Goal: Task Accomplishment & Management: Manage account settings

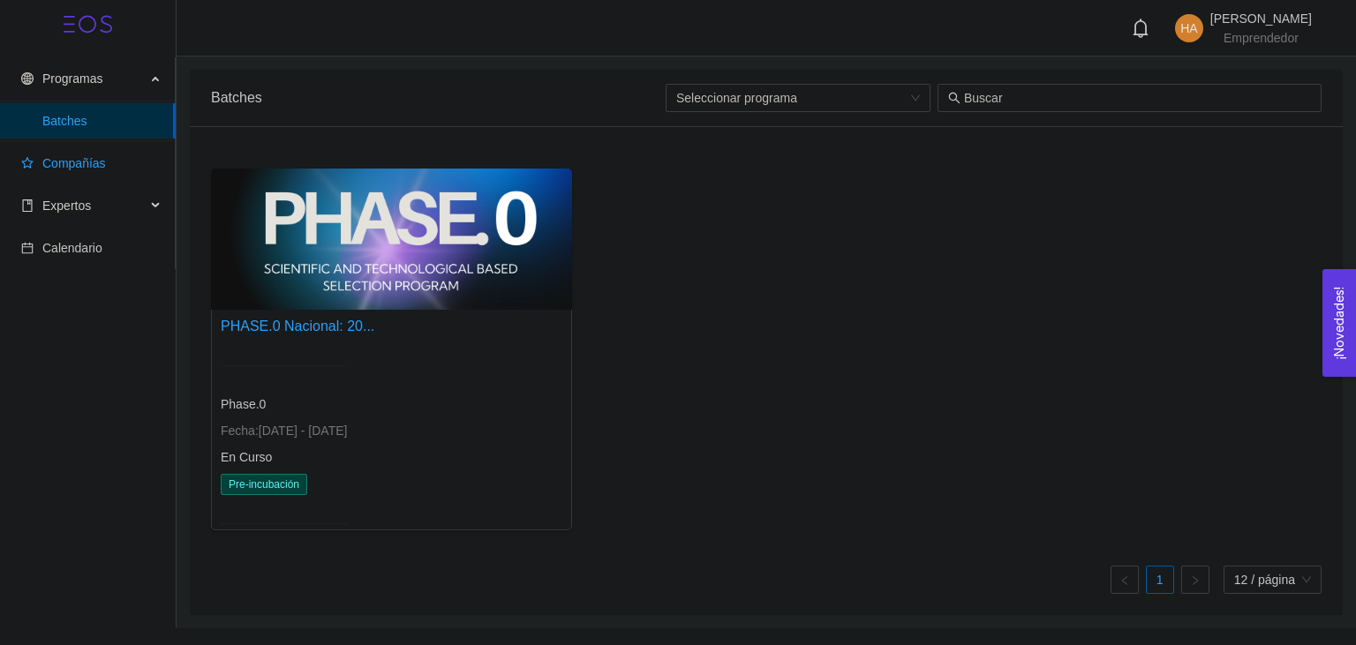
click at [66, 163] on span "Compañías" at bounding box center [74, 163] width 64 height 14
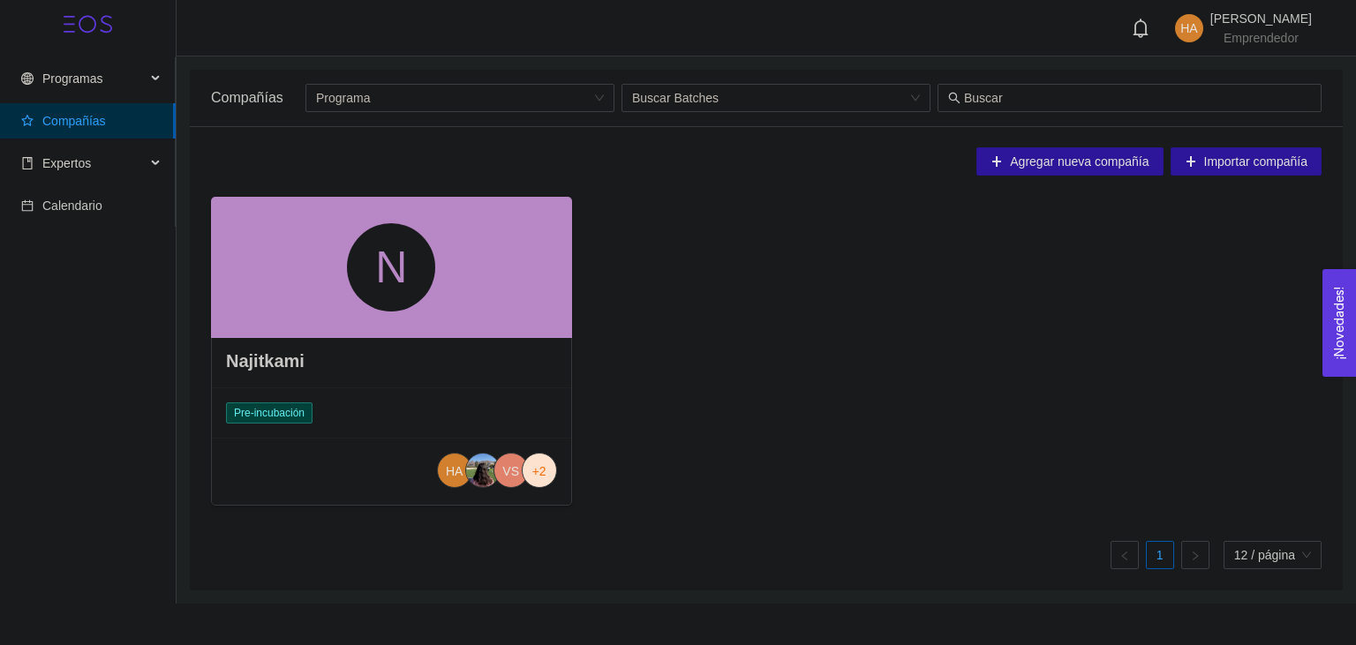
click at [490, 281] on div "N" at bounding box center [391, 267] width 361 height 141
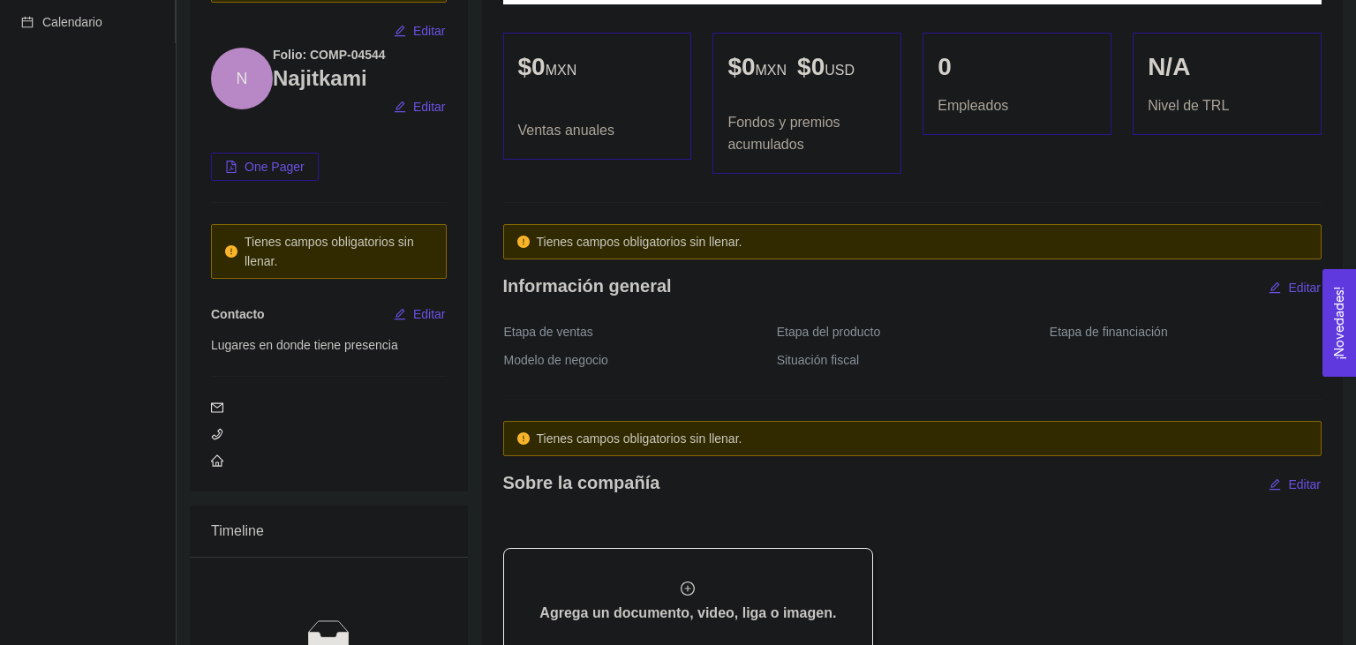
scroll to position [186, 0]
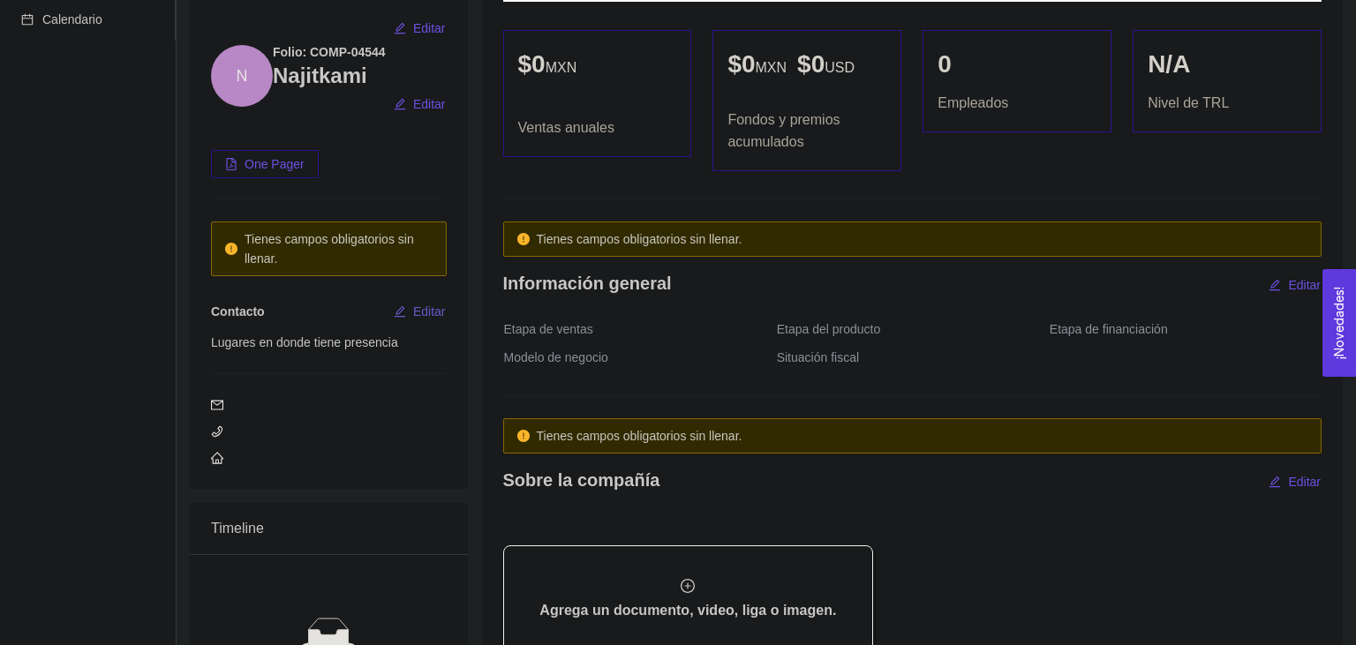
click at [418, 313] on span "Editar" at bounding box center [429, 311] width 33 height 19
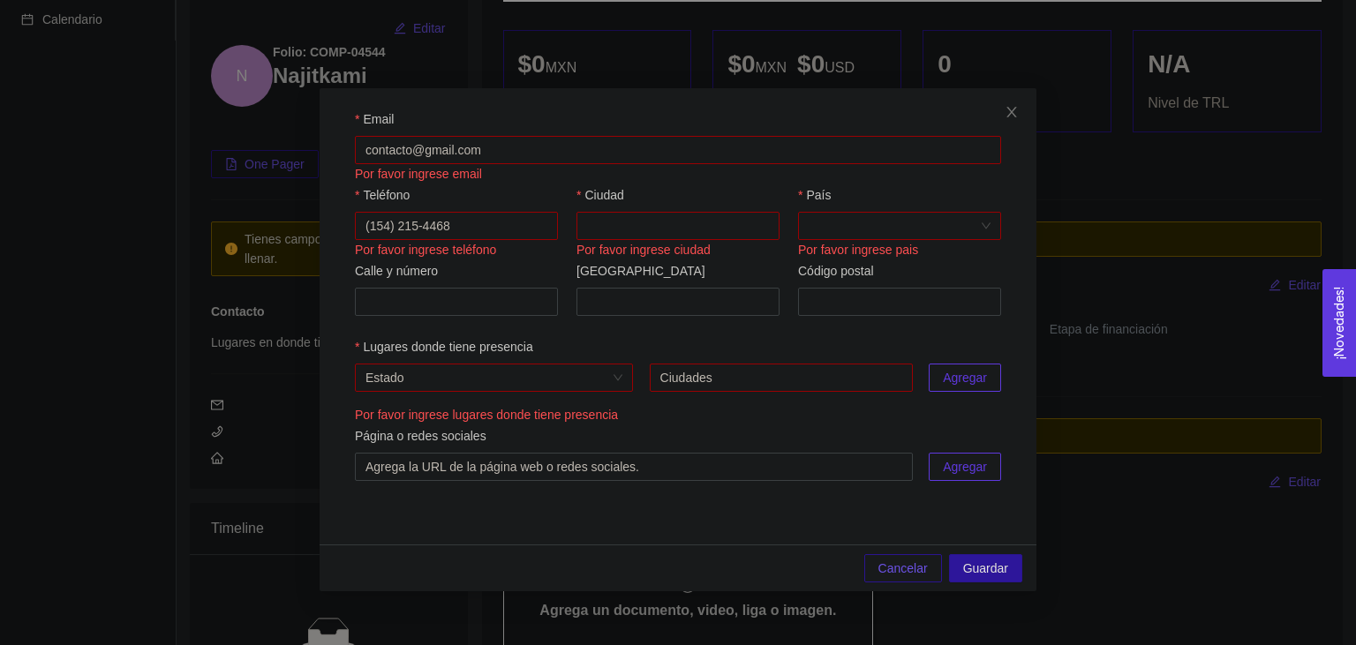
click at [394, 165] on div "Por favor ingrese email" at bounding box center [678, 173] width 646 height 19
click at [393, 153] on input "Email" at bounding box center [678, 150] width 646 height 28
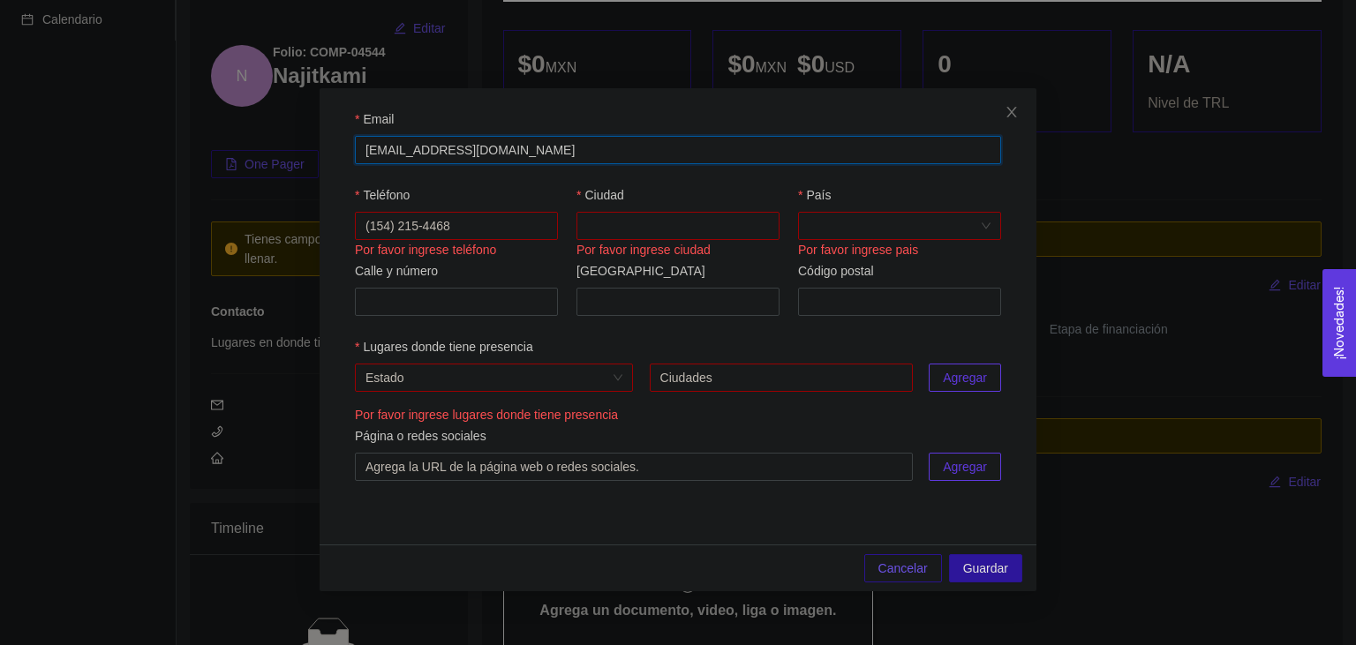
type input "[EMAIL_ADDRESS][DOMAIN_NAME]"
click at [415, 228] on input "Teléfono" at bounding box center [456, 226] width 203 height 28
type input "(614) 137 0201"
click at [556, 245] on div "Teléfono [PHONE_NUMBER] Ciudad Por favor ingrese ciudad [GEOGRAPHIC_DATA] favor…" at bounding box center [678, 223] width 646 height 76
click at [601, 227] on input "Ciudad" at bounding box center [678, 226] width 203 height 28
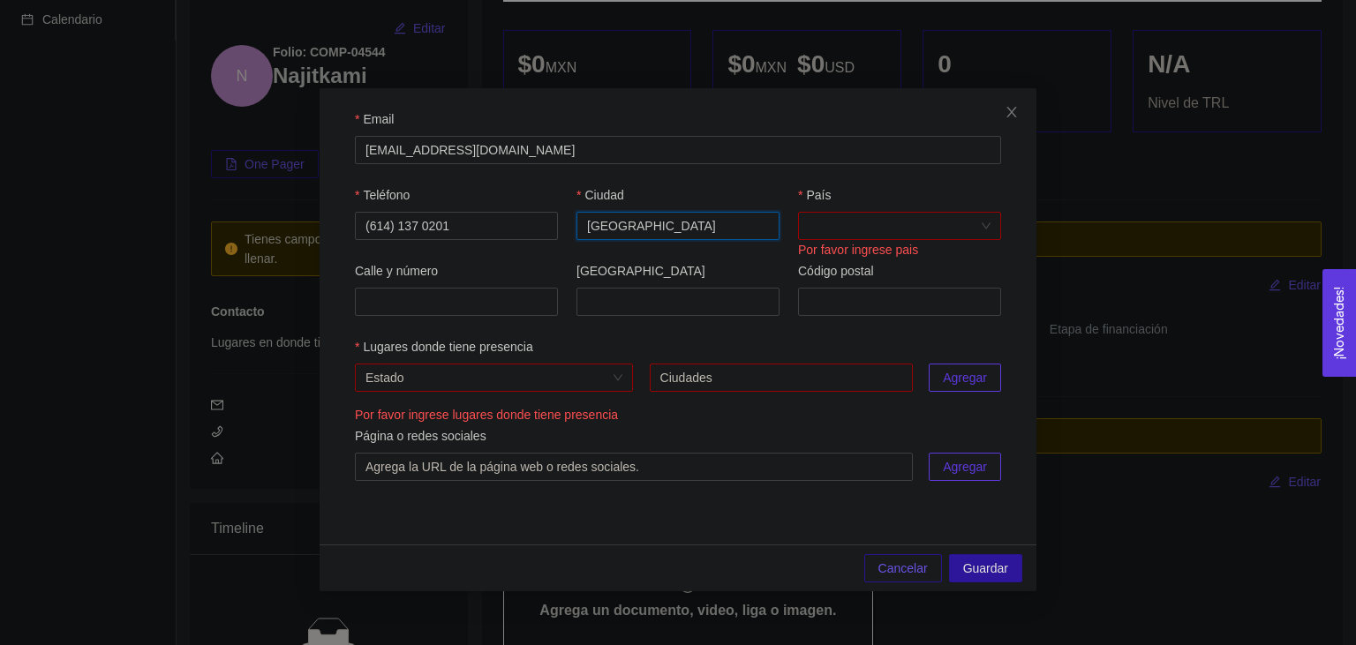
type input "[GEOGRAPHIC_DATA]"
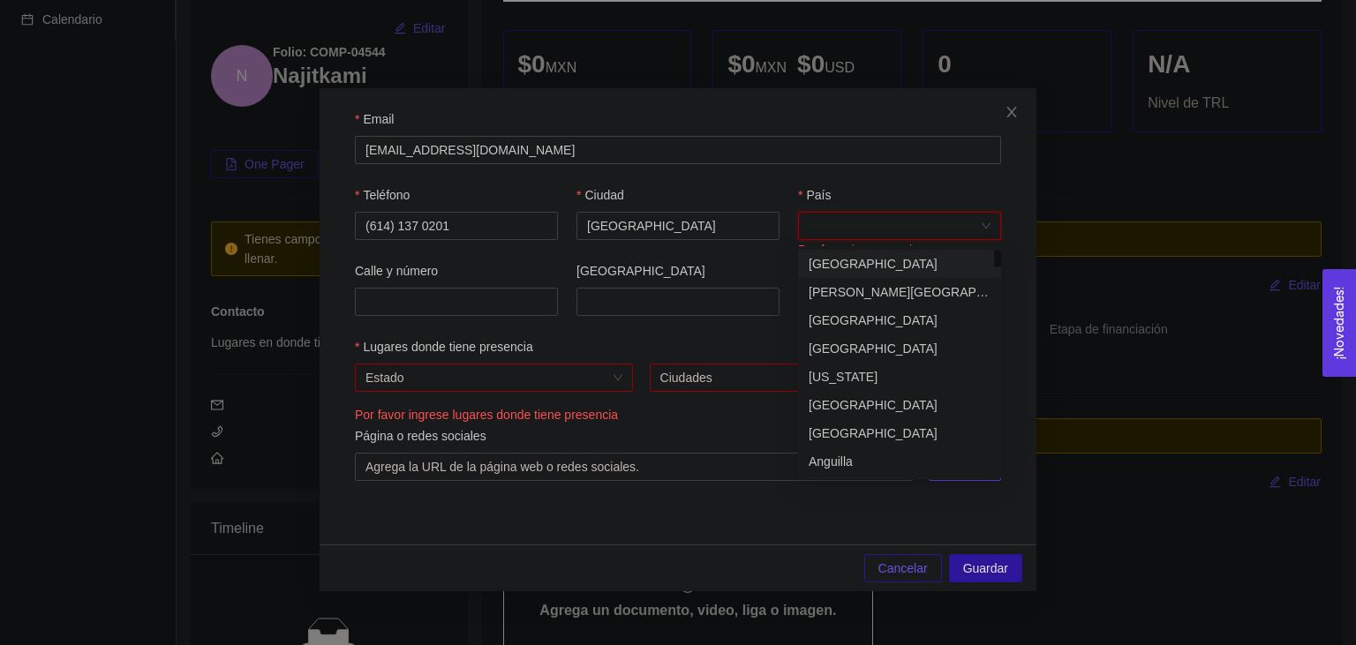
click at [818, 235] on input "País" at bounding box center [894, 226] width 170 height 26
click at [846, 207] on div "País" at bounding box center [899, 198] width 203 height 26
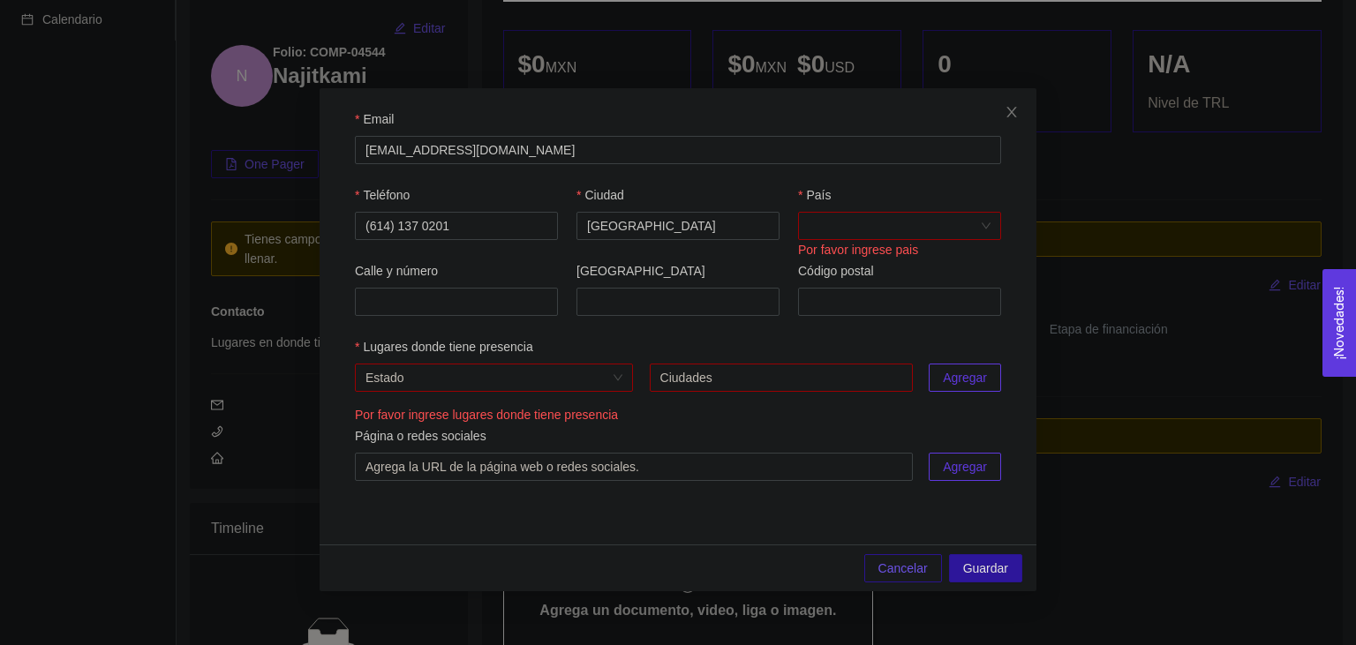
click at [846, 225] on input "País" at bounding box center [894, 226] width 170 height 26
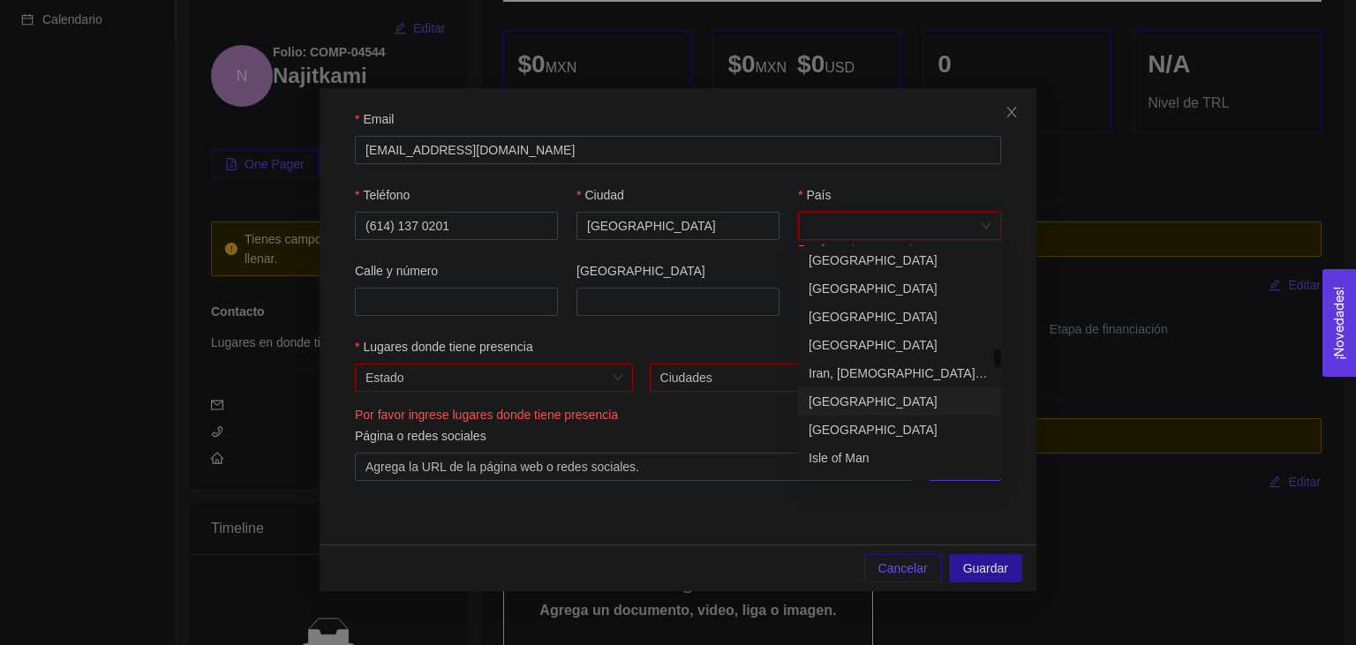
scroll to position [3909, 0]
click at [848, 271] on div "[GEOGRAPHIC_DATA]" at bounding box center [899, 282] width 203 height 28
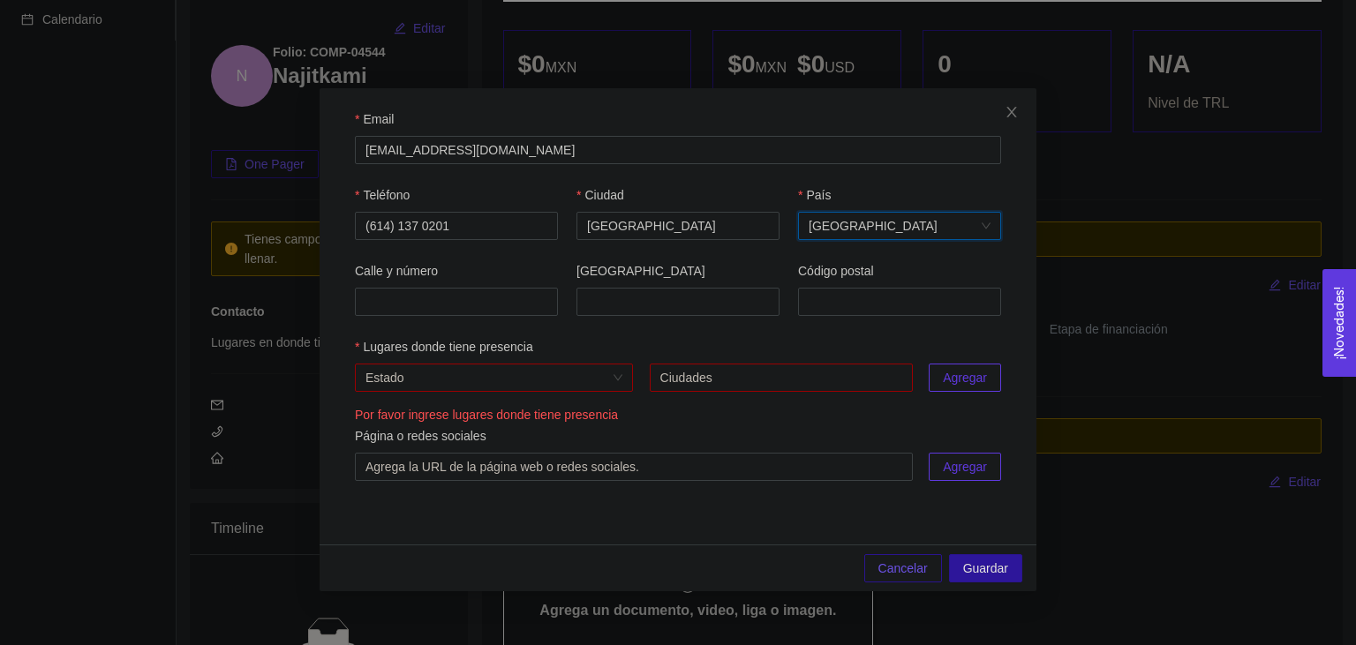
click at [595, 390] on input "search" at bounding box center [488, 378] width 245 height 26
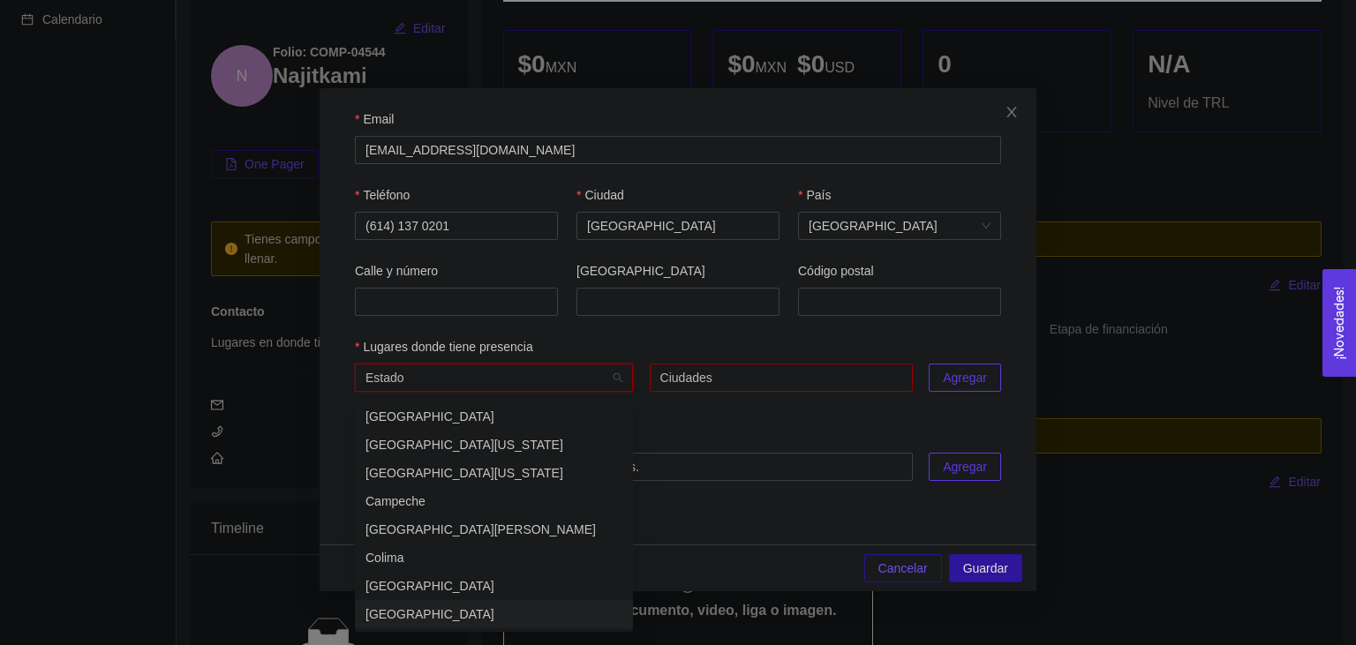
click at [432, 608] on div "[GEOGRAPHIC_DATA]" at bounding box center [494, 614] width 257 height 19
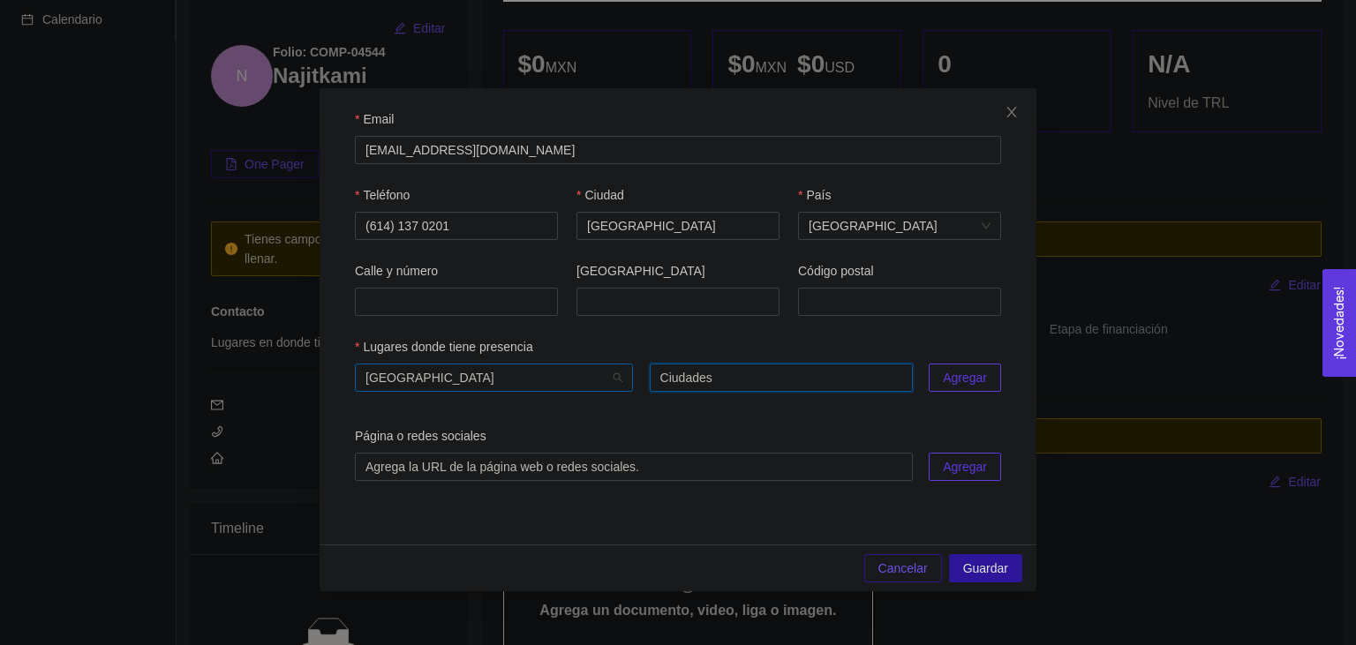
click at [556, 379] on span "[GEOGRAPHIC_DATA]" at bounding box center [494, 378] width 257 height 26
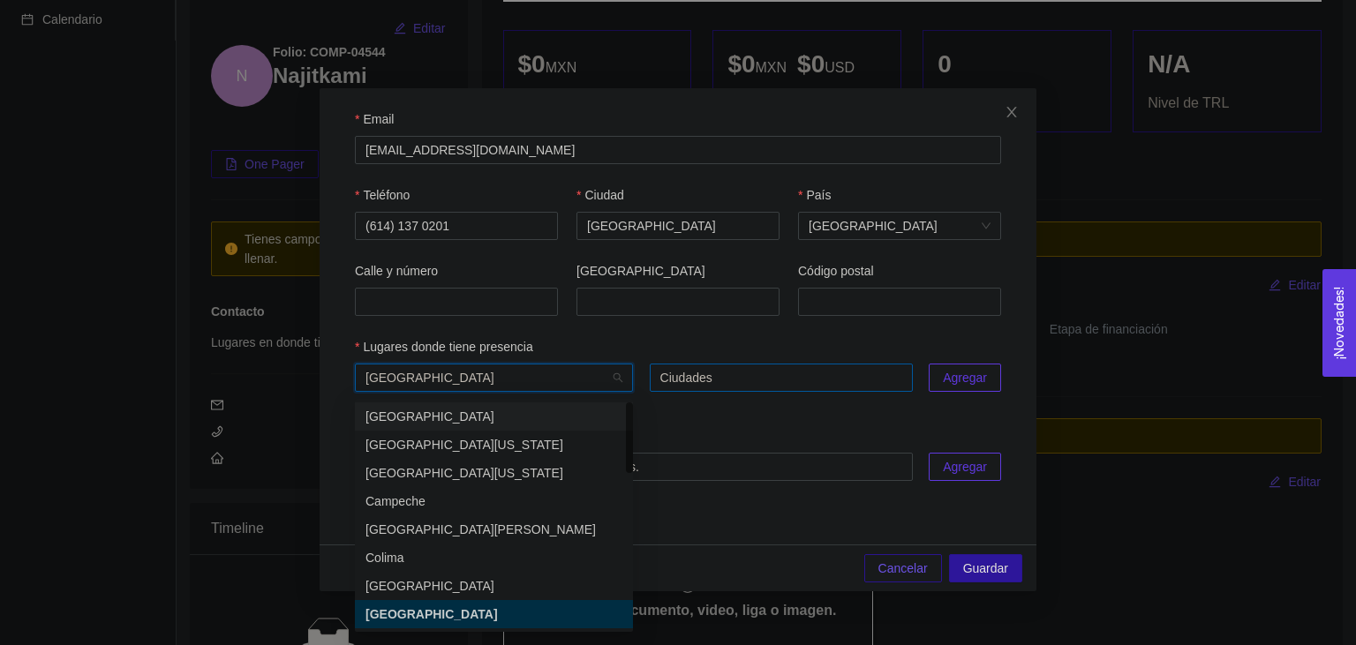
click at [709, 383] on div at bounding box center [781, 377] width 254 height 21
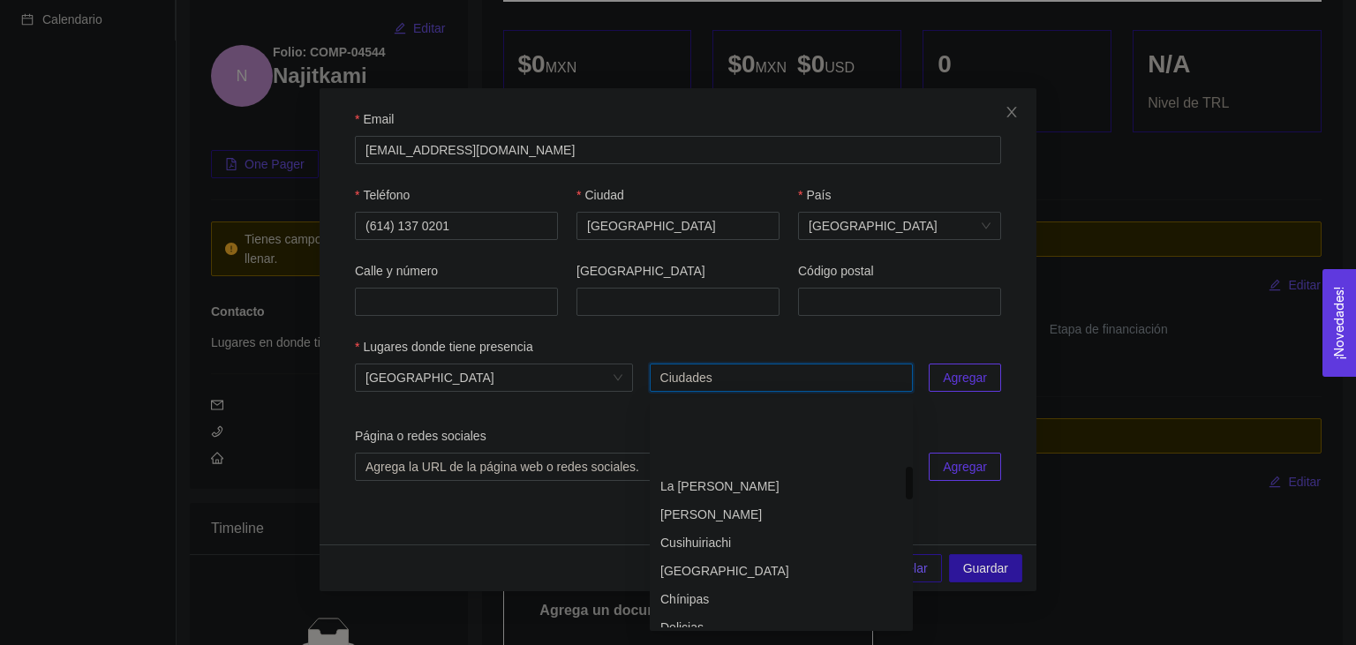
scroll to position [477, 0]
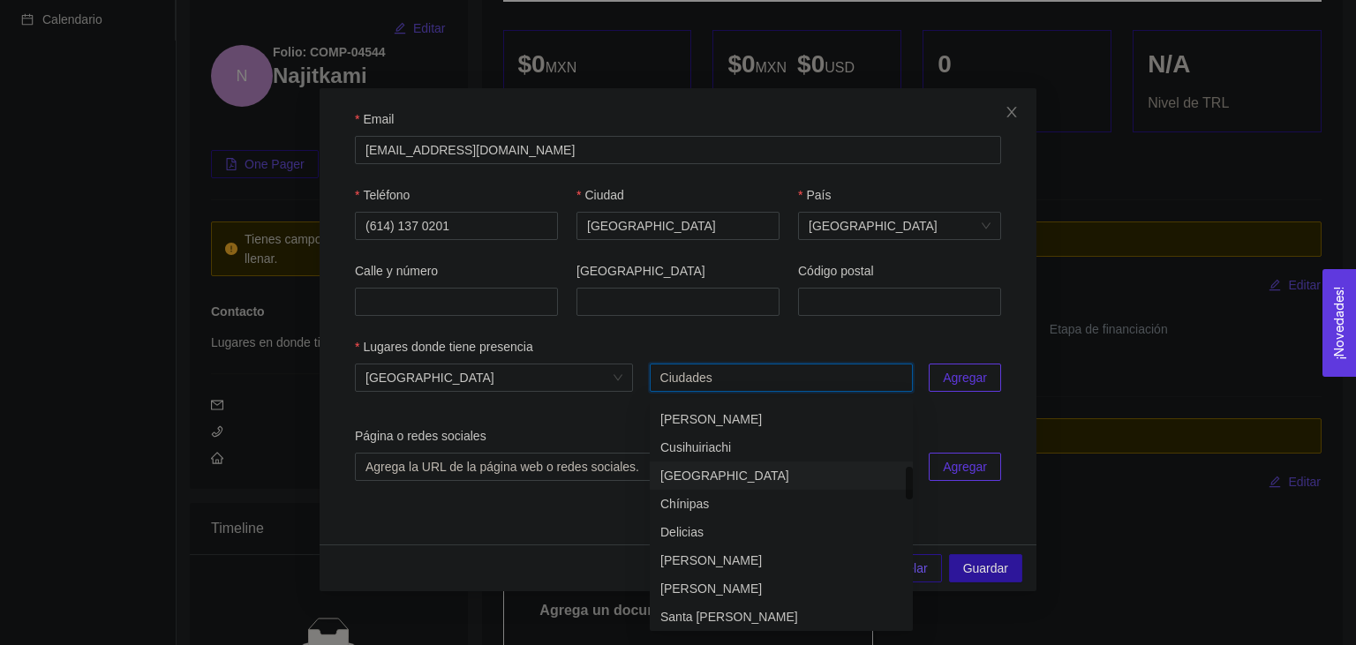
click at [708, 474] on div "[GEOGRAPHIC_DATA]" at bounding box center [781, 475] width 242 height 19
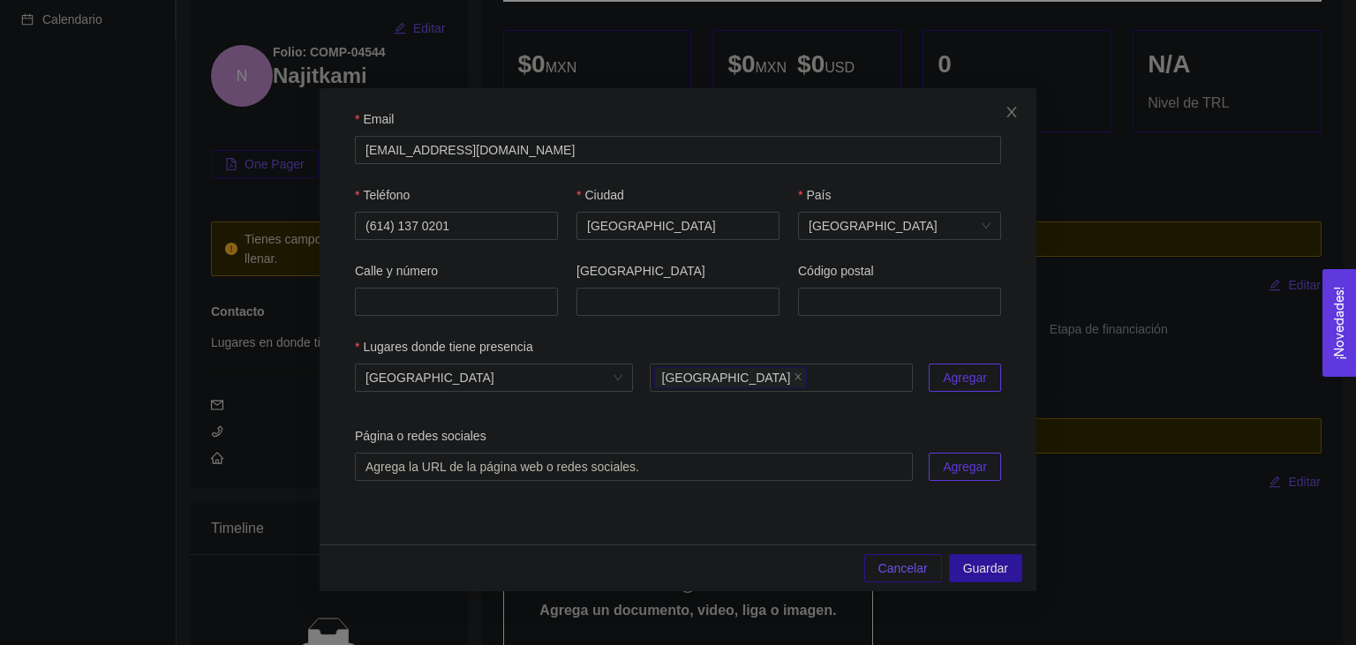
click at [599, 438] on div "Página o redes sociales" at bounding box center [678, 439] width 646 height 26
click at [418, 464] on input "text" at bounding box center [634, 467] width 558 height 28
paste input "[URL][DOMAIN_NAME]"
type input "[URL][DOMAIN_NAME]"
click at [649, 553] on div "Cancelar Guardar" at bounding box center [678, 568] width 717 height 47
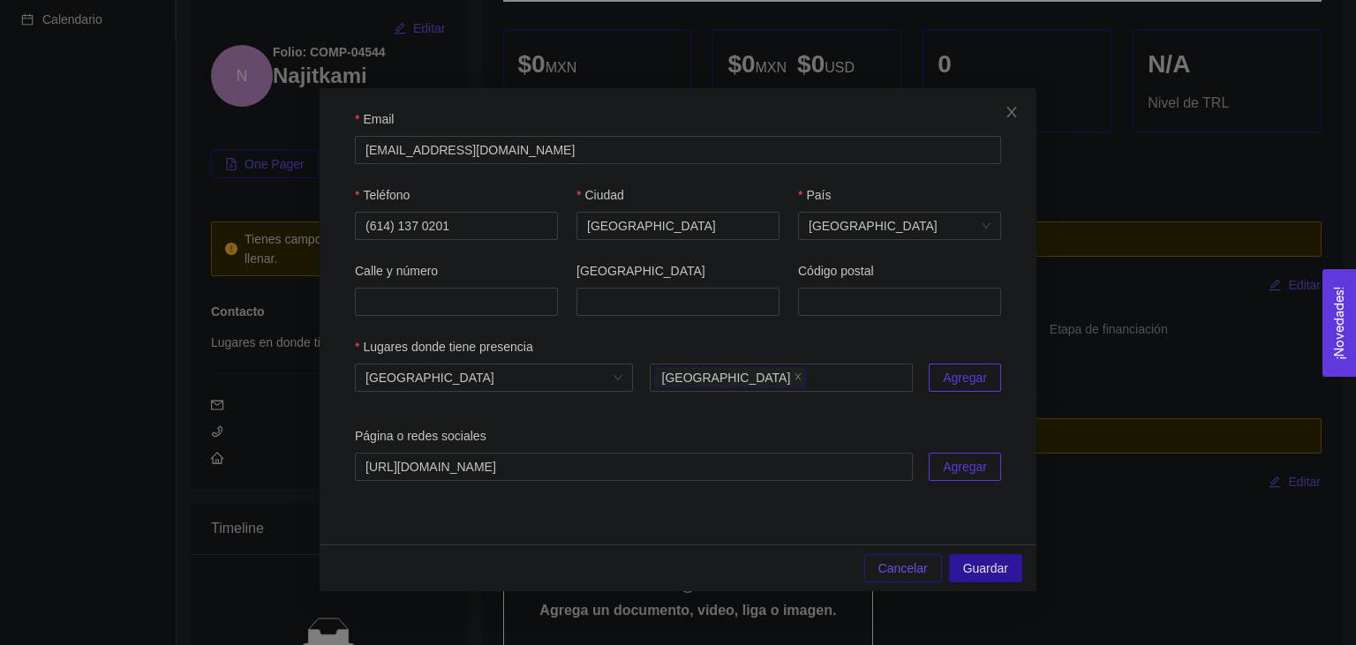
click at [958, 388] on span "Agregar" at bounding box center [965, 377] width 44 height 19
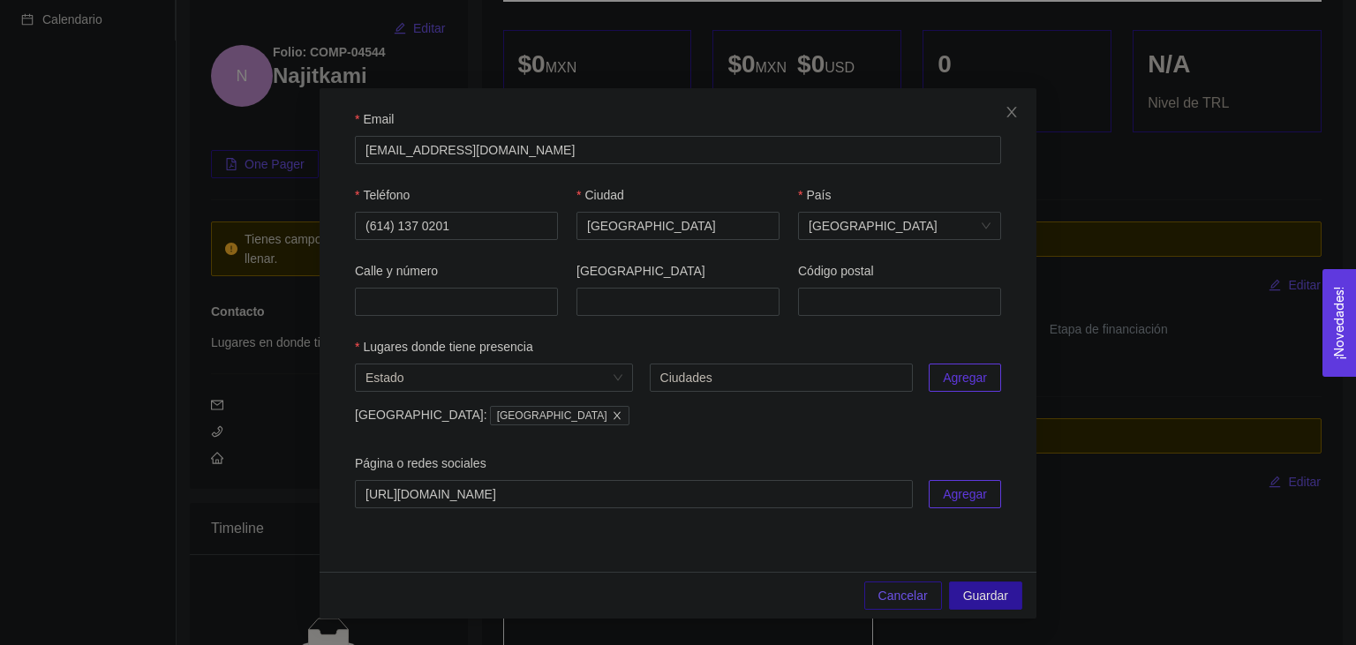
click at [948, 503] on span "Agregar" at bounding box center [965, 494] width 44 height 19
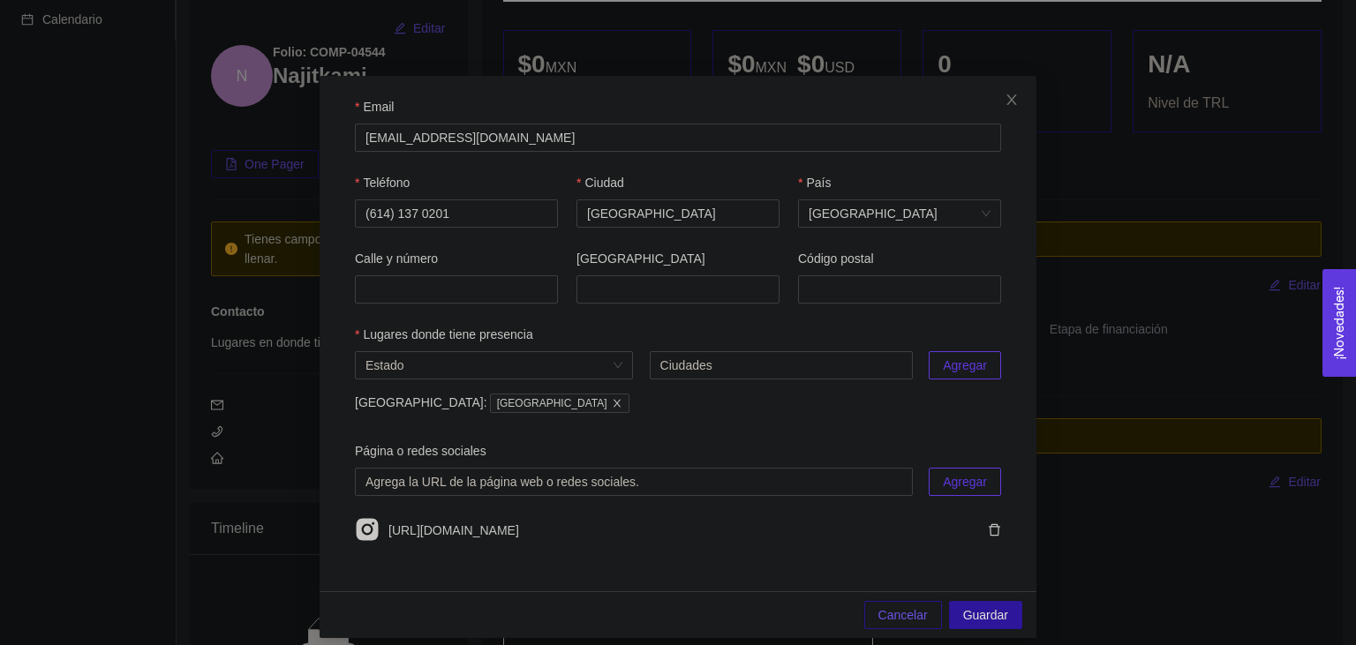
scroll to position [29, 0]
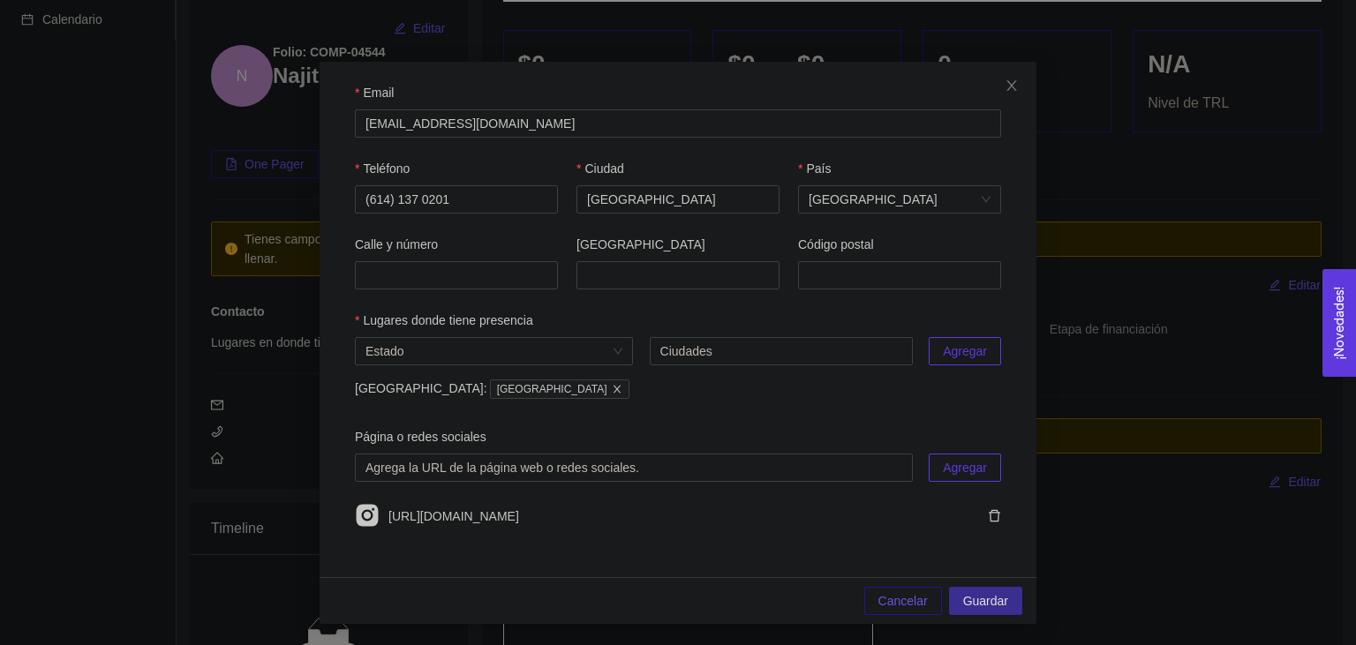
click at [973, 601] on span "Guardar" at bounding box center [985, 601] width 45 height 19
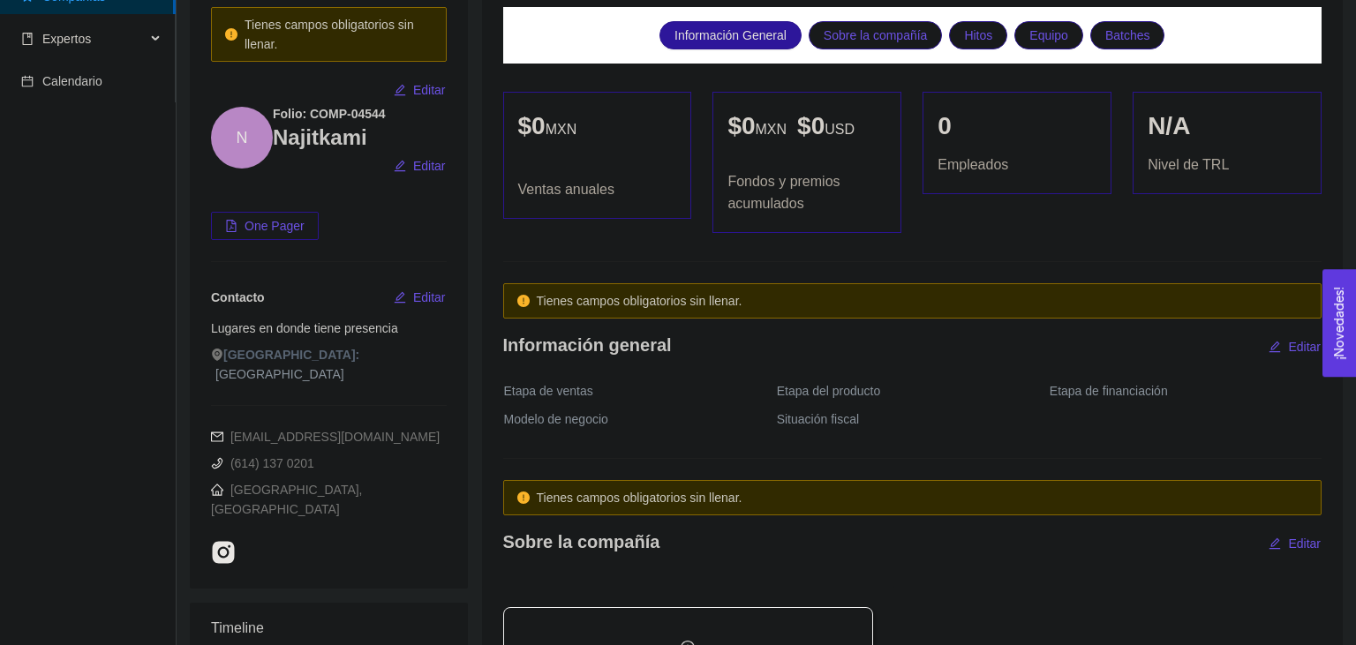
scroll to position [93, 0]
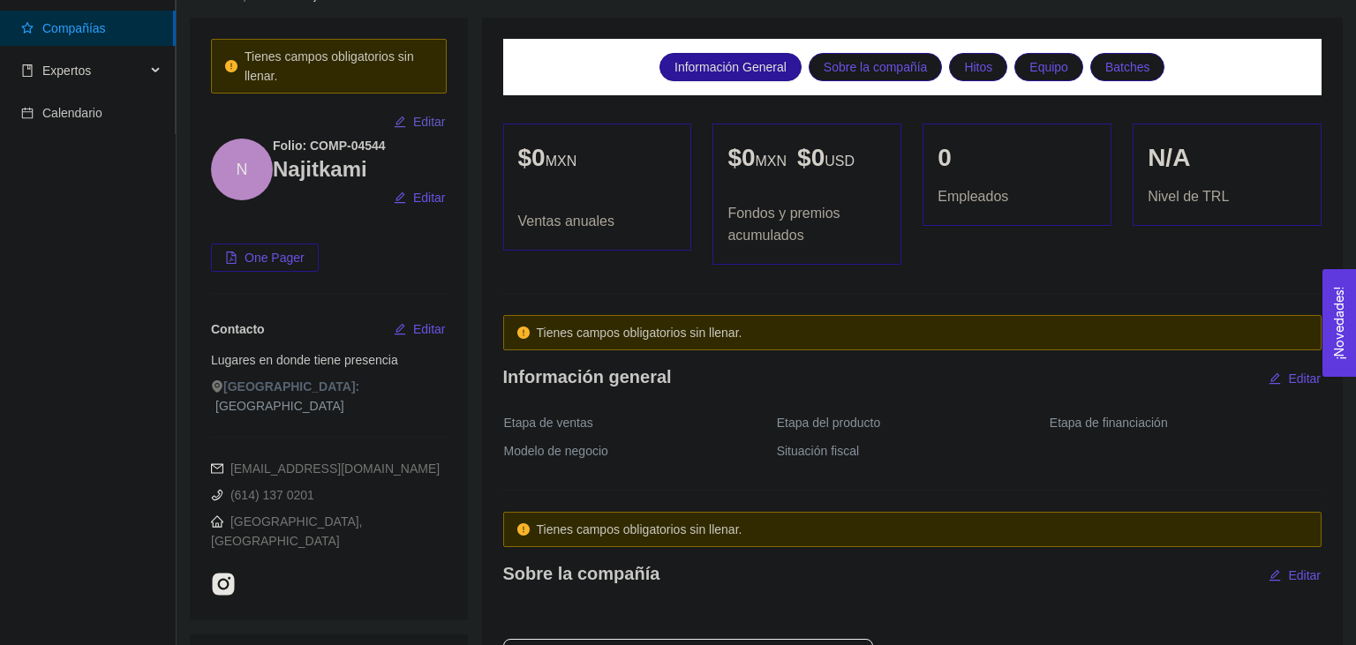
click at [420, 120] on span "Editar" at bounding box center [429, 121] width 33 height 19
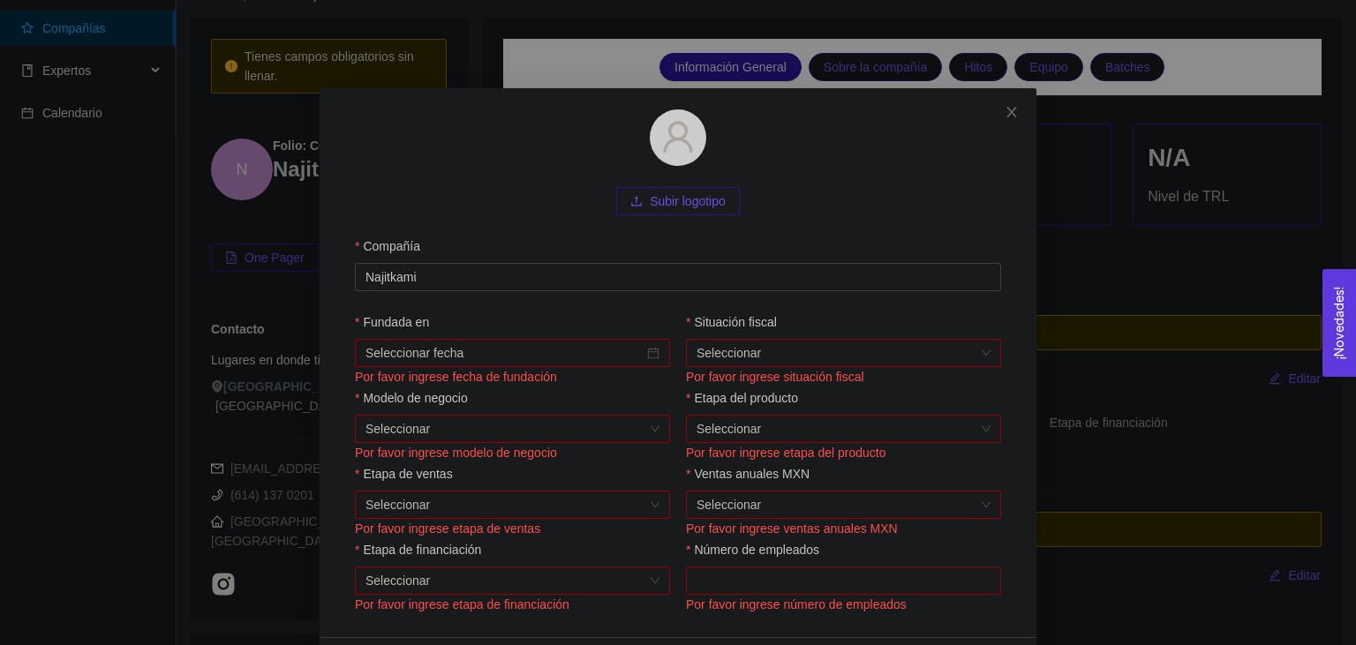
click at [503, 355] on input "Fundada en" at bounding box center [505, 352] width 278 height 19
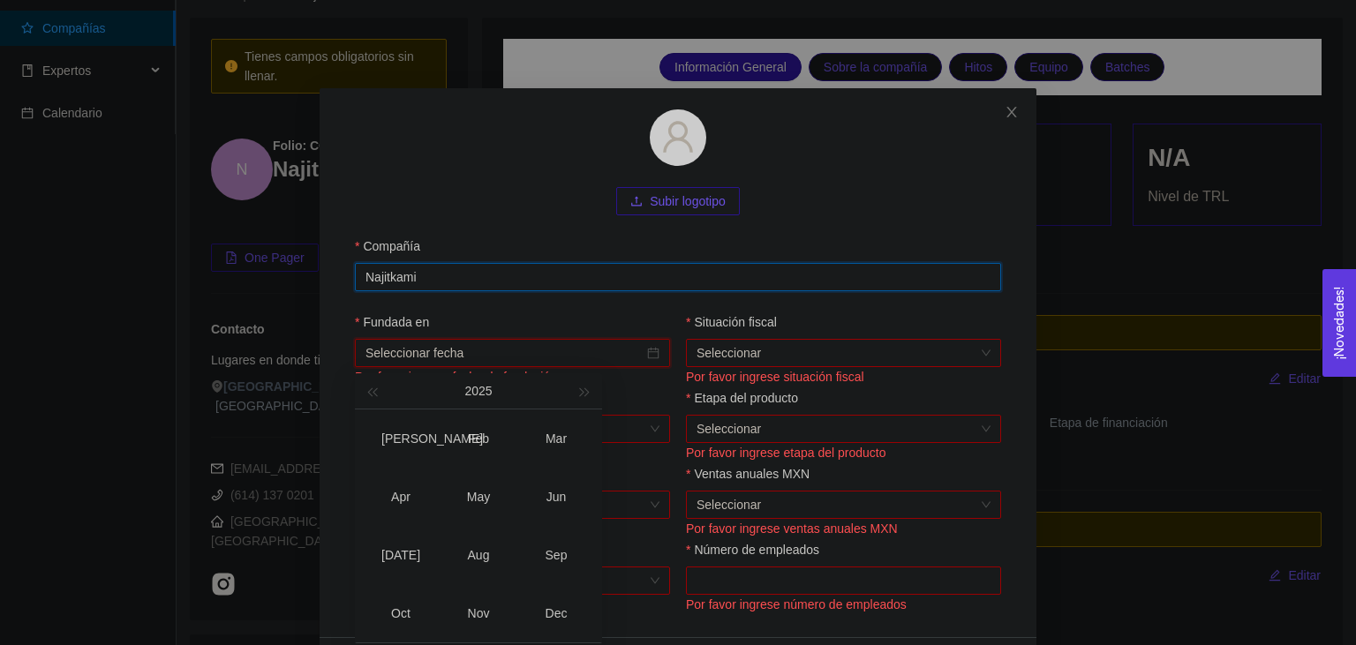
click at [503, 284] on input "Najitkami" at bounding box center [678, 277] width 646 height 28
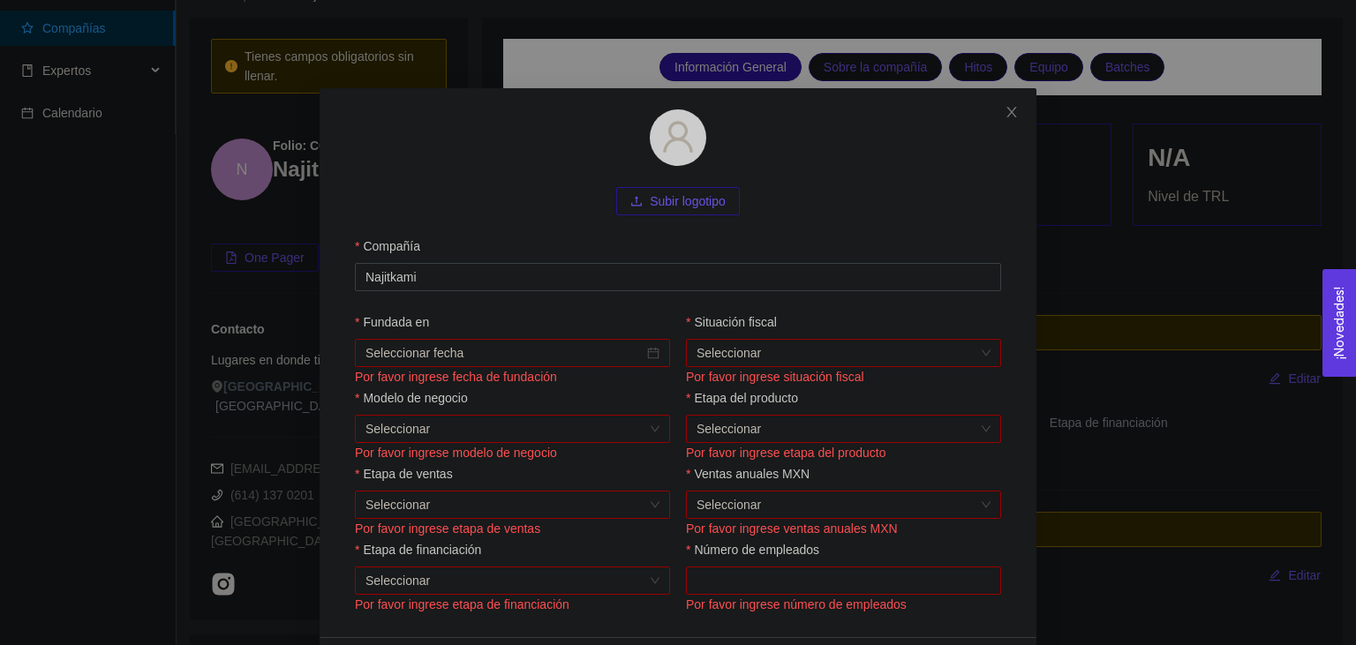
click at [721, 499] on input "Ventas anuales MXN" at bounding box center [838, 505] width 282 height 26
click at [608, 311] on form "Subir logotipo Compañía Najitkami Fundada en Por favor ingrese fecha de fundaci…" at bounding box center [678, 362] width 675 height 507
click at [547, 284] on input "Najitkami" at bounding box center [678, 277] width 646 height 28
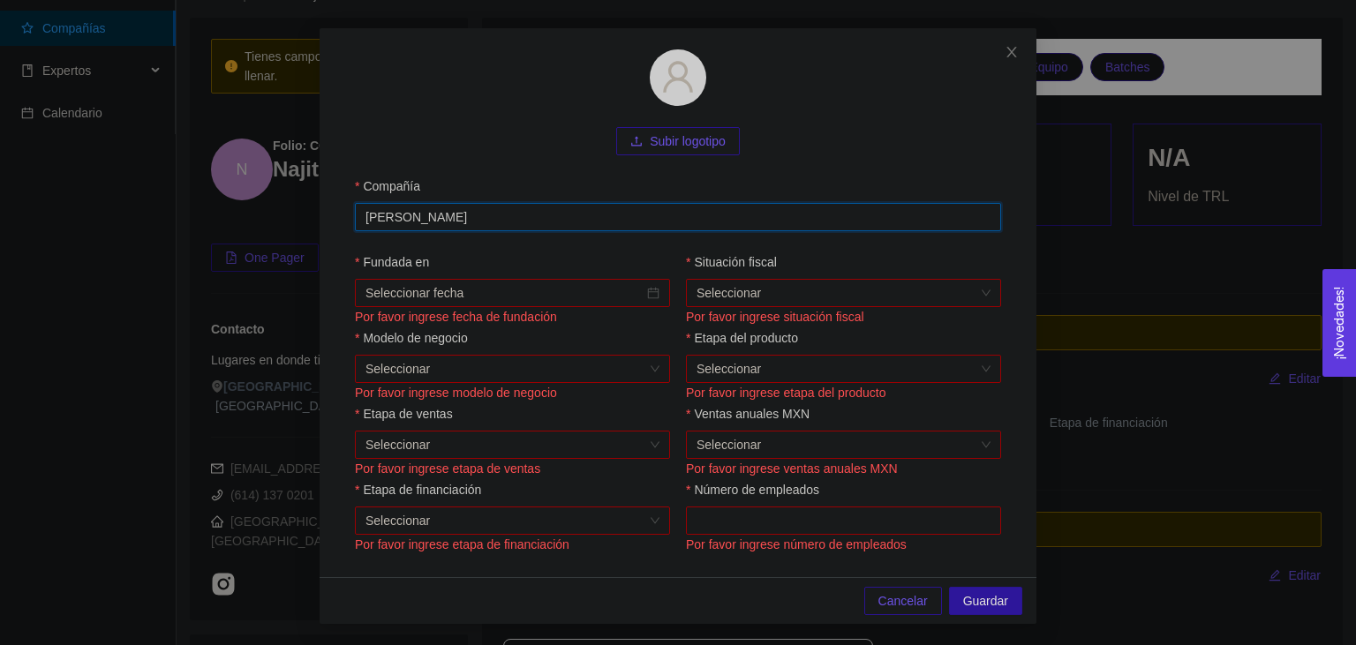
type input "[PERSON_NAME]"
click at [577, 134] on div "Subir logotipo" at bounding box center [678, 141] width 646 height 28
click at [491, 380] on input "Modelo de negocio" at bounding box center [507, 369] width 282 height 26
click at [493, 364] on input "Modelo de negocio" at bounding box center [507, 369] width 282 height 26
click at [515, 432] on input "Etapa de ventas" at bounding box center [507, 445] width 282 height 26
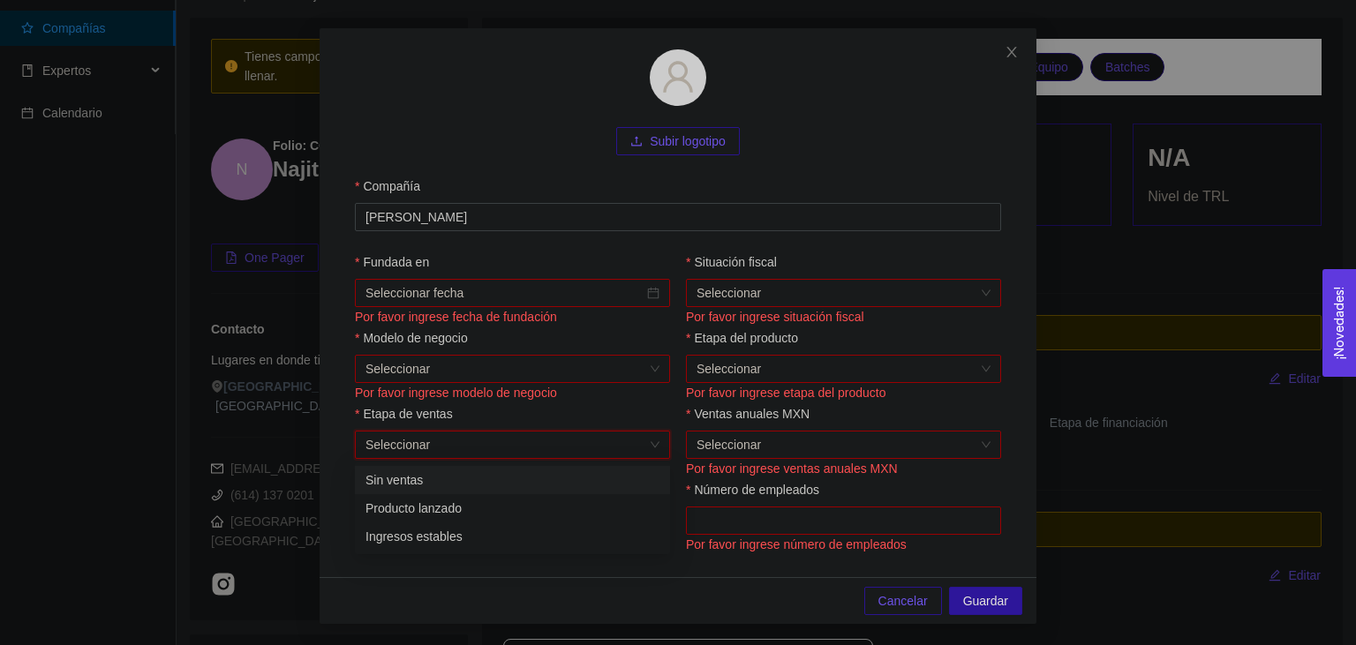
click at [512, 408] on div "Etapa de ventas" at bounding box center [512, 417] width 315 height 26
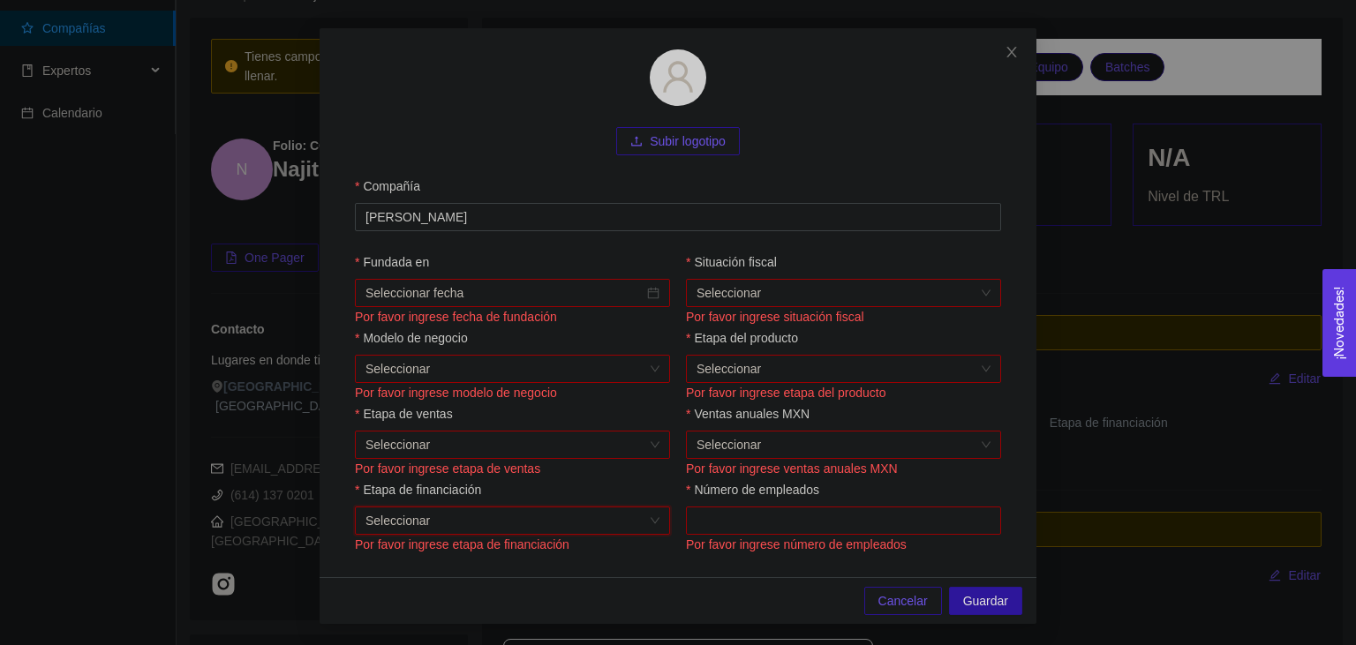
click at [565, 517] on input "Etapa de financiación" at bounding box center [507, 521] width 282 height 26
click at [637, 567] on div "Subir logotipo Compañía Llama Yolk Fundada en Por favor ingrese fecha de fundac…" at bounding box center [678, 302] width 717 height 549
click at [1002, 605] on span "Guardar" at bounding box center [985, 601] width 45 height 19
click at [989, 606] on span "Guardar" at bounding box center [985, 601] width 45 height 19
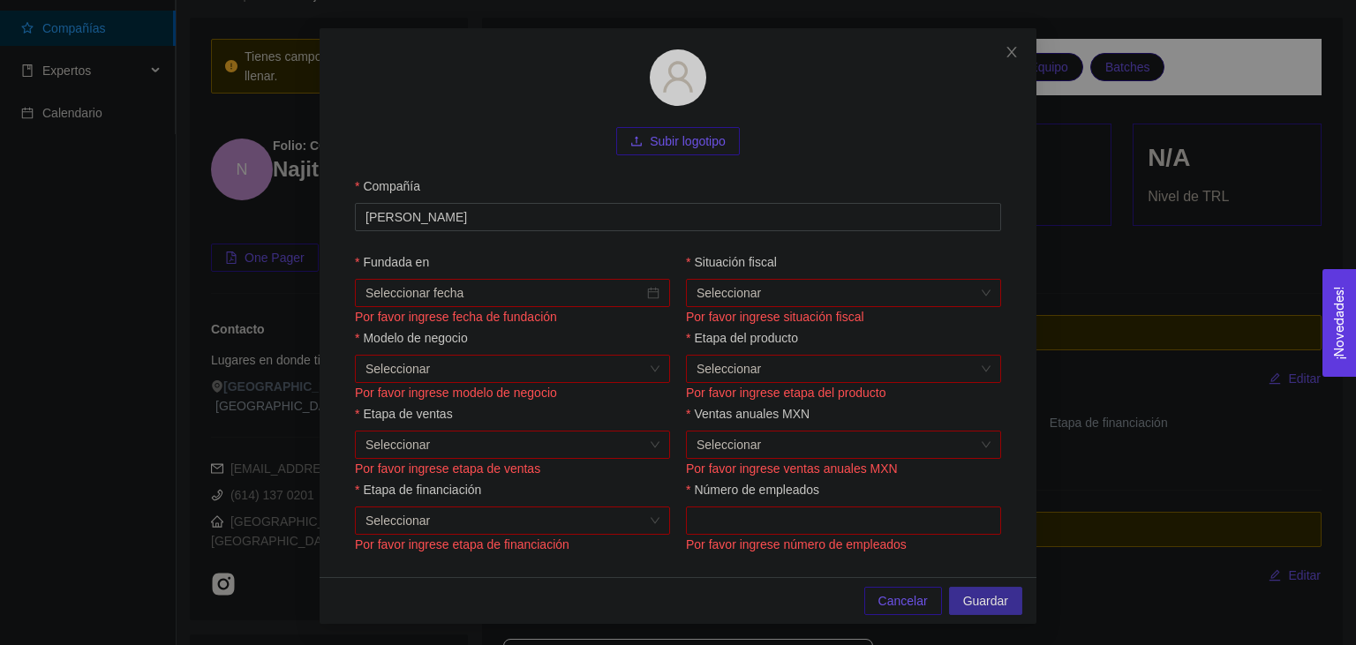
click at [989, 606] on span "Guardar" at bounding box center [985, 601] width 45 height 19
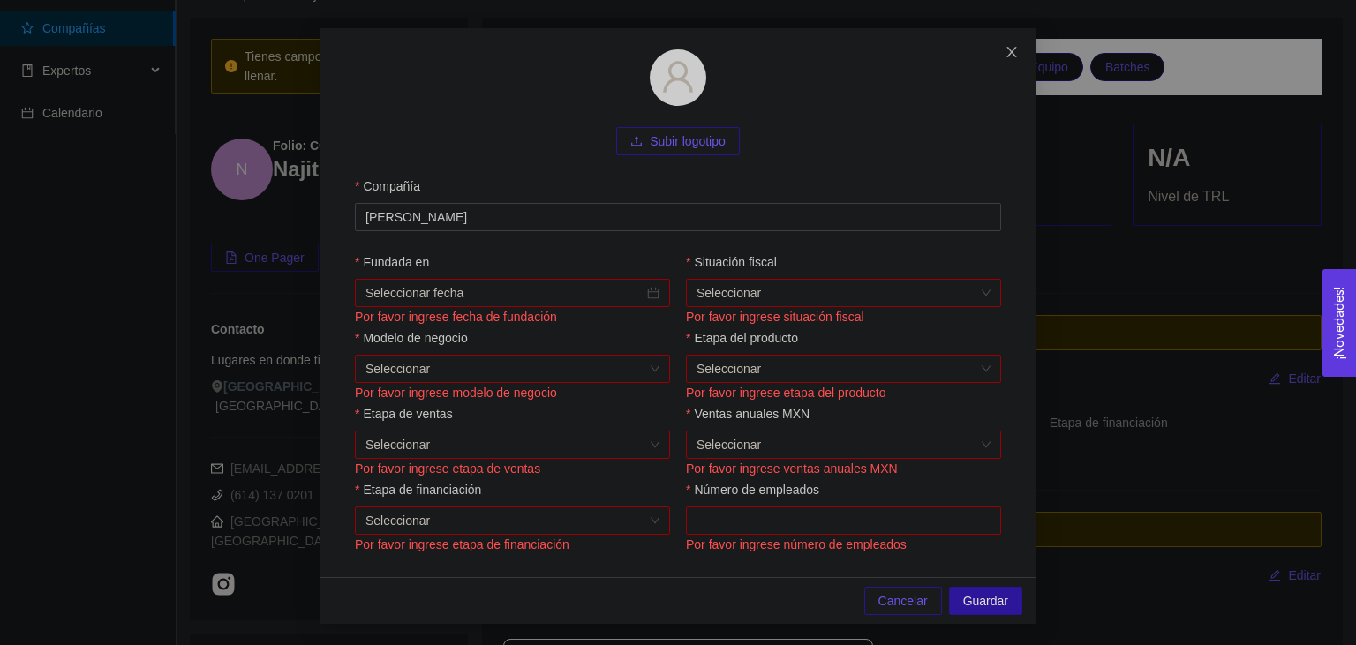
click at [1012, 52] on icon "close" at bounding box center [1012, 52] width 14 height 14
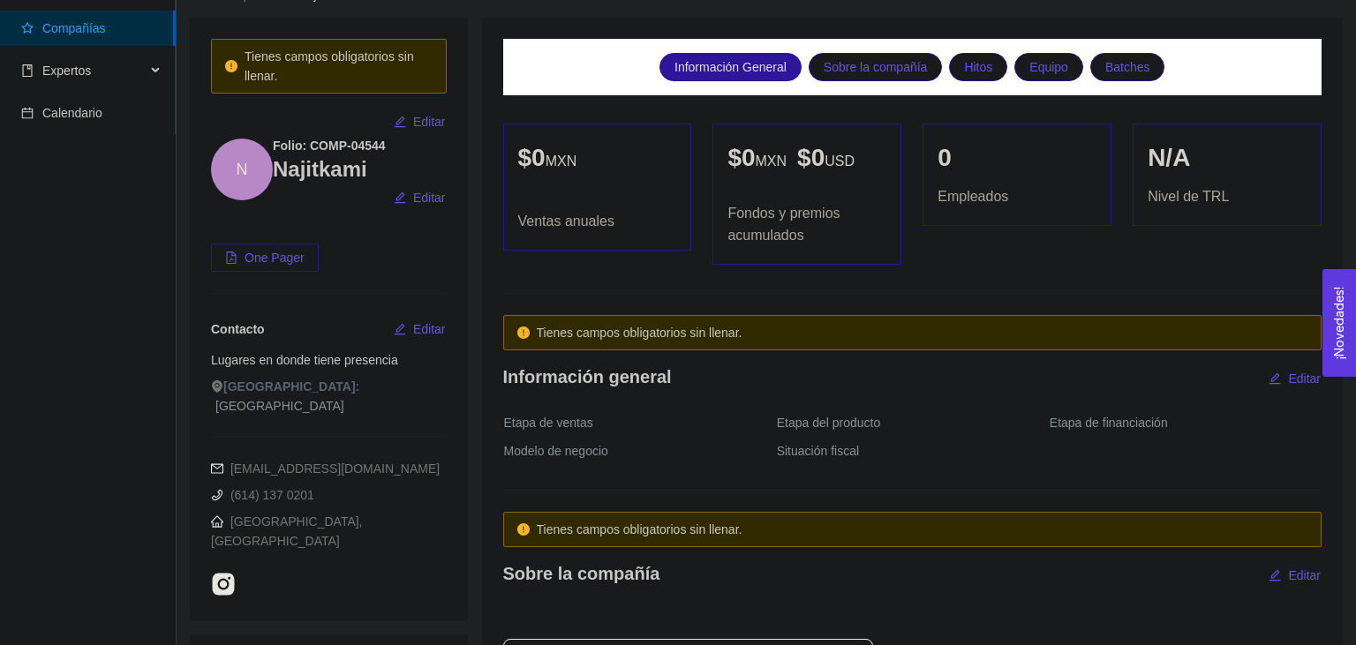
click at [422, 124] on span "Editar" at bounding box center [429, 121] width 33 height 19
type input "Najitkami"
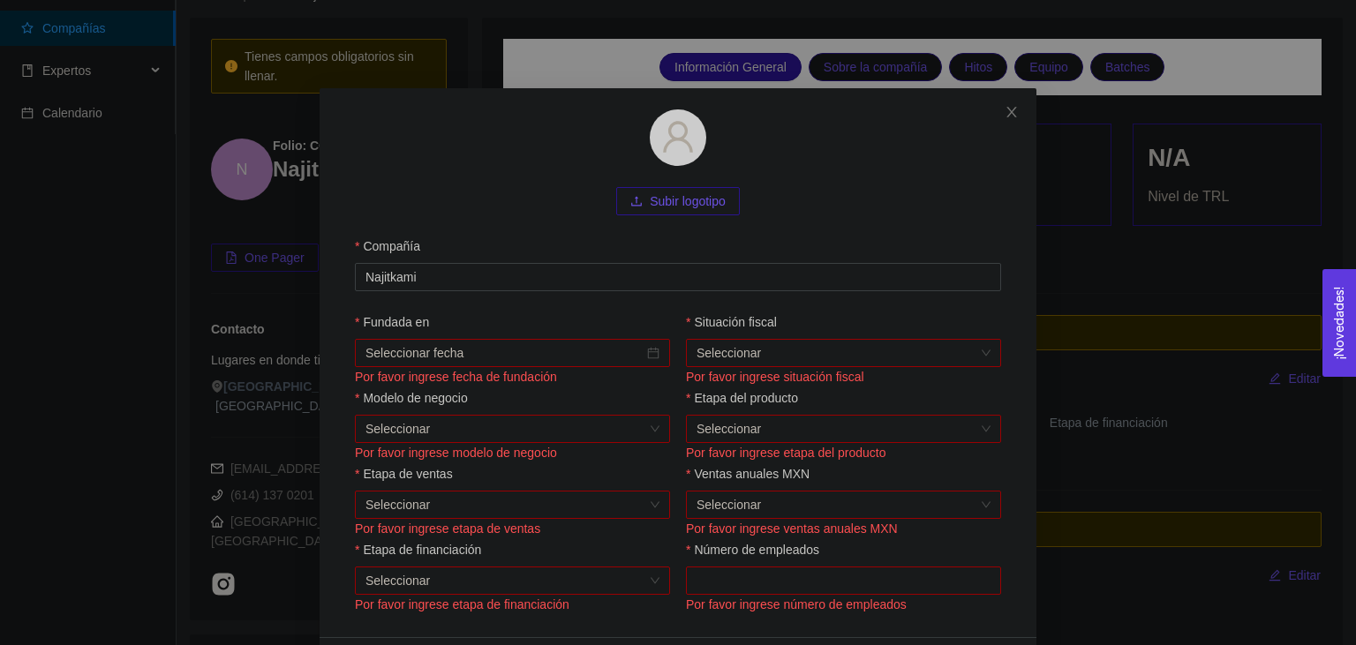
click at [504, 358] on input "Fundada en" at bounding box center [505, 352] width 278 height 19
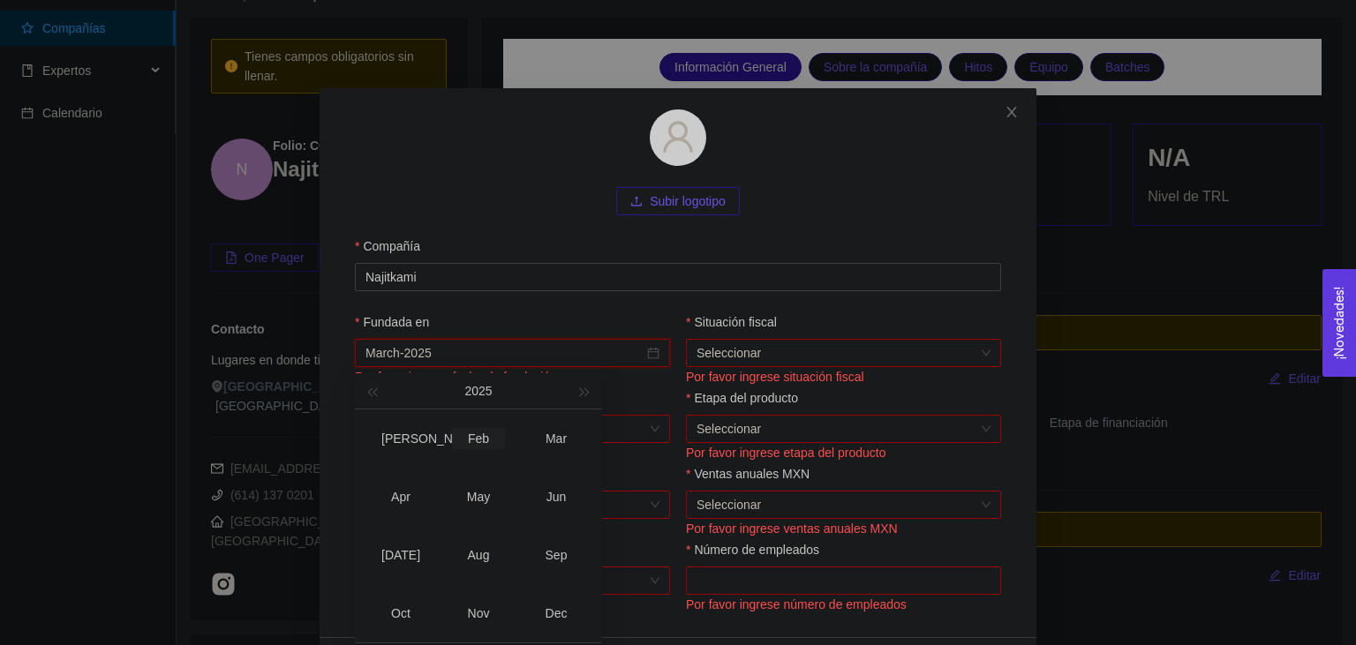
type input "February-2025"
click at [456, 418] on td "Feb" at bounding box center [479, 439] width 78 height 58
type input "February-2025"
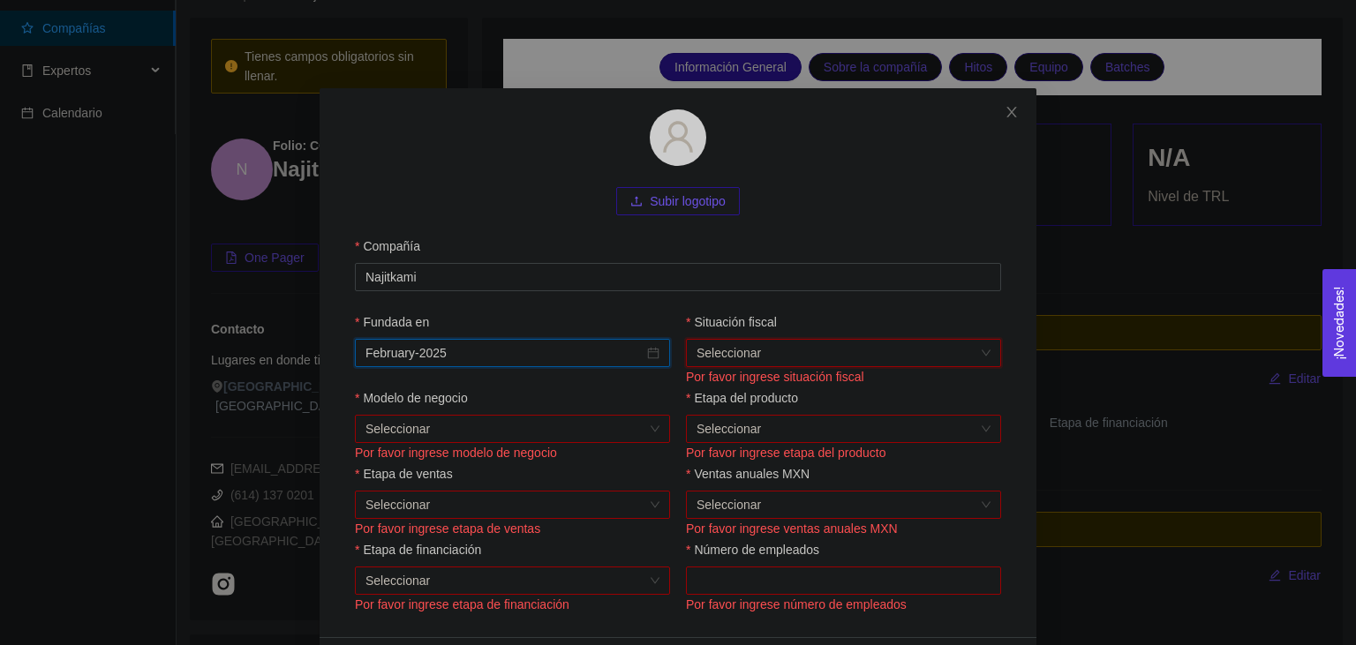
click at [687, 345] on div "Seleccionar" at bounding box center [843, 353] width 315 height 28
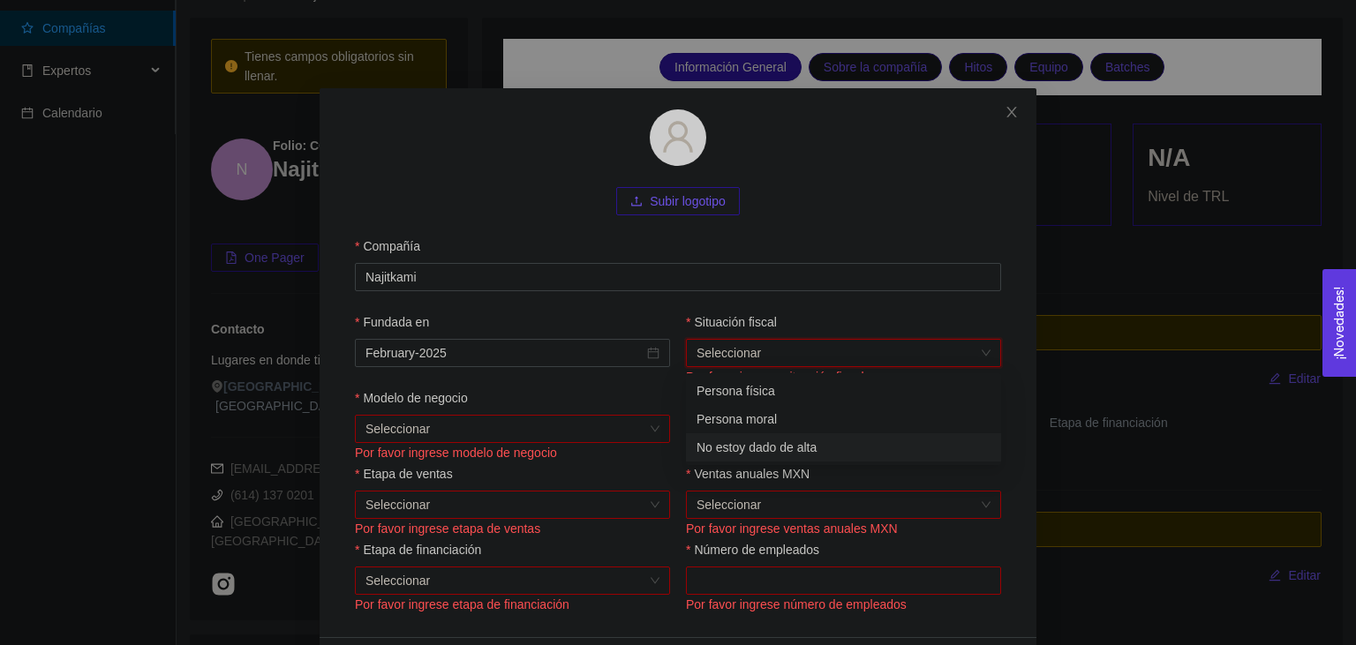
click at [715, 450] on div "No estoy dado de alta" at bounding box center [844, 447] width 294 height 19
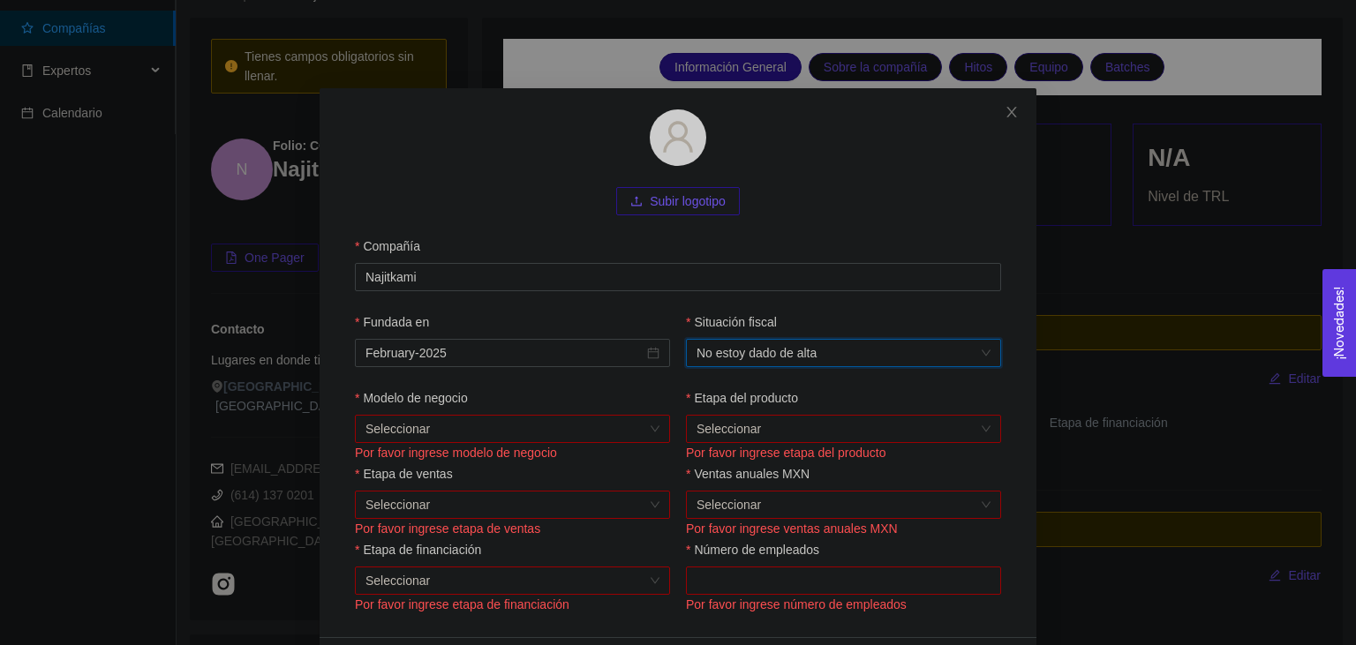
click at [715, 434] on input "Etapa del producto" at bounding box center [838, 429] width 282 height 26
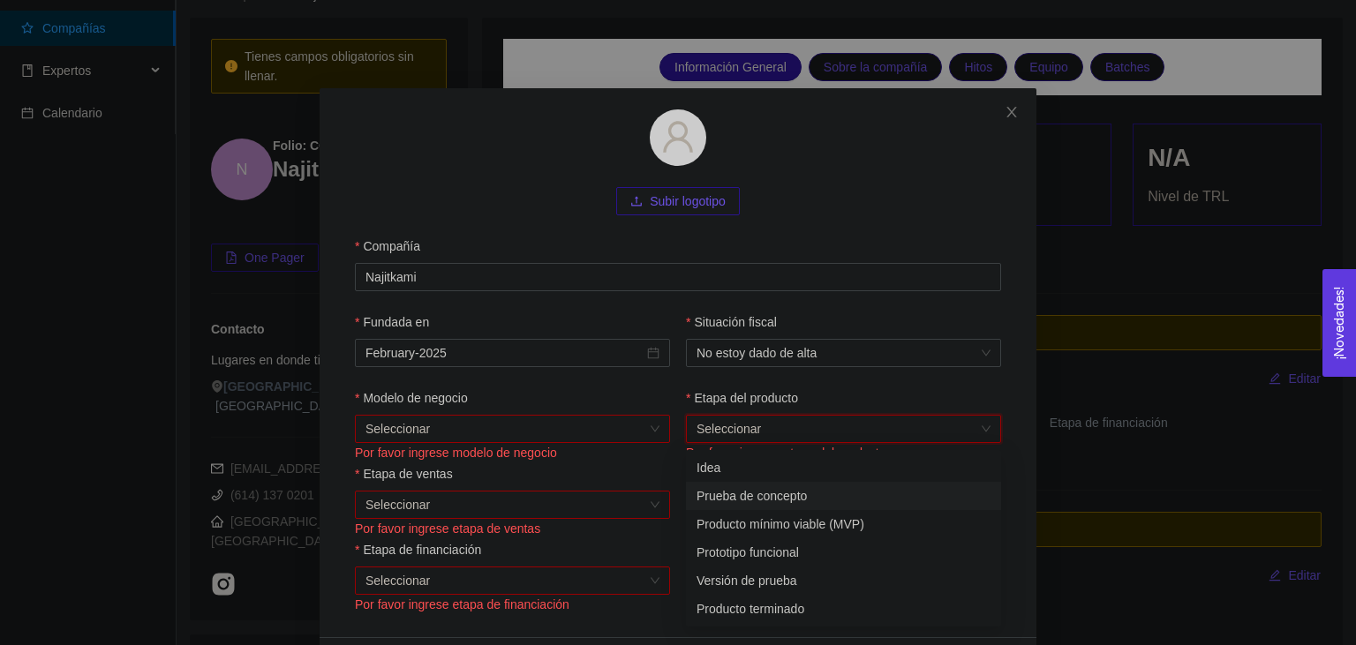
click at [803, 507] on div "Prueba de concepto" at bounding box center [843, 496] width 315 height 28
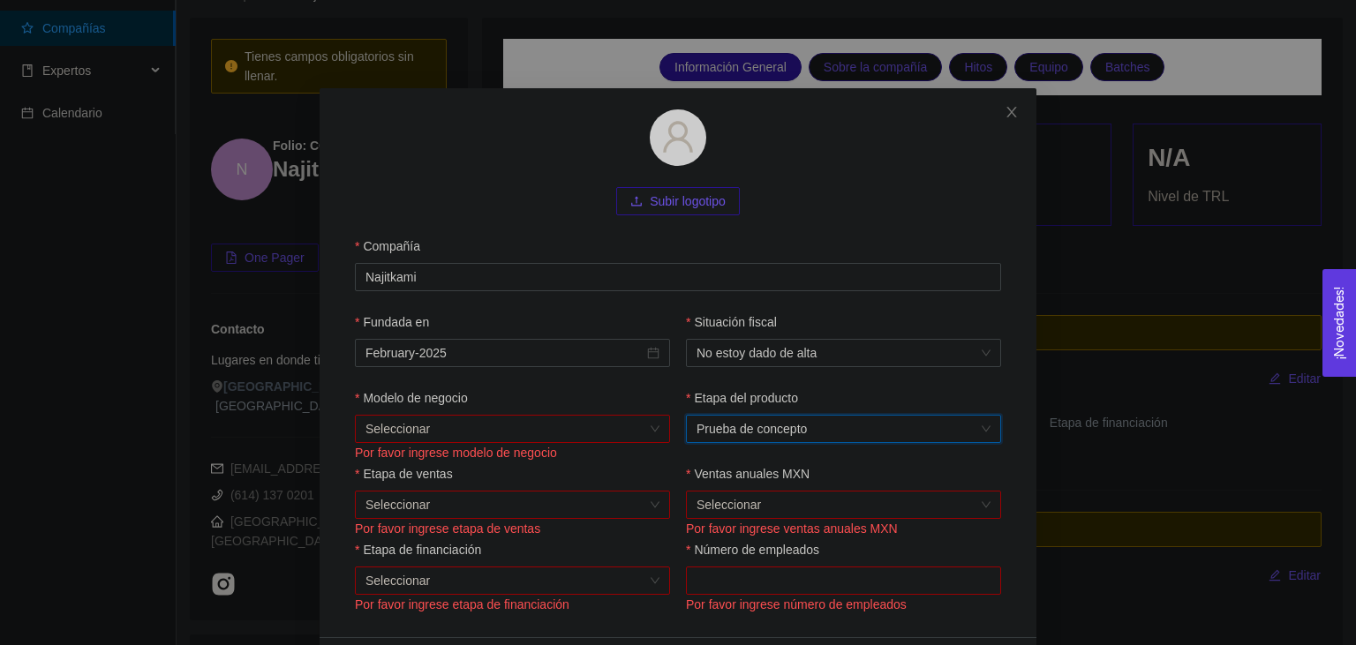
click at [803, 509] on input "Ventas anuales MXN" at bounding box center [838, 505] width 282 height 26
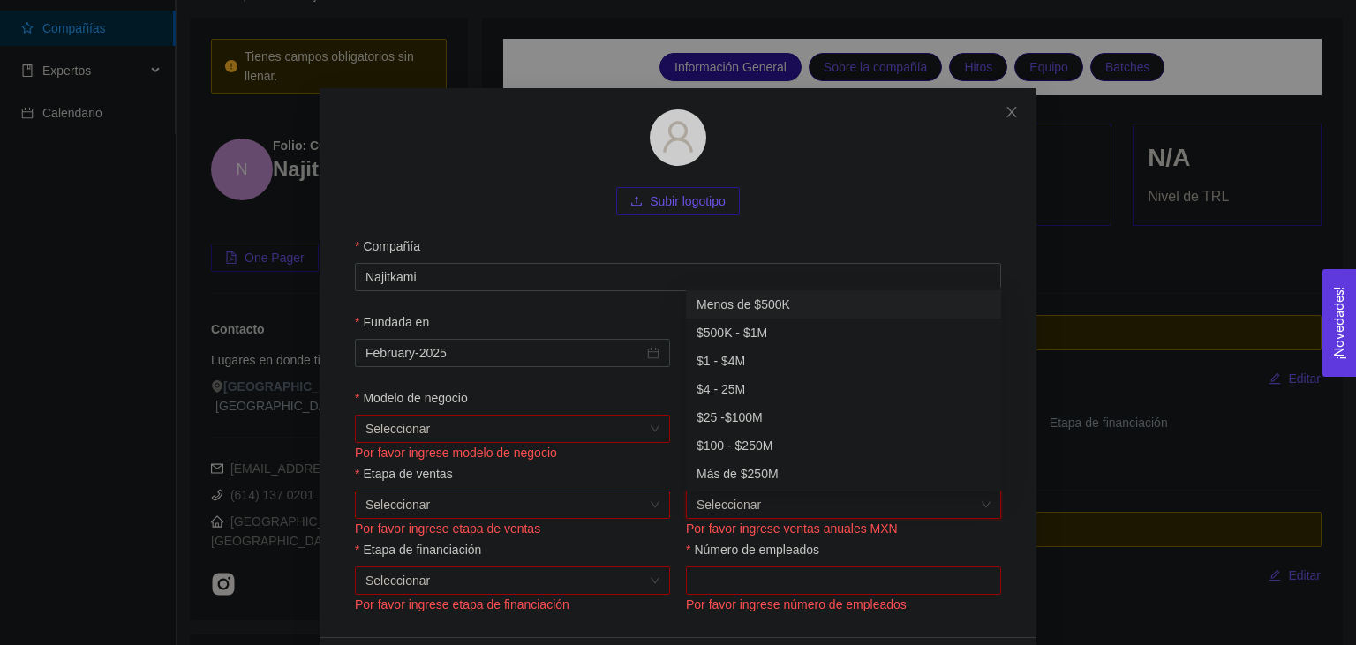
click at [842, 311] on div "Menos de $500K" at bounding box center [844, 304] width 294 height 19
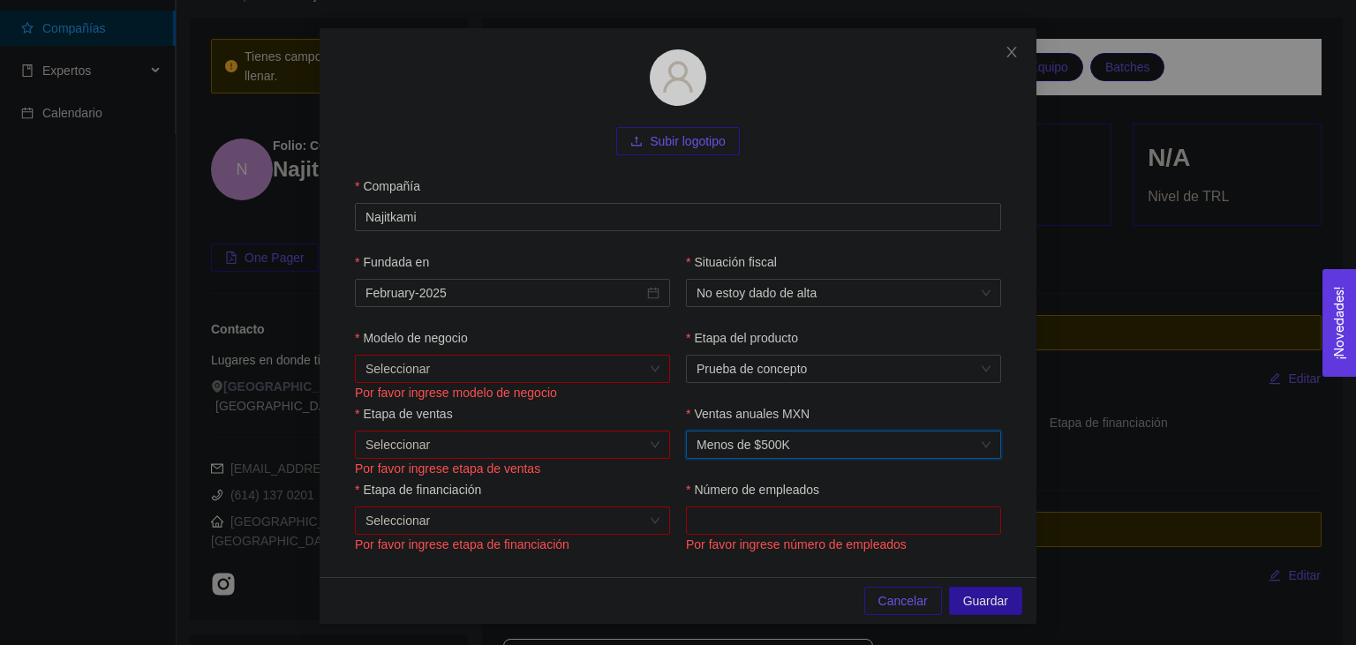
scroll to position [64, 0]
click at [608, 358] on input "Modelo de negocio" at bounding box center [507, 369] width 282 height 26
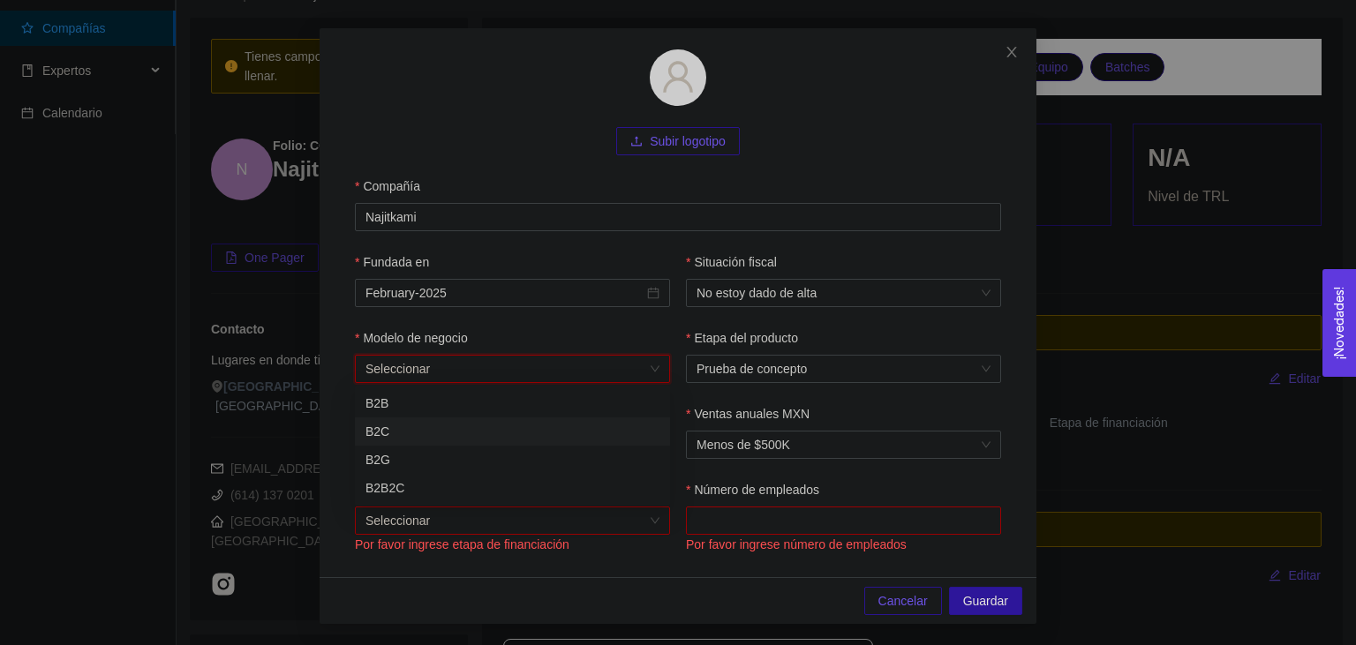
click at [552, 438] on div "B2C" at bounding box center [513, 431] width 294 height 19
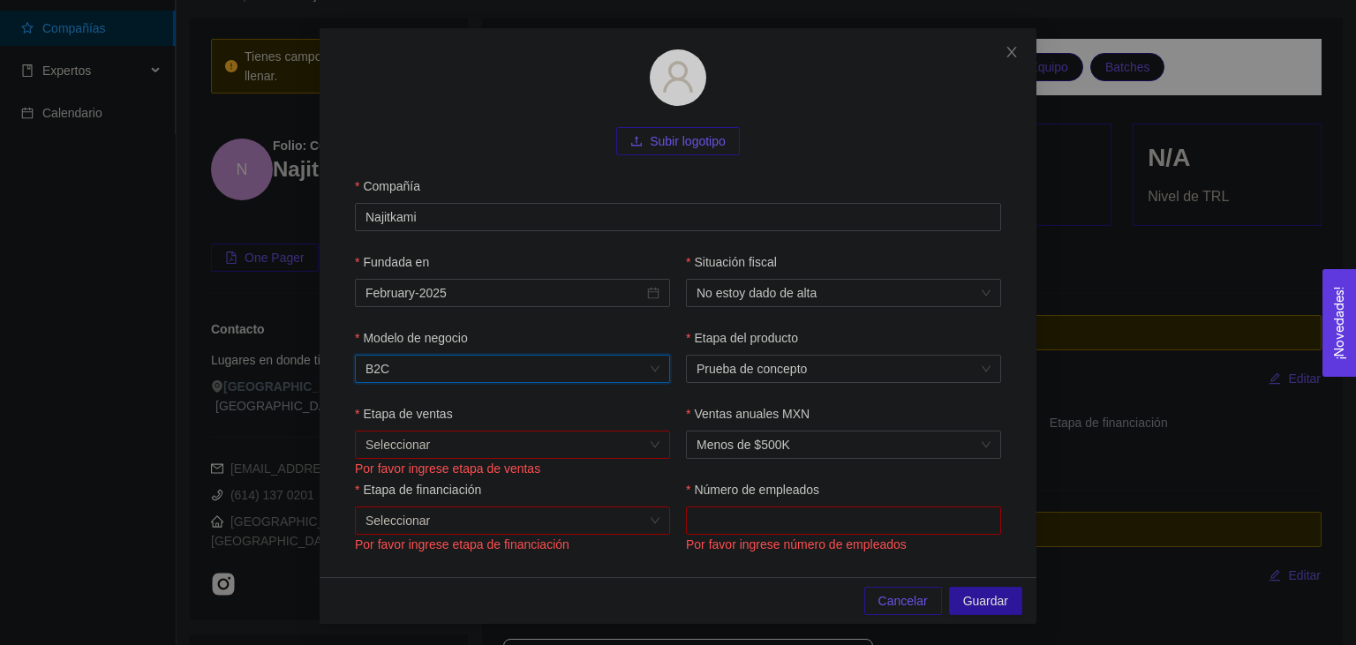
click at [552, 438] on input "Etapa de ventas" at bounding box center [507, 445] width 282 height 26
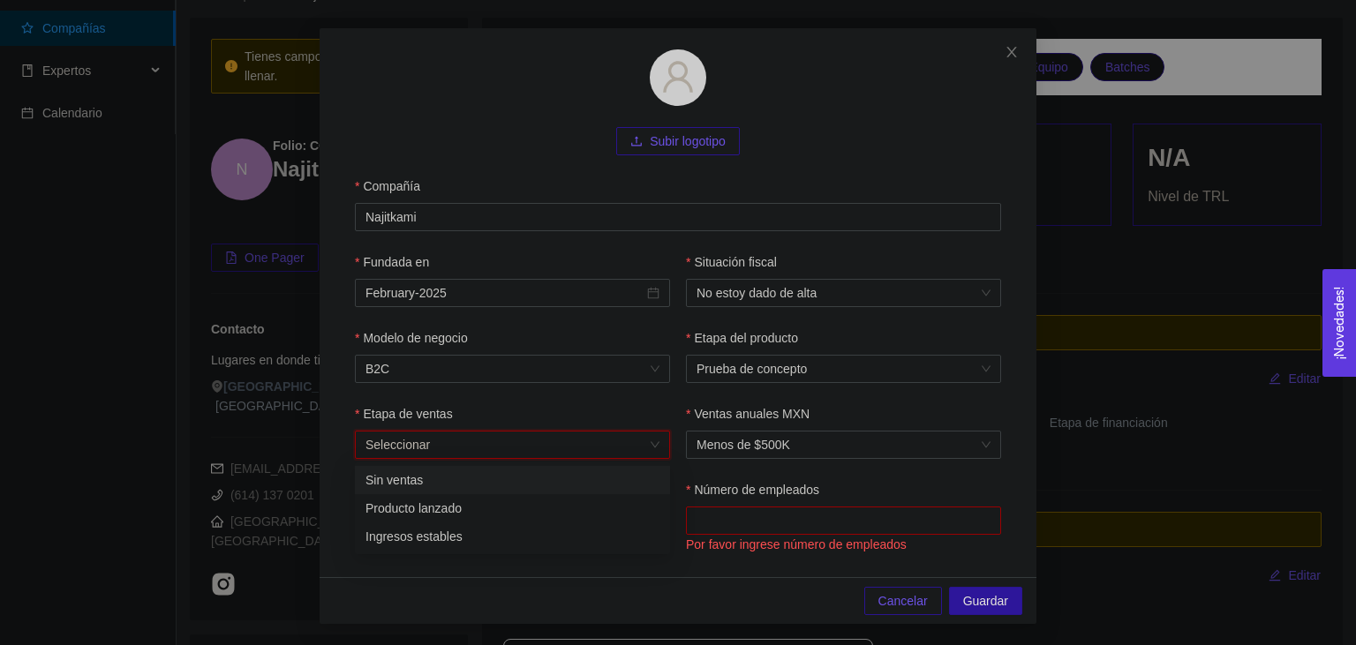
click at [509, 446] on input "Etapa de ventas" at bounding box center [507, 445] width 282 height 26
click at [508, 447] on input "Etapa de ventas" at bounding box center [507, 445] width 282 height 26
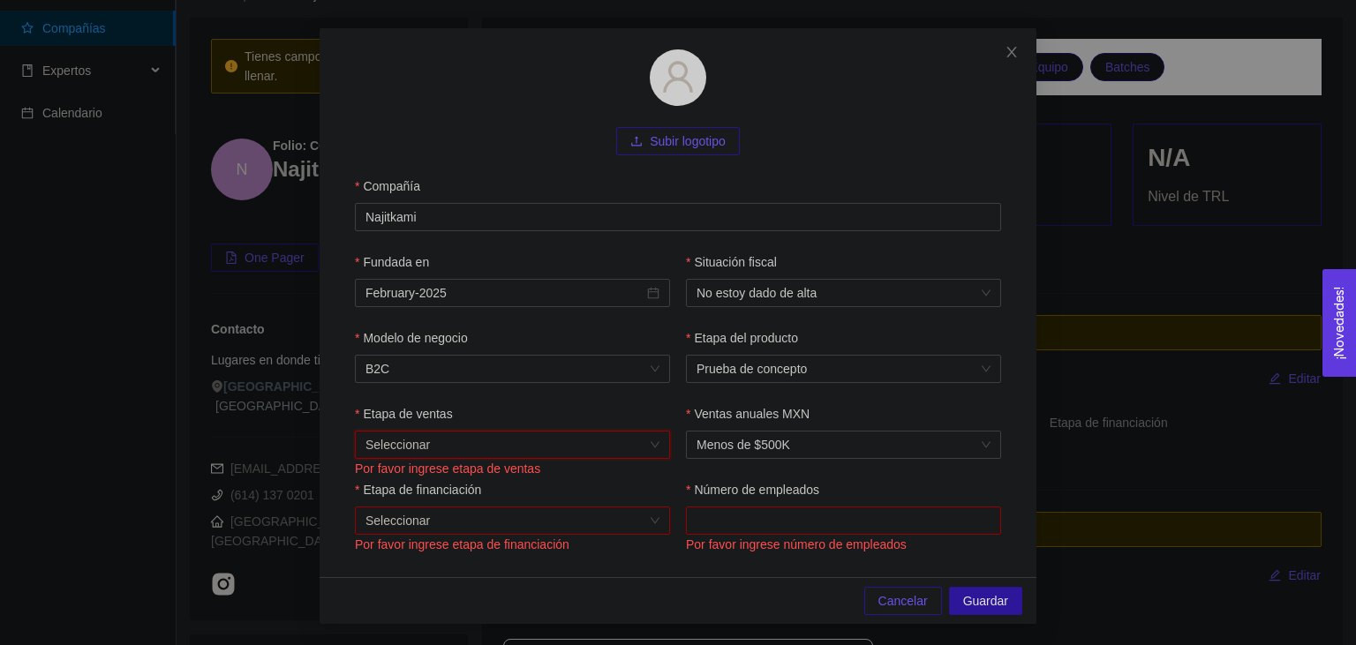
click at [508, 447] on input "Etapa de ventas" at bounding box center [507, 445] width 282 height 26
click at [521, 480] on div "Sin ventas" at bounding box center [513, 480] width 294 height 19
click at [542, 411] on div "Etapa de ventas" at bounding box center [512, 417] width 315 height 26
click at [563, 528] on input "Etapa de financiación" at bounding box center [507, 521] width 282 height 26
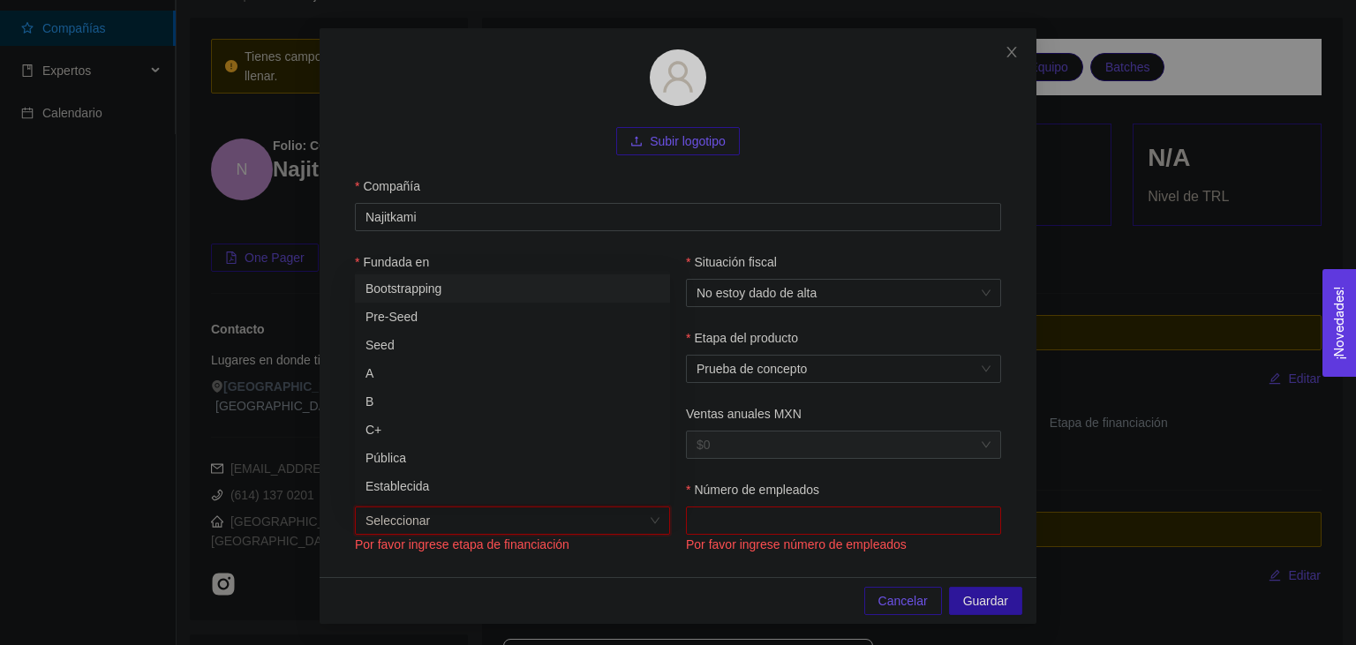
click at [562, 542] on div "Por favor ingrese etapa de financiación" at bounding box center [512, 544] width 315 height 19
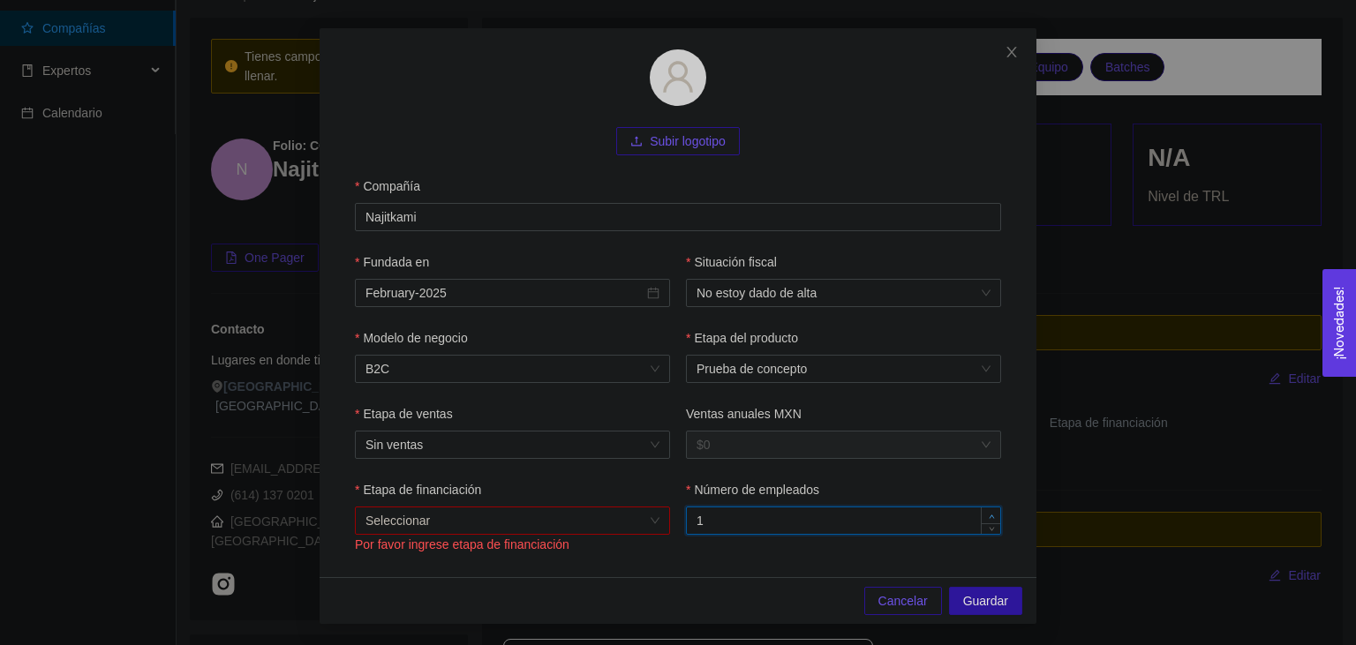
click at [984, 517] on span "Increase Value" at bounding box center [990, 516] width 19 height 16
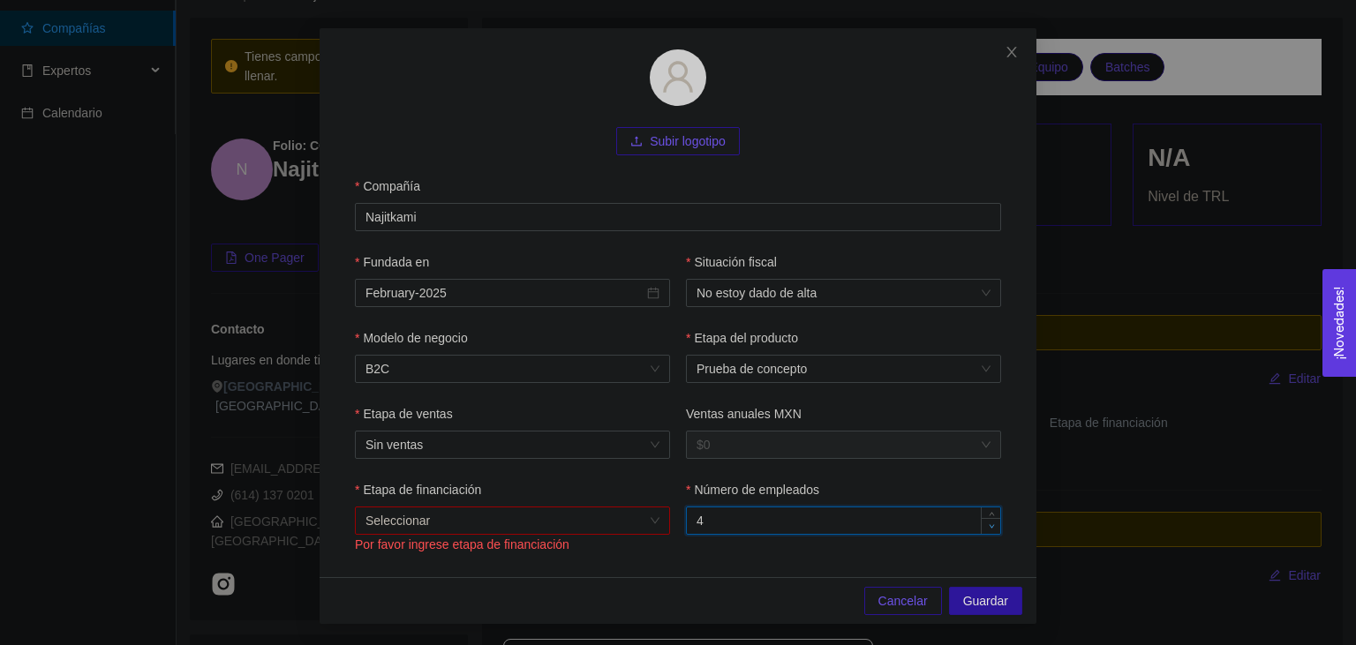
click at [987, 525] on span "down" at bounding box center [991, 527] width 11 height 11
click at [784, 553] on div "Etapa de financiación Seleccionar Por favor ingrese etapa de financiación Númer…" at bounding box center [678, 518] width 646 height 76
type input "5"
click at [988, 513] on span "up" at bounding box center [991, 516] width 11 height 11
click at [554, 521] on input "Etapa de financiación" at bounding box center [507, 521] width 282 height 26
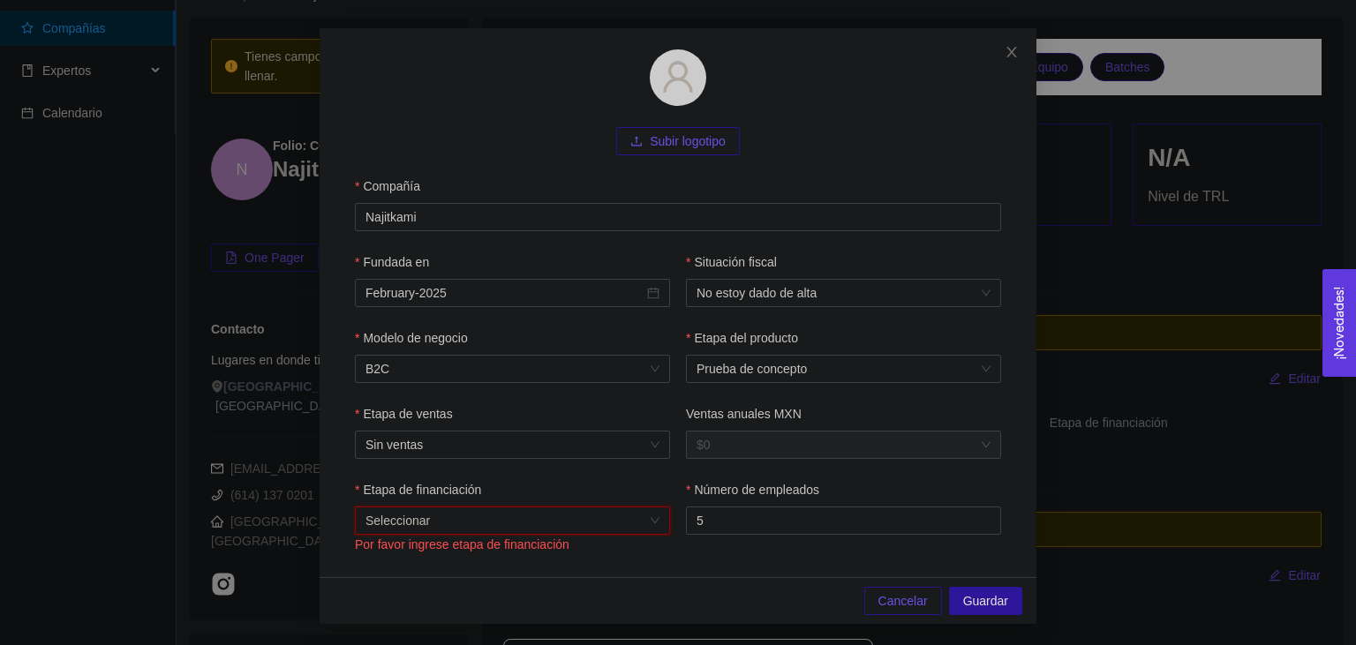
click at [567, 523] on input "Etapa de financiación" at bounding box center [507, 521] width 282 height 26
click at [405, 516] on input "Etapa de financiación" at bounding box center [507, 521] width 282 height 26
click at [443, 292] on div "Bootstrapping" at bounding box center [513, 288] width 294 height 19
click at [644, 565] on div "Subir logotipo Compañía Najitkami Fundada en February-2025 Situación fiscal No …" at bounding box center [678, 302] width 717 height 549
click at [743, 438] on span "$0" at bounding box center [844, 445] width 294 height 26
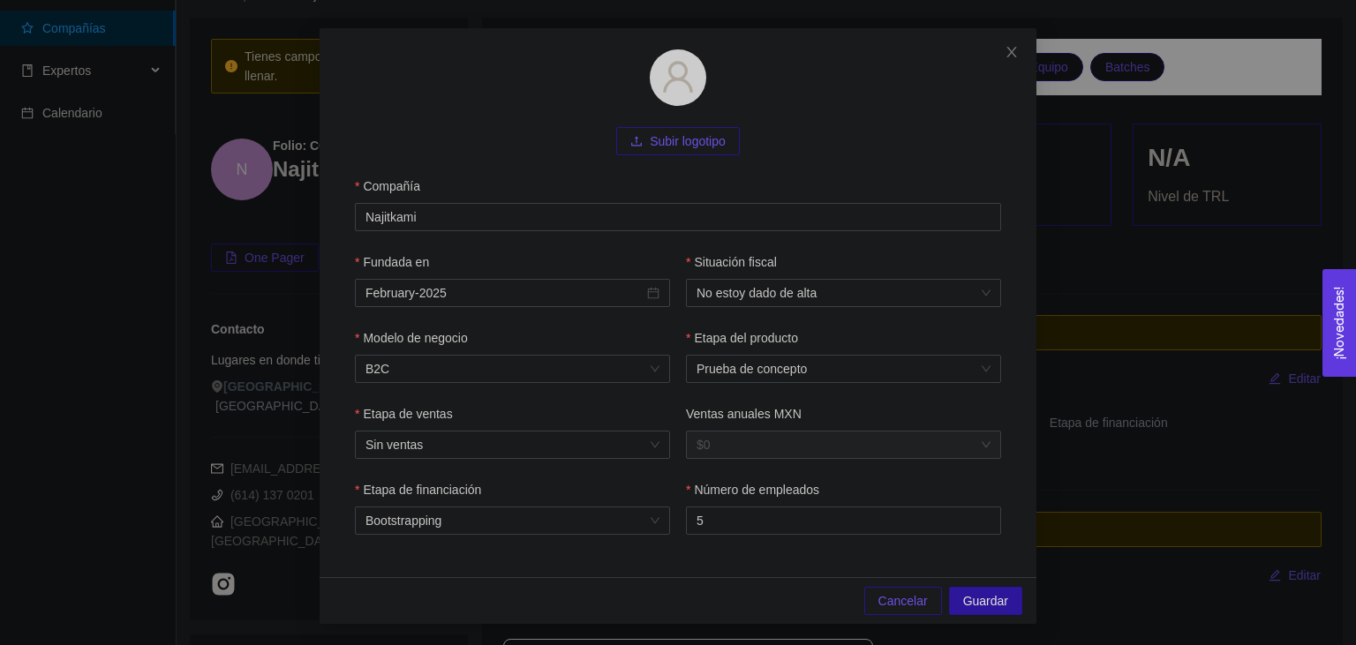
drag, startPoint x: 543, startPoint y: 196, endPoint x: 334, endPoint y: 211, distance: 209.8
click at [355, 203] on div "Compañía" at bounding box center [678, 190] width 646 height 26
click at [647, 255] on div "Fundada en" at bounding box center [512, 265] width 315 height 26
click at [511, 217] on input "Najitkami" at bounding box center [678, 217] width 646 height 28
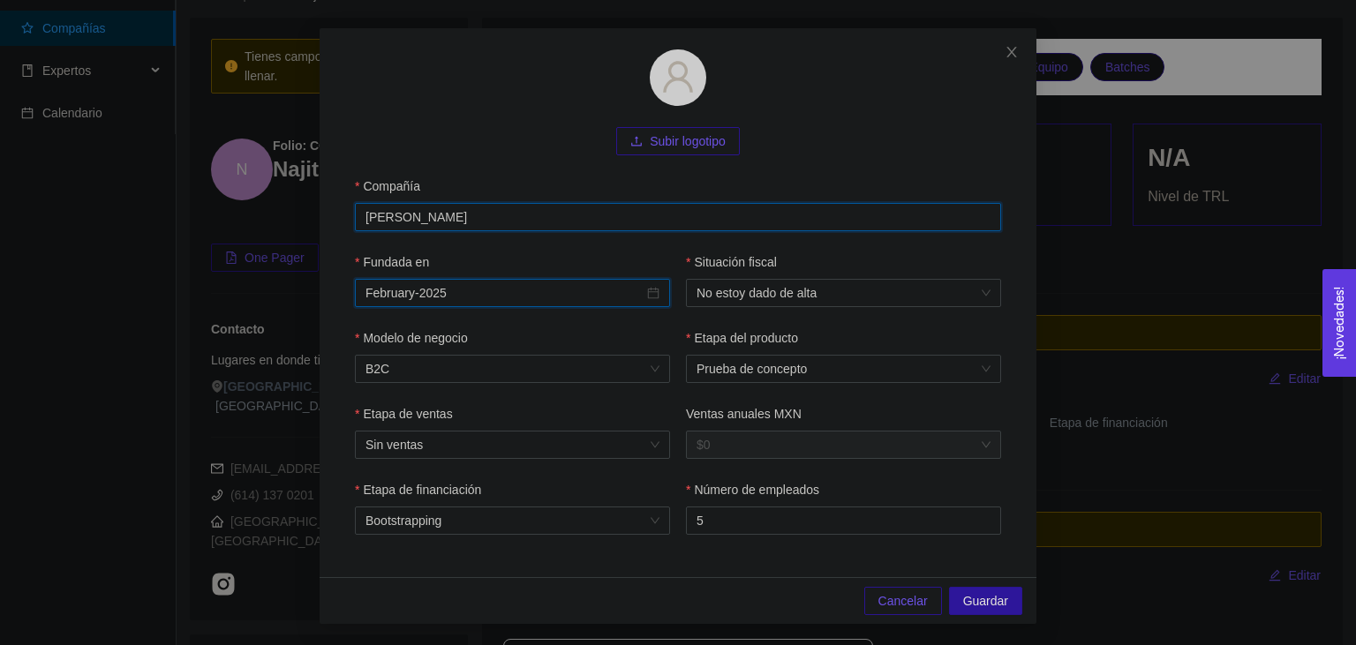
click at [599, 221] on input "[PERSON_NAME]" at bounding box center [678, 217] width 646 height 28
type input "[PERSON_NAME]"
click at [984, 604] on span "Guardar" at bounding box center [985, 601] width 45 height 19
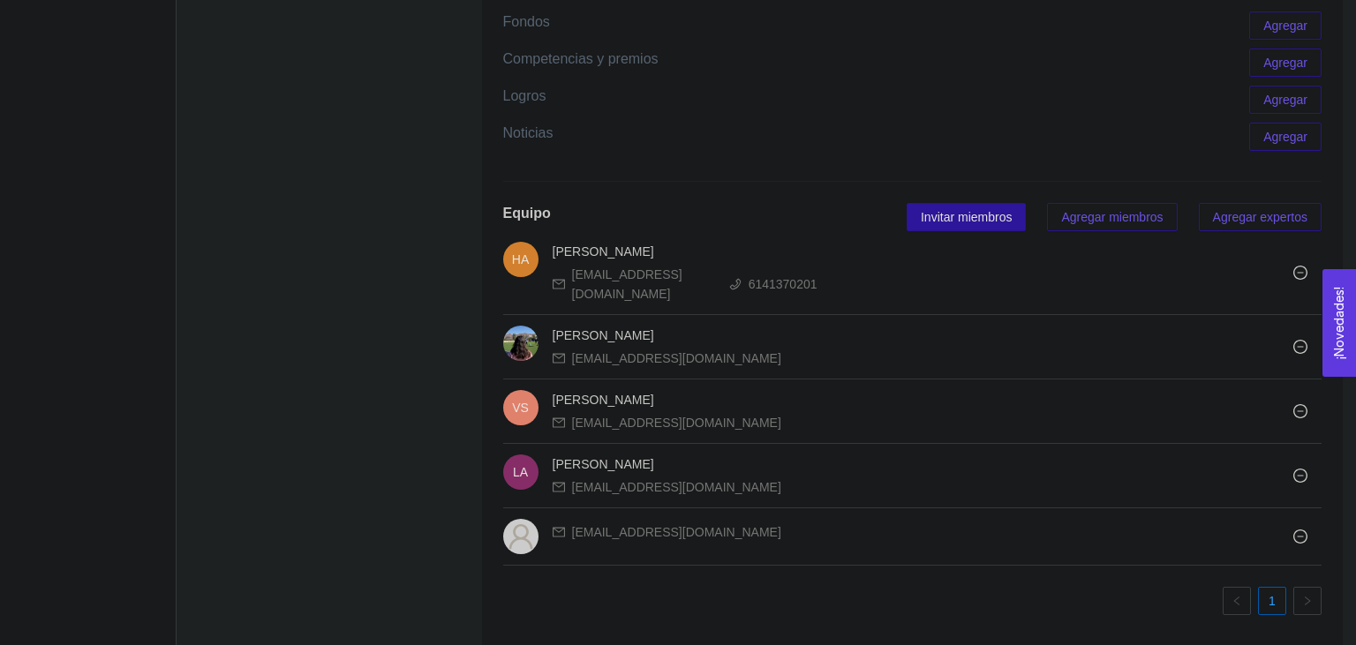
scroll to position [1025, 0]
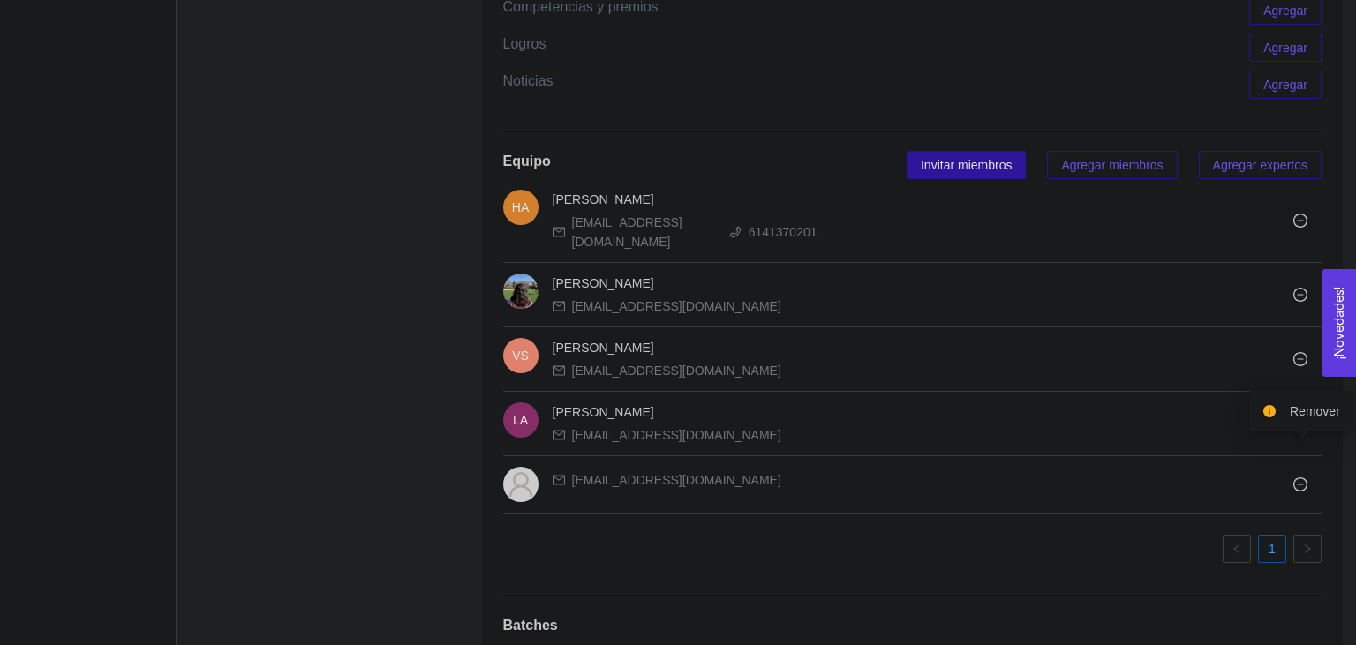
click at [1273, 411] on icon "info-circle" at bounding box center [1269, 411] width 12 height 12
click at [1304, 478] on icon "minus-circle" at bounding box center [1300, 485] width 14 height 14
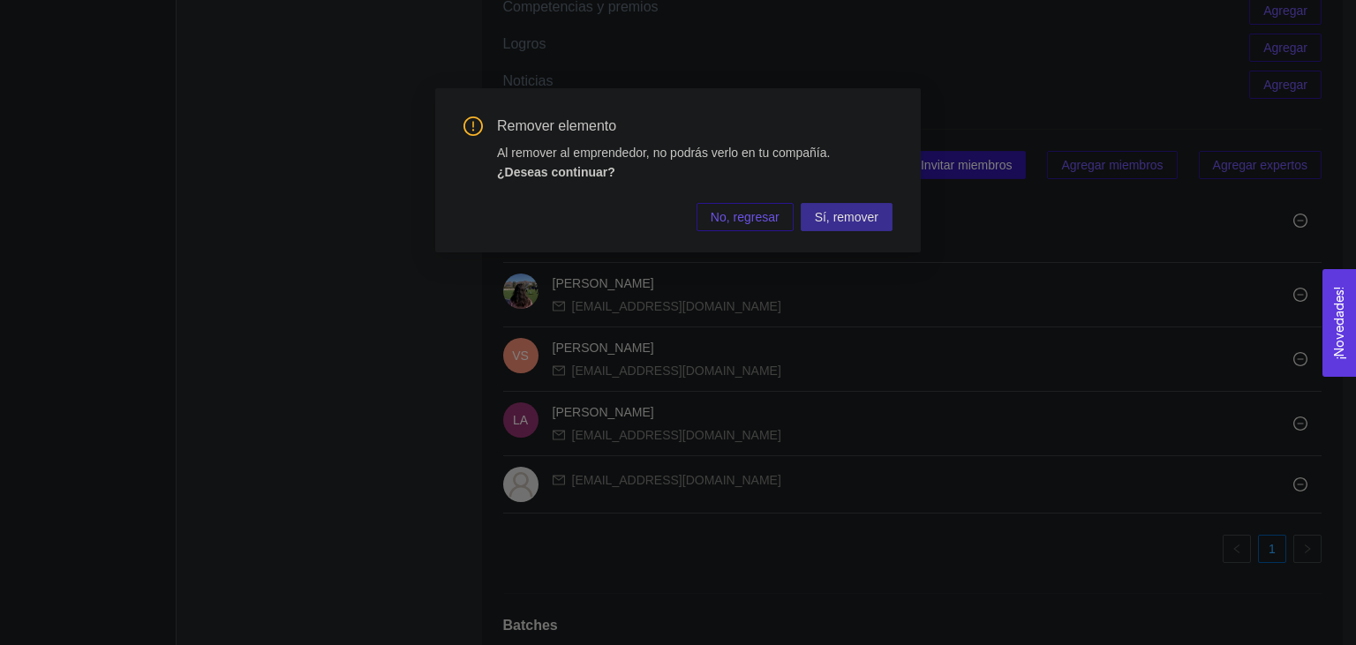
click at [862, 219] on span "Sí, remover" at bounding box center [847, 216] width 64 height 19
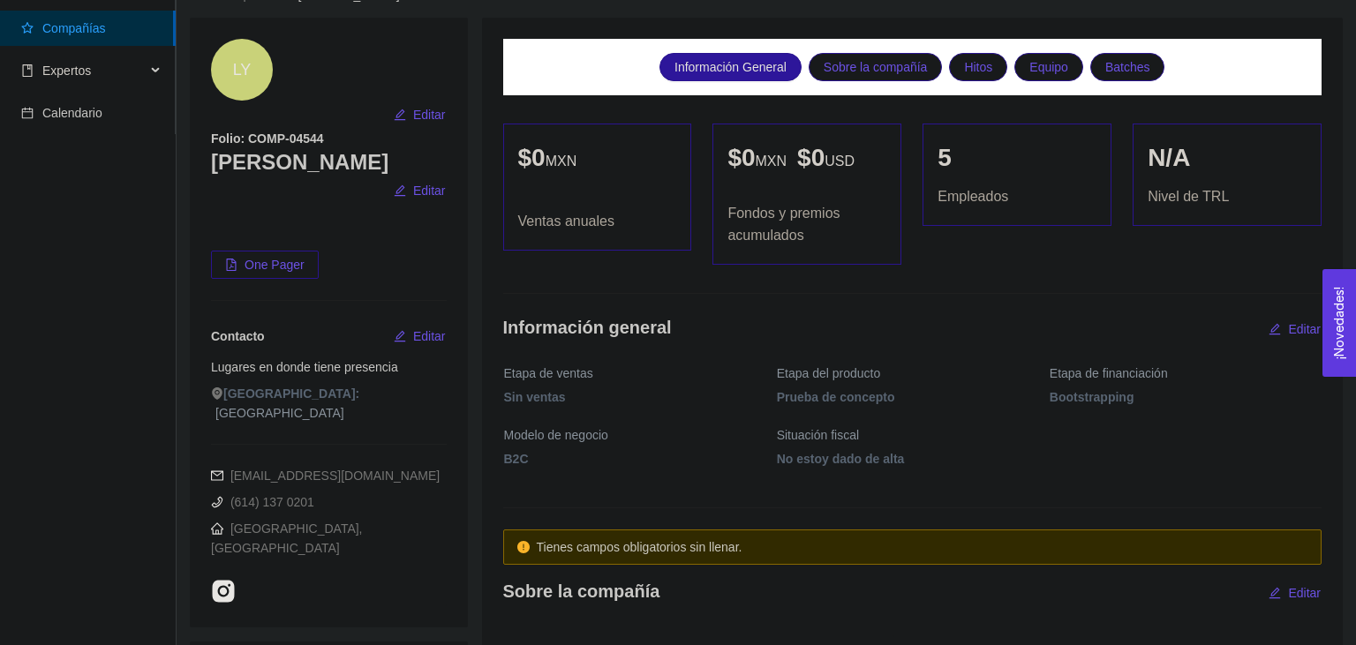
scroll to position [0, 0]
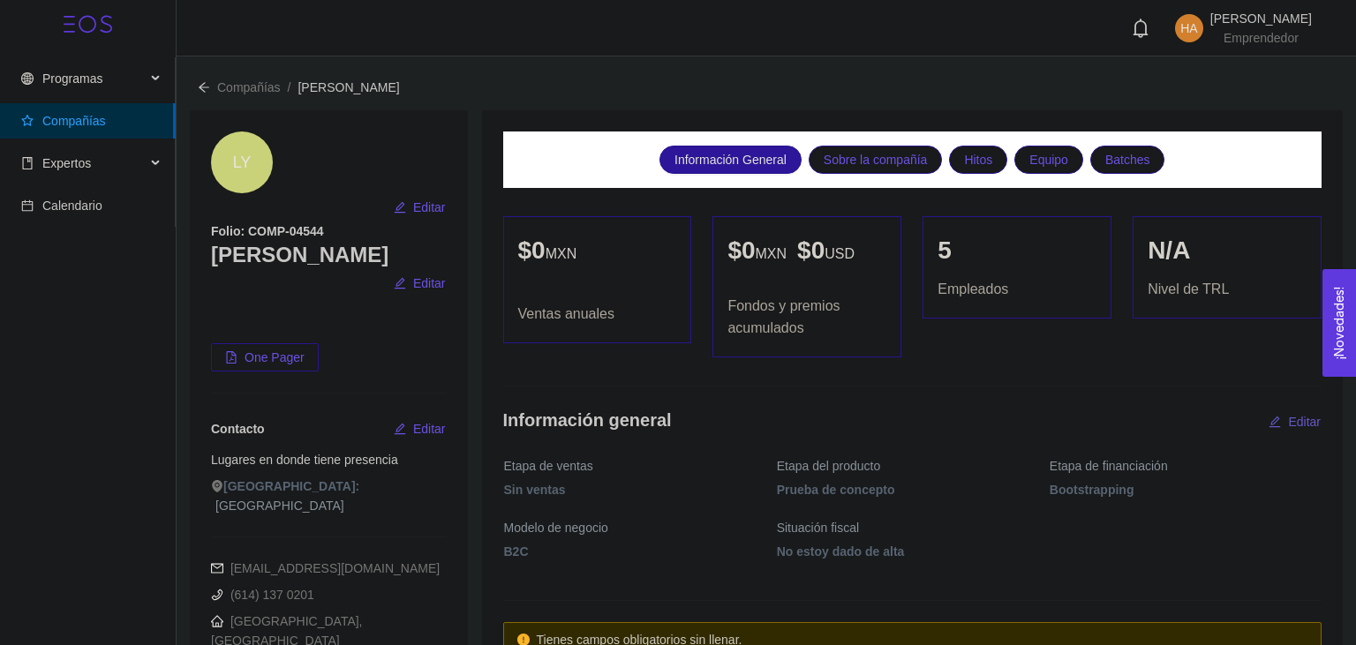
click at [1271, 427] on icon "edit" at bounding box center [1275, 421] width 11 height 11
type input "[PERSON_NAME]"
type input "febrero-2025"
type input "5"
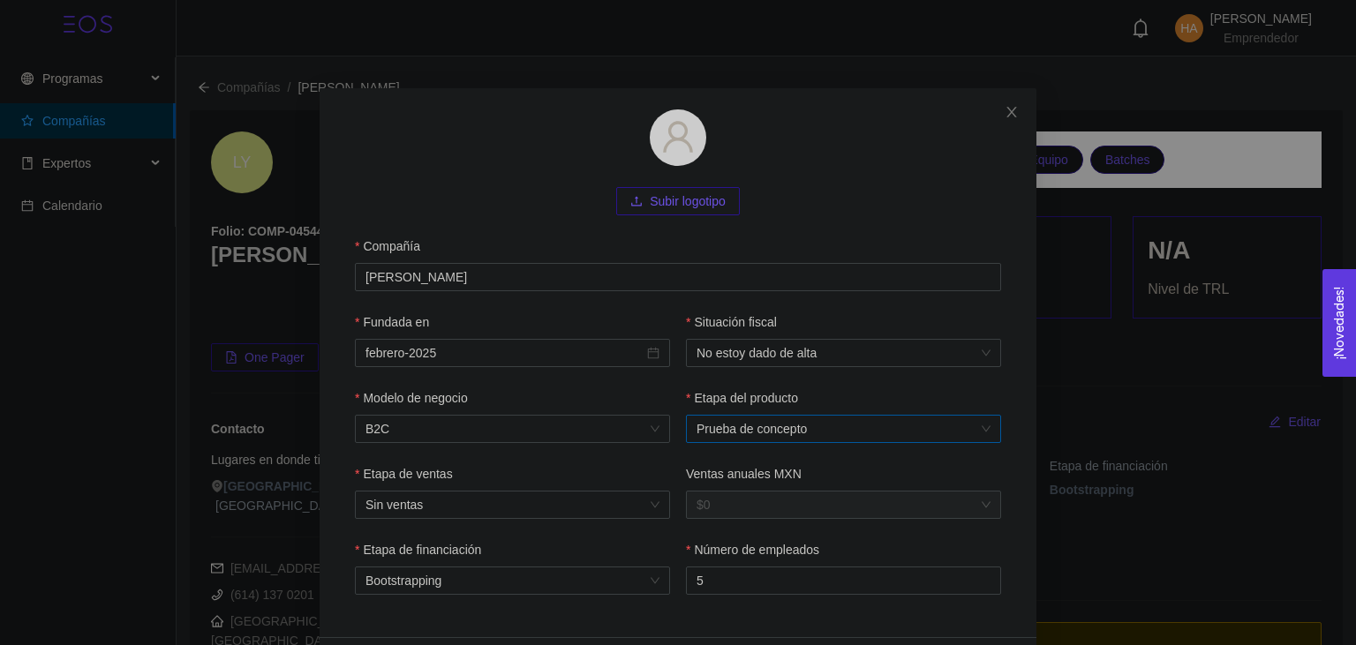
click at [775, 440] on span "Prueba de concepto" at bounding box center [844, 429] width 294 height 26
click at [871, 182] on form "Subir logotipo Compañía Llama Yolk Fundada en febrero-2025 Situación fiscal No …" at bounding box center [678, 362] width 675 height 507
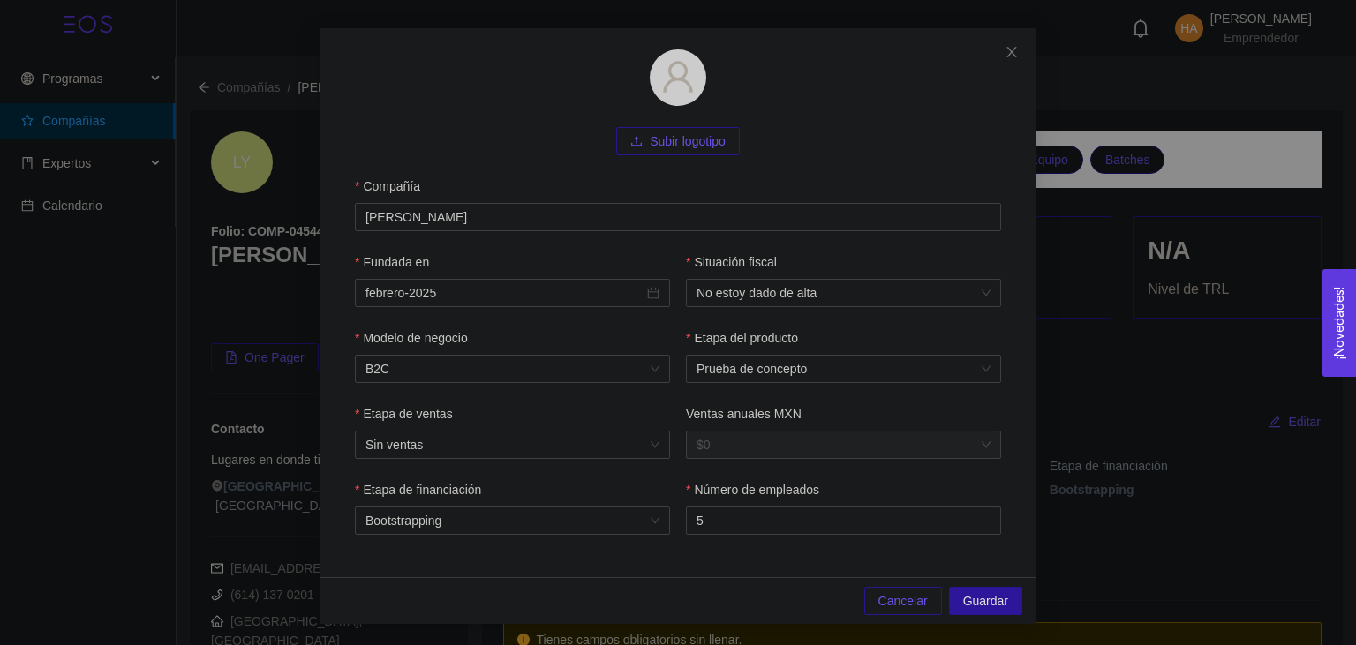
click at [967, 579] on div "Cancelar Guardar" at bounding box center [678, 600] width 717 height 47
click at [912, 612] on button "Cancelar" at bounding box center [903, 601] width 78 height 28
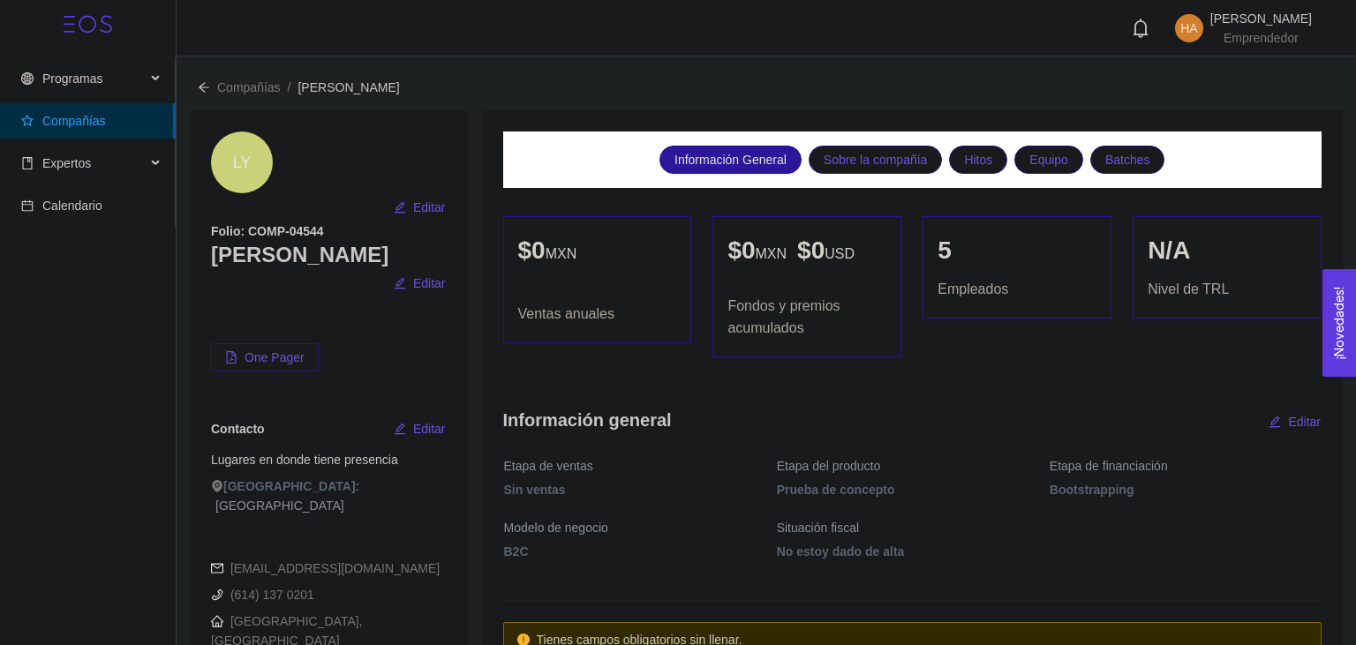
scroll to position [0, 0]
click at [419, 198] on span "Editar" at bounding box center [429, 207] width 33 height 19
type input "[PERSON_NAME]"
type input "febrero-2025"
type input "5"
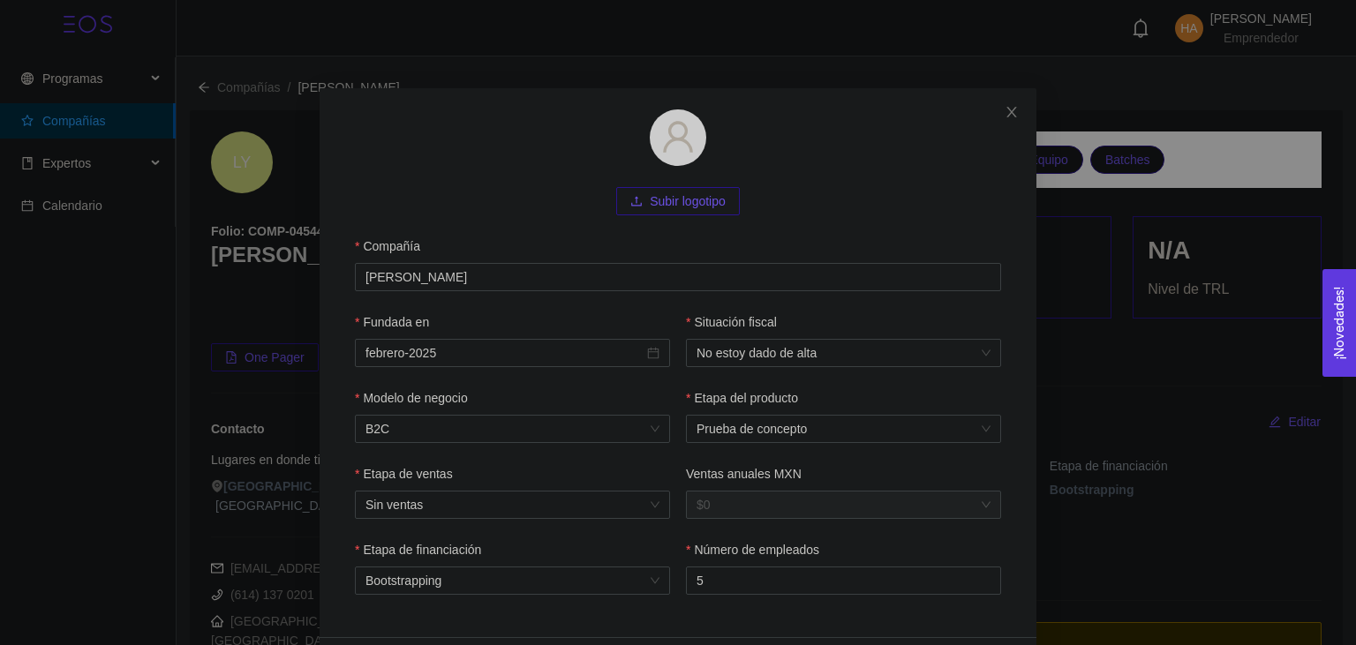
scroll to position [64, 0]
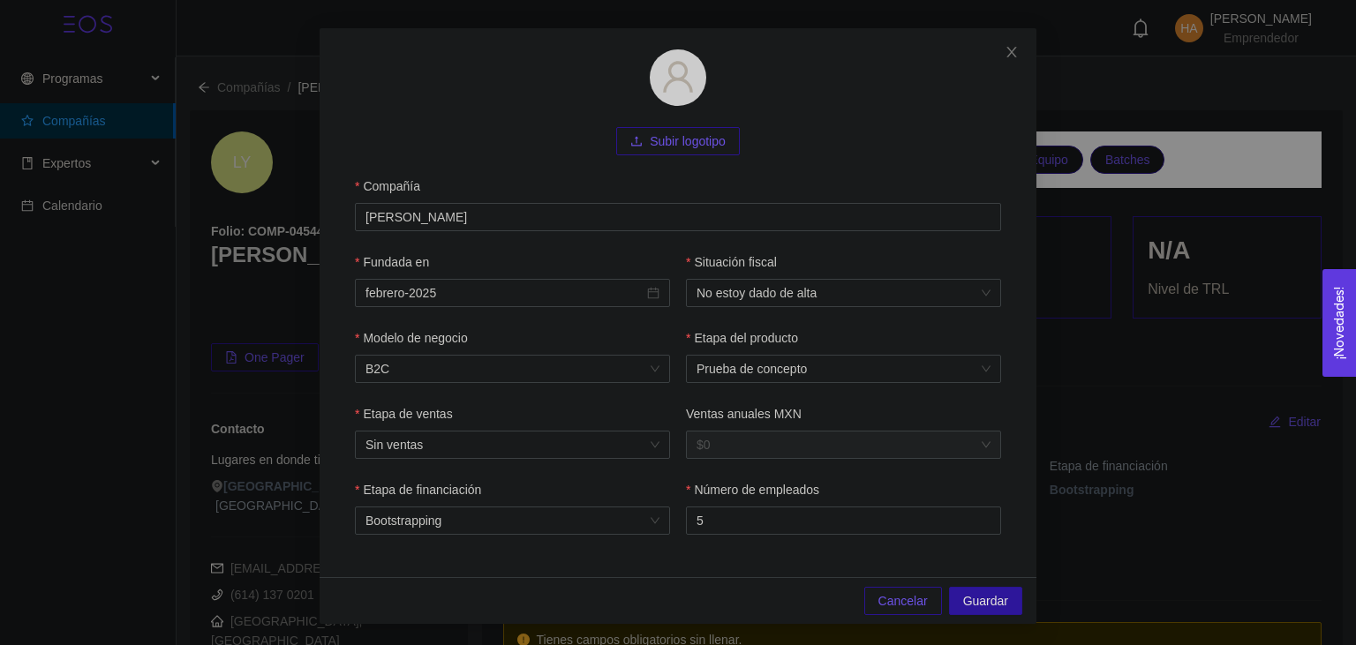
click at [886, 606] on span "Cancelar" at bounding box center [902, 601] width 49 height 19
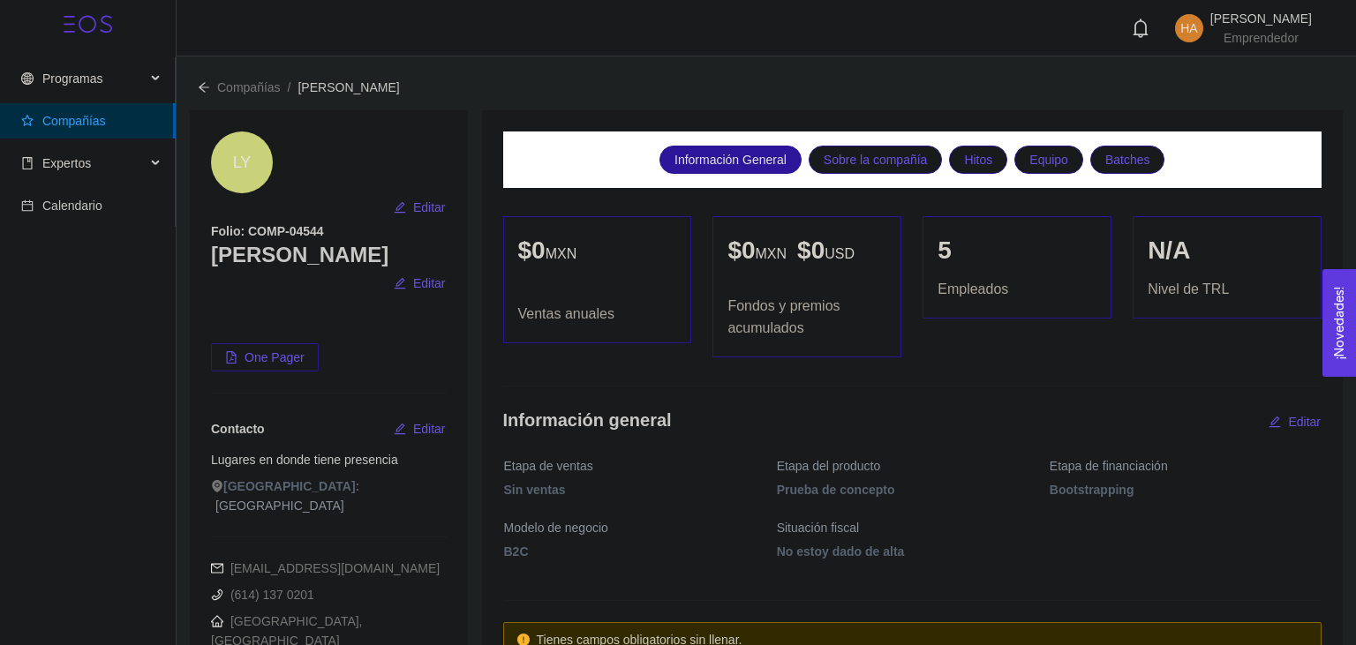
scroll to position [0, 0]
click at [441, 274] on span "Editar" at bounding box center [429, 283] width 33 height 19
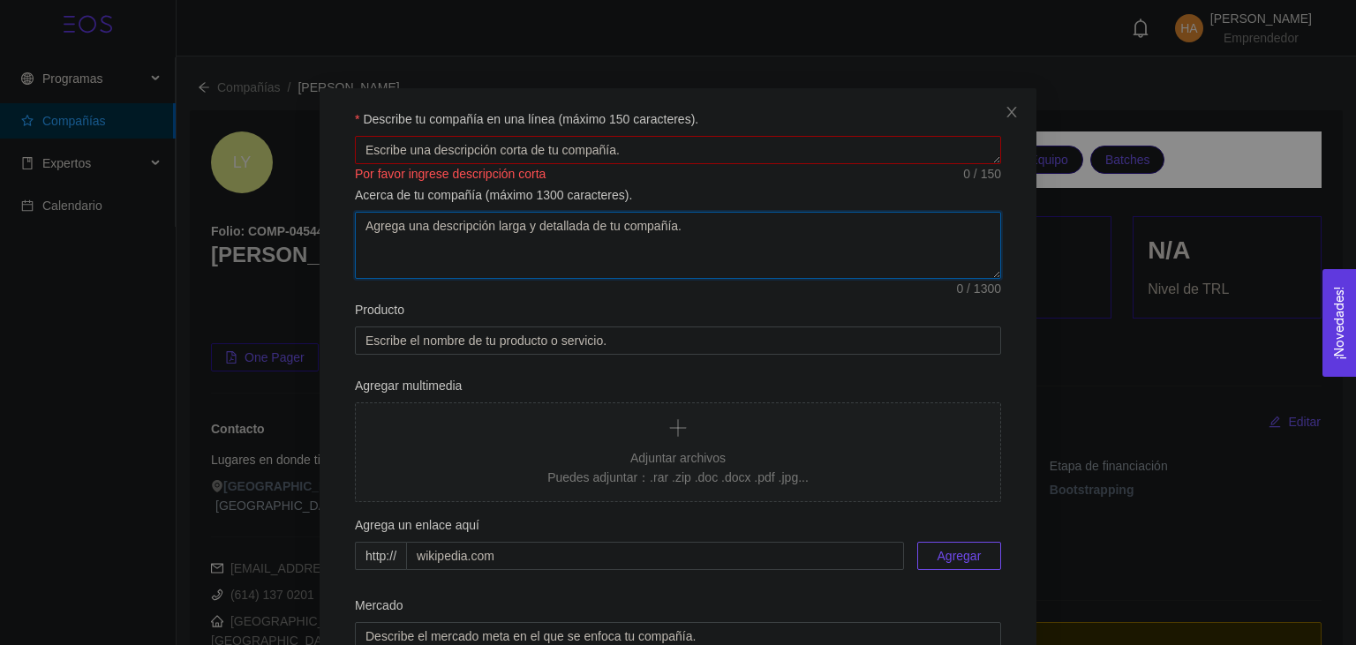
click at [441, 224] on textarea "Acerca de tu compañía (máximo 1300 caracteres)." at bounding box center [678, 245] width 646 height 67
type textarea "Antes Najitkami."
click at [506, 153] on textarea "Describe tu compañía en una línea (máximo 150 caracteres)." at bounding box center [678, 150] width 646 height 28
click at [519, 339] on input "Producto" at bounding box center [678, 341] width 646 height 28
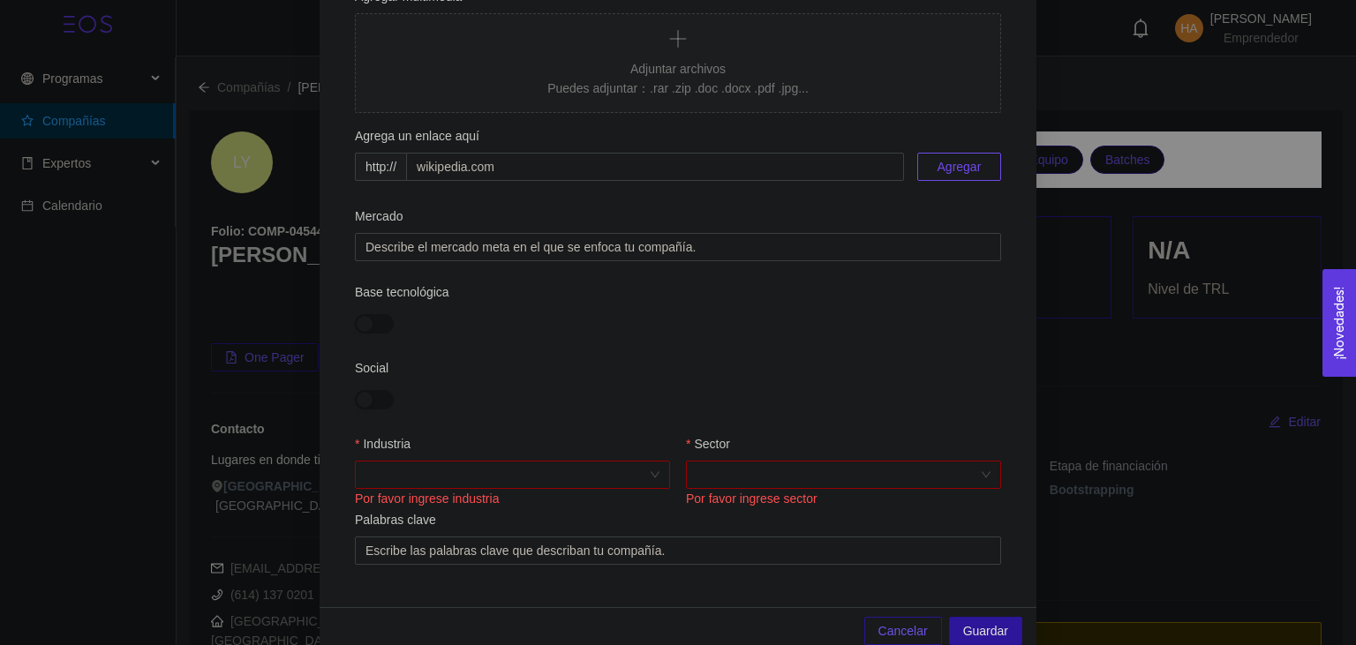
scroll to position [419, 0]
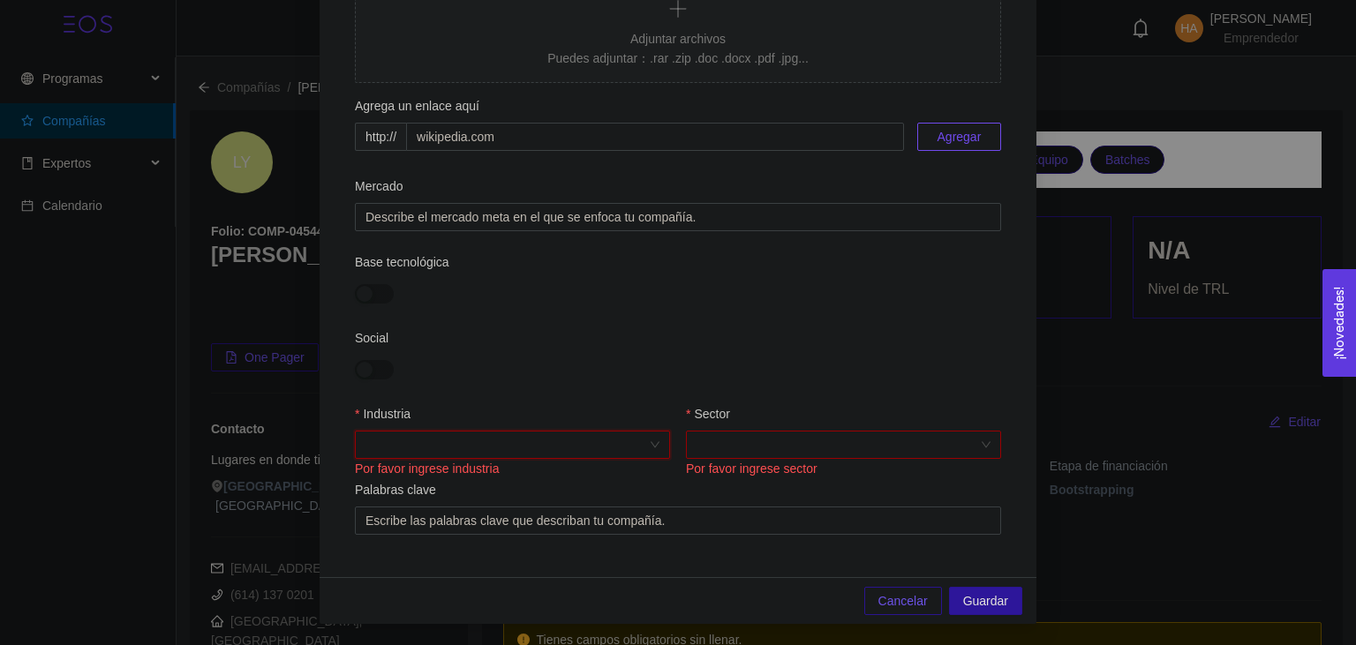
click at [619, 447] on input "Industria" at bounding box center [507, 445] width 282 height 26
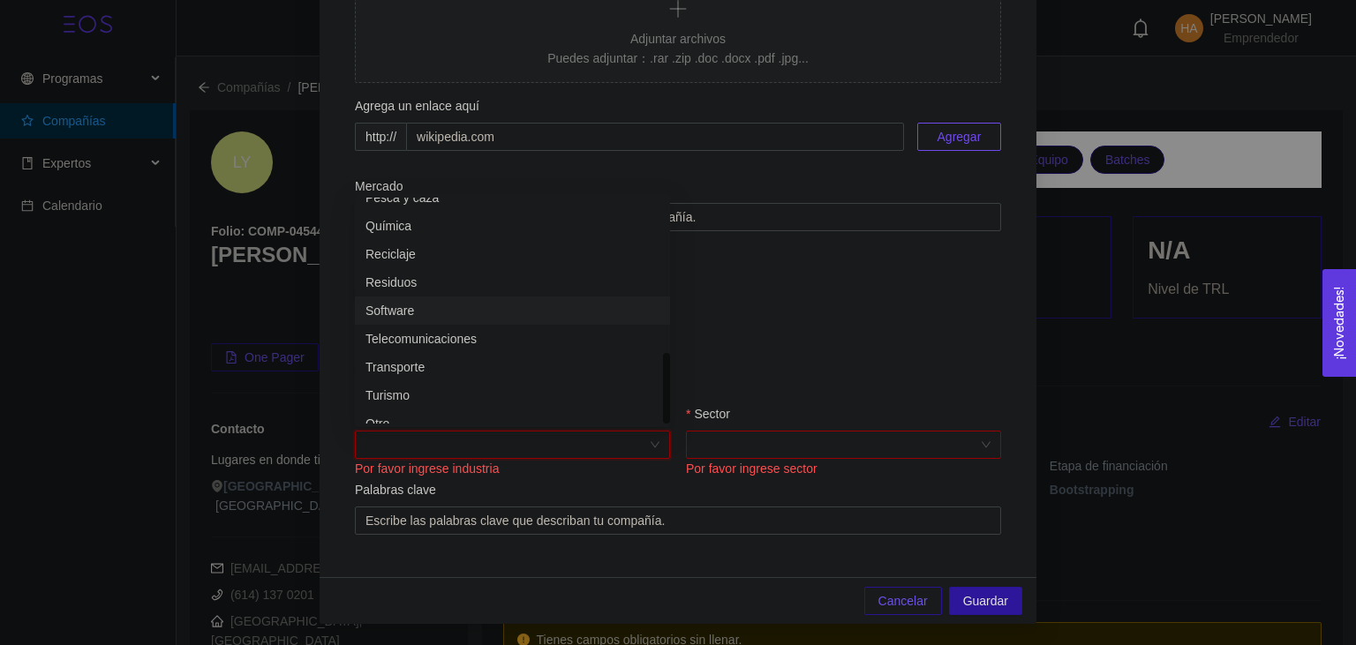
scroll to position [678, 0]
click at [520, 300] on div "Software" at bounding box center [513, 296] width 294 height 19
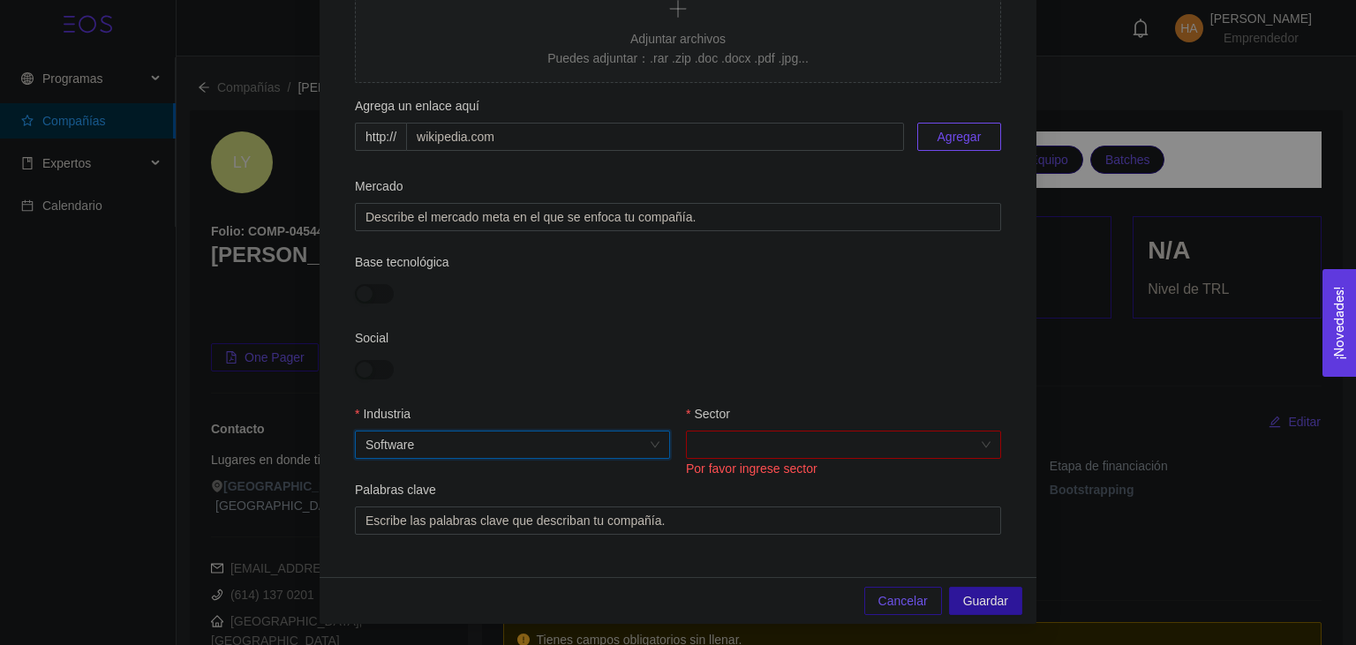
click at [712, 439] on input "Sector" at bounding box center [838, 445] width 282 height 26
click at [810, 455] on input "Sector" at bounding box center [838, 445] width 282 height 26
click at [823, 437] on input "Sector" at bounding box center [838, 445] width 282 height 26
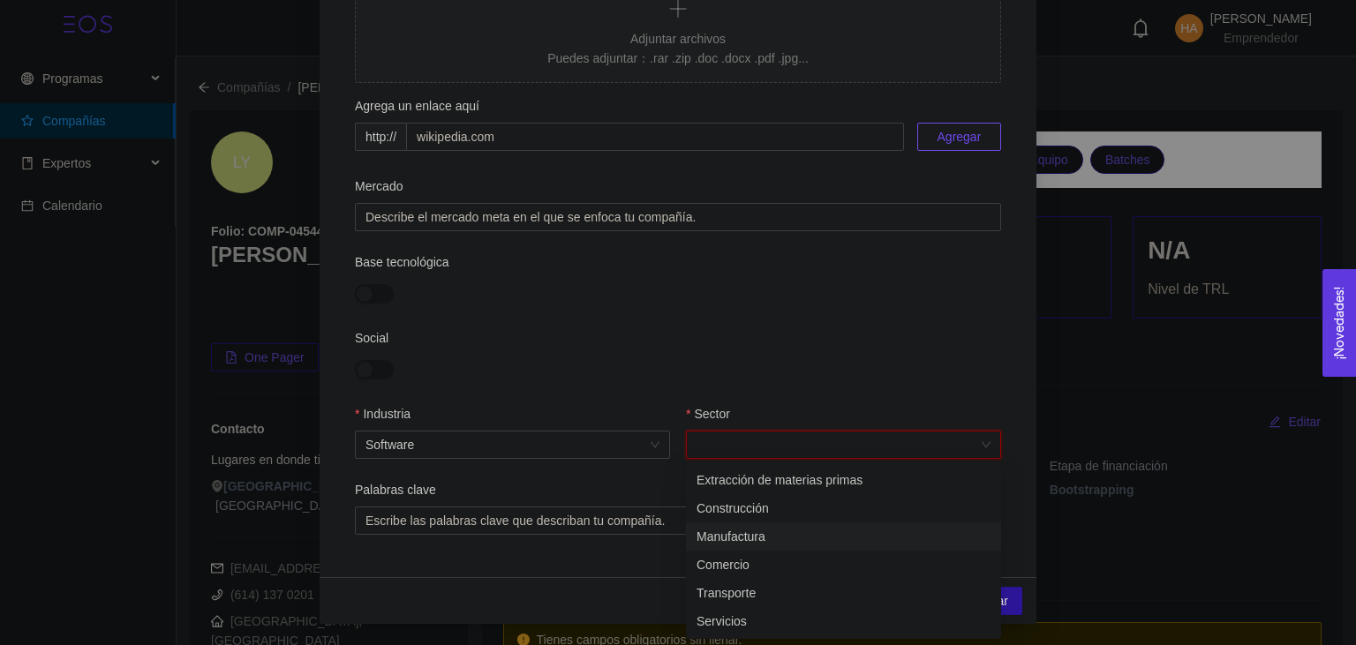
click at [825, 543] on div "Manufactura" at bounding box center [844, 536] width 294 height 19
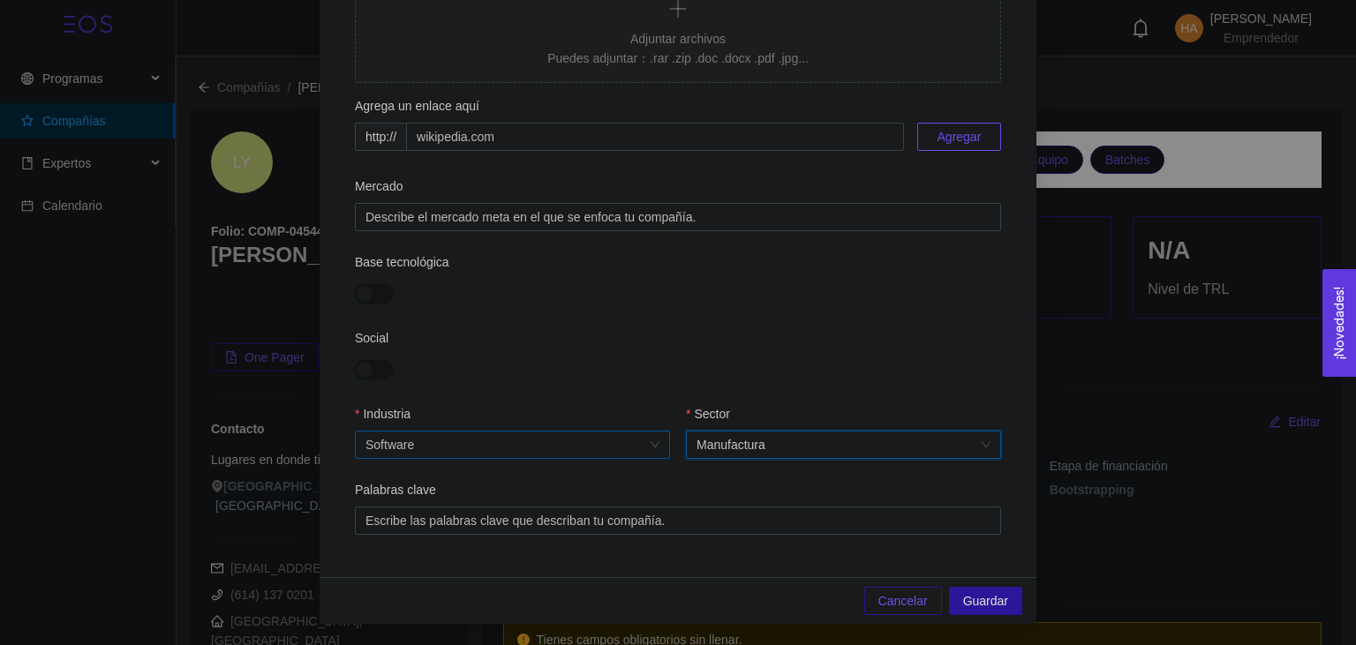
click at [567, 448] on span "Software" at bounding box center [513, 445] width 294 height 26
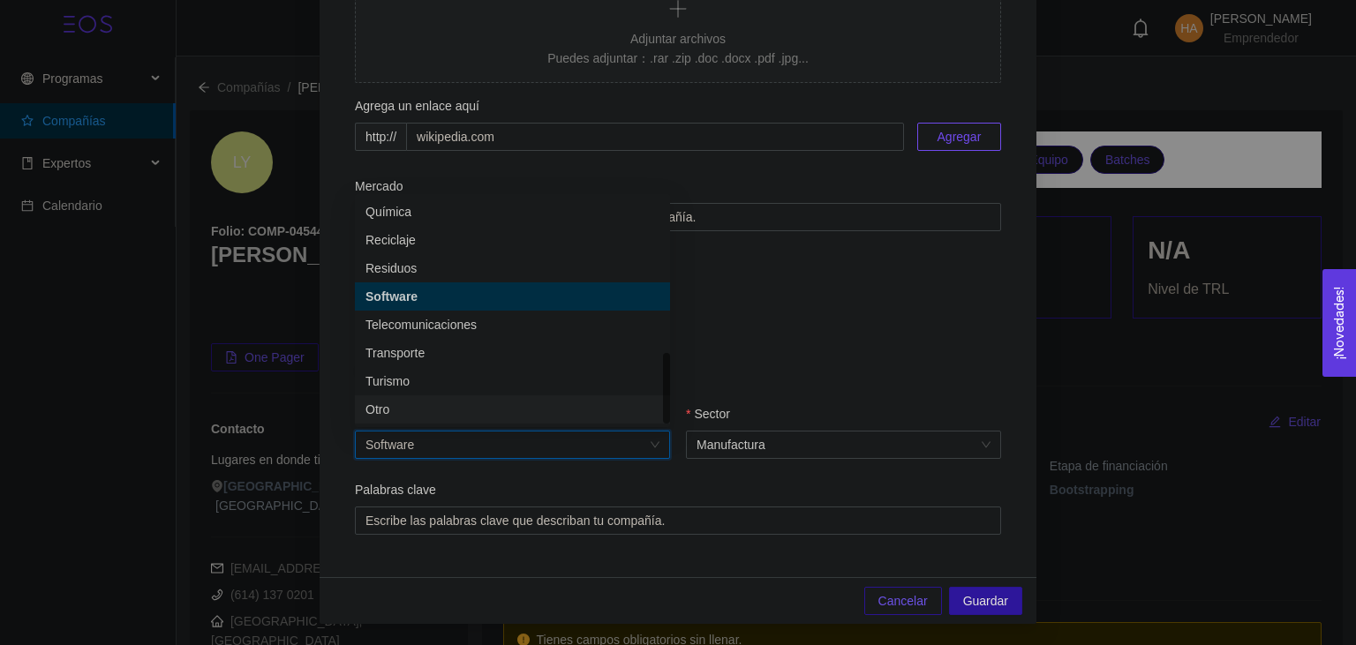
click at [511, 407] on div "Otro" at bounding box center [513, 409] width 294 height 19
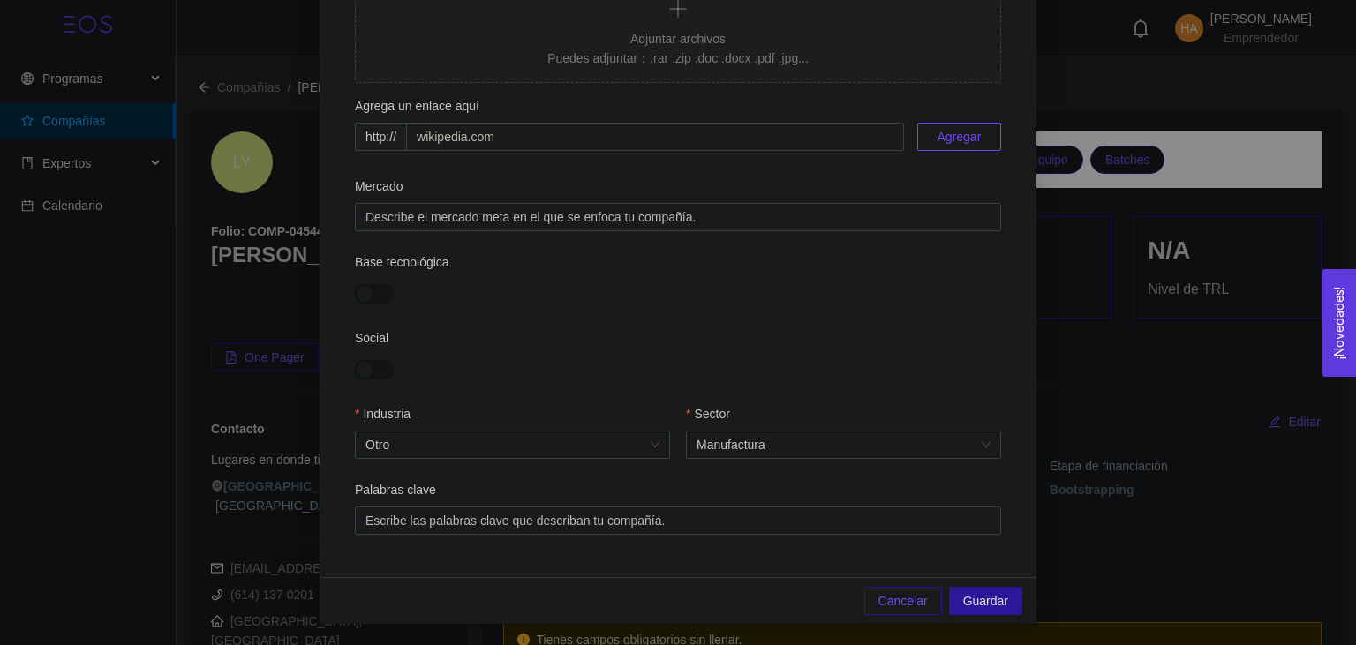
click at [563, 482] on div "Palabras clave" at bounding box center [678, 493] width 646 height 26
click at [563, 447] on span "Otro" at bounding box center [513, 445] width 294 height 26
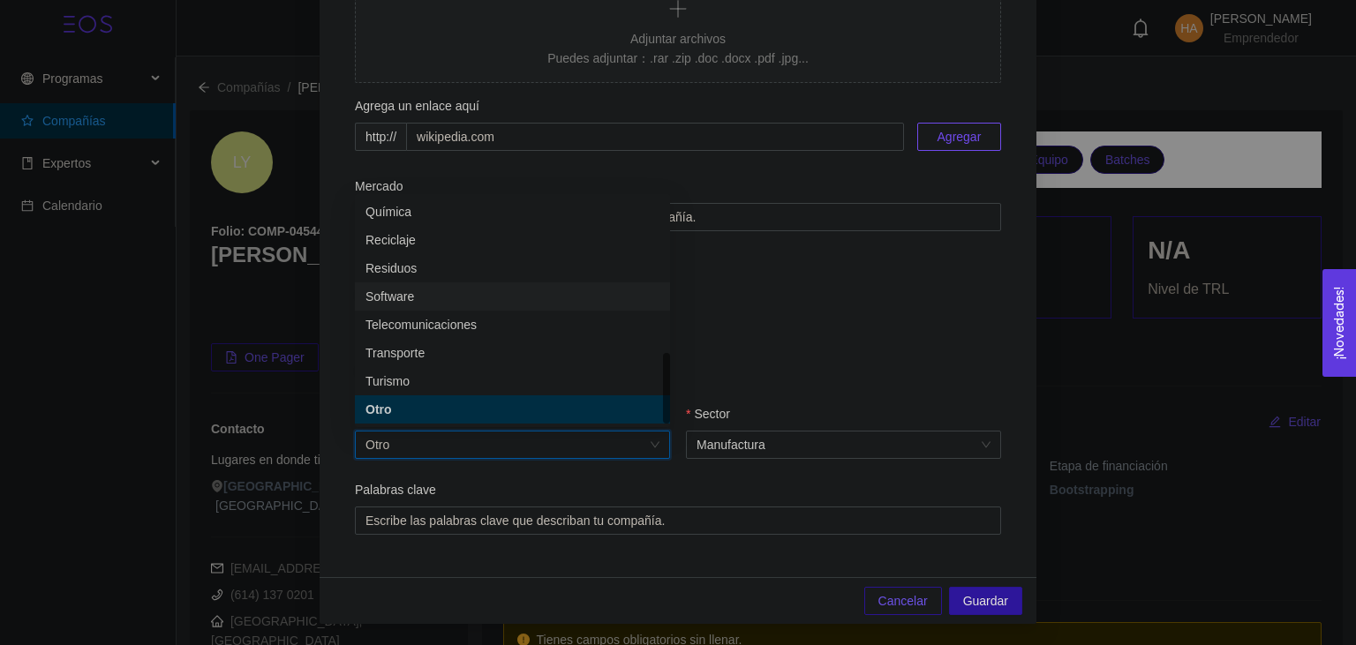
click at [527, 292] on div "Software" at bounding box center [513, 296] width 294 height 19
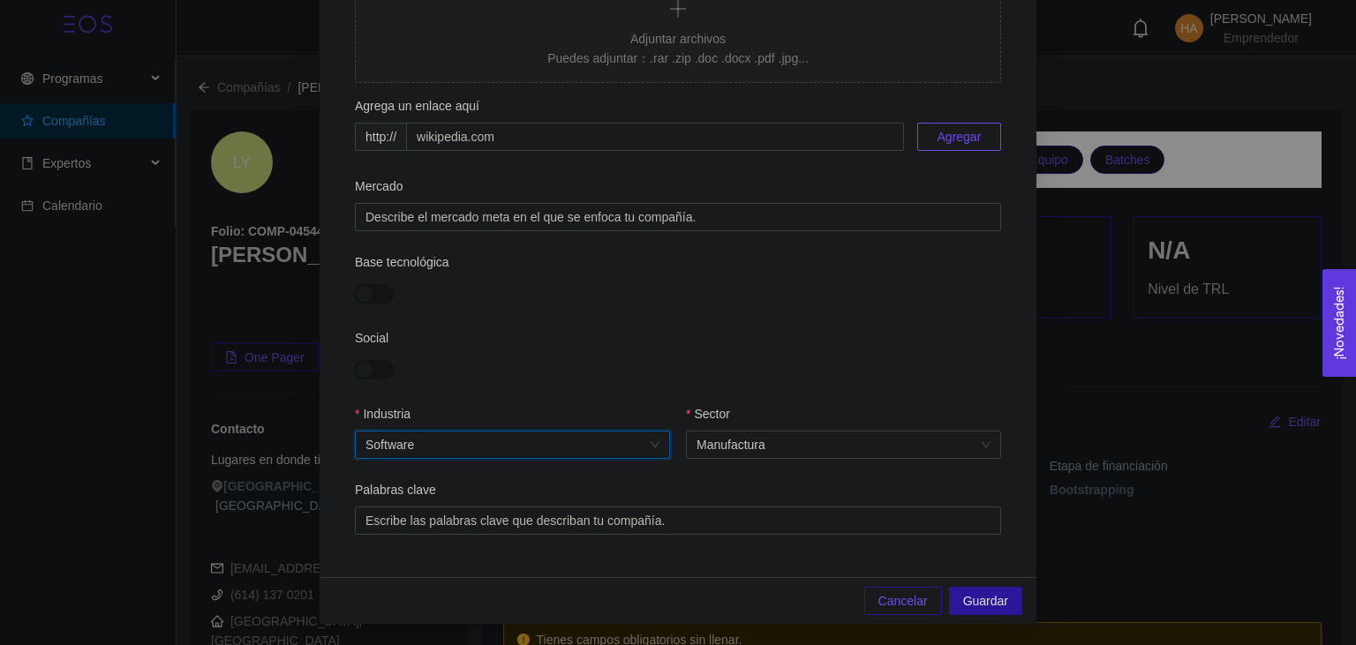
click at [759, 335] on div "Social" at bounding box center [678, 366] width 646 height 76
click at [645, 394] on div "Social" at bounding box center [678, 366] width 646 height 76
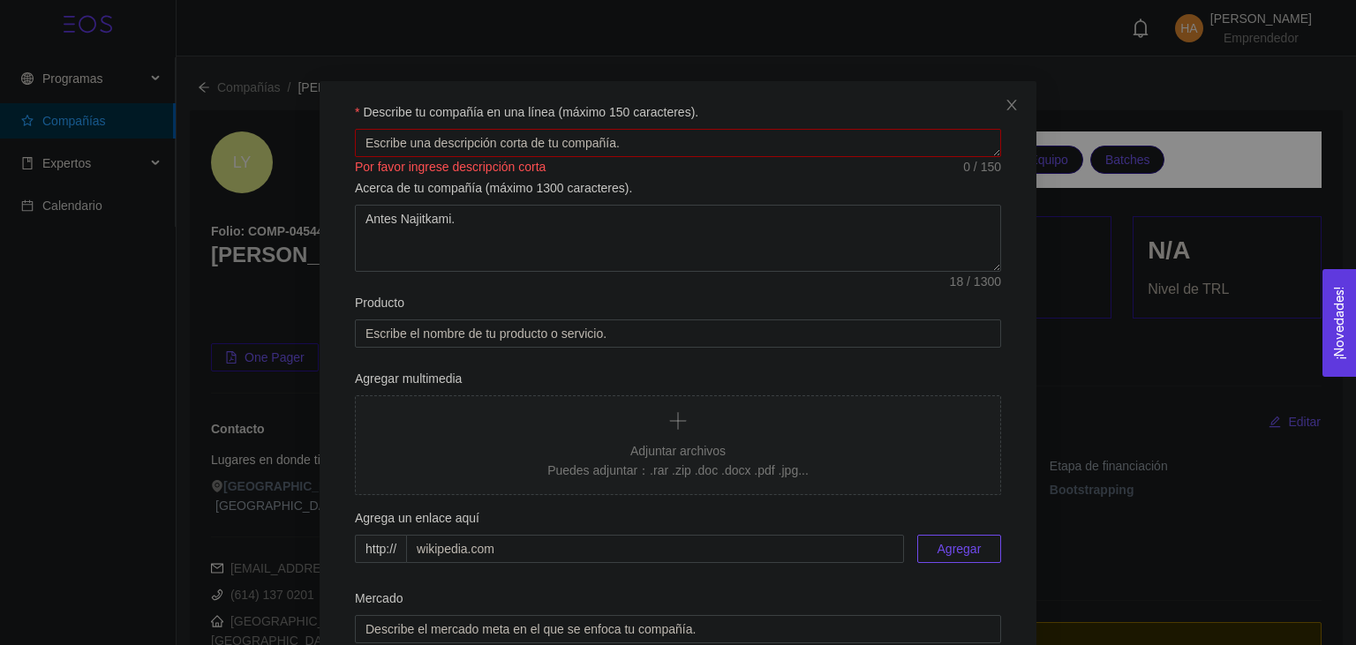
scroll to position [0, 0]
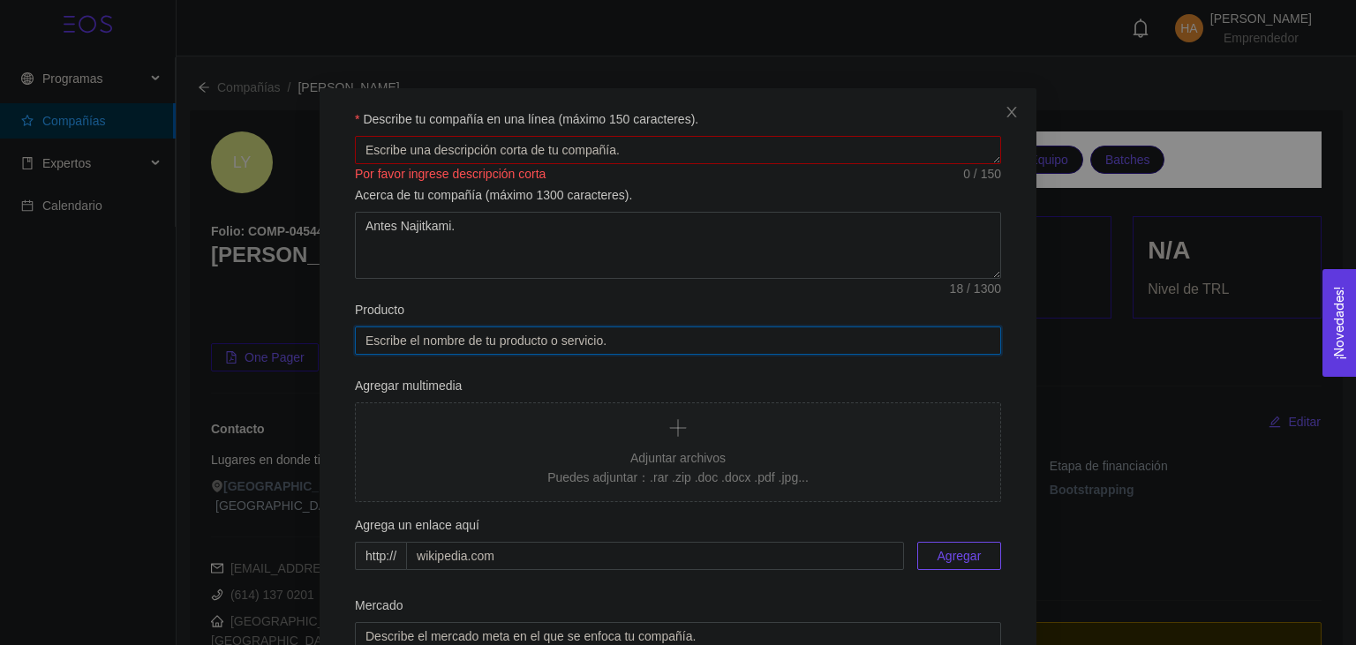
click at [613, 343] on input "Producto" at bounding box center [678, 341] width 646 height 28
type input "Wichorí"
click at [560, 302] on div "Producto" at bounding box center [678, 313] width 646 height 26
click at [564, 355] on input "Wichorí" at bounding box center [678, 341] width 646 height 28
type input "Wichorí"
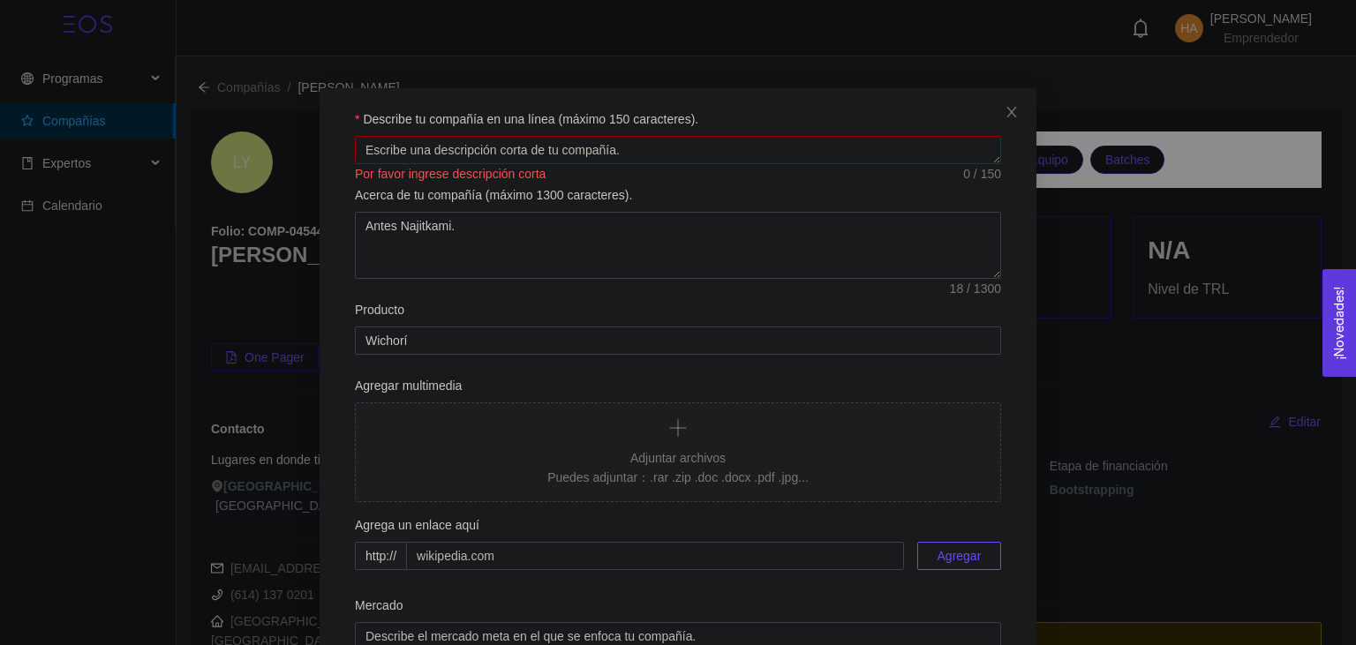
click at [543, 295] on form "Describe tu compañía en una línea (máximo 150 caracteres). Por favor ingrese de…" at bounding box center [678, 531] width 675 height 845
click at [539, 244] on textarea "Antes Najitkami." at bounding box center [678, 245] width 646 height 67
paste textarea "We design short, significant, and emotive games, hatching them from the bizzare."
type textarea "Antes Najitkami. We design short, significant, and emotive games, hatching them…"
click at [414, 158] on textarea "Describe tu compañía en una línea (máximo 150 caracteres)." at bounding box center [678, 150] width 646 height 28
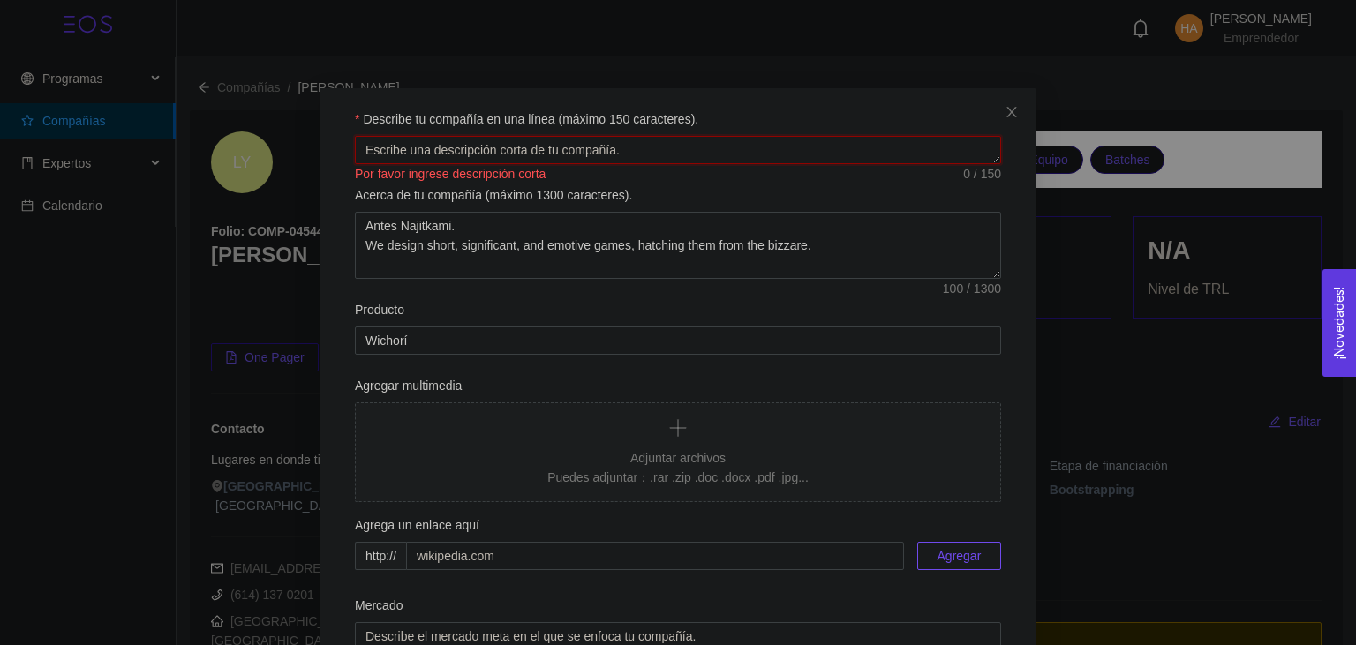
paste textarea "We design short, significant, and emotive games, hatching them from the bizzare."
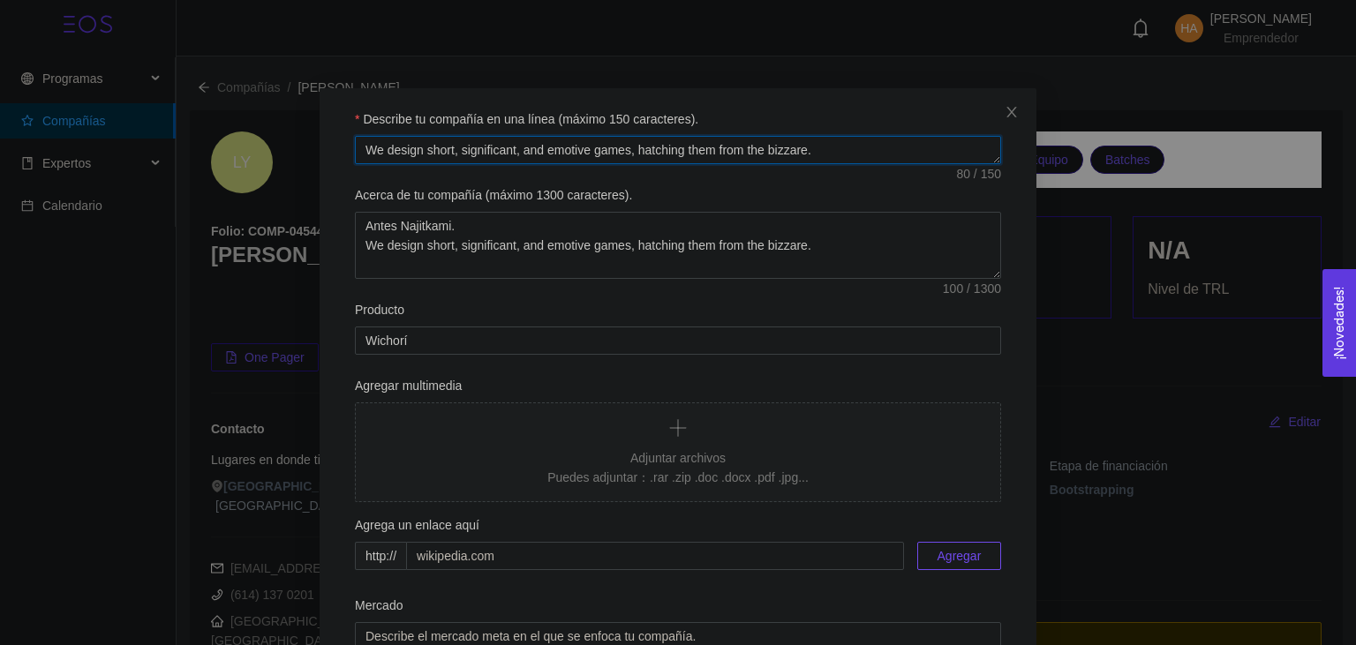
click at [369, 161] on textarea "We design short, significant, and emotive games, hatching them from the bizzare." at bounding box center [678, 150] width 646 height 28
click at [498, 155] on textarea "Estudio de videojuegos centrado en el diseño deWe design short, significant, an…" at bounding box center [678, 150] width 646 height 28
click at [528, 152] on textarea "Estudio centrado en el diseño deWe design short, significant, and emotive games…" at bounding box center [678, 150] width 646 height 28
click at [725, 151] on textarea "Estudio centrado en el diseño de videojuegos cortos, significativos,deWe design…" at bounding box center [678, 150] width 646 height 28
type textarea "Estudio centrado en el diseño de videojuegos cortos, significativos, y emotivos…"
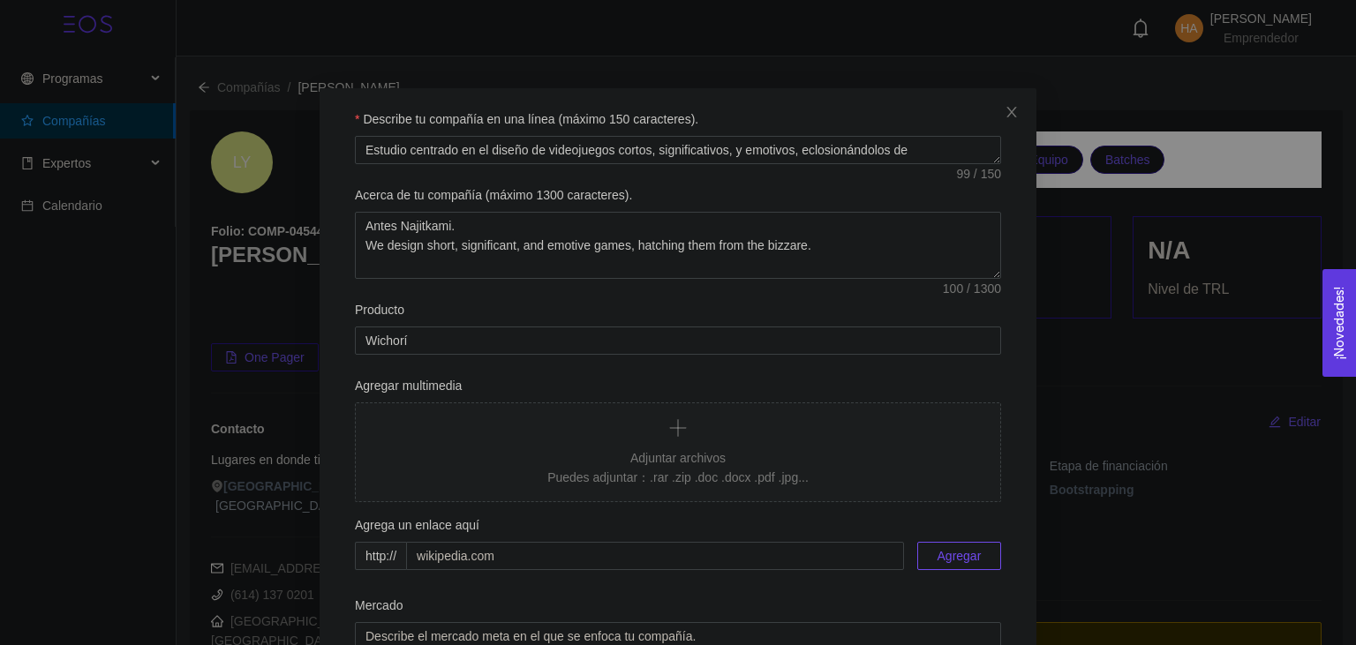
click at [88, 392] on div "Describe tu compañía en una línea (máximo 150 caracteres). Estudio centrado en …" at bounding box center [678, 322] width 1356 height 645
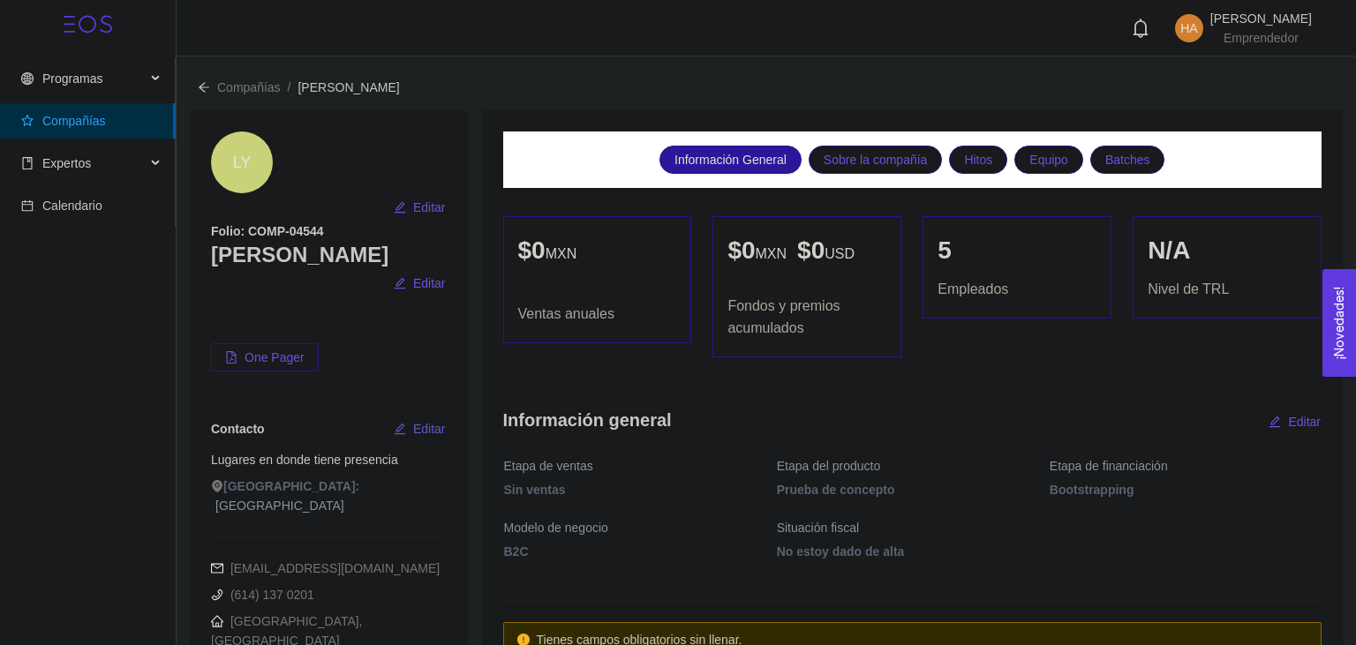
click at [408, 415] on button "Editar" at bounding box center [420, 429] width 54 height 28
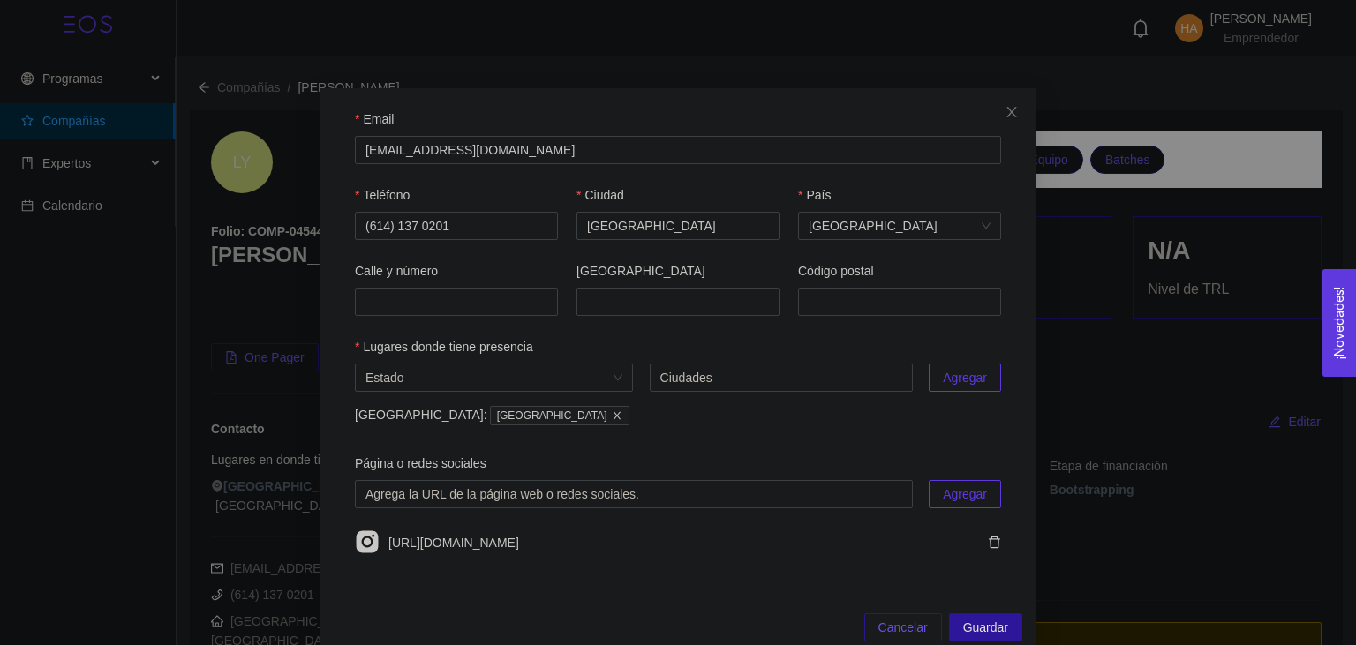
click at [288, 365] on div "Email [EMAIL_ADDRESS][DOMAIN_NAME] Teléfono [PHONE_NUMBER] [GEOGRAPHIC_DATA] Có…" at bounding box center [678, 322] width 1356 height 645
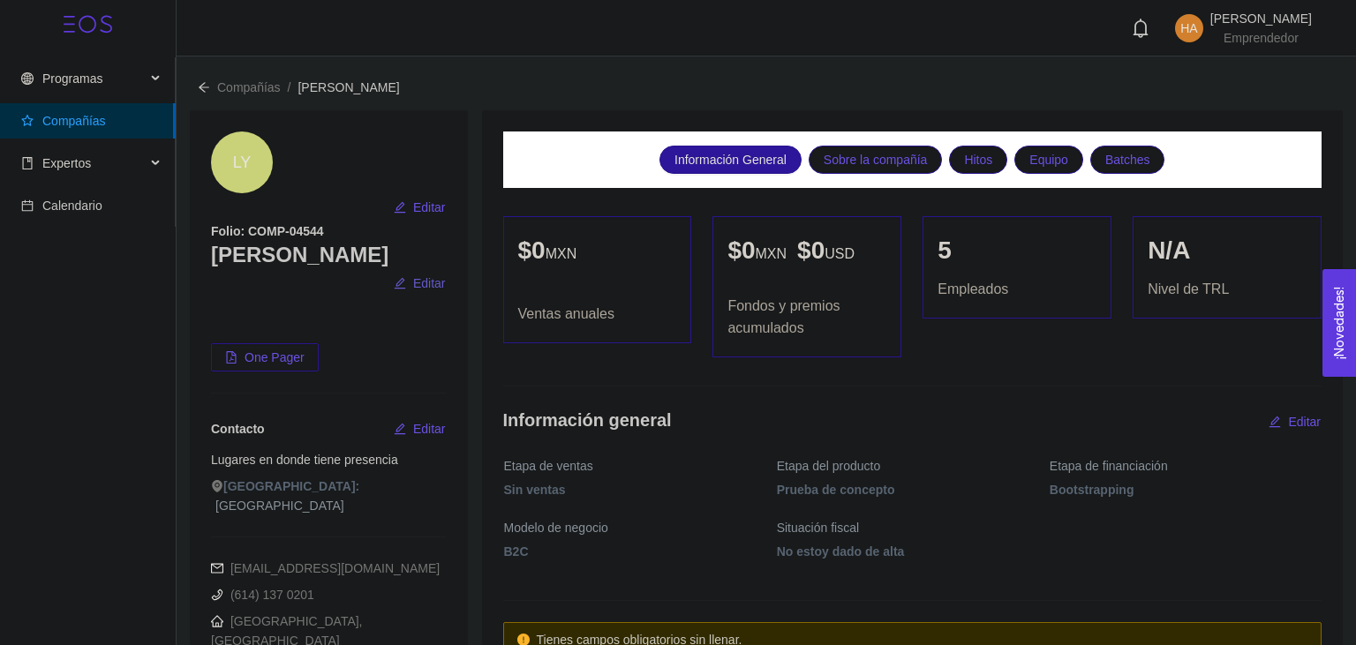
click at [418, 274] on span "Editar" at bounding box center [429, 283] width 33 height 19
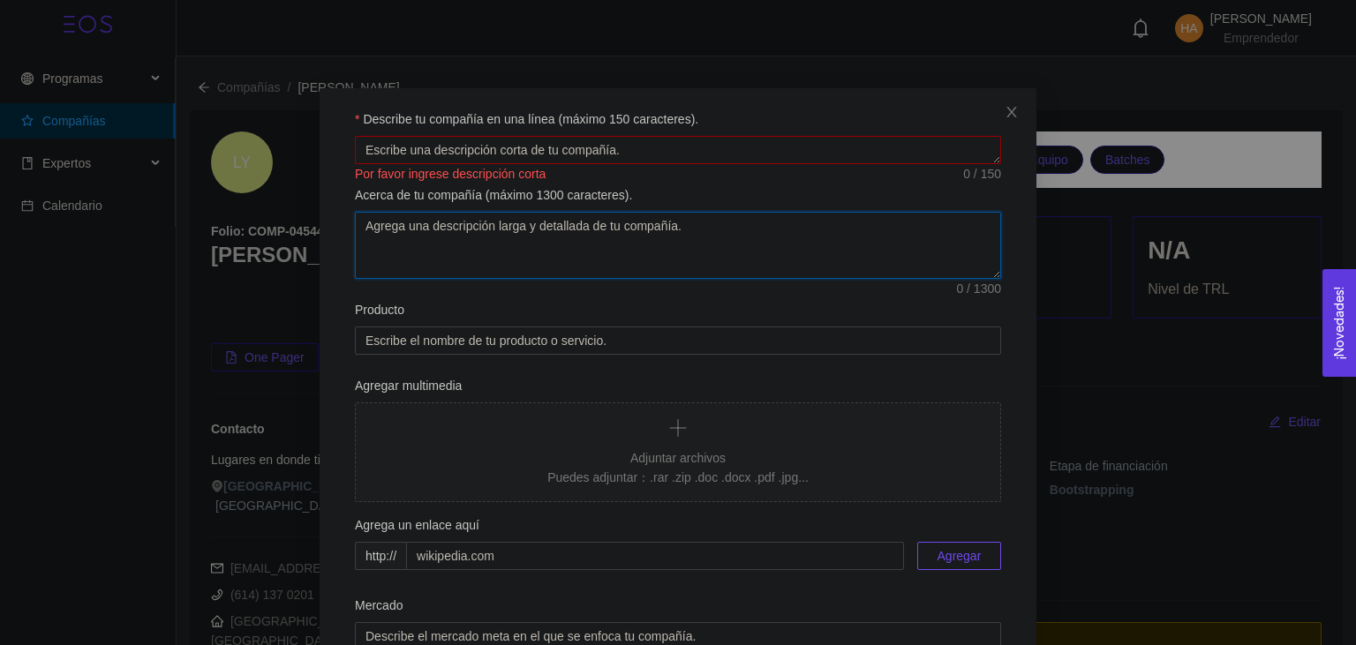
click at [426, 230] on textarea "Acerca de tu compañía (máximo 1300 caracteres)." at bounding box center [678, 245] width 646 height 67
paste textarea "eclosionándolos existe?"
type textarea "e"
click at [449, 175] on div "Por favor ingrese descripción corta" at bounding box center [678, 173] width 646 height 19
click at [448, 164] on textarea "Describe tu compañía en una línea (máximo 150 caracteres)." at bounding box center [678, 150] width 646 height 28
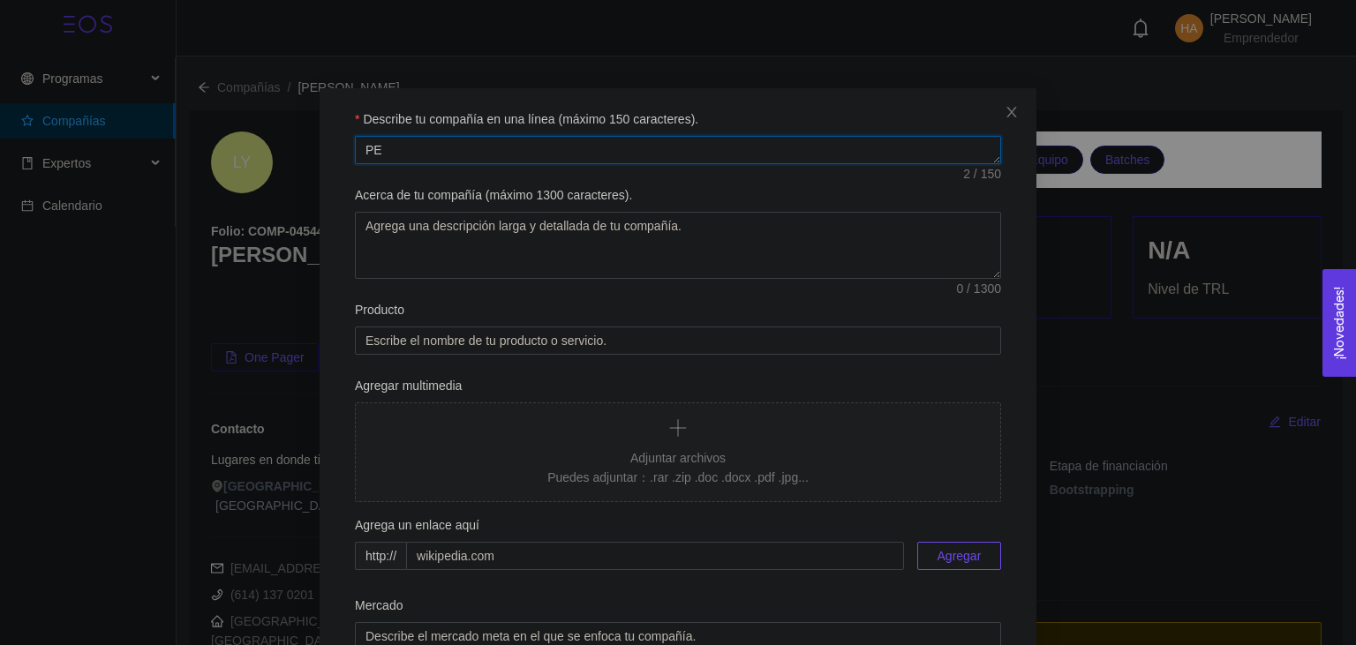
type textarea "P"
click at [397, 154] on textarea "Estudio enfocado en el diseño de videojuegos cortos, significativos, y emotivos…" at bounding box center [678, 150] width 646 height 28
type textarea "Estudio enfocado en el diseño de videojuegos cortos, significativos, y emotivos…"
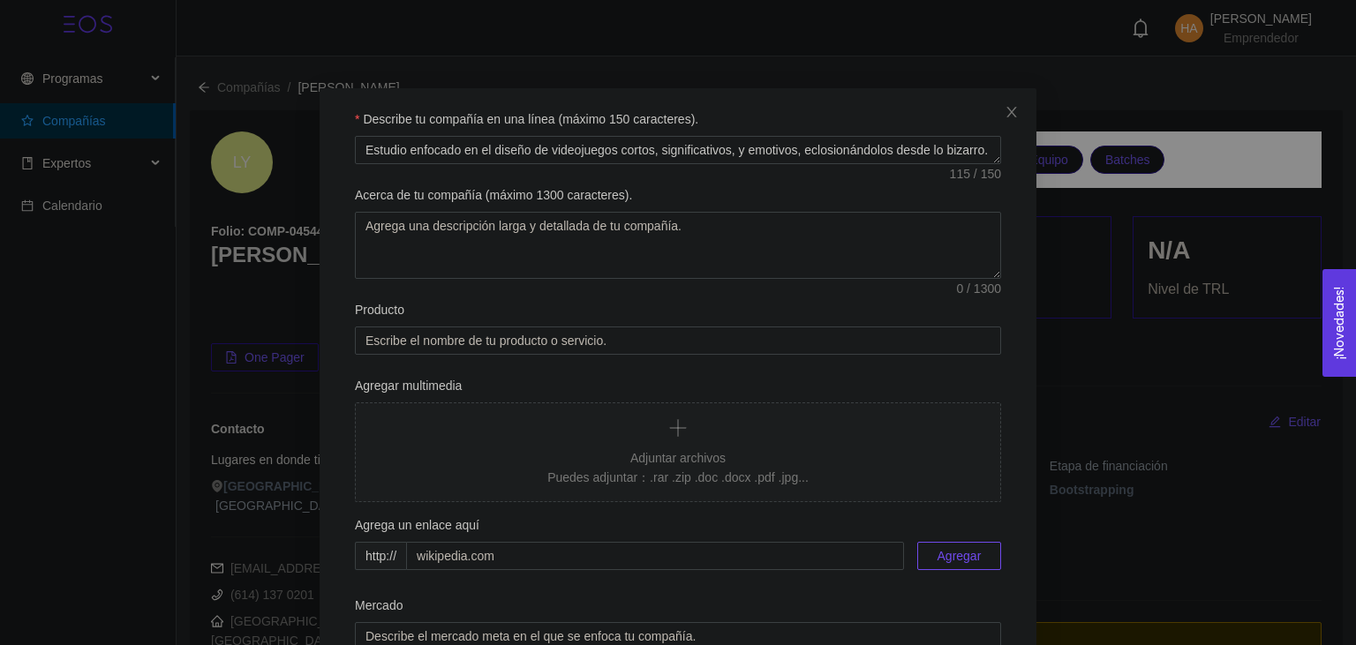
click at [422, 186] on label "Acerca de tu compañía (máximo 1300 caracteres)." at bounding box center [493, 194] width 277 height 19
click at [422, 212] on textarea "Acerca de tu compañía (máximo 1300 caracteres)." at bounding box center [678, 245] width 646 height 67
click at [422, 186] on label "Acerca de tu compañía (máximo 1300 caracteres)." at bounding box center [493, 194] width 277 height 19
click at [422, 212] on textarea "Acerca de tu compañía (máximo 1300 caracteres)." at bounding box center [678, 245] width 646 height 67
click at [484, 335] on input "Producto" at bounding box center [678, 341] width 646 height 28
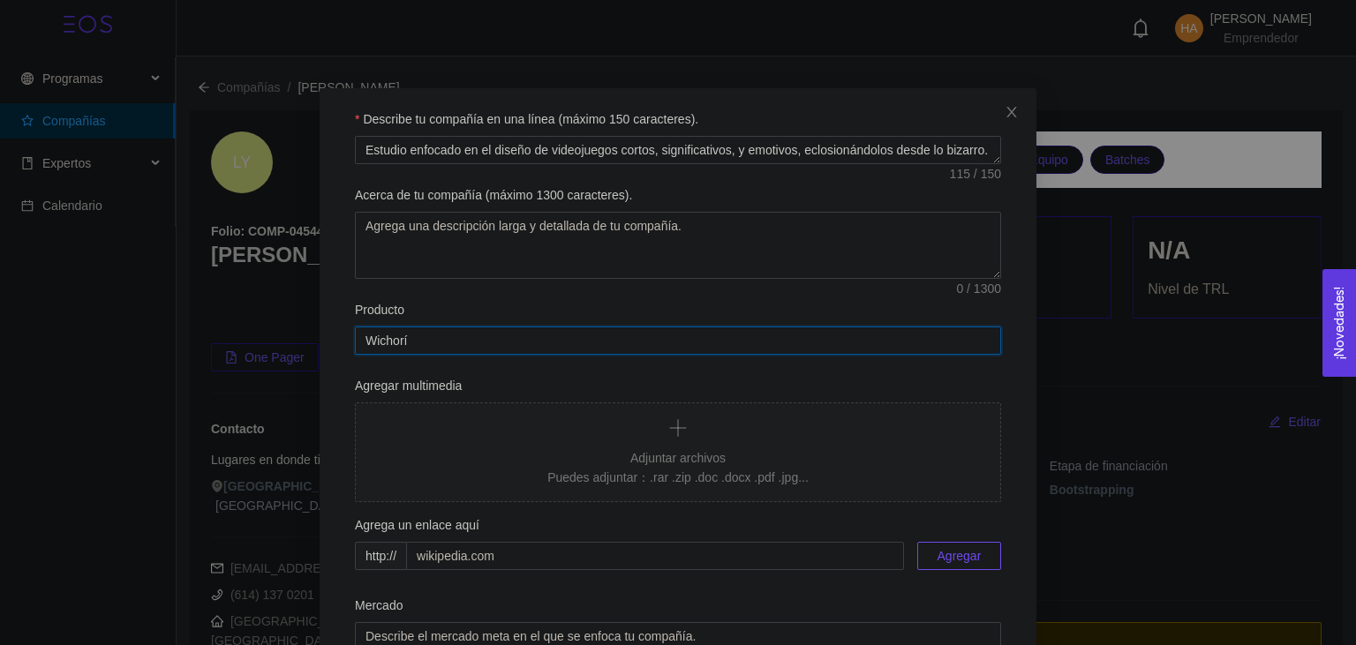
type input "Wichorí"
click at [451, 308] on div "Producto" at bounding box center [678, 313] width 646 height 26
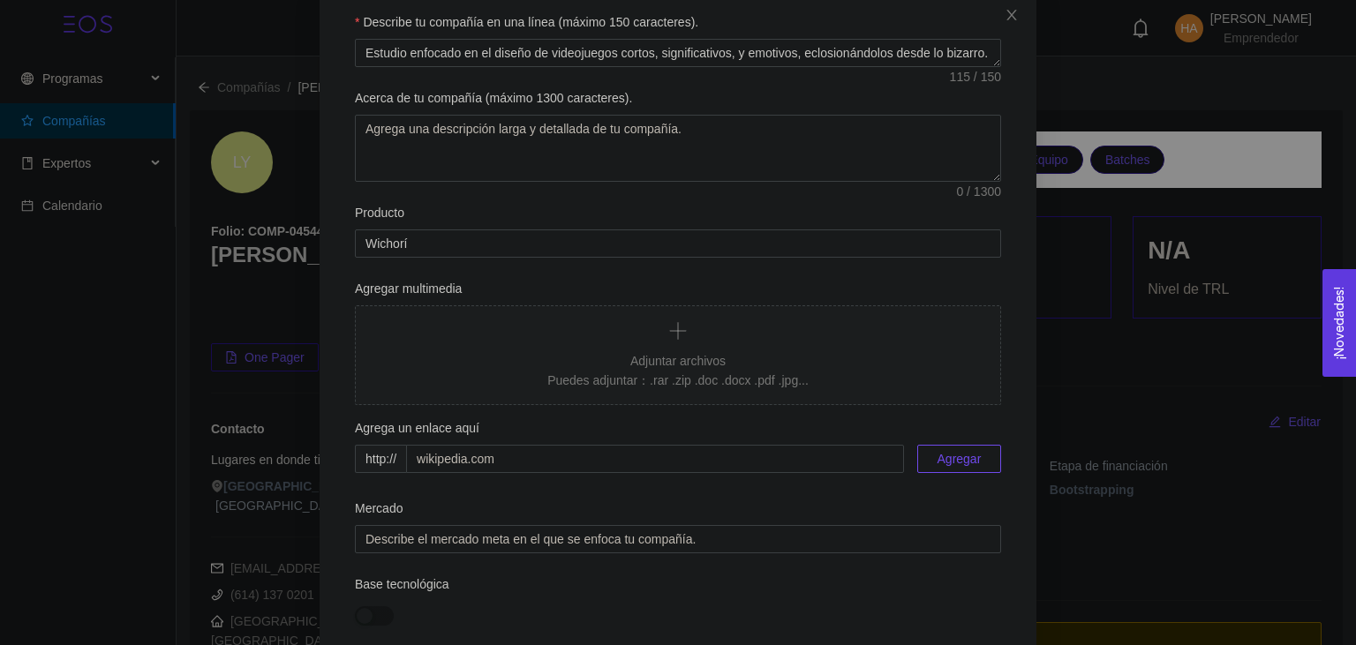
scroll to position [292, 0]
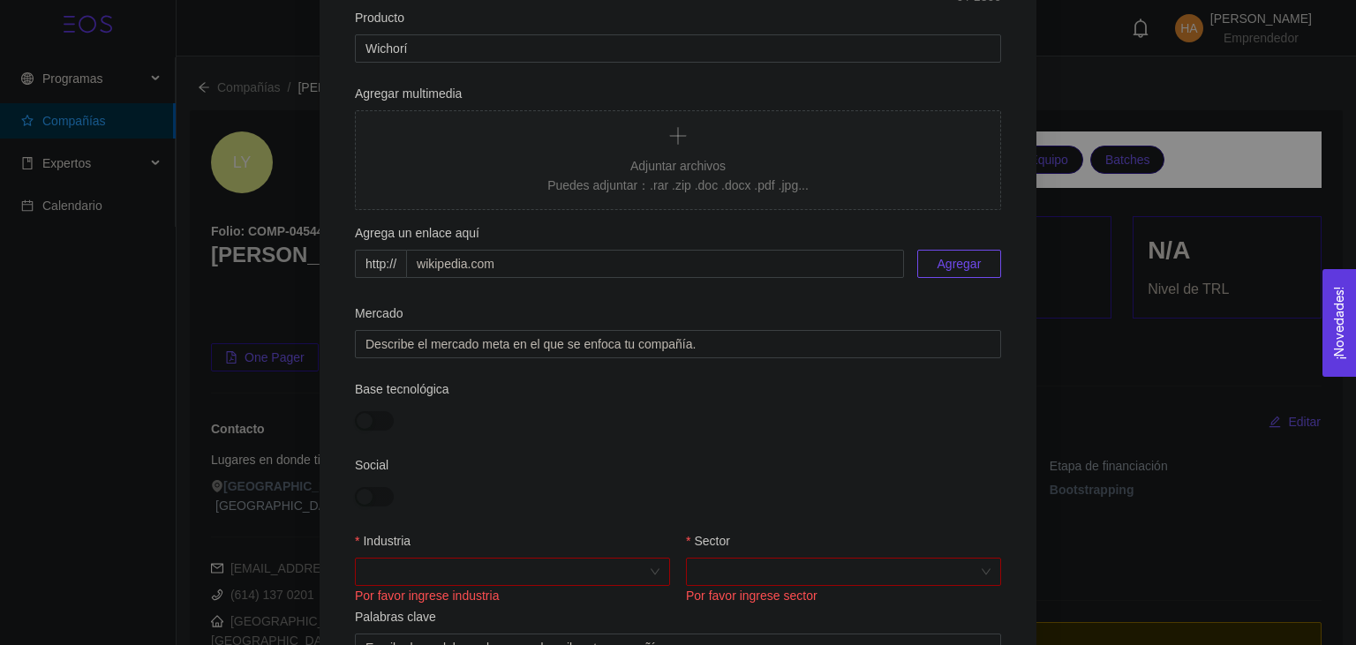
click at [384, 564] on input "Industria" at bounding box center [507, 572] width 282 height 26
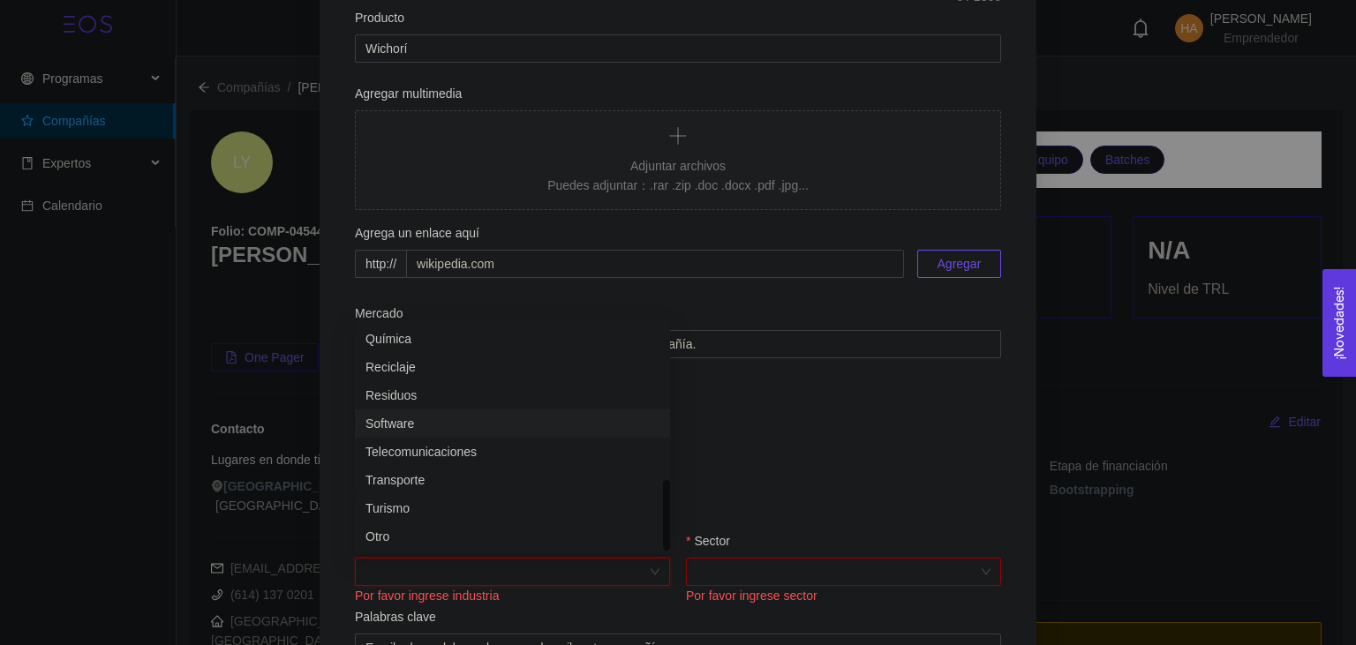
click at [424, 418] on div "Software" at bounding box center [513, 423] width 294 height 19
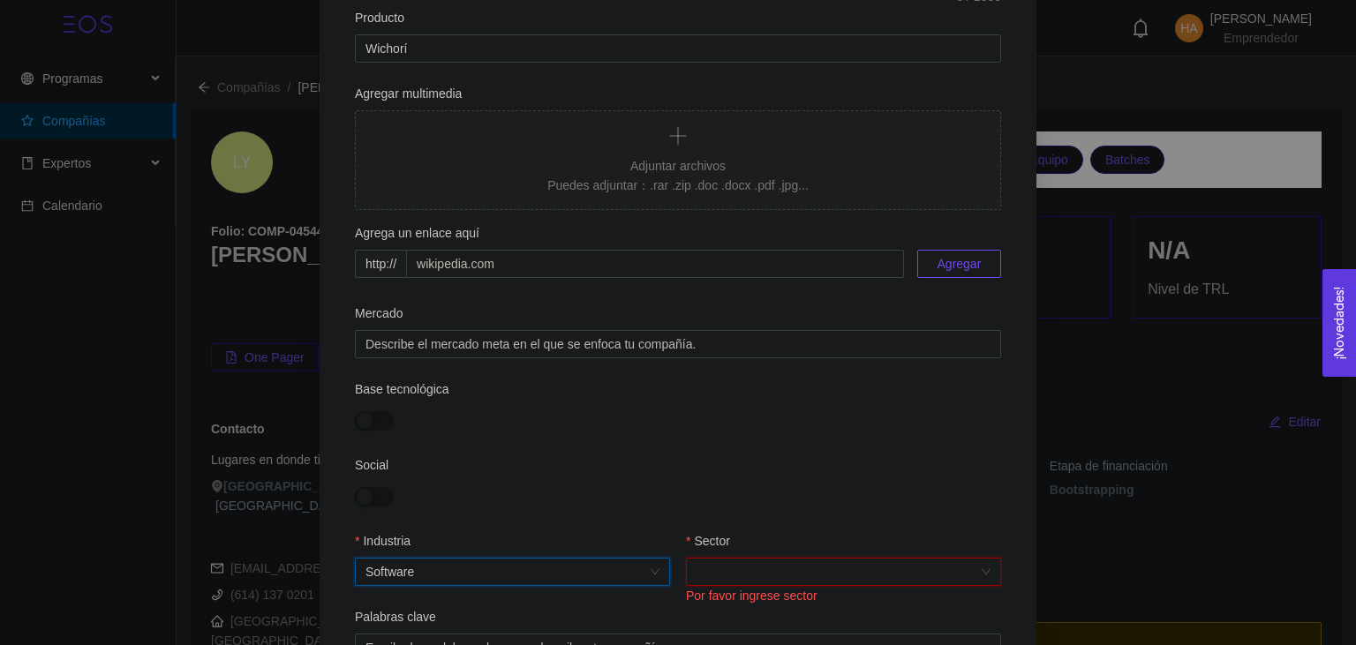
click at [754, 559] on div at bounding box center [843, 572] width 315 height 28
click at [766, 454] on div "Manufactura" at bounding box center [844, 451] width 294 height 19
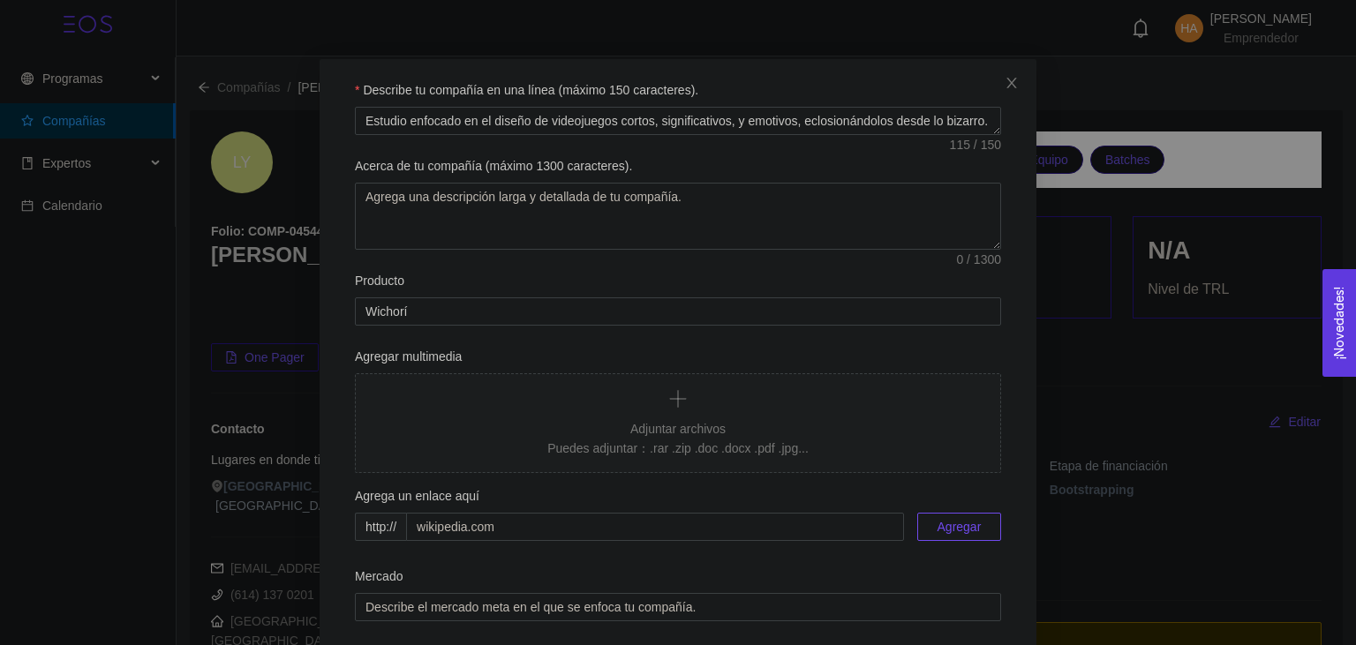
scroll to position [419, 0]
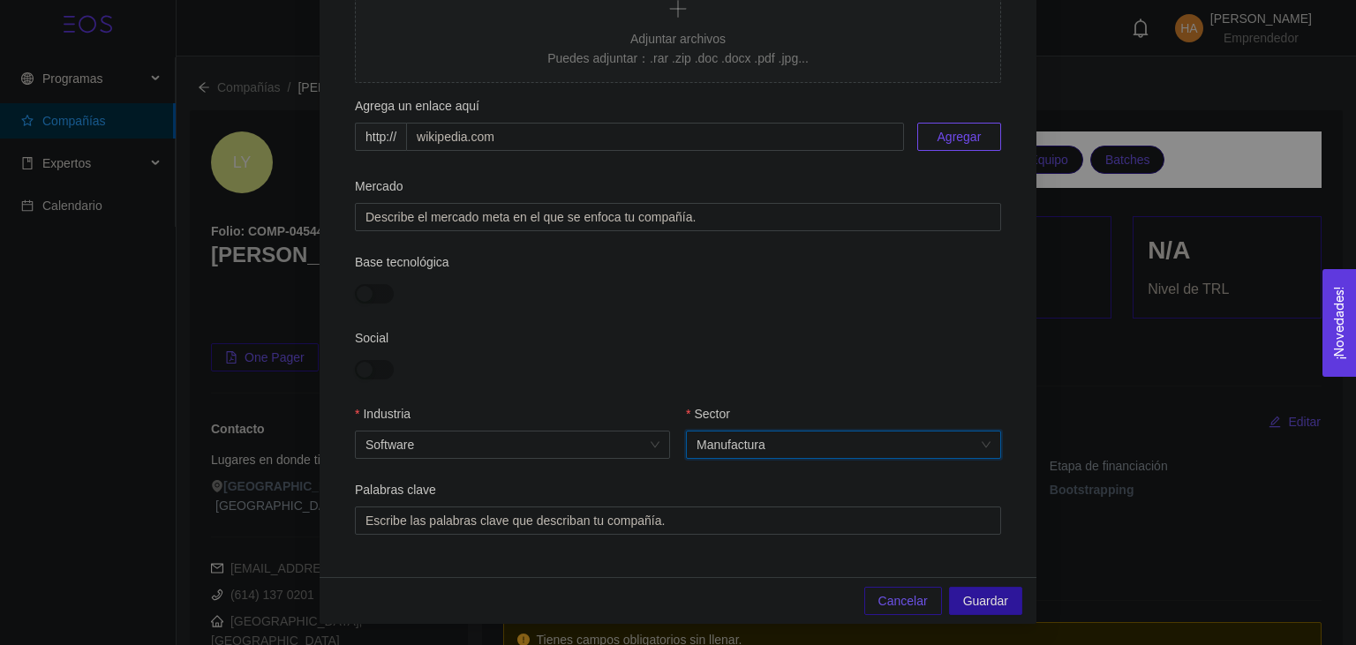
click at [705, 396] on div "Social" at bounding box center [678, 366] width 646 height 76
click at [544, 518] on div at bounding box center [677, 520] width 637 height 21
type input "Videojuegos"
type input "Diseño"
type input "Narrativa"
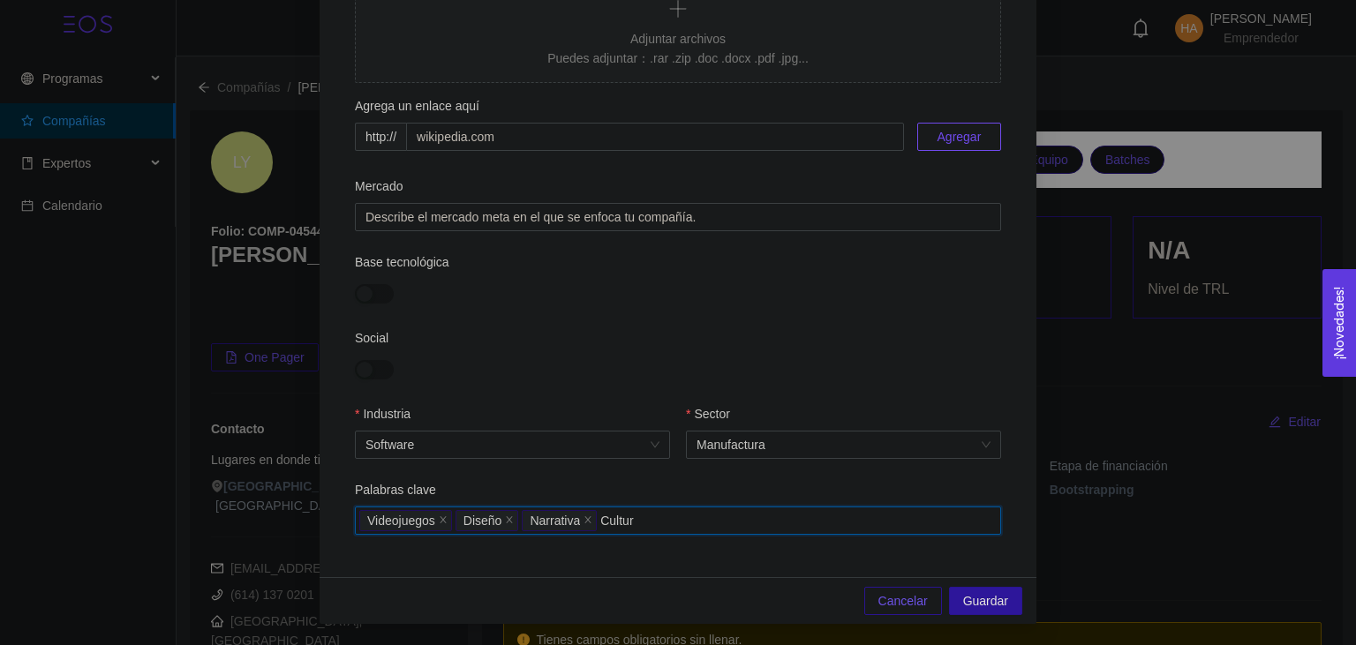
type input "Cultura"
type input "Independiente"
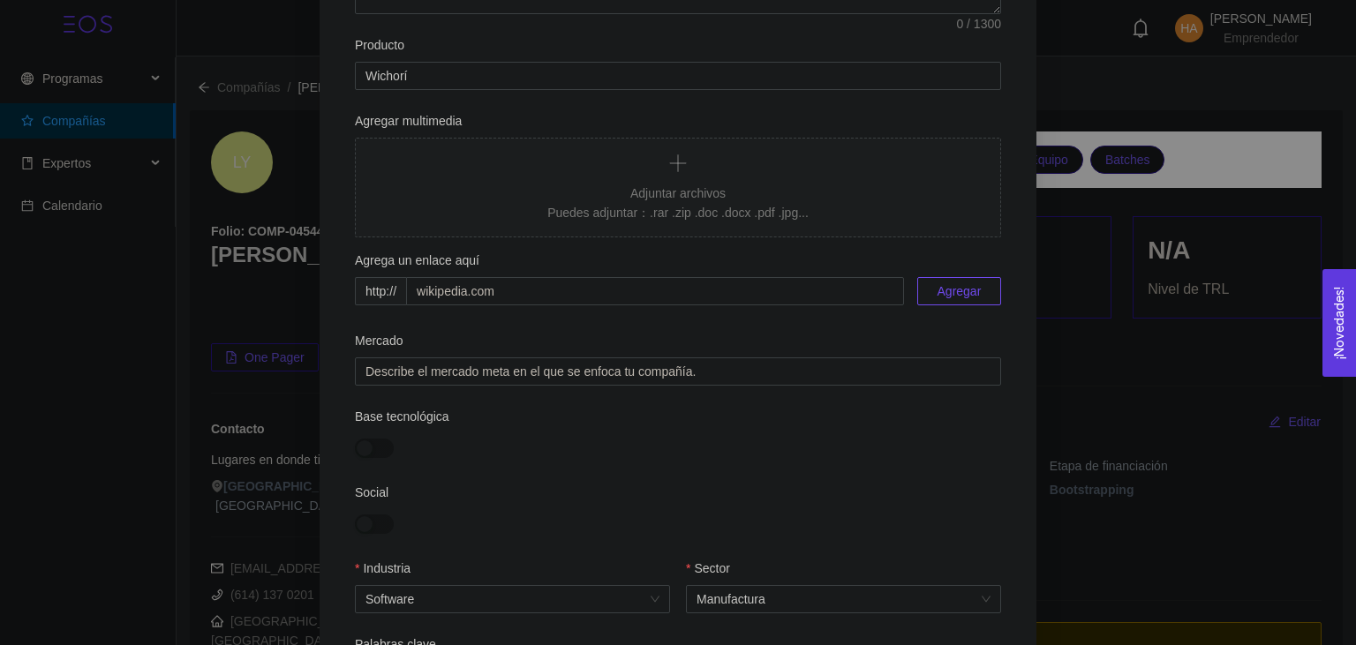
scroll to position [321, 0]
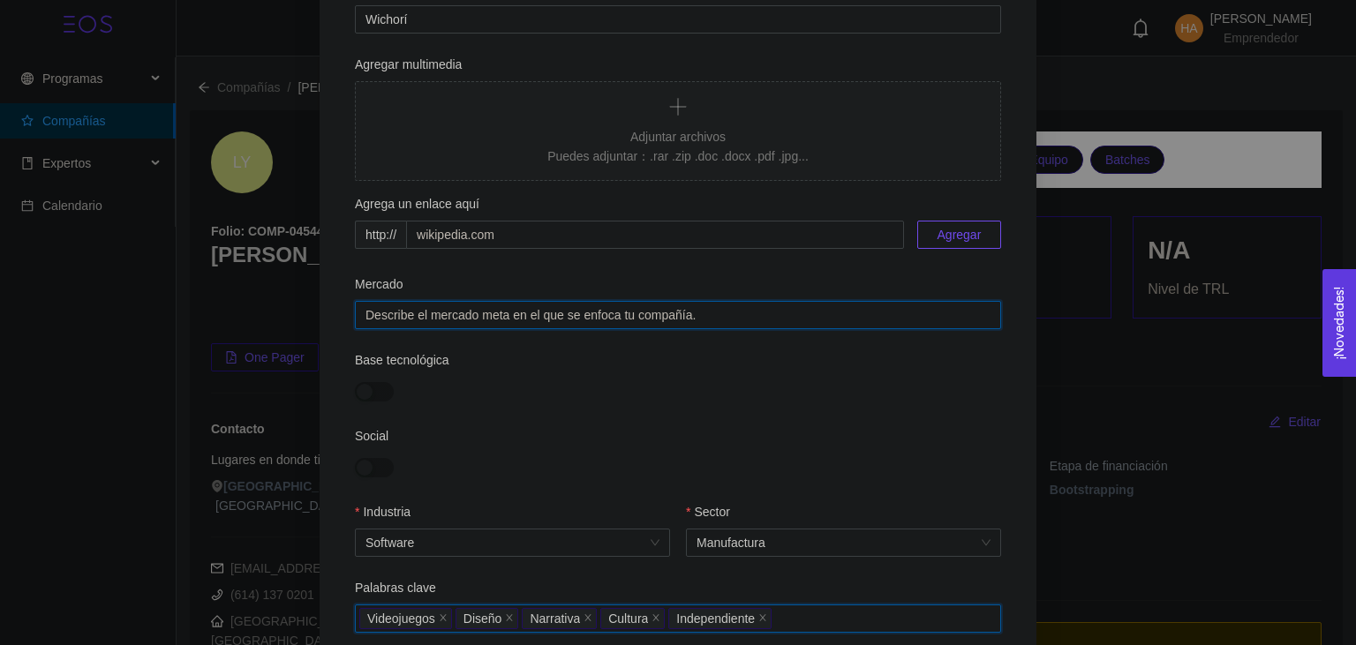
click at [684, 323] on input "Mercado" at bounding box center [678, 315] width 646 height 28
click at [712, 321] on input "Mercado" at bounding box center [678, 315] width 646 height 28
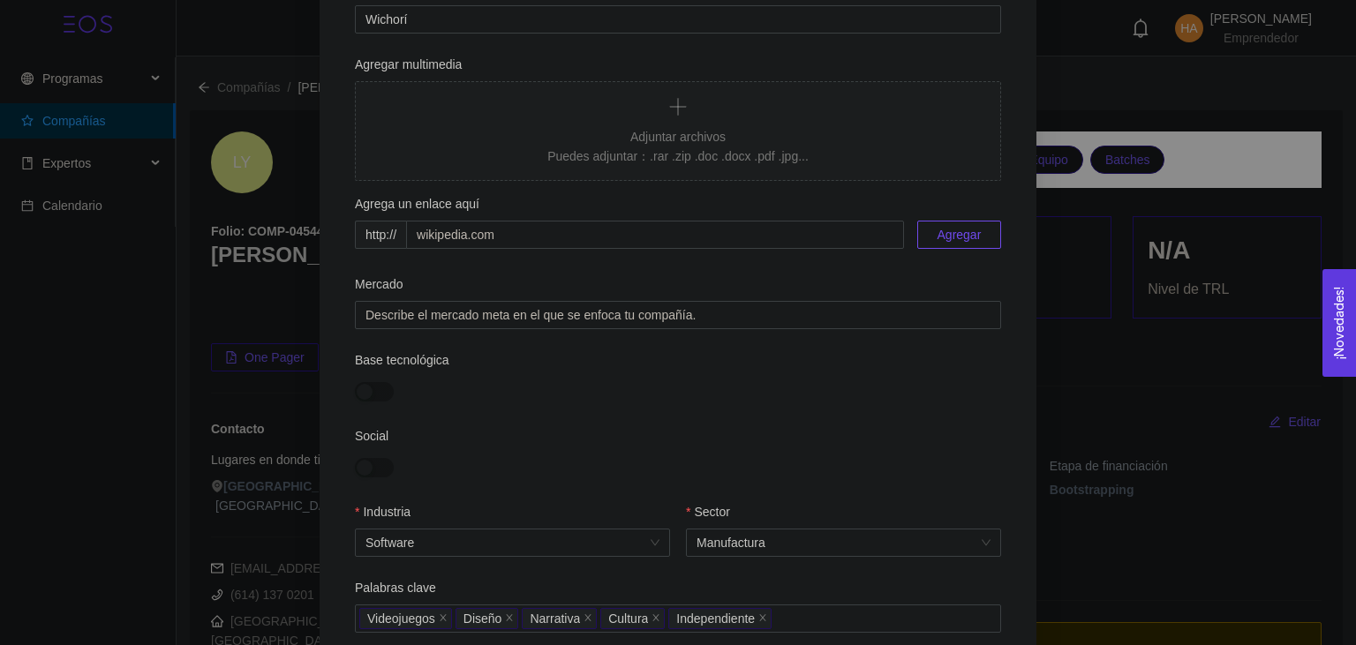
click at [705, 345] on form "Describe tu compañía en una línea (máximo 150 caracteres). Estudio enfocado en …" at bounding box center [678, 210] width 675 height 845
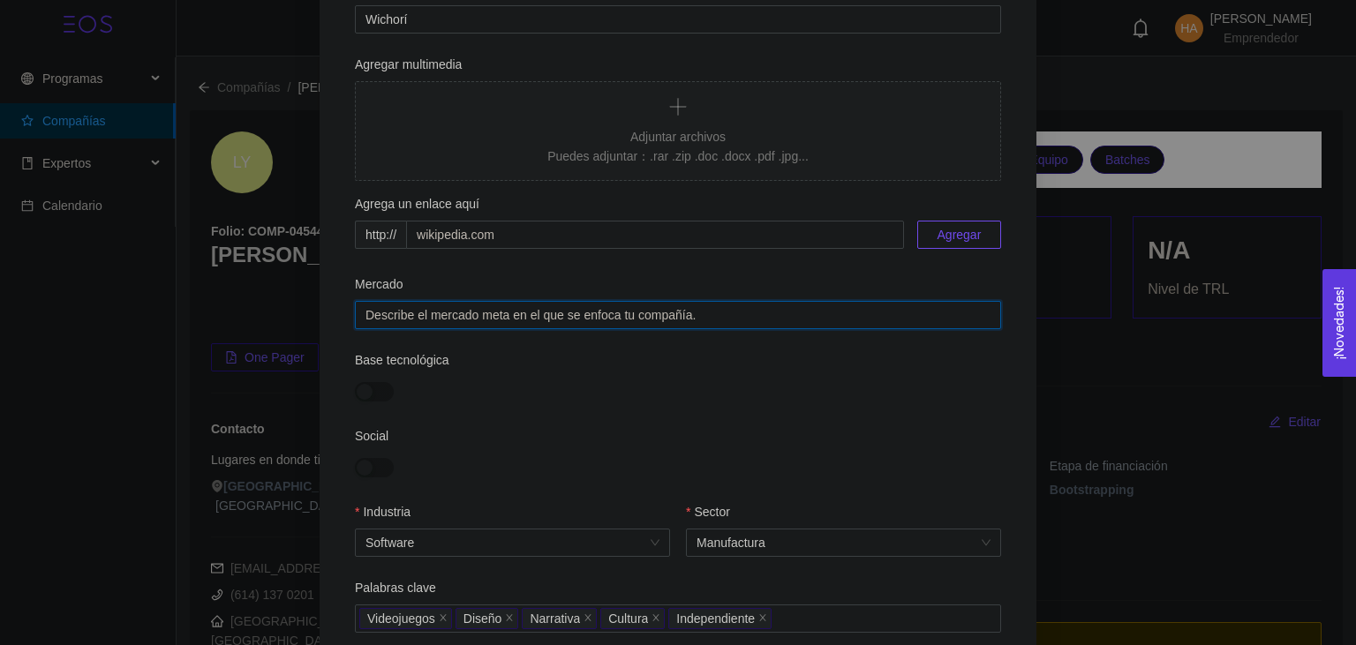
click at [716, 327] on input "Mercado" at bounding box center [678, 315] width 646 height 28
type input "S"
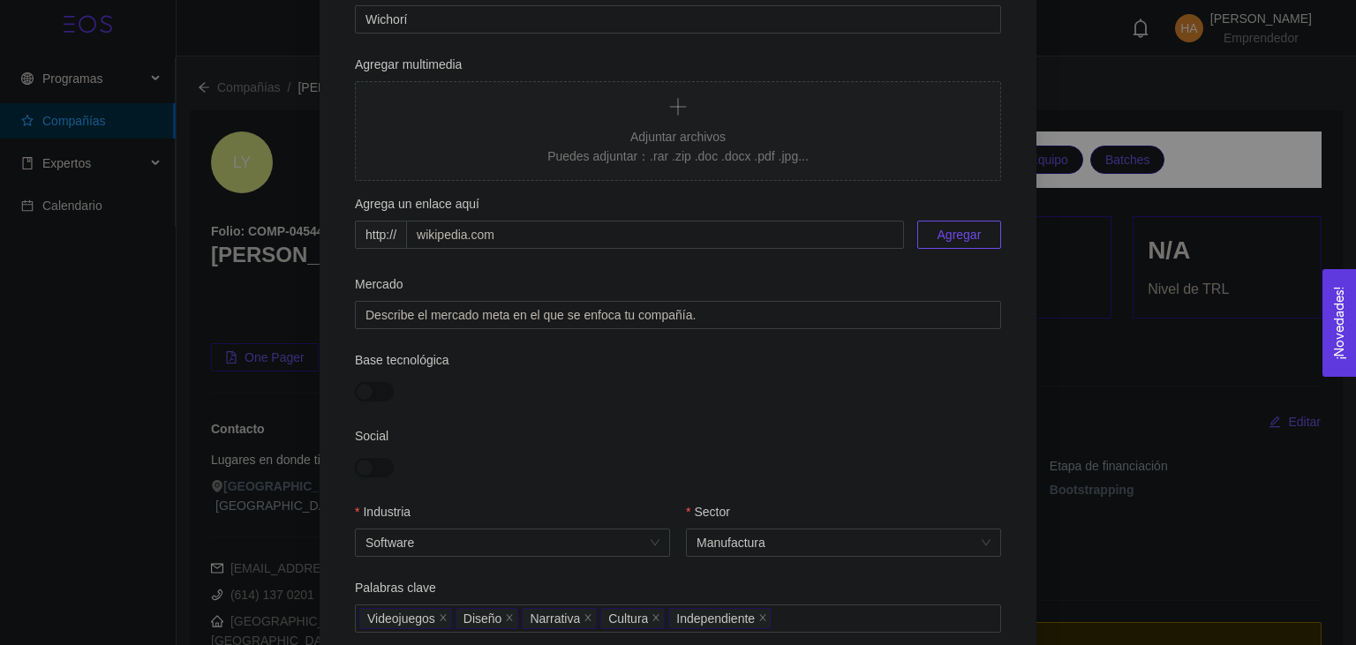
click at [684, 418] on div "Base tecnológica" at bounding box center [678, 388] width 646 height 76
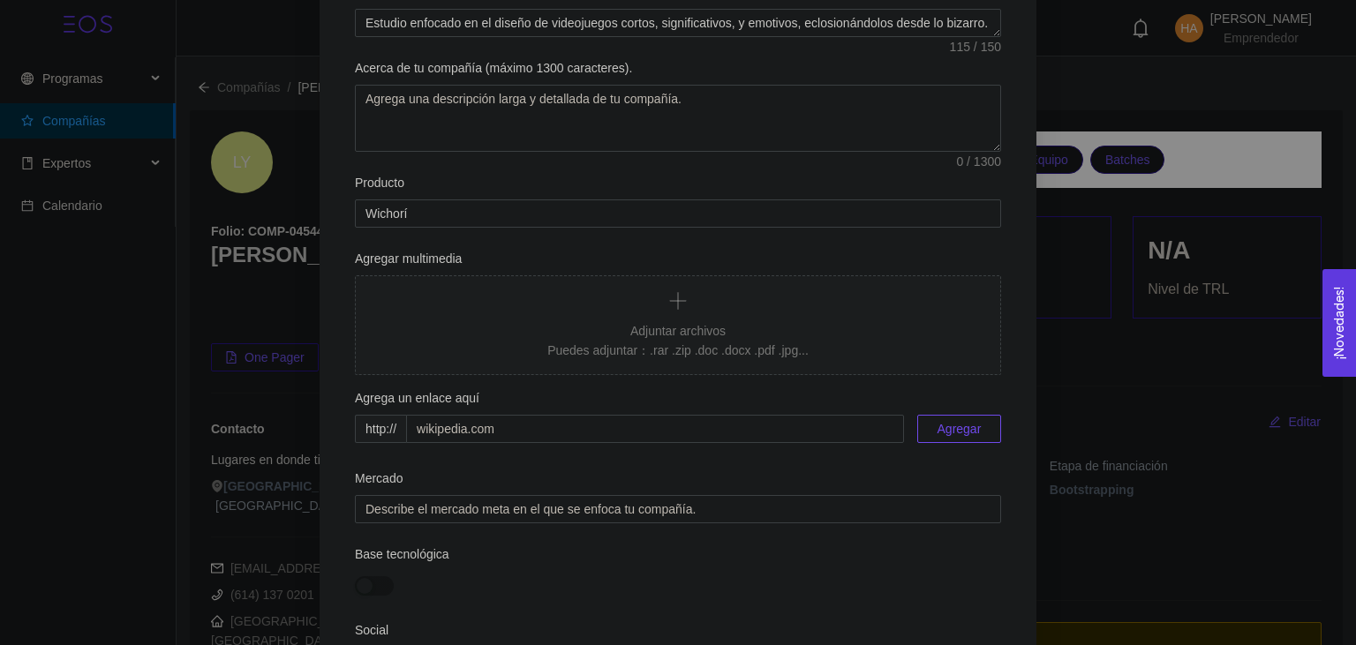
scroll to position [29, 0]
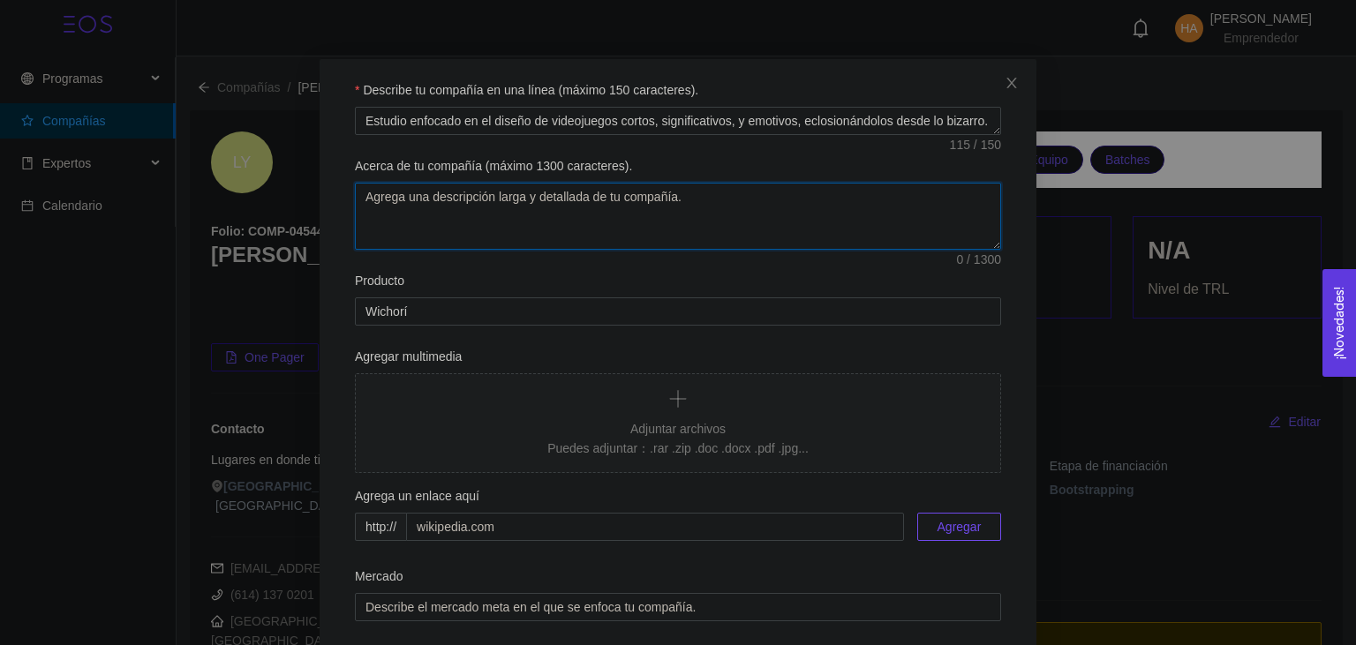
click at [743, 185] on textarea "Acerca de tu compañía (máximo 1300 caracteres)." at bounding box center [678, 216] width 646 height 67
click at [452, 124] on textarea "Estudio enfocado en el diseño de videojuegos cortos, significativos, y emotivos…" at bounding box center [678, 121] width 646 height 28
click at [639, 191] on textarea "Acerca de tu compañía (máximo 1300 caracteres)." at bounding box center [678, 216] width 646 height 67
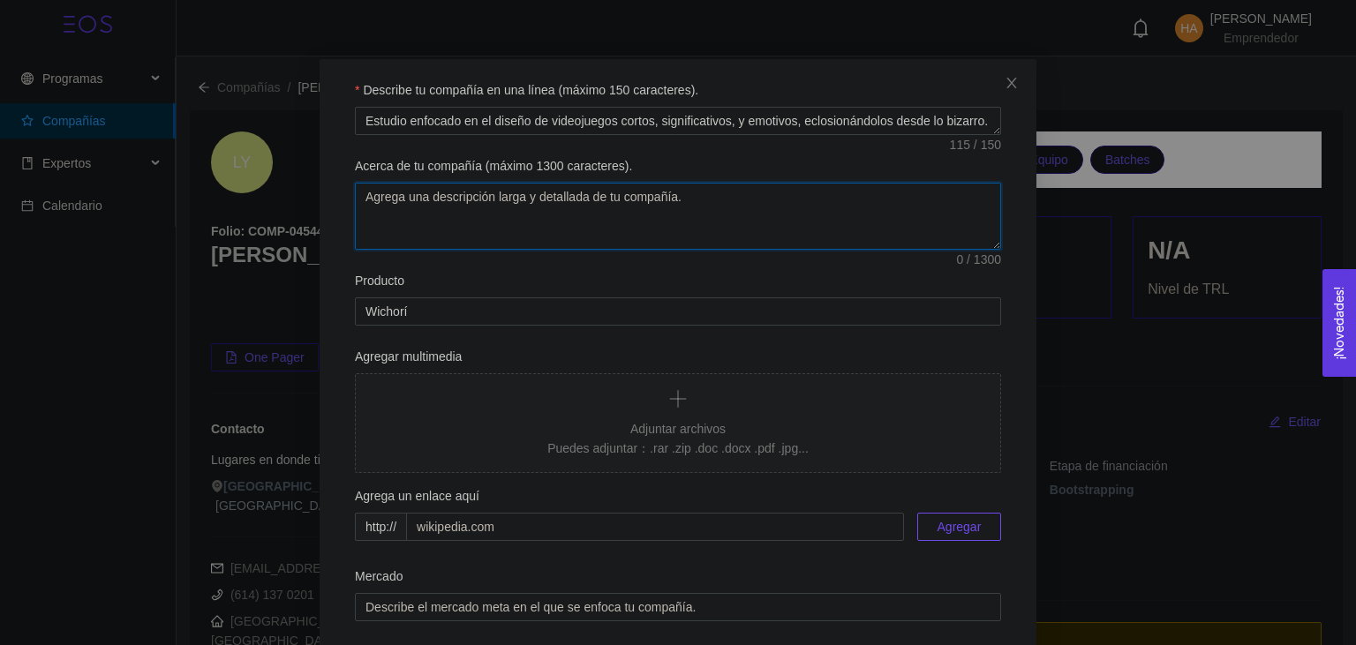
paste textarea "Estudio enfocado en el diseño de videojuegos cortos, significativos, y emotivos…"
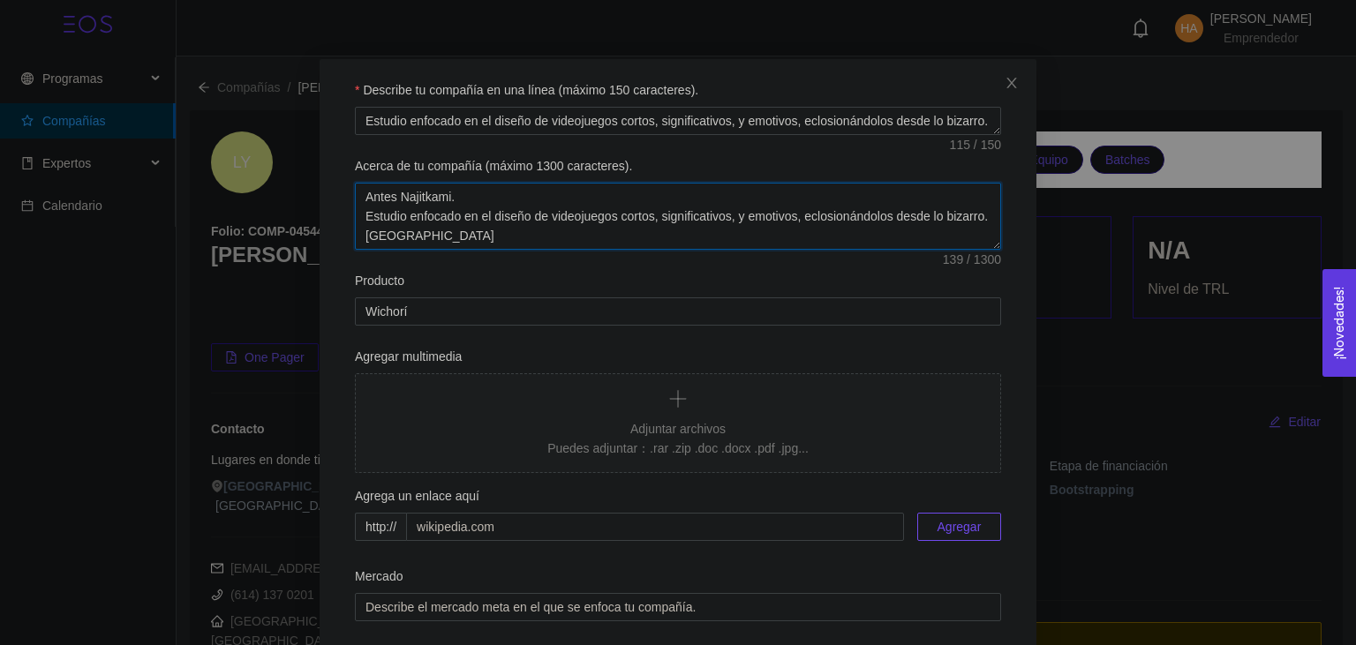
click at [494, 243] on textarea "Antes Najitkami. Estudio enfocado en el diseño de videojuegos cortos, significa…" at bounding box center [678, 216] width 646 height 67
click at [591, 223] on textarea "Antes Najitkami. Estudio enfocado en el diseño de videojuegos cortos, significa…" at bounding box center [678, 216] width 646 height 67
click at [618, 249] on textarea "Antes Najitkami. Estudio enfocado en el diseño de videojuegos cortos, significa…" at bounding box center [678, 216] width 646 height 67
click at [912, 234] on textarea "Antes Najitkami. Estudio enfocado en el diseño de videojuegos cortos, significa…" at bounding box center [678, 216] width 646 height 67
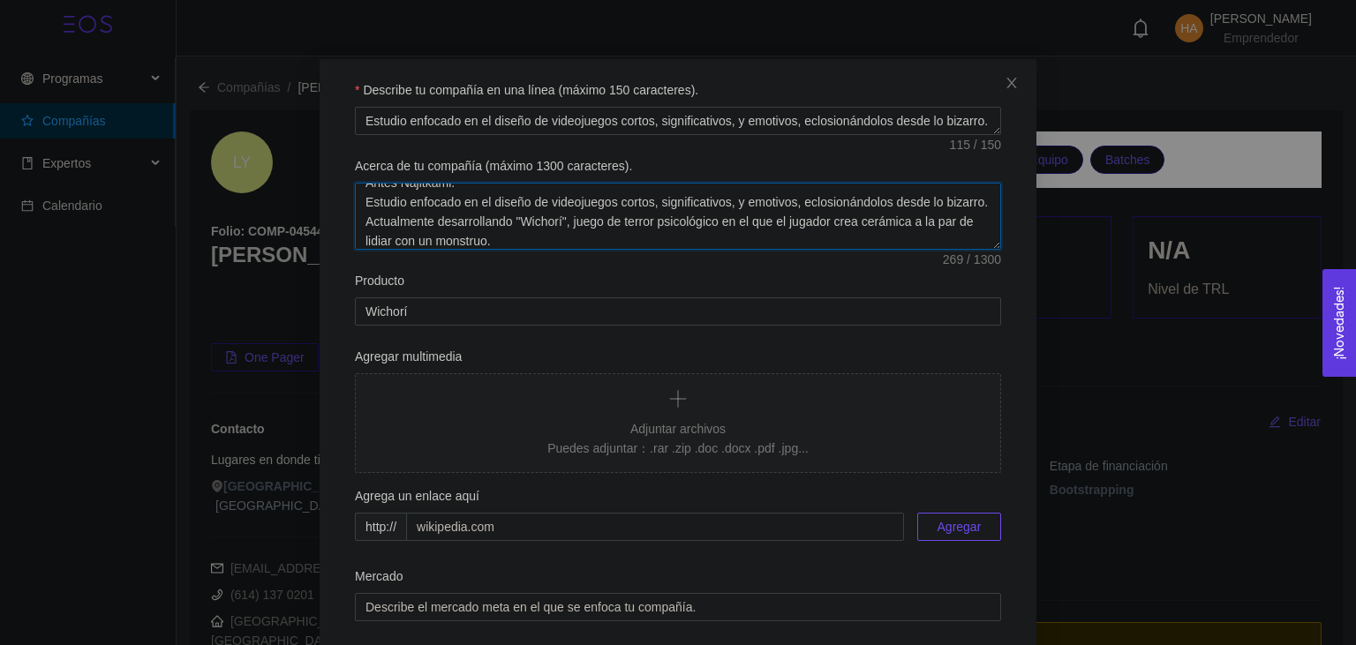
click at [912, 223] on textarea "Antes Najitkami. Estudio enfocado en el diseño de videojuegos cortos, significa…" at bounding box center [678, 216] width 646 height 67
click at [849, 242] on textarea "Antes Najitkami. Estudio enfocado en el diseño de videojuegos cortos, significa…" at bounding box center [678, 216] width 646 height 67
click at [917, 221] on textarea "Antes Najitkami. Estudio enfocado en el diseño de videojuegos cortos, significa…" at bounding box center [678, 216] width 646 height 67
click at [895, 243] on textarea "Antes Najitkami. Estudio enfocado en el diseño de videojuegos cortos, significa…" at bounding box center [678, 216] width 646 height 67
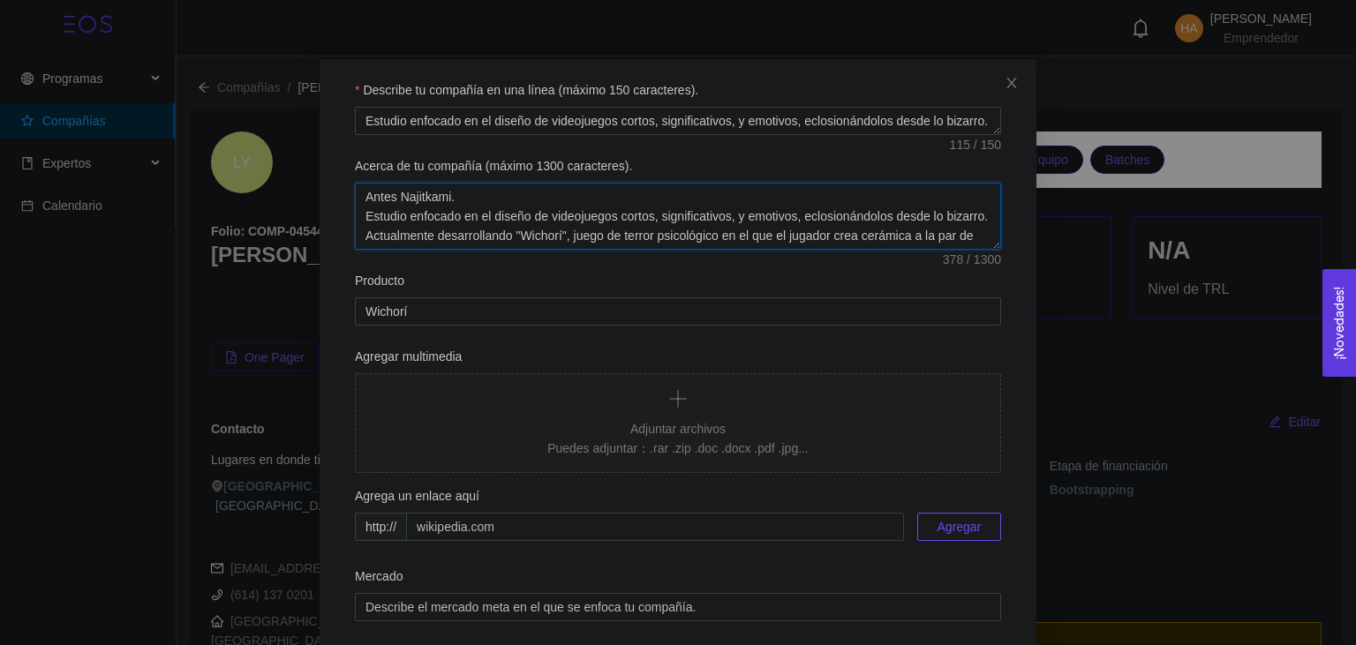
scroll to position [39, 0]
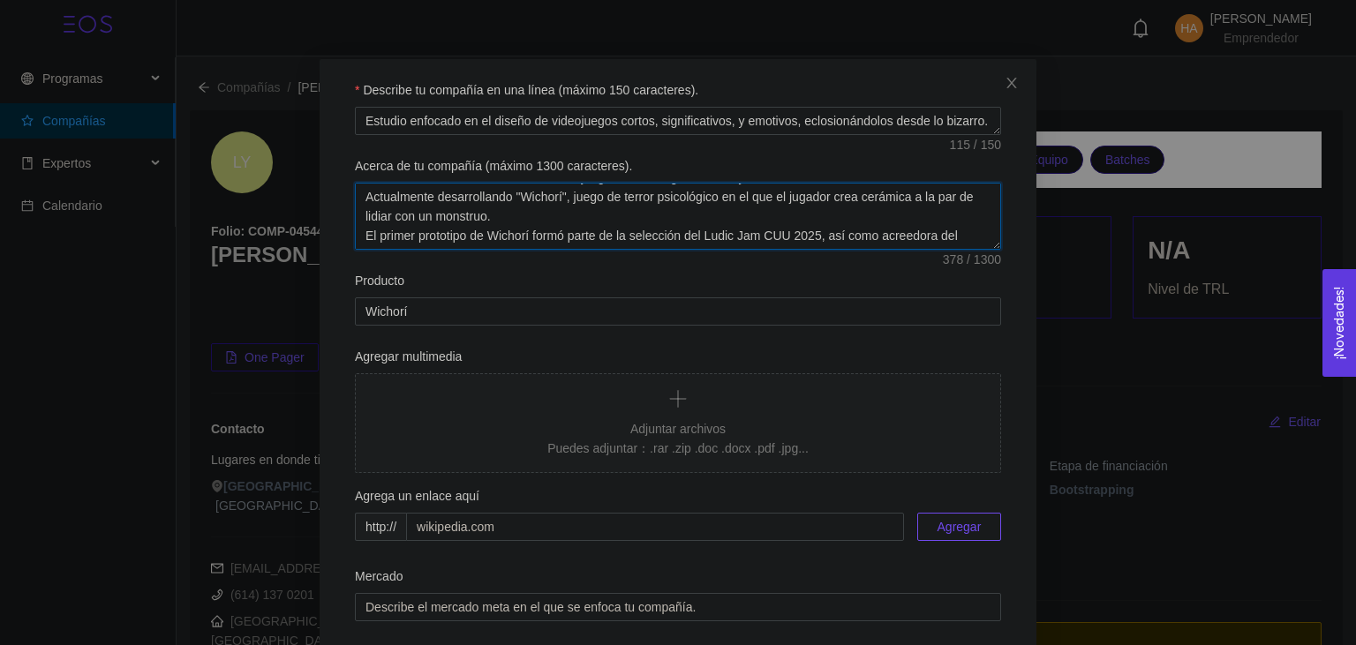
click at [827, 238] on textarea "Antes Najitkami. Estudio enfocado en el diseño de videojuegos cortos, significa…" at bounding box center [678, 216] width 646 height 67
type textarea "Antes Najitkami. Estudio enfocado en el diseño de videojuegos cortos, significa…"
click at [766, 305] on input "Wichorí" at bounding box center [678, 312] width 646 height 28
type input "Wichorí"
click at [422, 227] on textarea "Antes Najitkami. Estudio enfocado en el diseño de videojuegos cortos, significa…" at bounding box center [678, 216] width 646 height 67
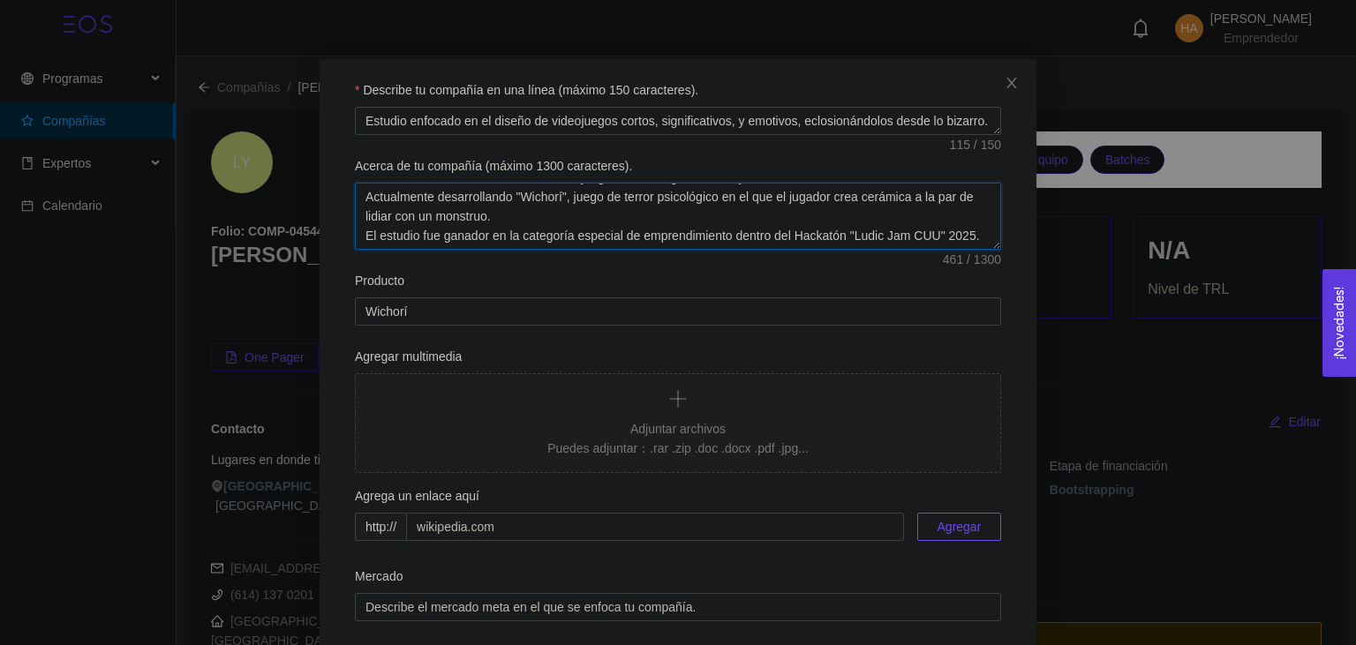
scroll to position [53, 0]
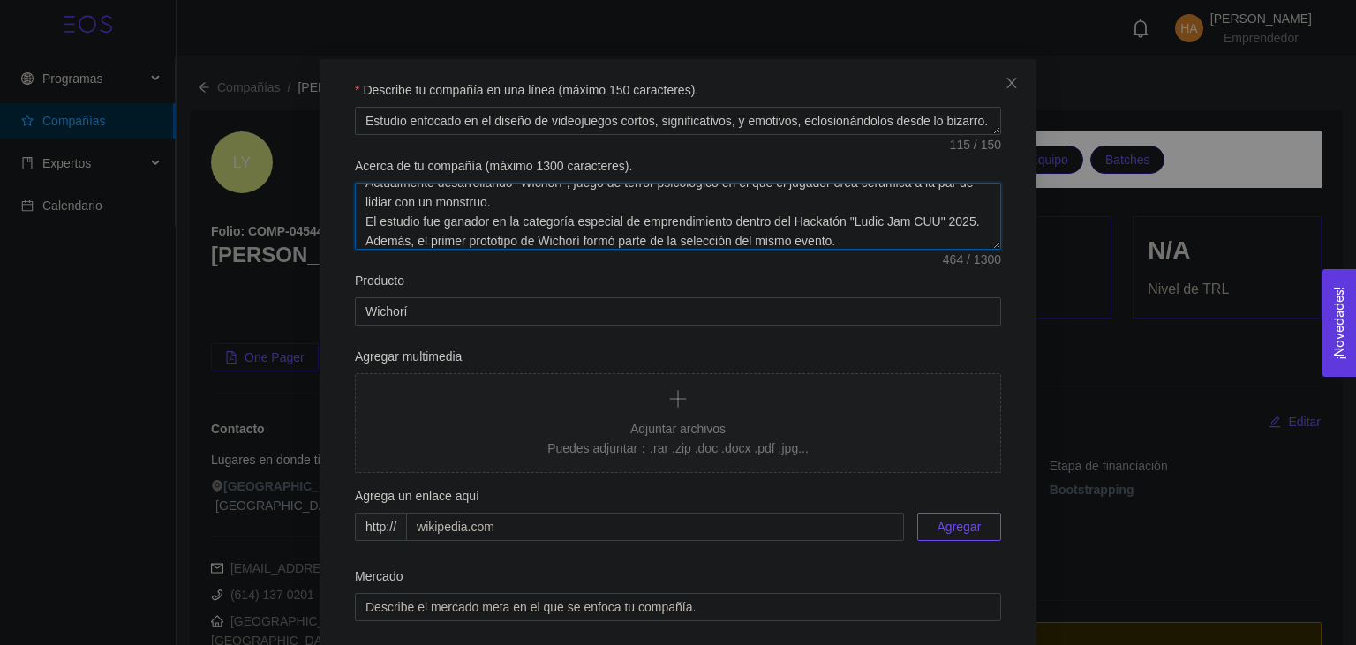
drag, startPoint x: 520, startPoint y: 230, endPoint x: 781, endPoint y: 222, distance: 261.4
click at [781, 222] on textarea "Antes Najitkami. Estudio enfocado en el diseño de videojuegos cortos, significa…" at bounding box center [678, 216] width 646 height 67
click at [903, 229] on textarea "Antes Najitkami. Estudio enfocado en el diseño de videojuegos cortos, significa…" at bounding box center [678, 216] width 646 height 67
click at [903, 237] on textarea "Antes Najitkami. Estudio enfocado en el diseño de videojuegos cortos, significa…" at bounding box center [678, 216] width 646 height 67
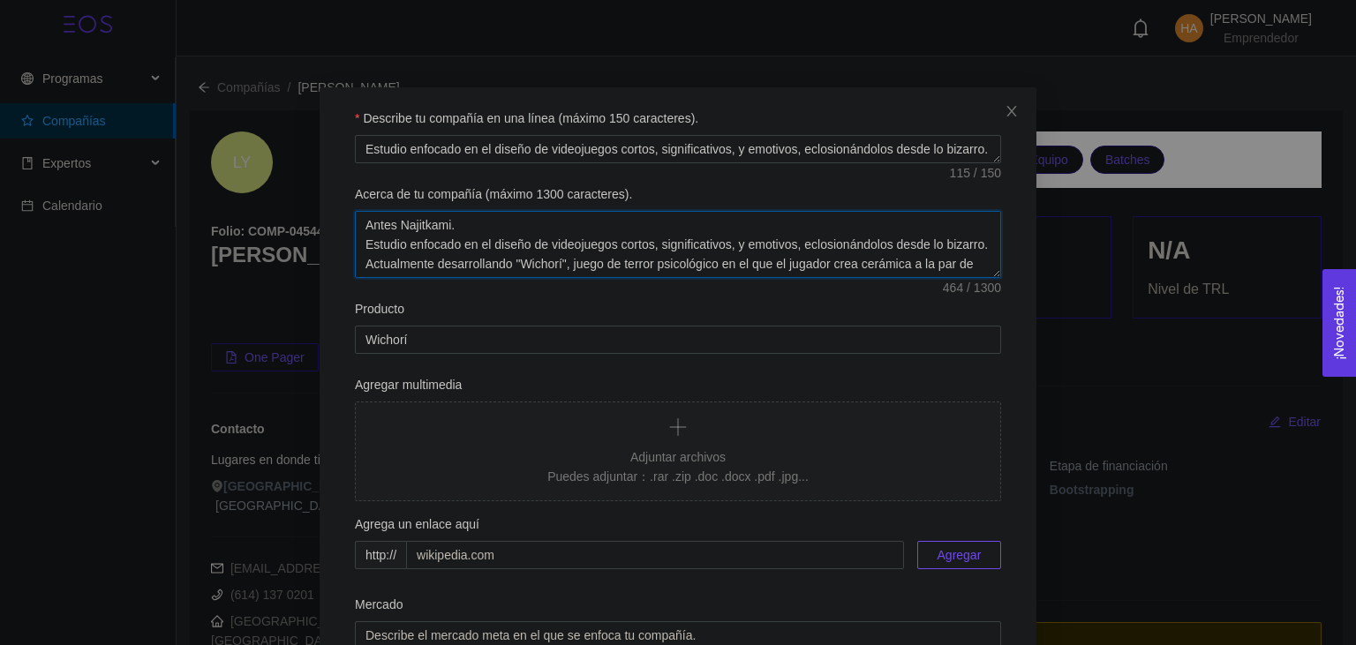
scroll to position [0, 0]
drag, startPoint x: 903, startPoint y: 237, endPoint x: 358, endPoint y: 230, distance: 544.8
click at [358, 230] on textarea "Antes Najitkami. Estudio enfocado en el diseño de videojuegos cortos, significa…" at bounding box center [678, 245] width 646 height 67
click at [588, 308] on div "Producto" at bounding box center [678, 313] width 646 height 26
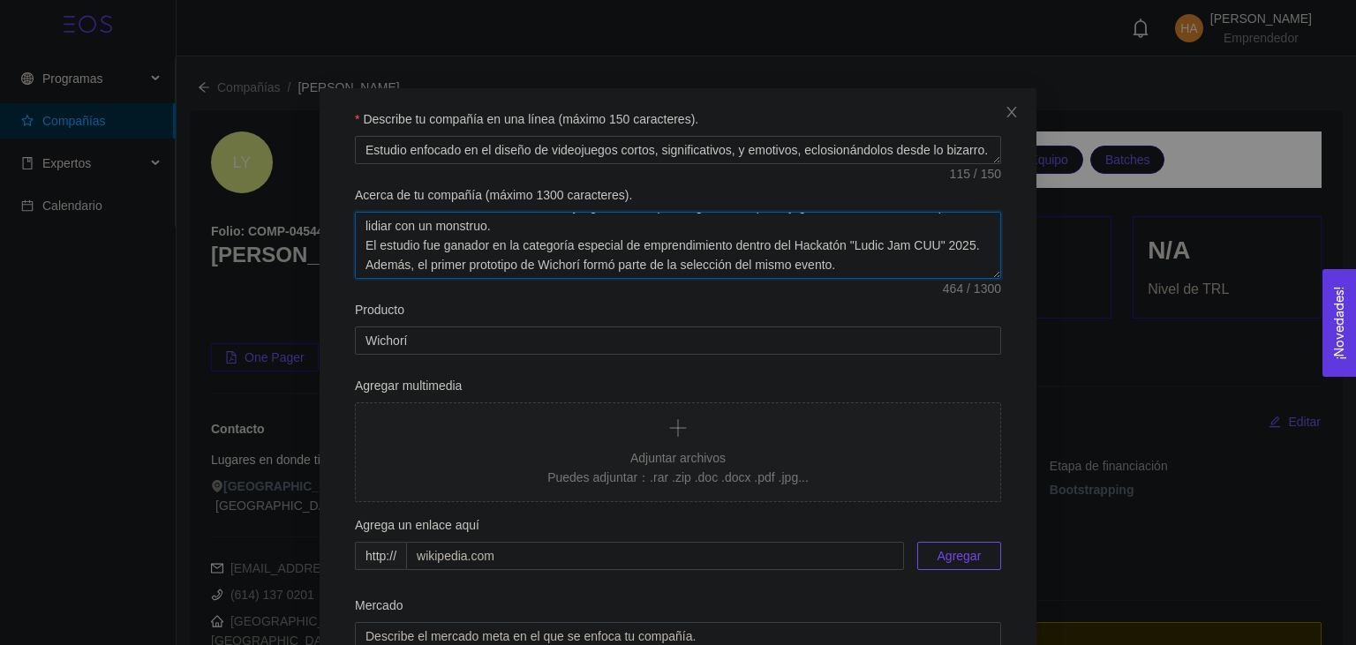
scroll to position [0, 0]
drag, startPoint x: 863, startPoint y: 267, endPoint x: 225, endPoint y: 163, distance: 646.6
click at [355, 212] on textarea "Antes Najitkami. Estudio enfocado en el diseño de videojuegos cortos, significa…" at bounding box center [678, 245] width 646 height 67
paste textarea "[PERSON_NAME] (anteriormente Najitkami) es un estudio enfocado en el diseño de …"
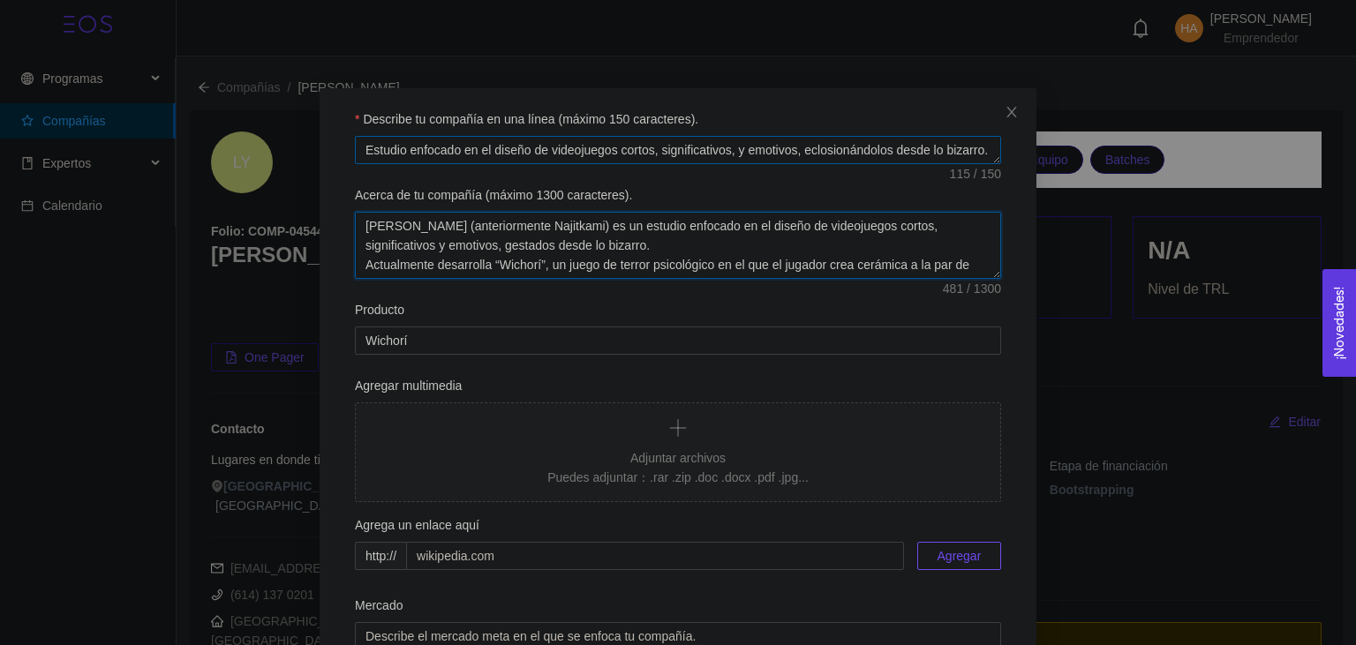
type textarea "[PERSON_NAME] (anteriormente Najitkami) es un estudio enfocado en el diseño de …"
click at [852, 143] on textarea "Estudio enfocado en el diseño de videojuegos cortos, significativos, y emotivos…" at bounding box center [678, 150] width 646 height 28
click at [846, 153] on textarea "Estudio enfocado en el diseño de videojuegos cortos, significativos, y emotivos…" at bounding box center [678, 150] width 646 height 28
type textarea "Estudio enfocado en el diseño de videojuegos cortos, significativos, y emotivos…"
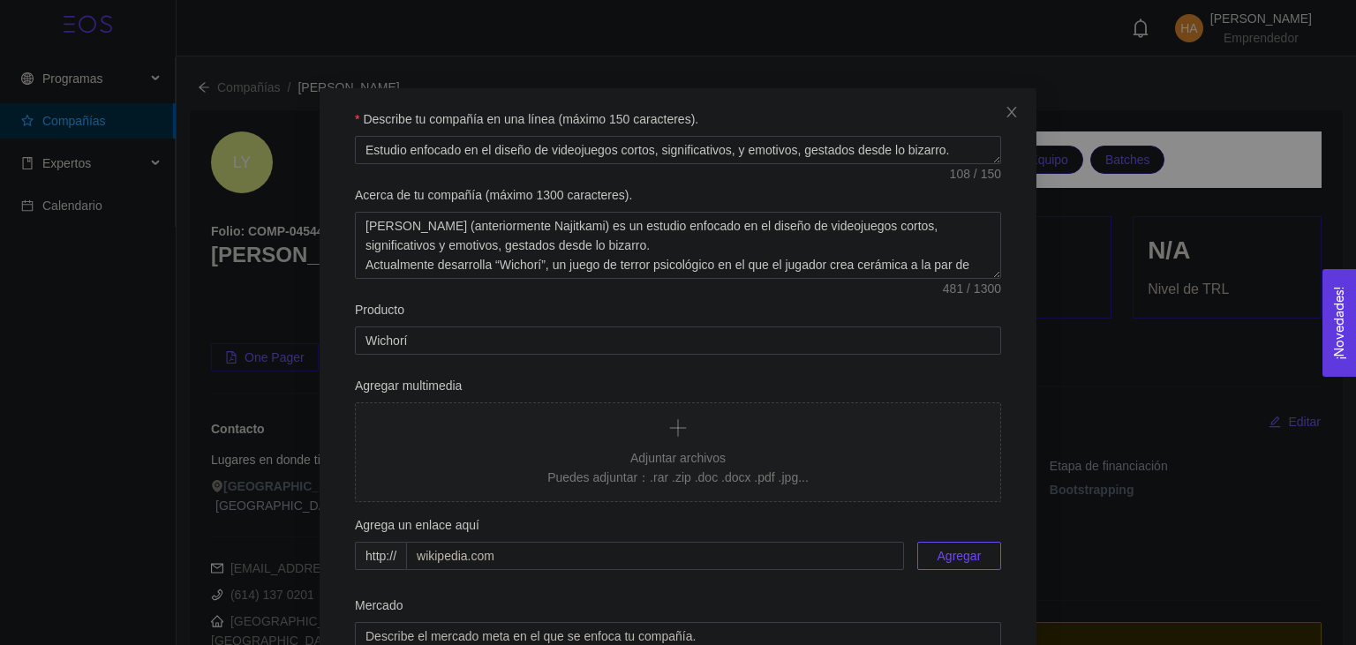
click at [832, 196] on div "Acerca de tu compañía (máximo 1300 caracteres)." at bounding box center [678, 198] width 646 height 26
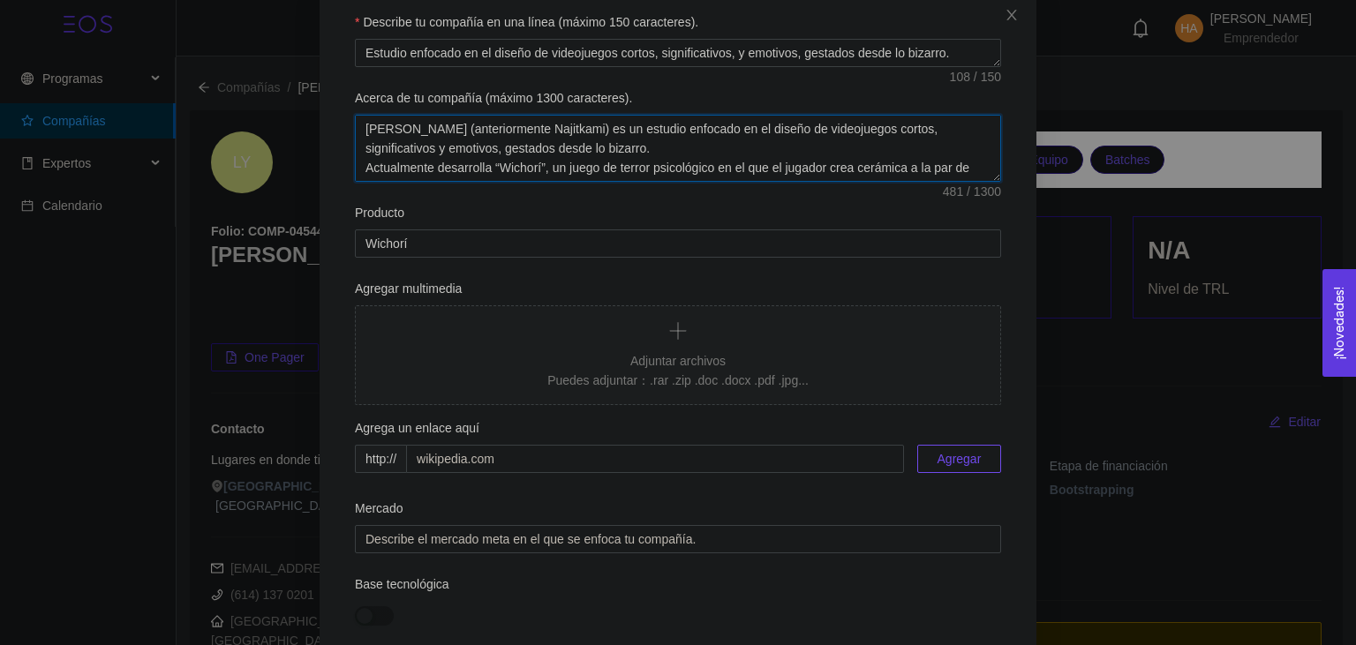
click at [895, 165] on textarea "[PERSON_NAME] (anteriormente Najitkami) es un estudio enfocado en el diseño de …" at bounding box center [678, 148] width 646 height 67
type textarea "[PERSON_NAME] (anteriormente Najitkami) es un estudio enfocado en el diseño de …"
drag, startPoint x: 917, startPoint y: 177, endPoint x: 230, endPoint y: 136, distance: 688.1
click at [355, 136] on textarea "[PERSON_NAME] (anteriormente Najitkami) es un estudio enfocado en el diseño de …" at bounding box center [678, 148] width 646 height 67
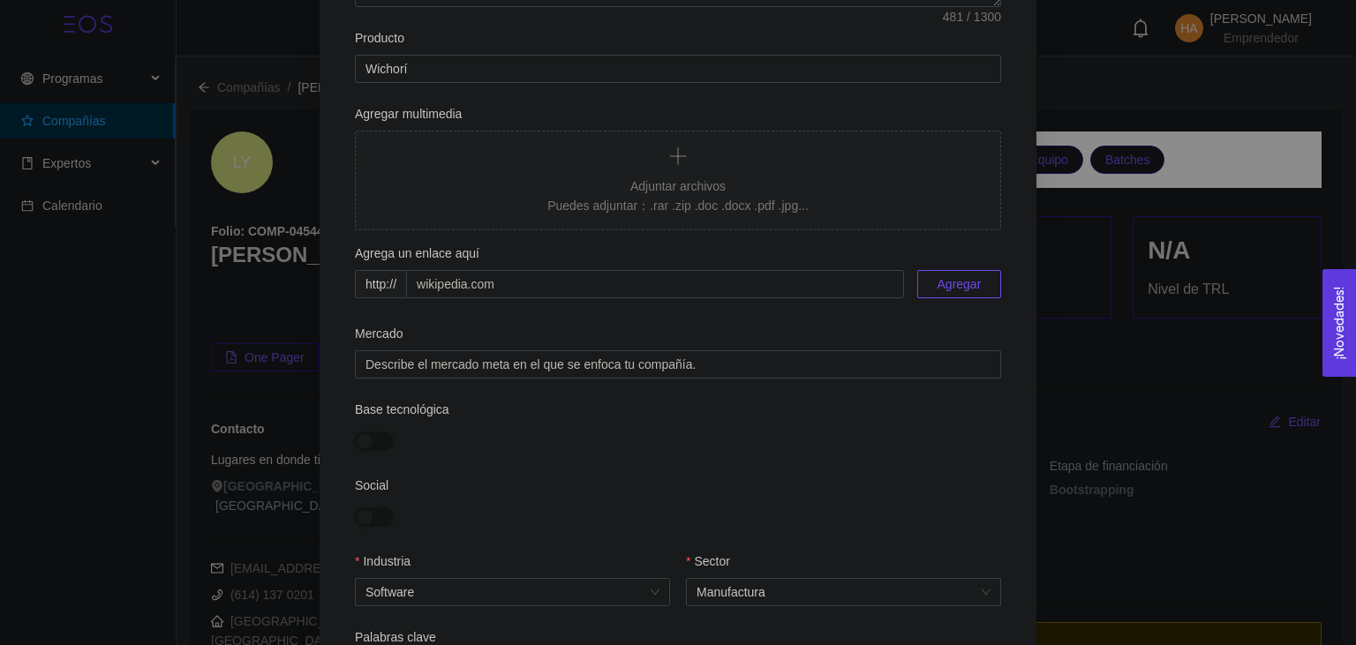
scroll to position [194, 0]
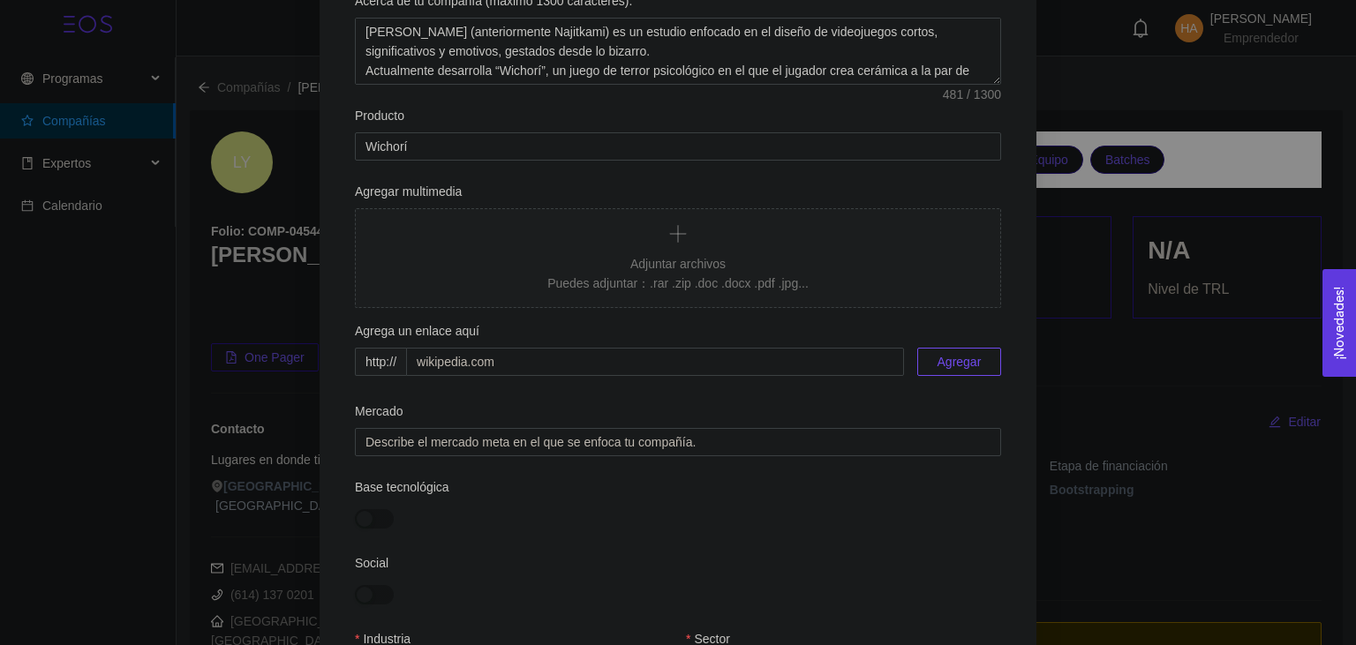
click at [136, 365] on div "Describe tu compañía en una línea (máximo 150 caracteres). Estudio enfocado en …" at bounding box center [678, 322] width 1356 height 645
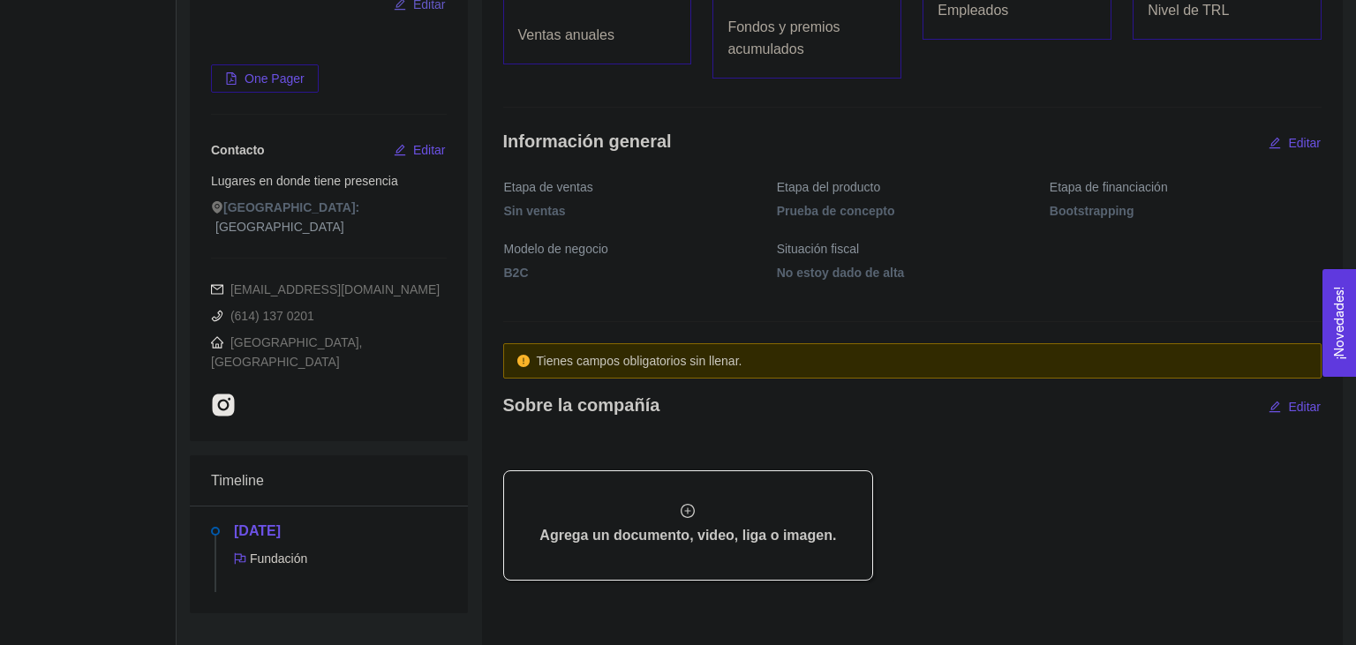
scroll to position [186, 0]
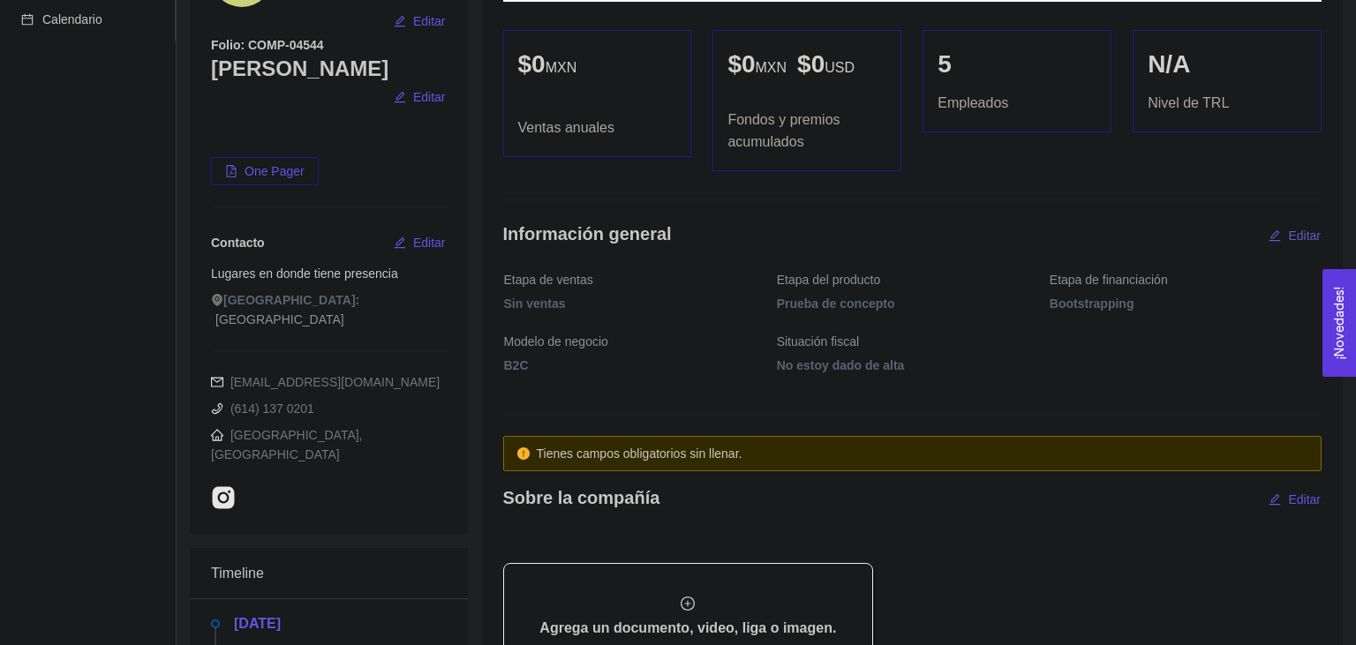
click at [1280, 228] on button "Editar" at bounding box center [1295, 236] width 54 height 28
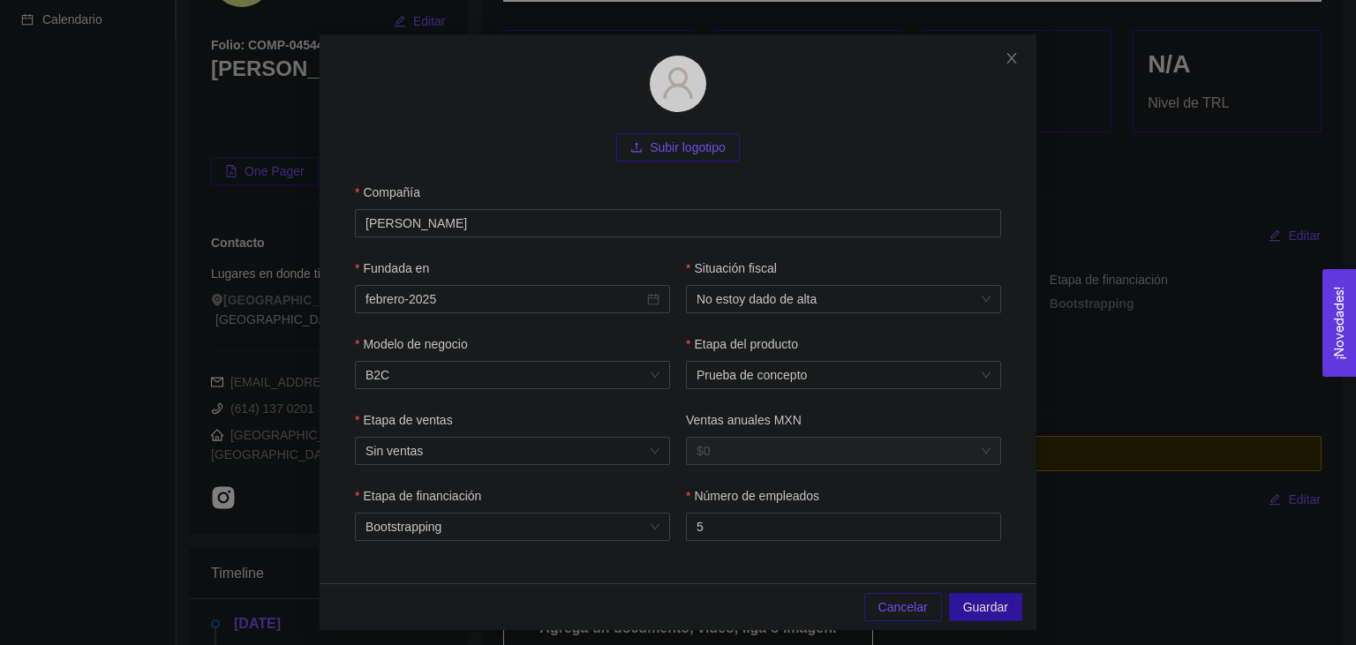
scroll to position [64, 0]
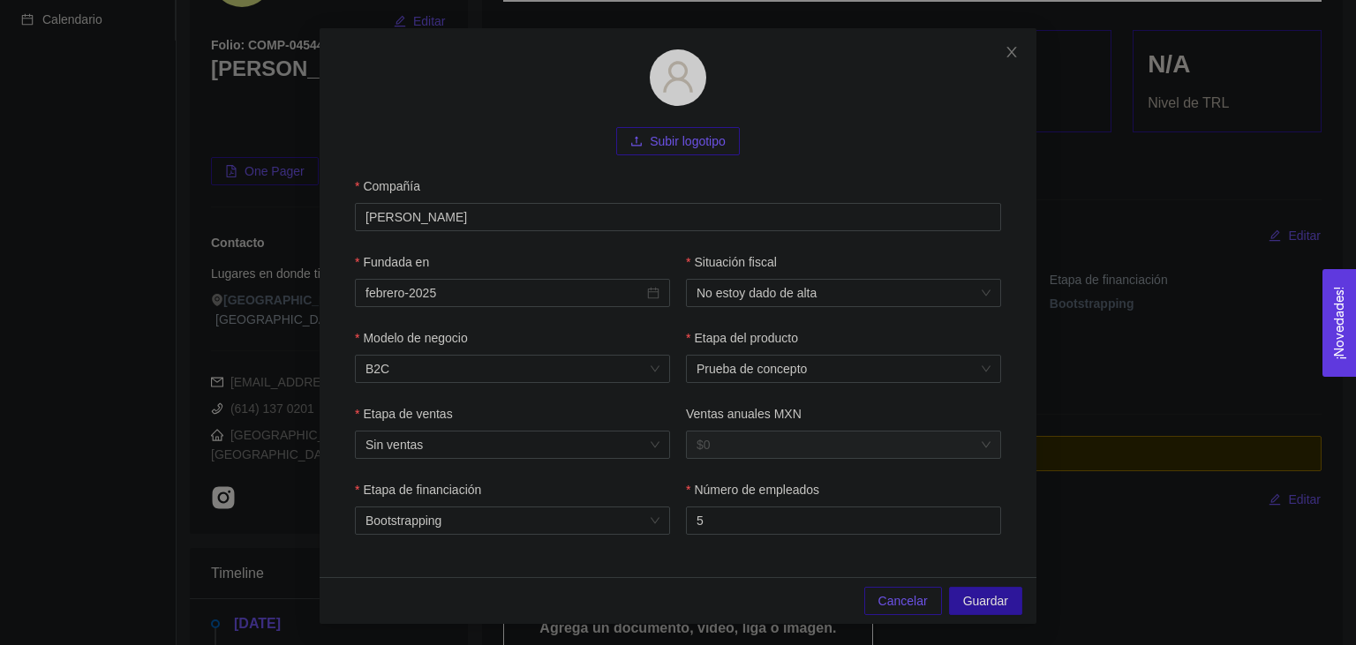
click at [1210, 307] on div "Subir logotipo Compañía Llama Yolk Fundada en febrero-2025 Situación fiscal No …" at bounding box center [678, 322] width 1356 height 645
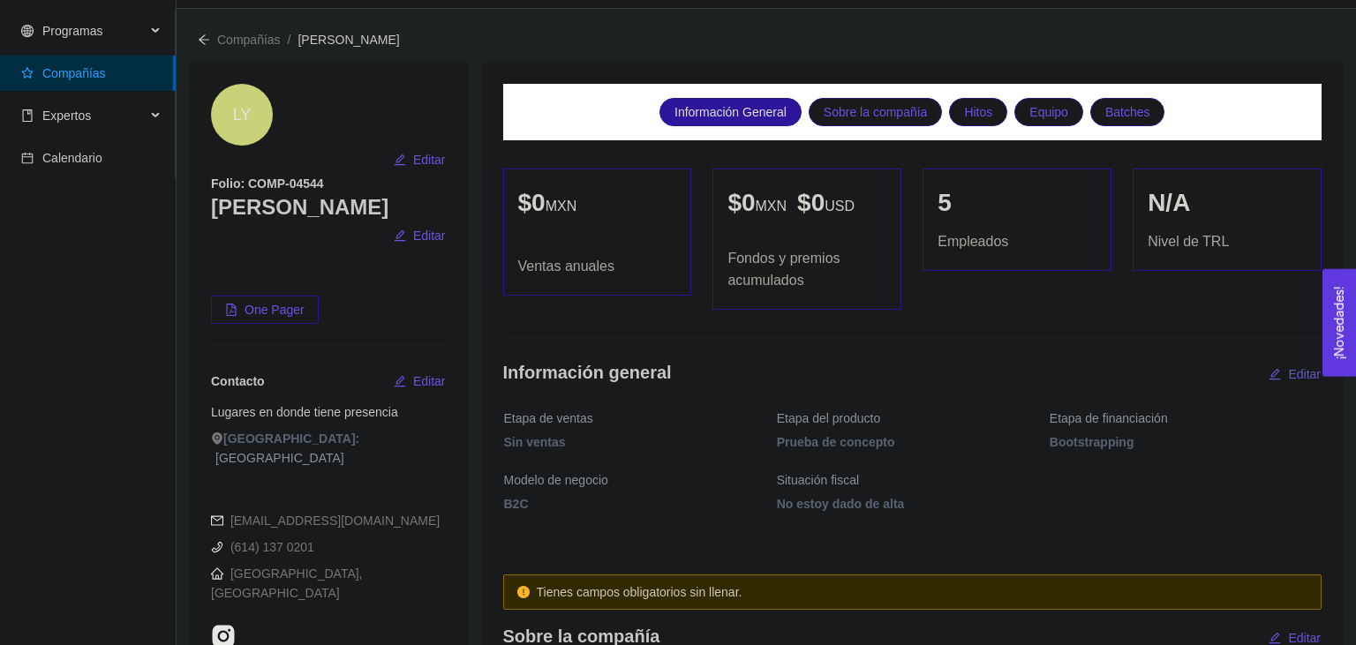
scroll to position [0, 0]
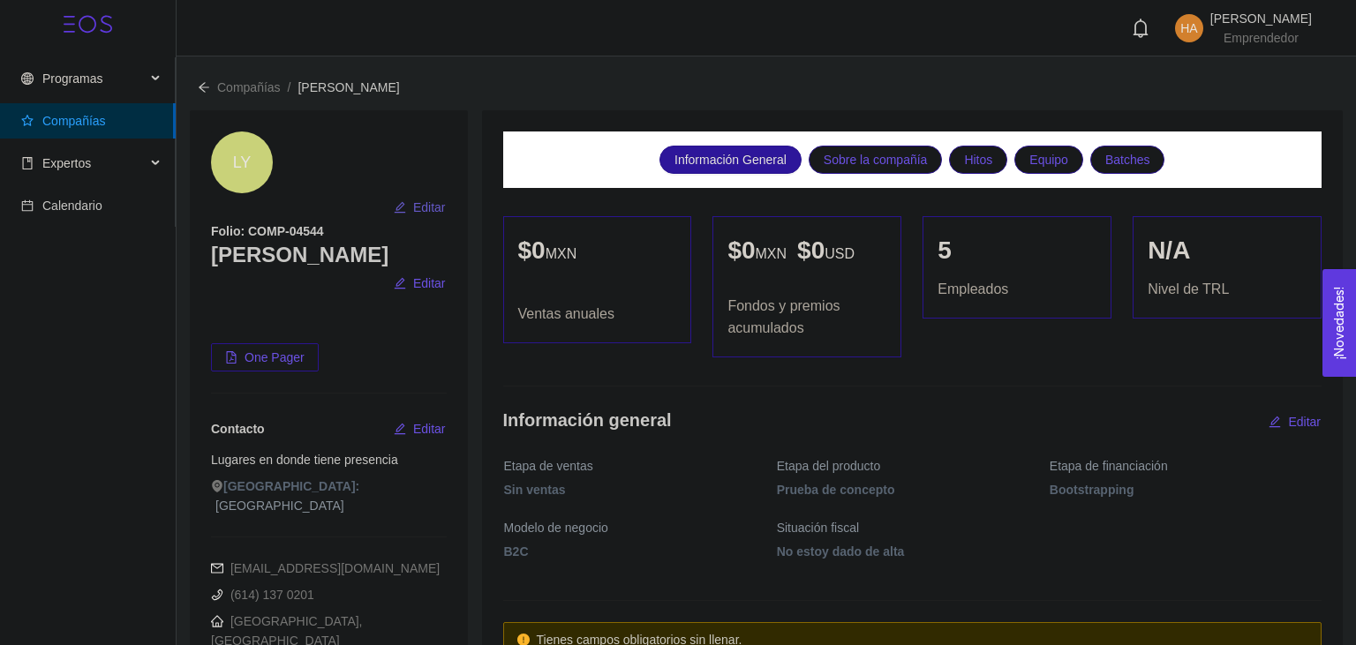
click at [433, 198] on span "Editar" at bounding box center [429, 207] width 33 height 19
type input "[PERSON_NAME]"
type input "febrero-2025"
type input "5"
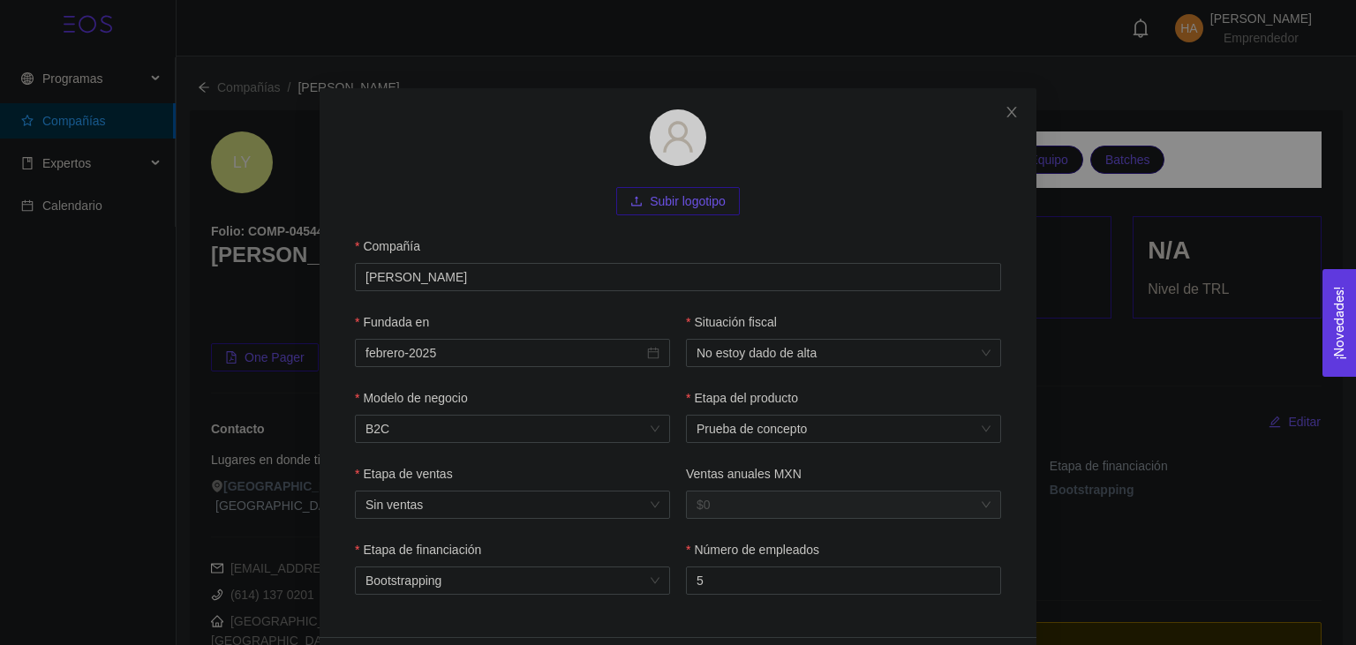
scroll to position [64, 0]
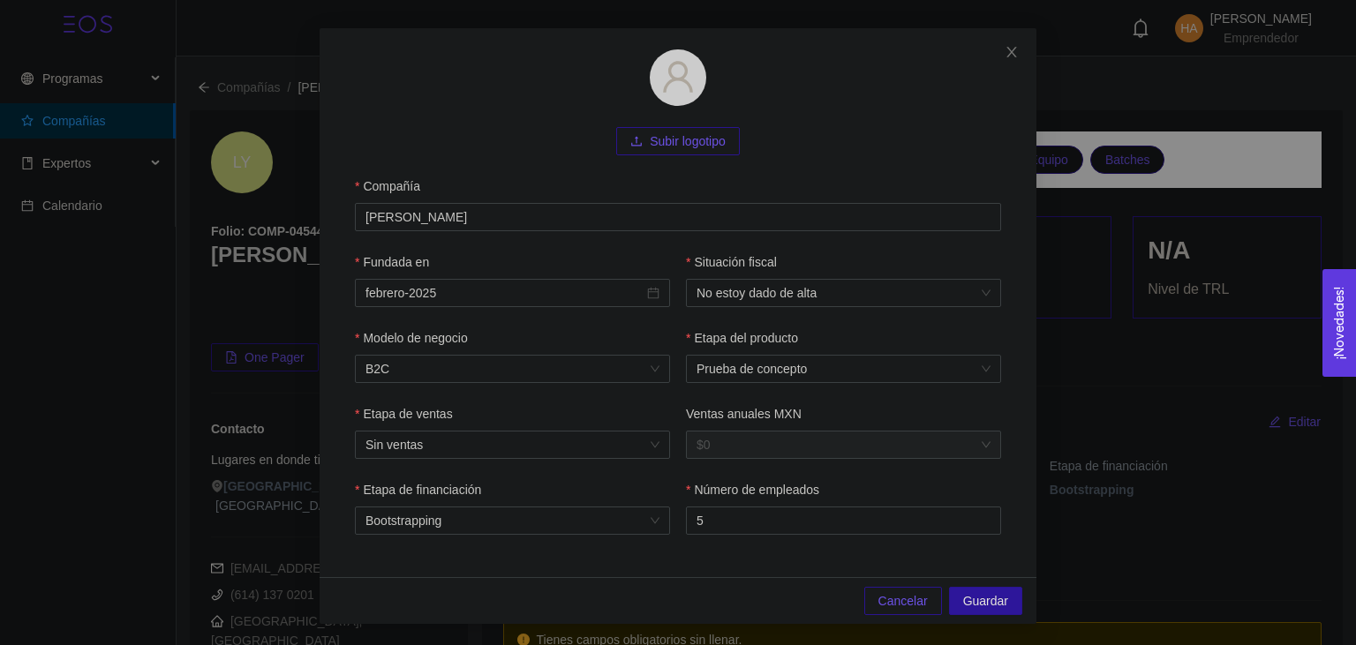
click at [1097, 401] on div "Subir logotipo Compañía Llama Yolk Fundada en febrero-2025 Situación fiscal No …" at bounding box center [678, 322] width 1356 height 645
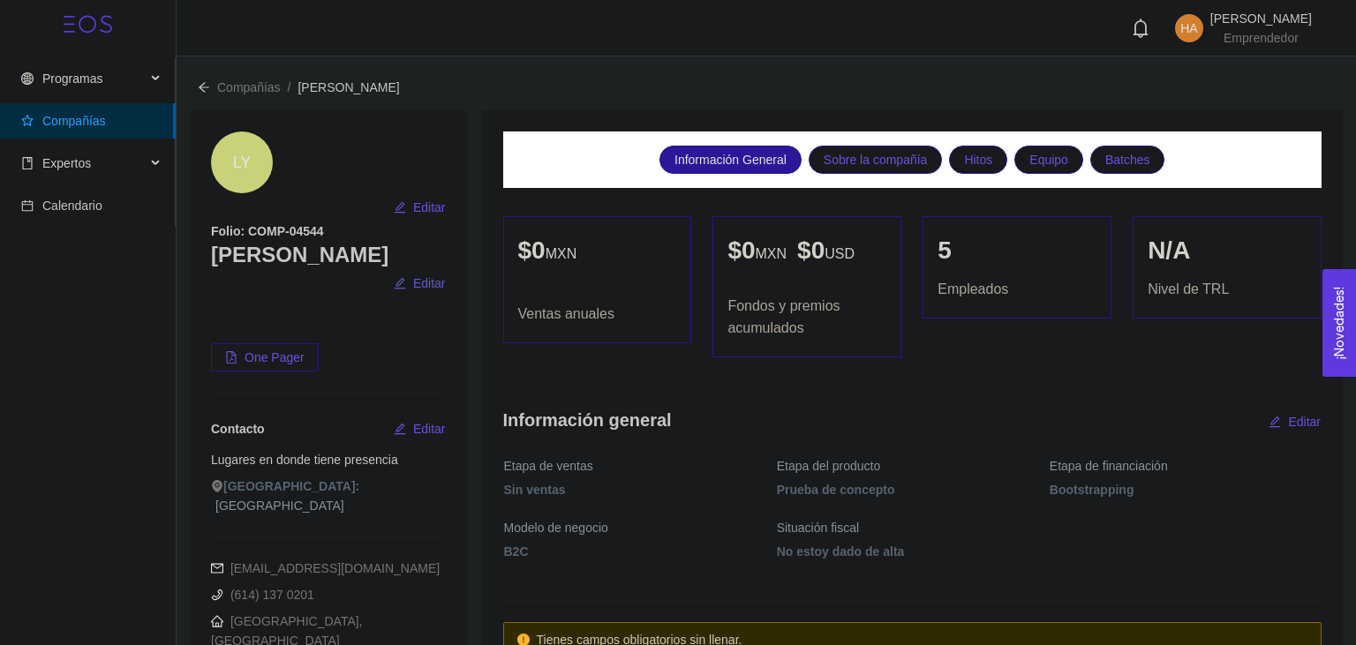
click at [422, 269] on button "Editar" at bounding box center [420, 283] width 54 height 28
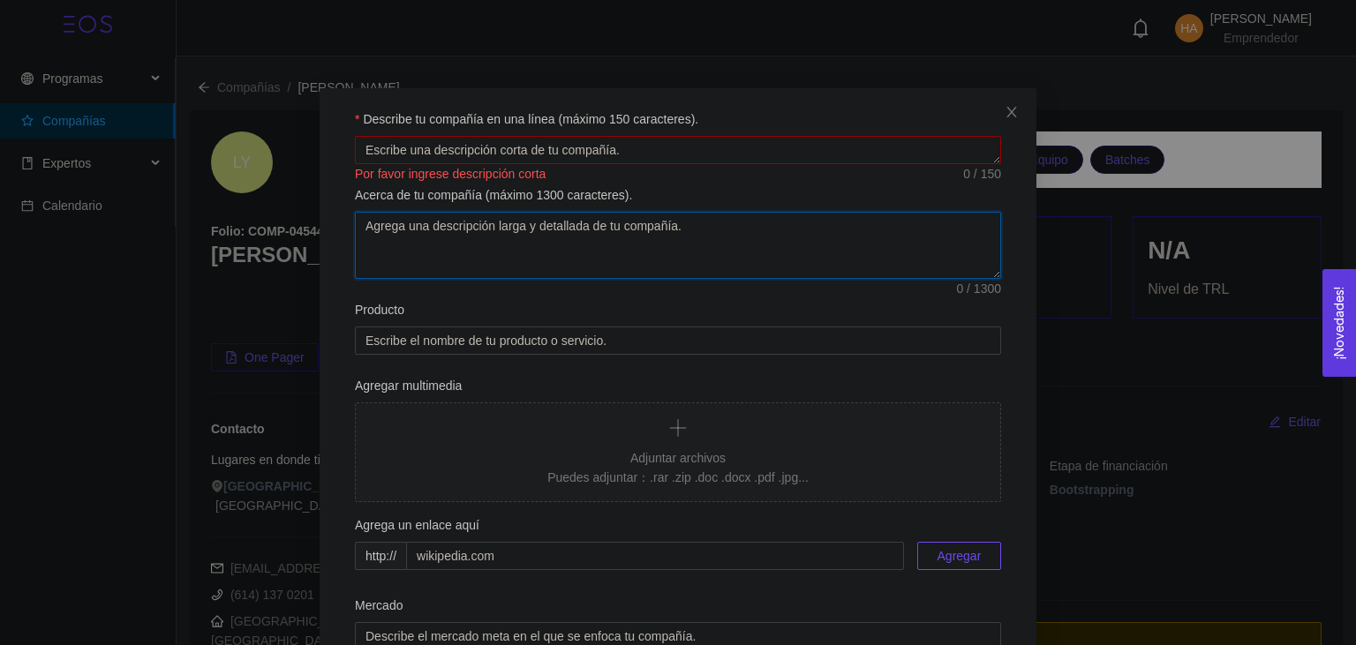
click at [425, 274] on textarea "Acerca de tu compañía (máximo 1300 caracteres)." at bounding box center [678, 245] width 646 height 67
paste textarea "Actualmente desarrolla “Wichorí”, un juego de terror psicológico en el que el j…"
type textarea "Actualmente desarrolla “Wichorí”, un juego de terror psicológico en el que el j…"
paste textarea "[PERSON_NAME] (anteriormente Najitkami) es un estudio enfocado en el diseño de …"
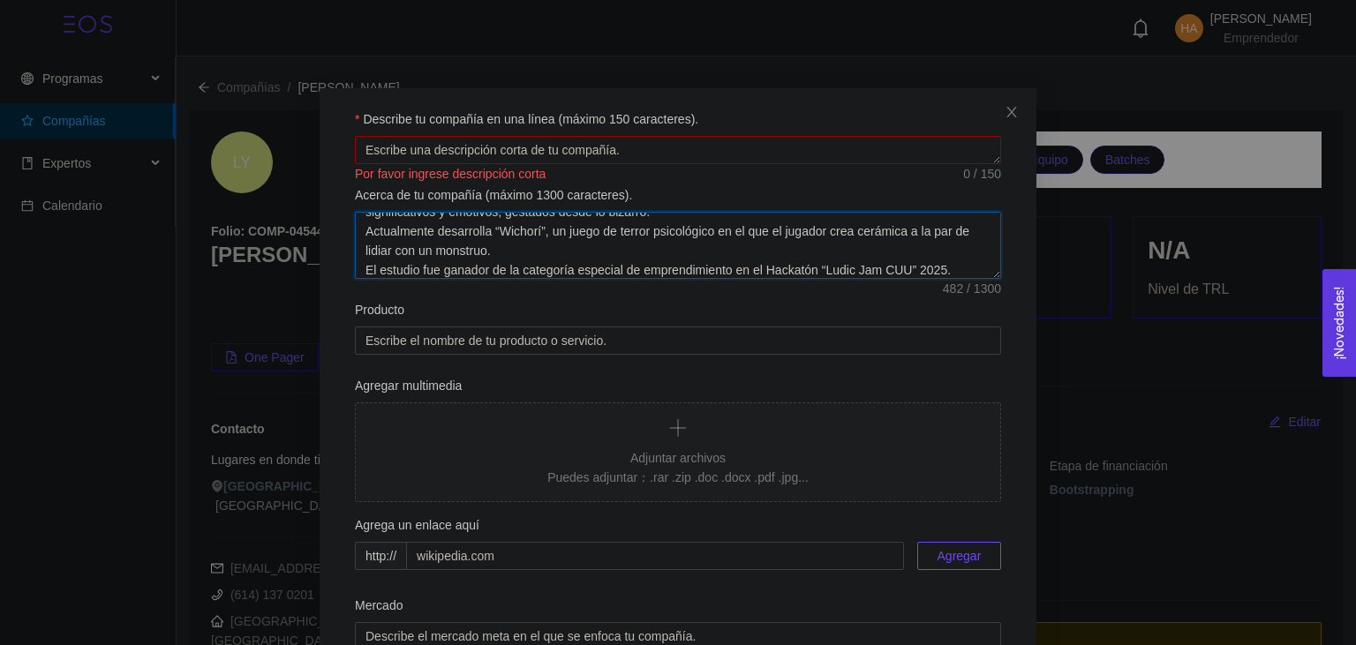
scroll to position [11, 0]
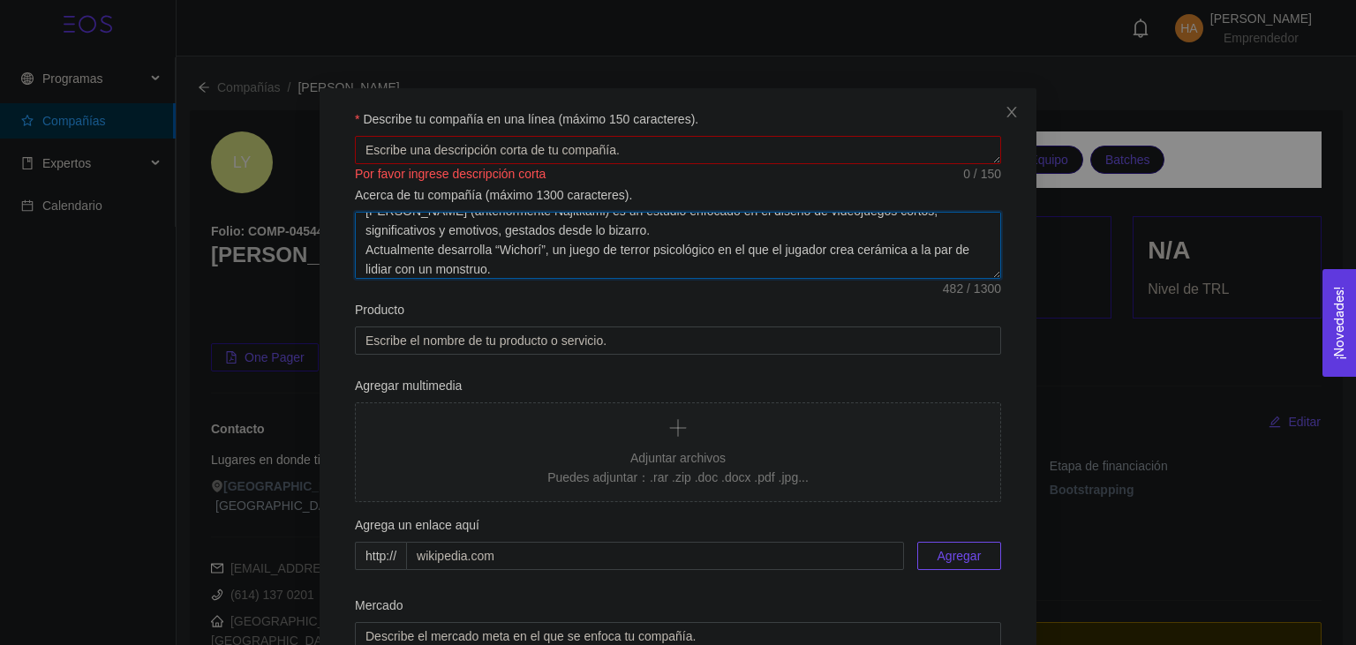
drag, startPoint x: 901, startPoint y: 238, endPoint x: 897, endPoint y: 217, distance: 21.6
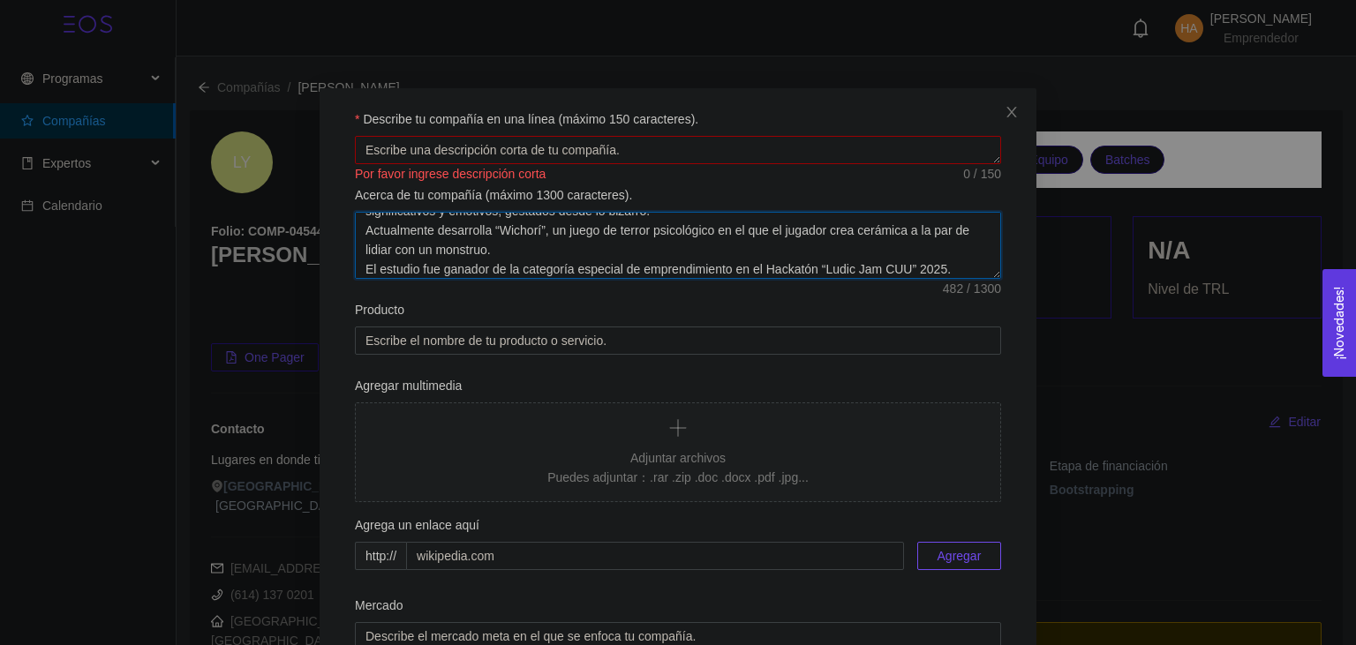
drag, startPoint x: 863, startPoint y: 245, endPoint x: 857, endPoint y: 262, distance: 18.4
click at [916, 228] on textarea "[PERSON_NAME] (anteriormente Najitkami) es un estudio enfocado en el diseño de …" at bounding box center [678, 245] width 646 height 67
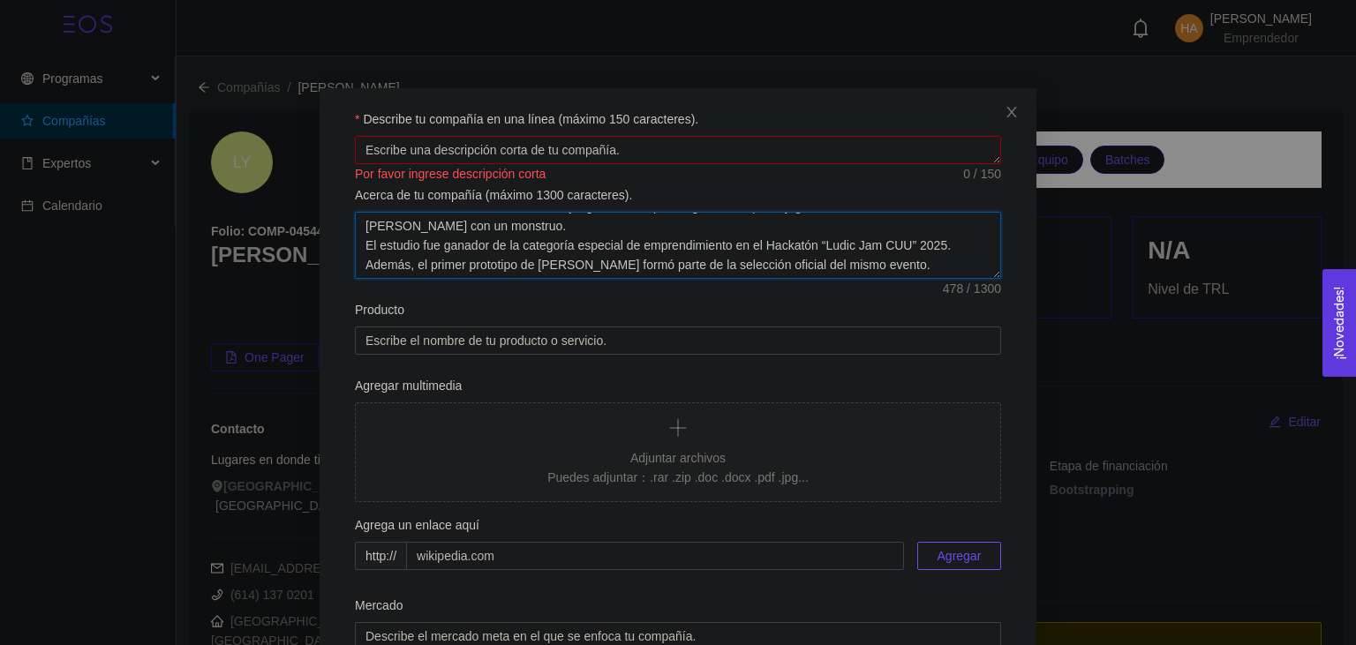
scroll to position [78, 0]
click at [514, 305] on div "Producto" at bounding box center [678, 313] width 646 height 26
click at [507, 269] on textarea "[PERSON_NAME] (anteriormente Najitkami) es un estudio enfocado en el diseño de …" at bounding box center [678, 245] width 646 height 67
type textarea "[PERSON_NAME] (anteriormente Najitkami) es un estudio enfocado en el diseño de …"
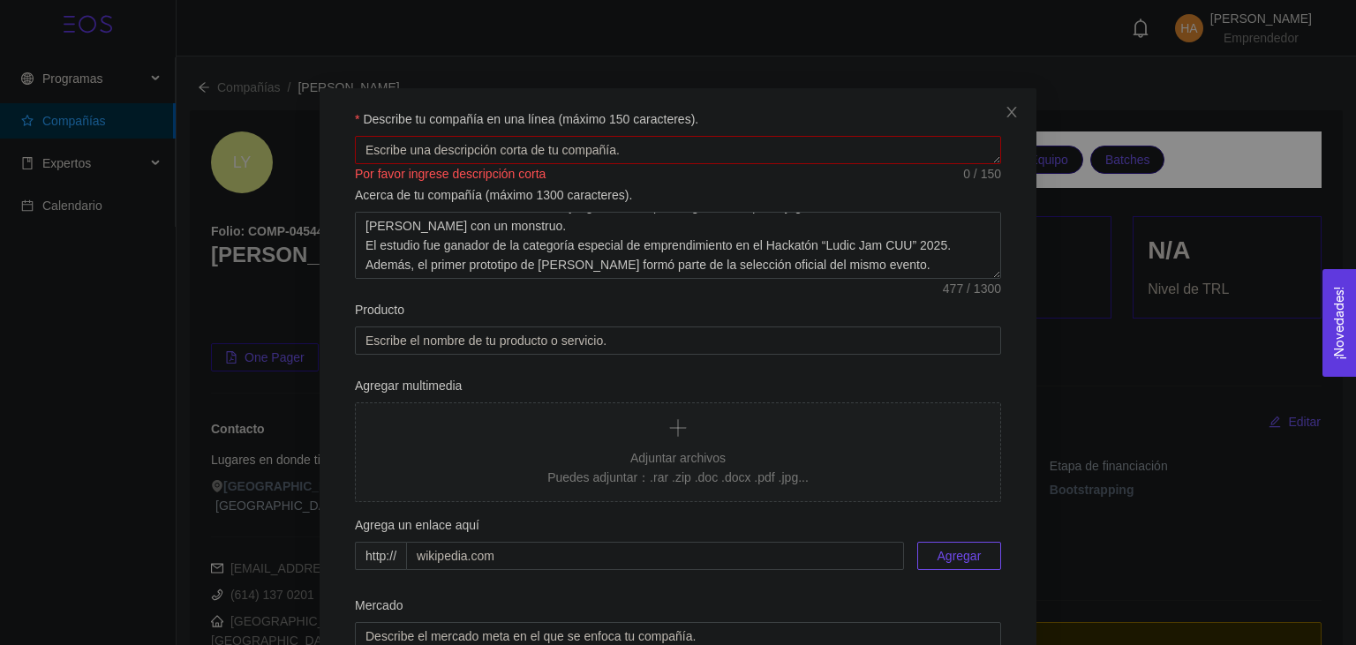
click at [517, 315] on div "Producto" at bounding box center [678, 313] width 646 height 26
click at [520, 351] on input "Producto" at bounding box center [678, 341] width 646 height 28
type input "Wichorí"
click at [507, 386] on div "Agregar multimedia" at bounding box center [678, 389] width 646 height 26
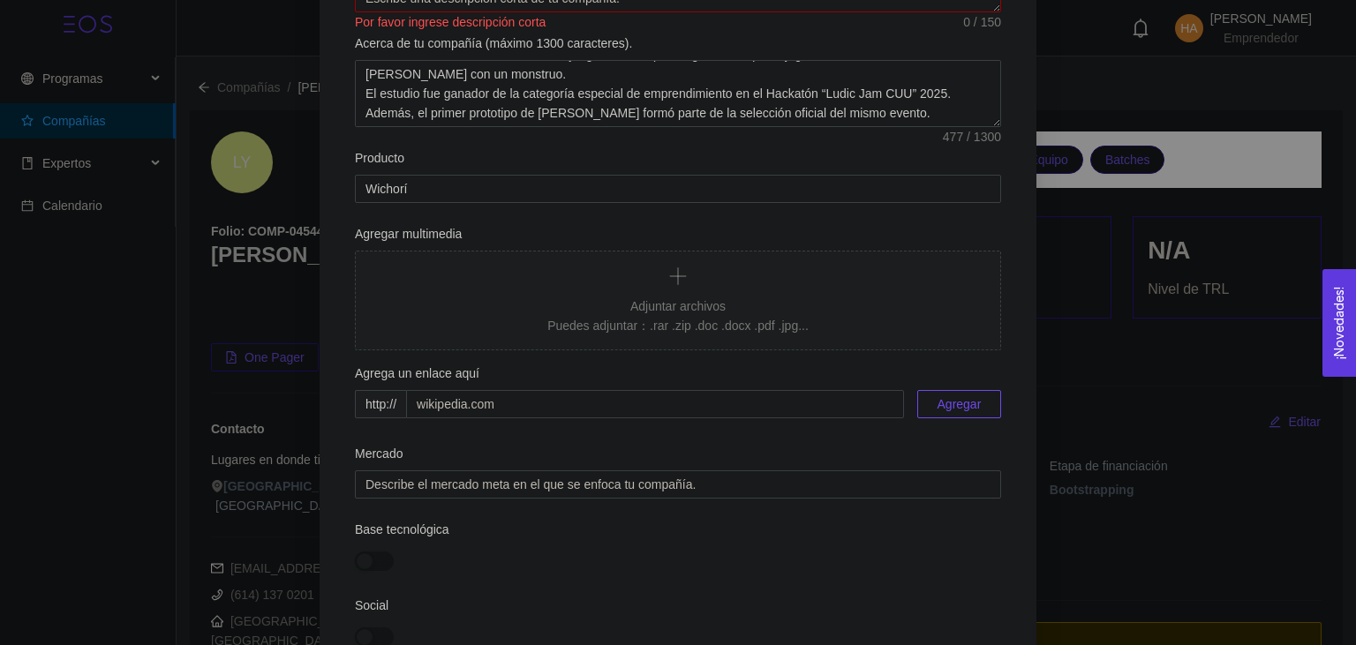
scroll to position [292, 0]
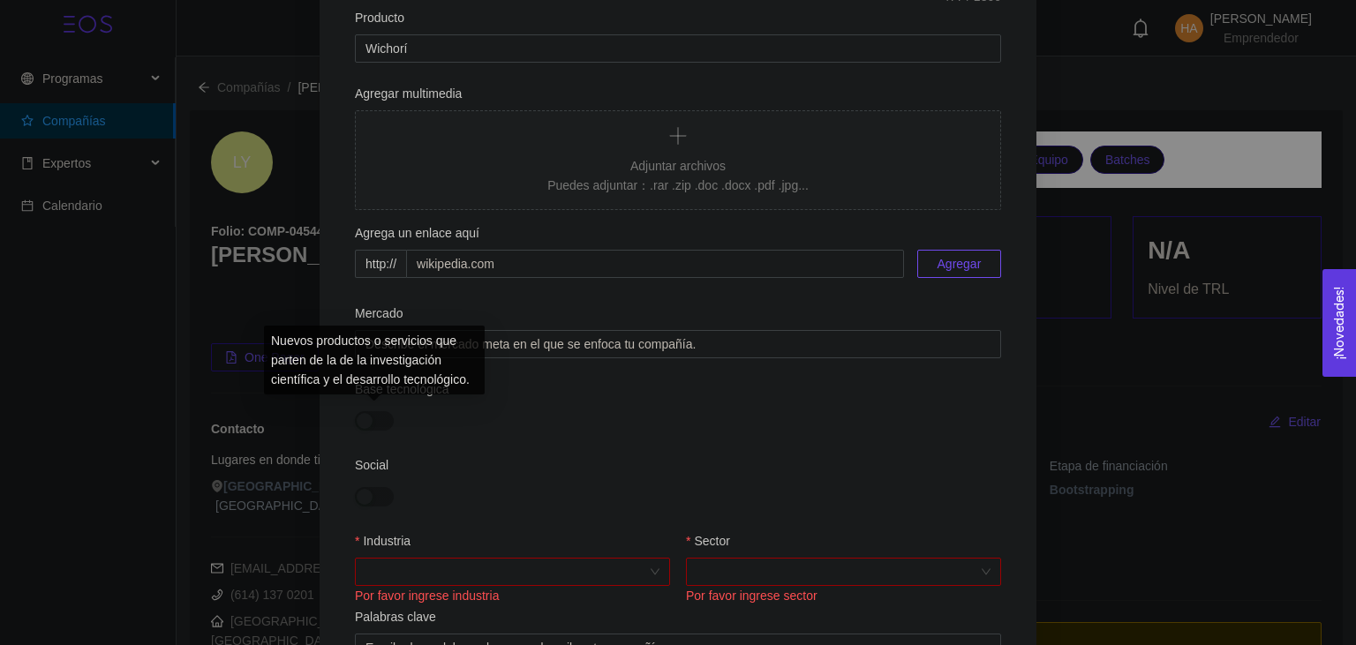
click at [360, 425] on div "button" at bounding box center [365, 421] width 16 height 16
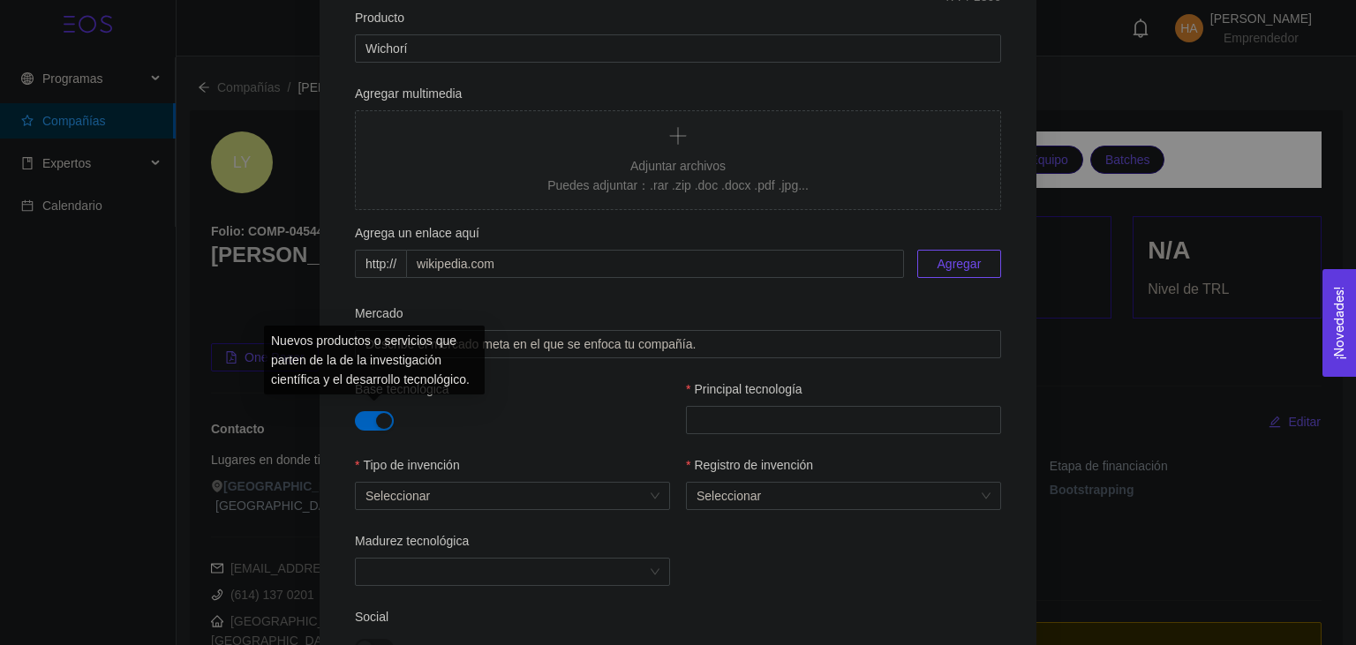
click at [382, 416] on div "button" at bounding box center [384, 421] width 16 height 16
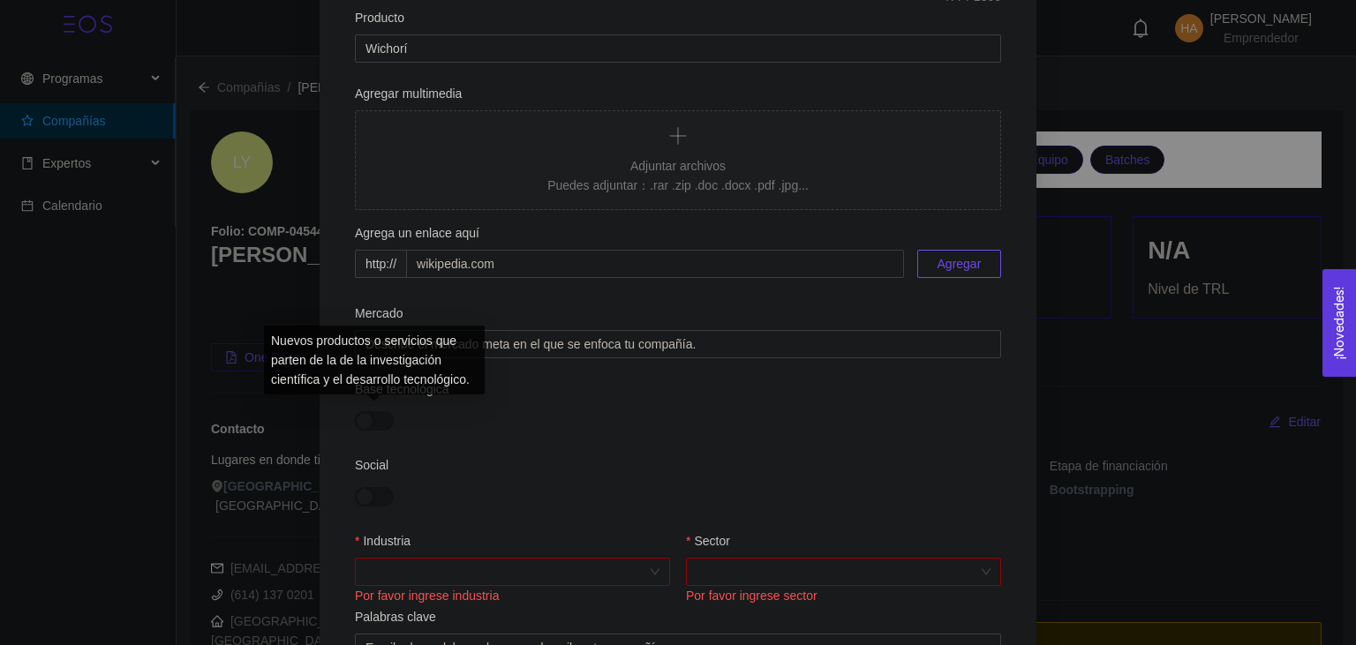
click at [373, 426] on button "button" at bounding box center [374, 420] width 39 height 19
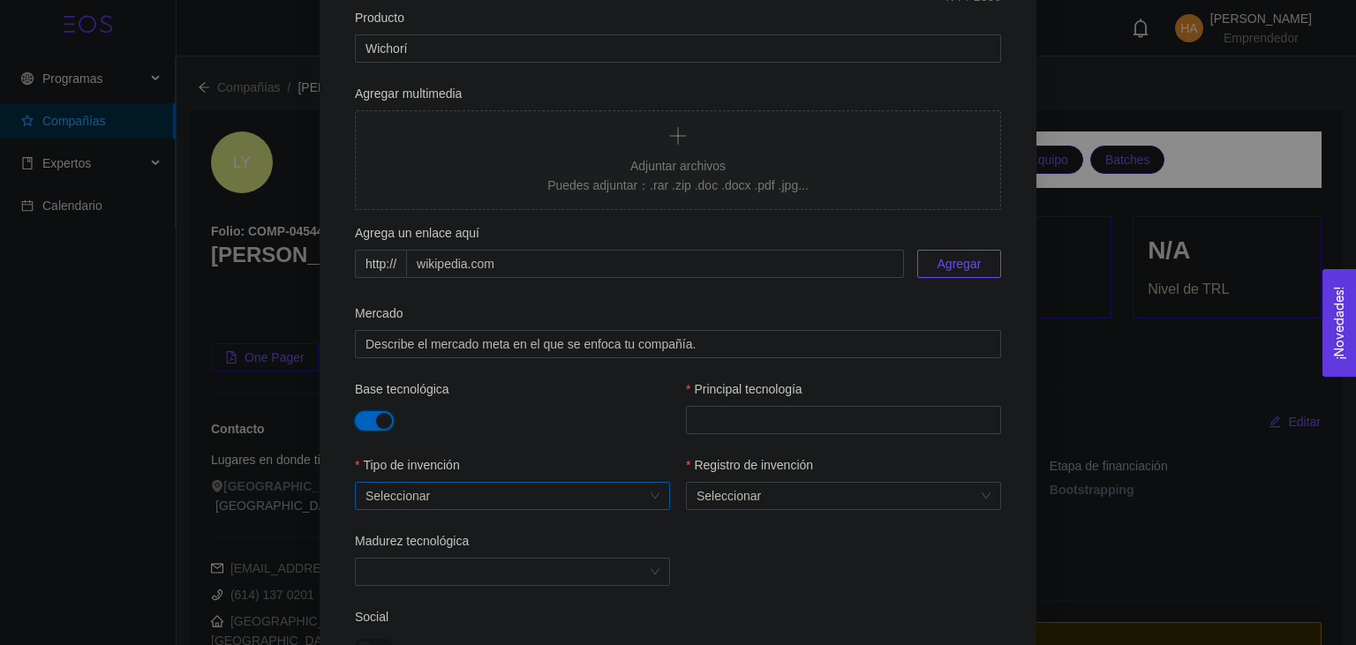
click at [410, 484] on div "Seleccionar" at bounding box center [512, 496] width 315 height 28
click at [517, 609] on div "No aplica" at bounding box center [513, 617] width 294 height 19
click at [582, 566] on input "Madurez tecnológica" at bounding box center [507, 572] width 282 height 26
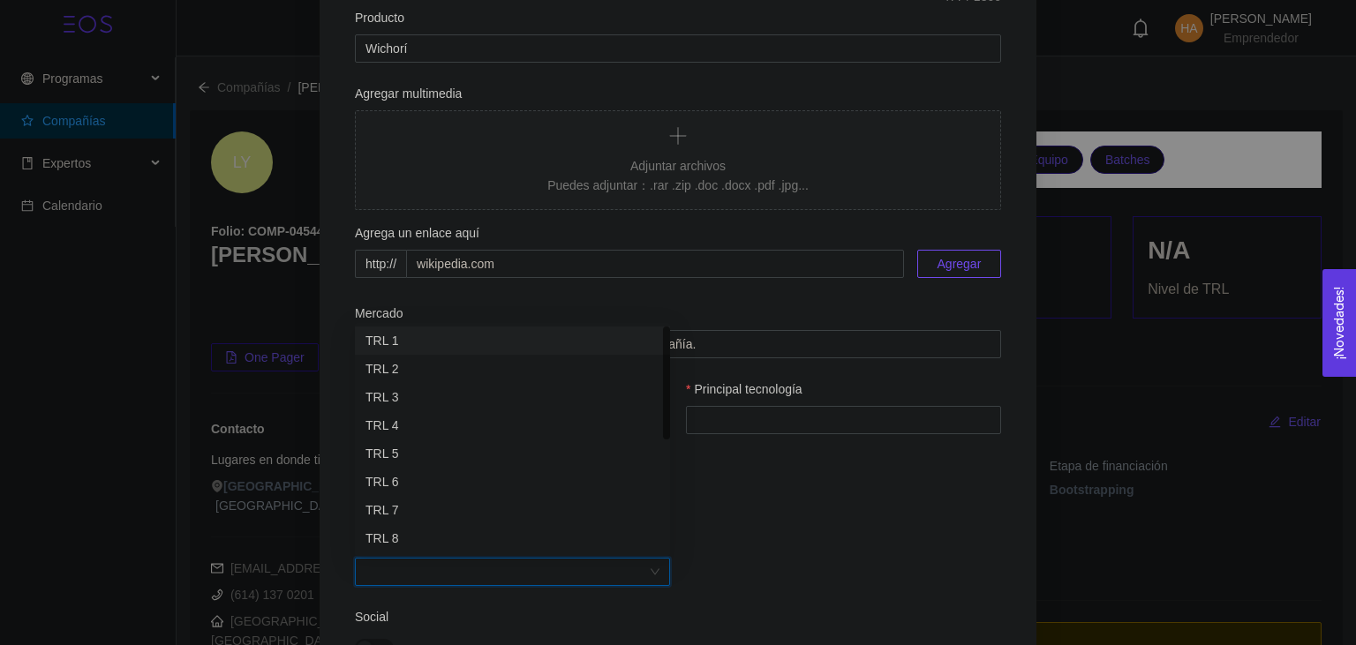
click at [782, 517] on div "Tipo de invención No aplica" at bounding box center [678, 494] width 646 height 76
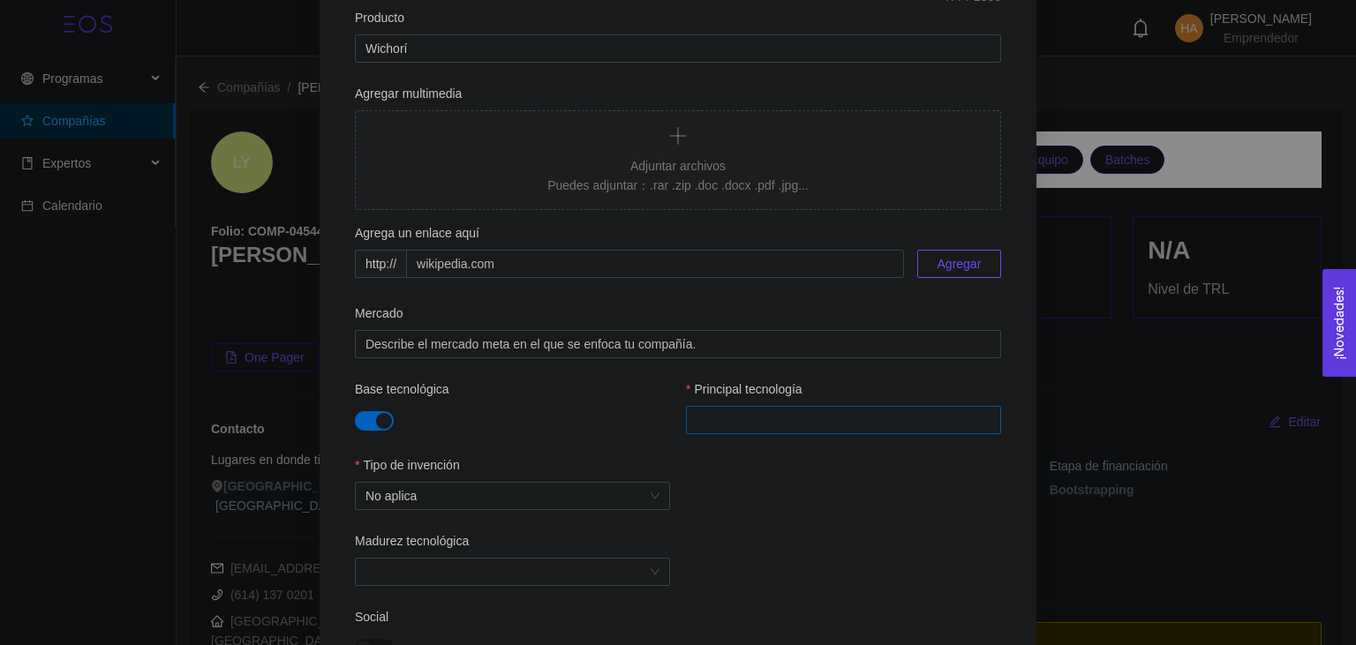
click at [763, 423] on div at bounding box center [843, 420] width 306 height 21
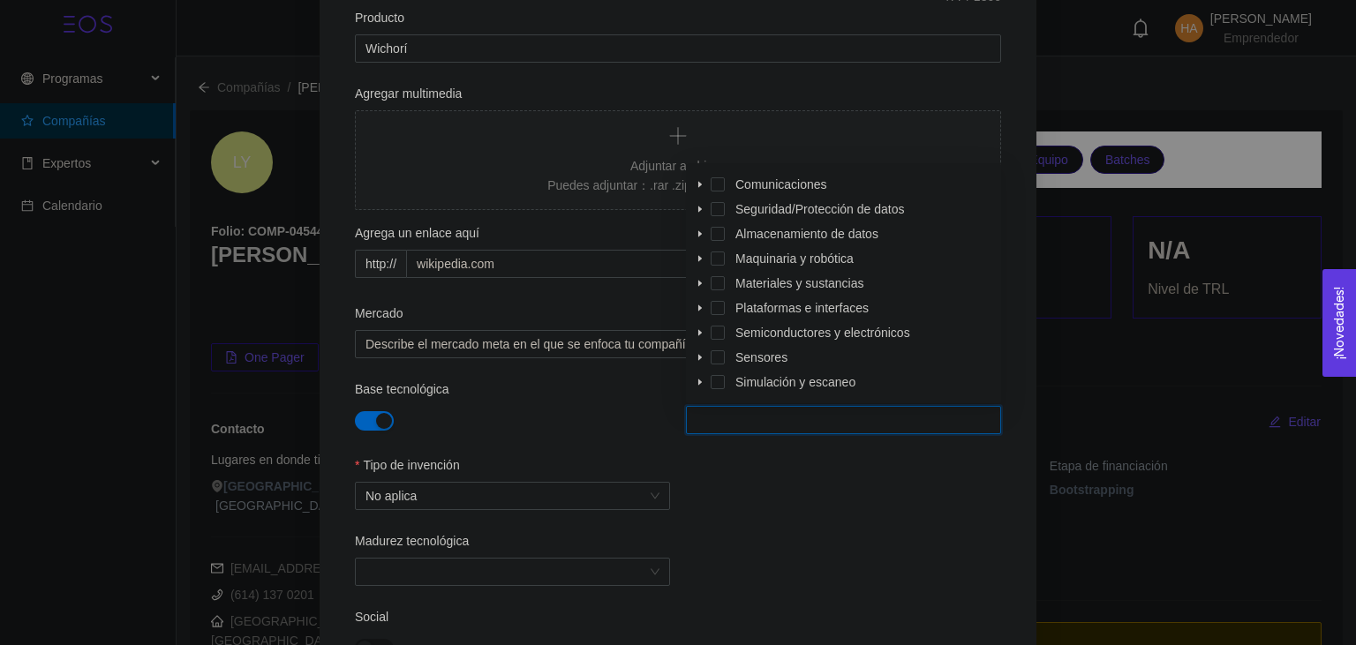
scroll to position [0, 0]
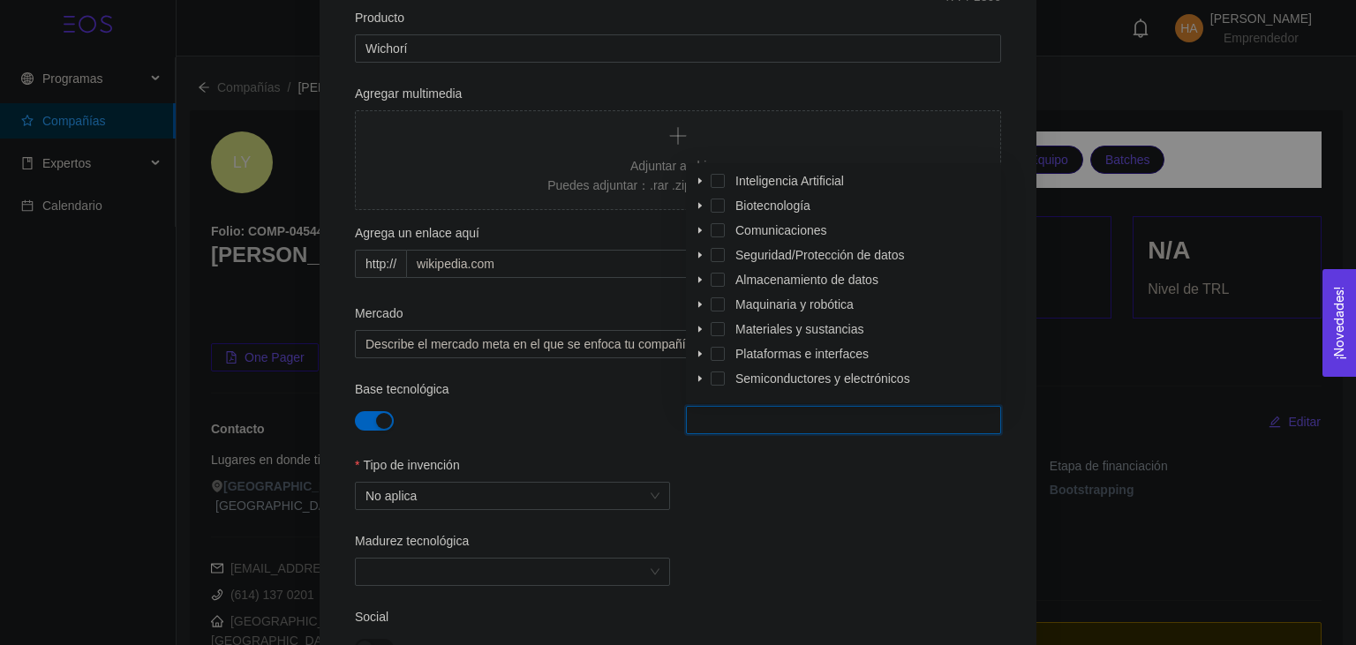
click at [696, 183] on icon "caret-down" at bounding box center [700, 181] width 9 height 9
click at [706, 230] on span at bounding box center [700, 230] width 21 height 21
click at [700, 272] on span at bounding box center [700, 279] width 21 height 21
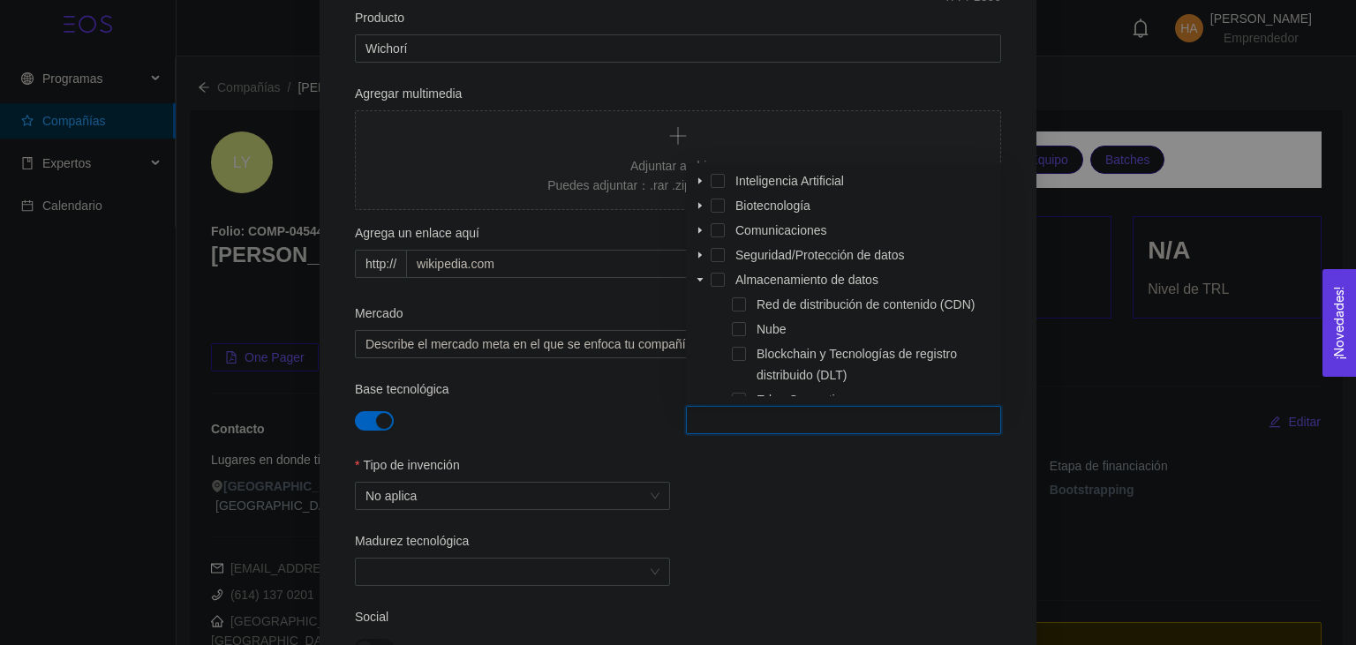
click at [700, 272] on span at bounding box center [700, 279] width 21 height 21
click at [699, 295] on span at bounding box center [700, 304] width 21 height 21
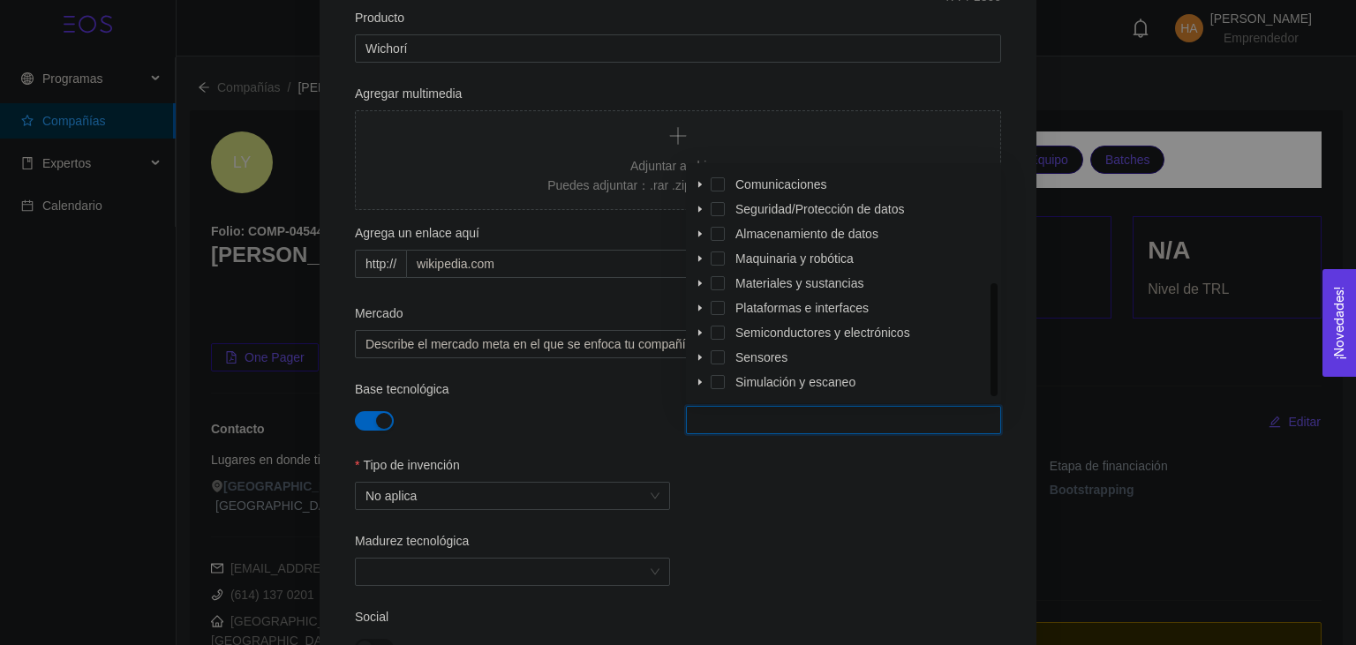
click at [702, 311] on icon "caret-down" at bounding box center [700, 308] width 9 height 9
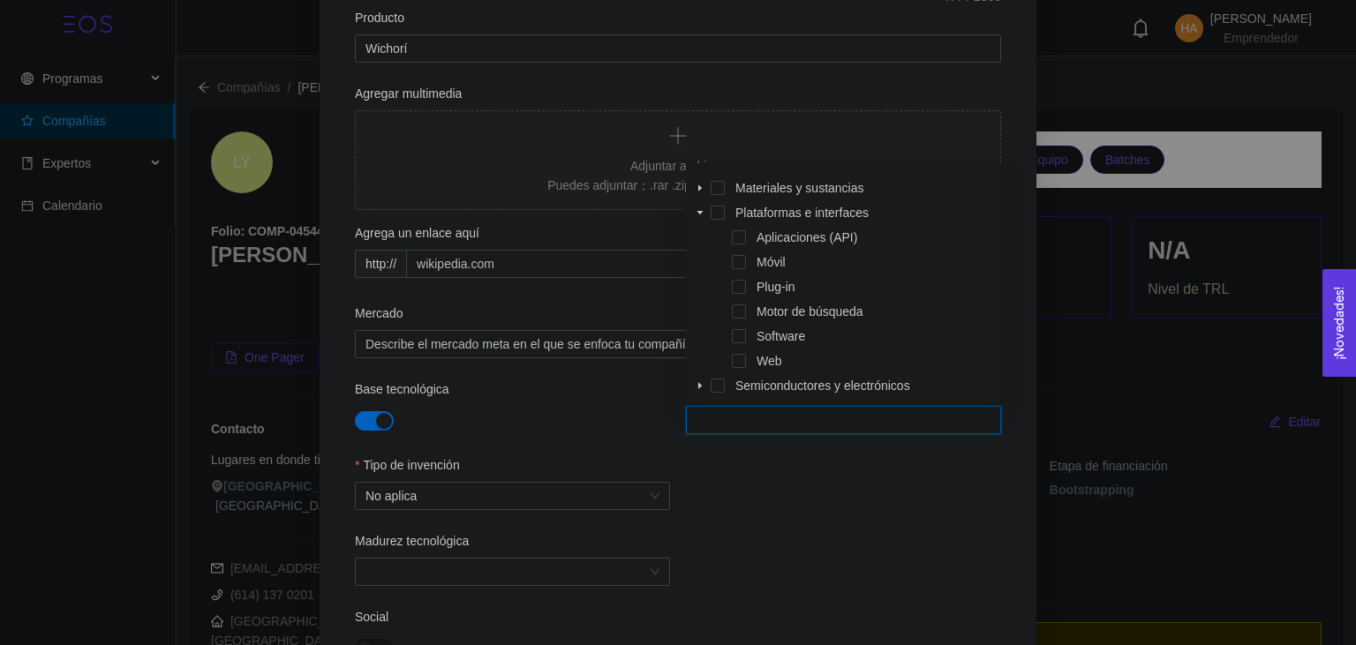
click at [698, 211] on icon "caret-down" at bounding box center [700, 212] width 9 height 9
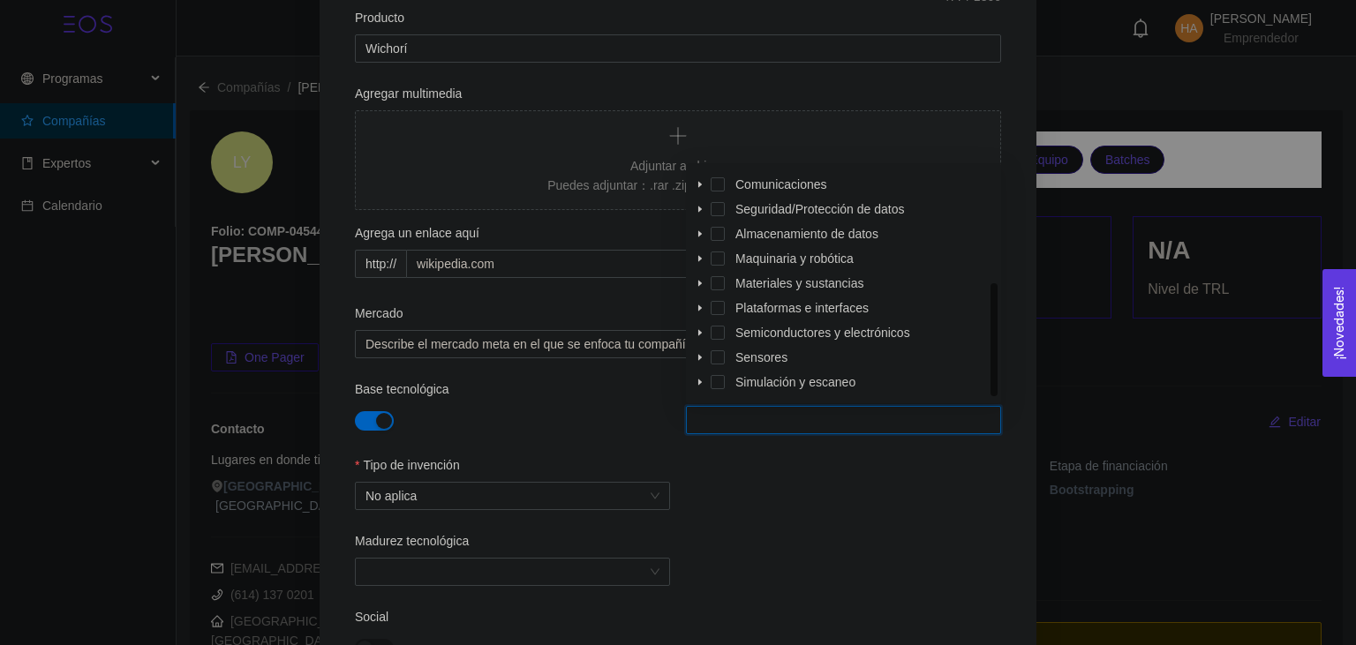
click at [700, 388] on span at bounding box center [700, 382] width 21 height 21
click at [701, 381] on icon "caret-down" at bounding box center [700, 383] width 6 height 4
click at [702, 380] on icon "caret-down" at bounding box center [700, 382] width 9 height 9
click at [697, 257] on icon "caret-down" at bounding box center [700, 258] width 9 height 9
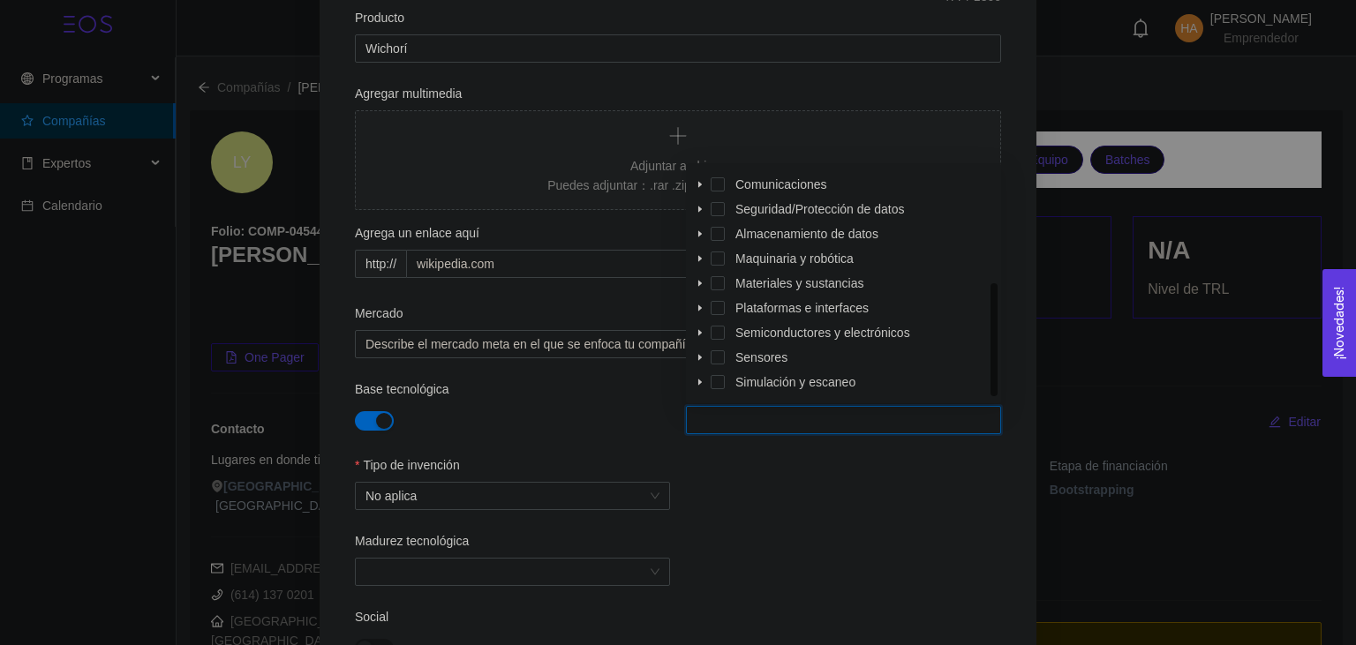
scroll to position [46, 0]
click at [701, 357] on icon "caret-down" at bounding box center [700, 357] width 9 height 9
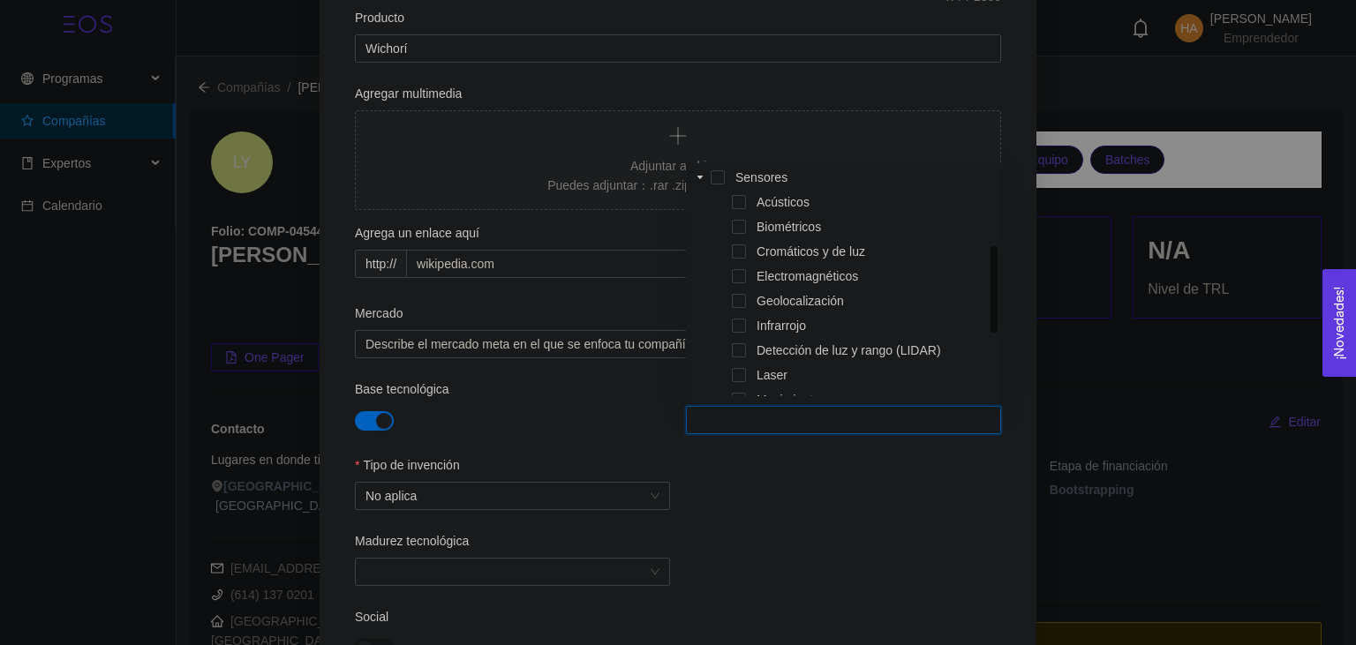
scroll to position [417, 0]
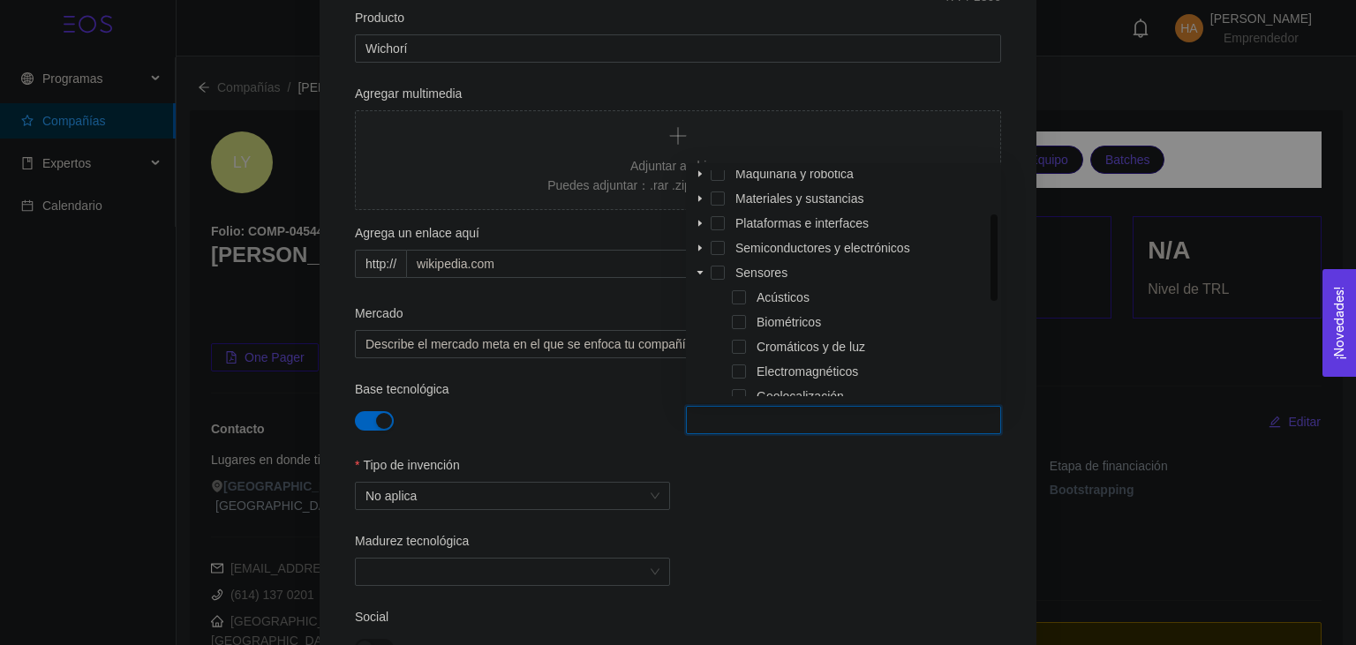
click at [704, 272] on icon "caret-down" at bounding box center [700, 272] width 9 height 9
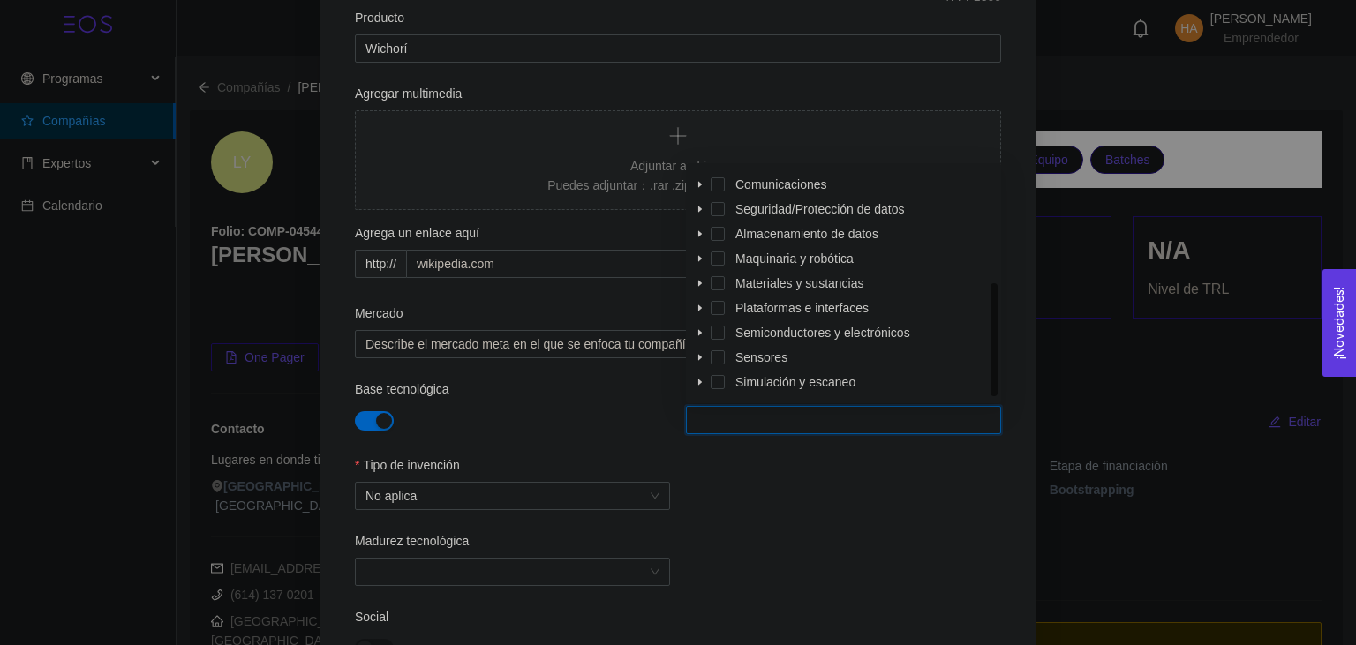
scroll to position [46, 0]
click at [701, 305] on icon "caret-down" at bounding box center [700, 308] width 9 height 9
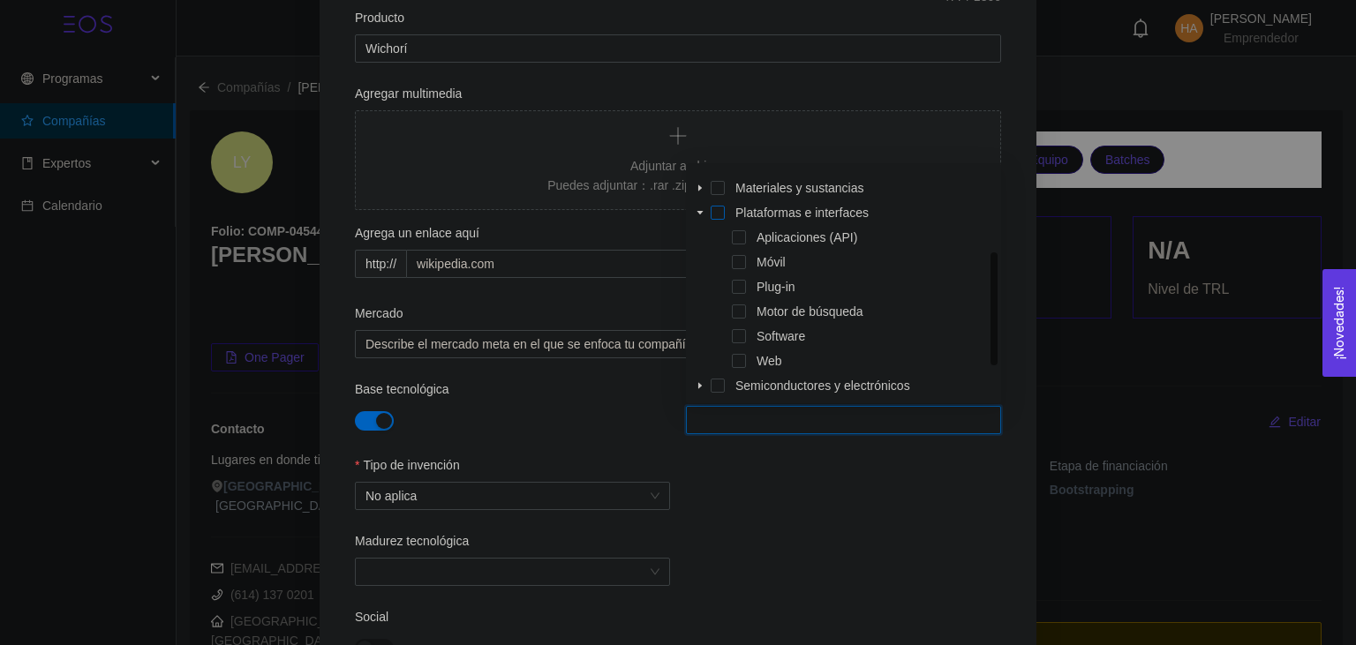
click at [720, 213] on span at bounding box center [718, 213] width 14 height 14
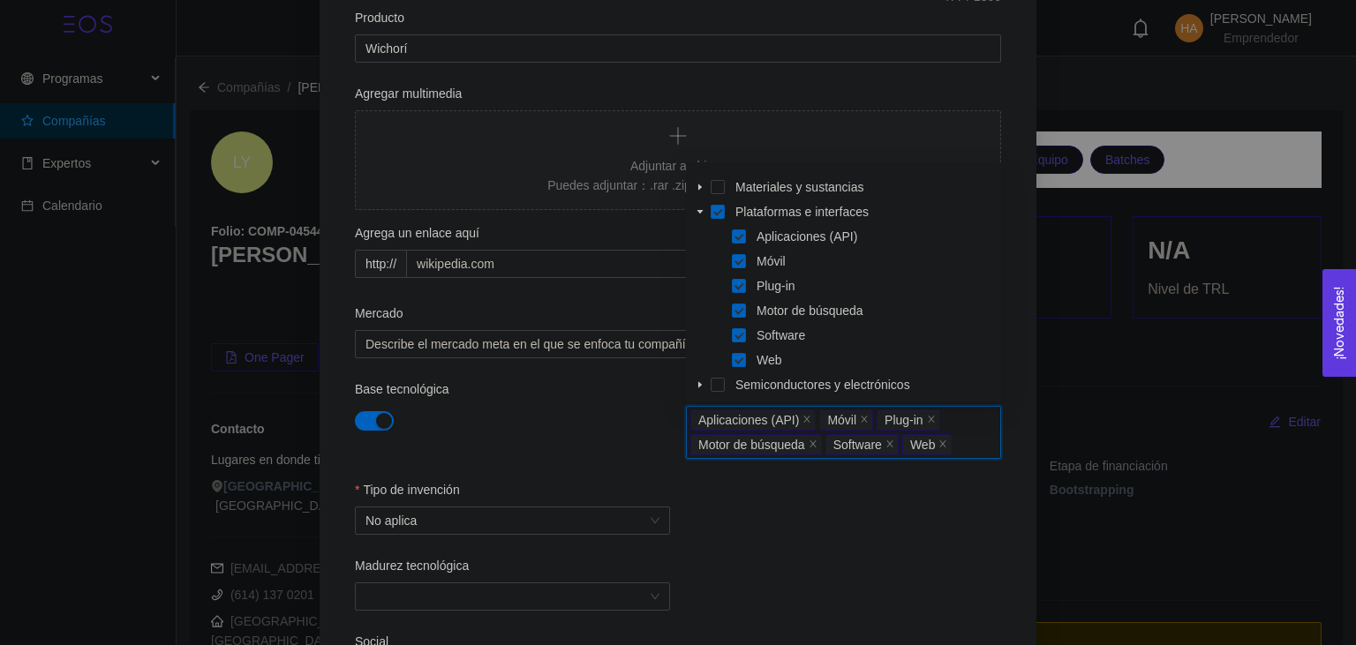
click at [720, 213] on span at bounding box center [718, 212] width 14 height 14
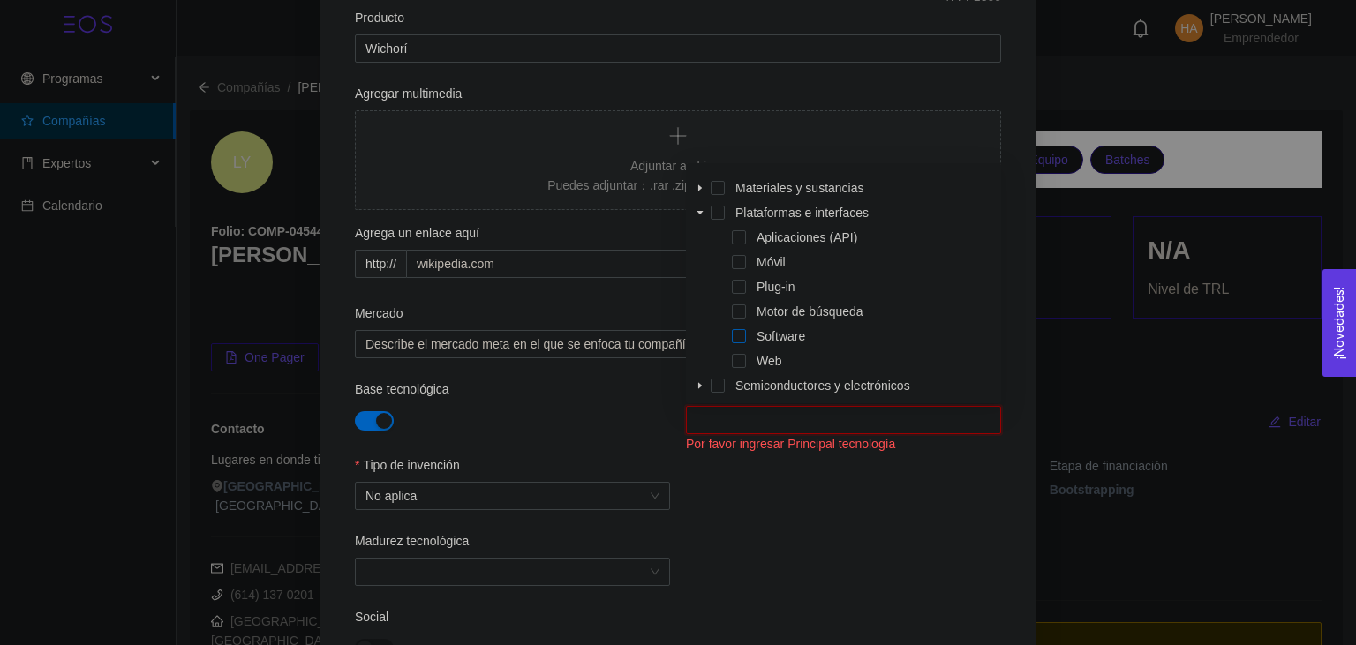
click at [739, 330] on span at bounding box center [739, 336] width 14 height 14
click at [707, 305] on span at bounding box center [700, 311] width 21 height 21
click at [703, 215] on icon "caret-down" at bounding box center [700, 212] width 9 height 9
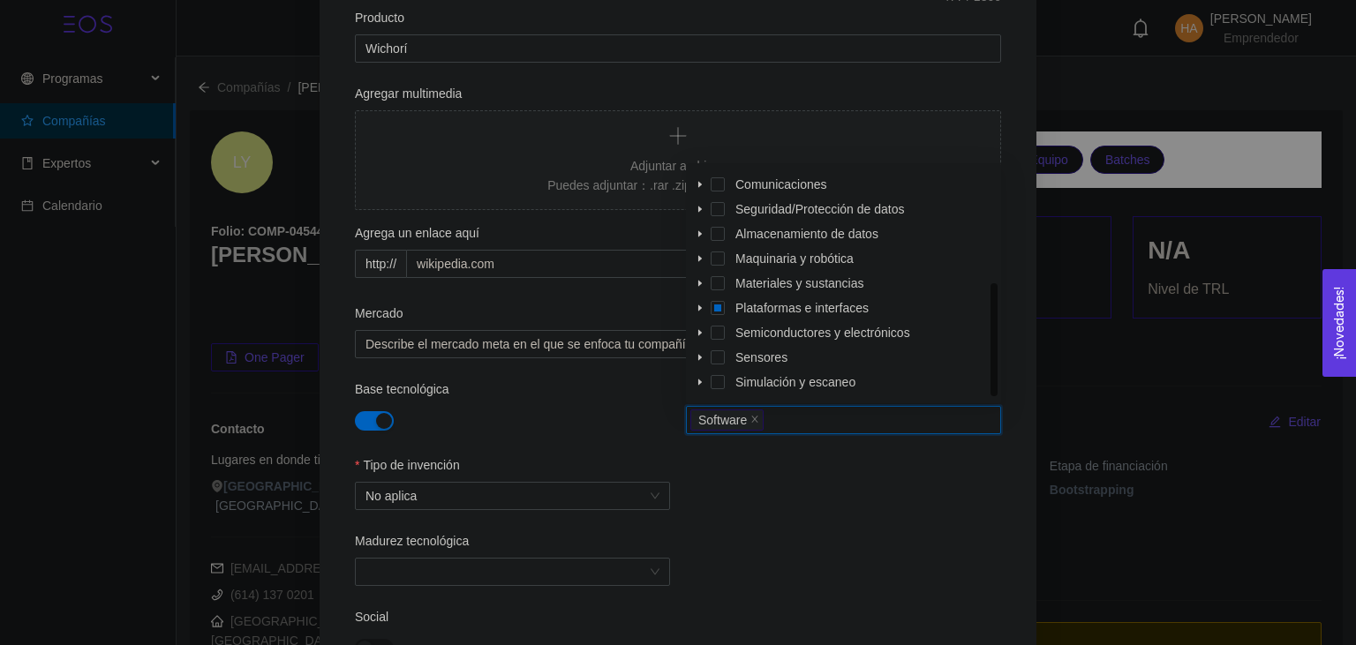
click at [705, 376] on span at bounding box center [700, 382] width 21 height 21
click at [812, 486] on div "Tipo de invención No aplica" at bounding box center [678, 494] width 646 height 76
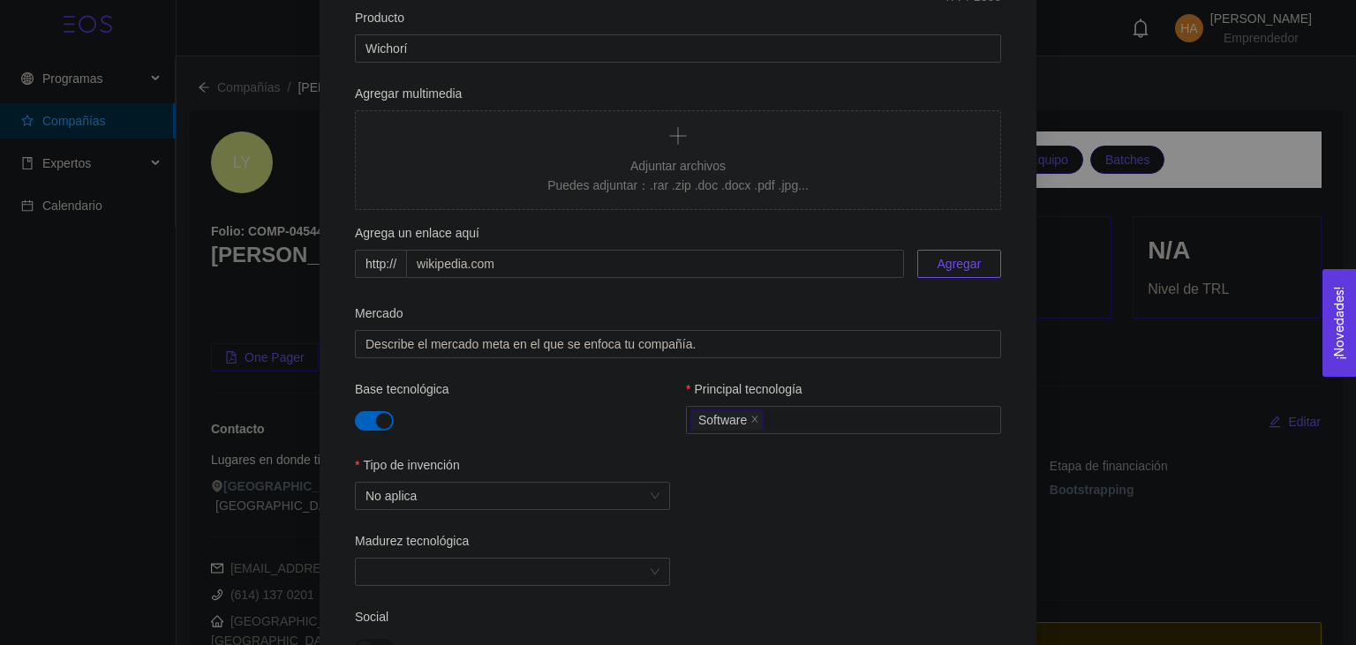
click at [811, 483] on div "Tipo de invención No aplica" at bounding box center [678, 494] width 646 height 76
click at [558, 567] on input "Madurez tecnológica" at bounding box center [507, 572] width 282 height 26
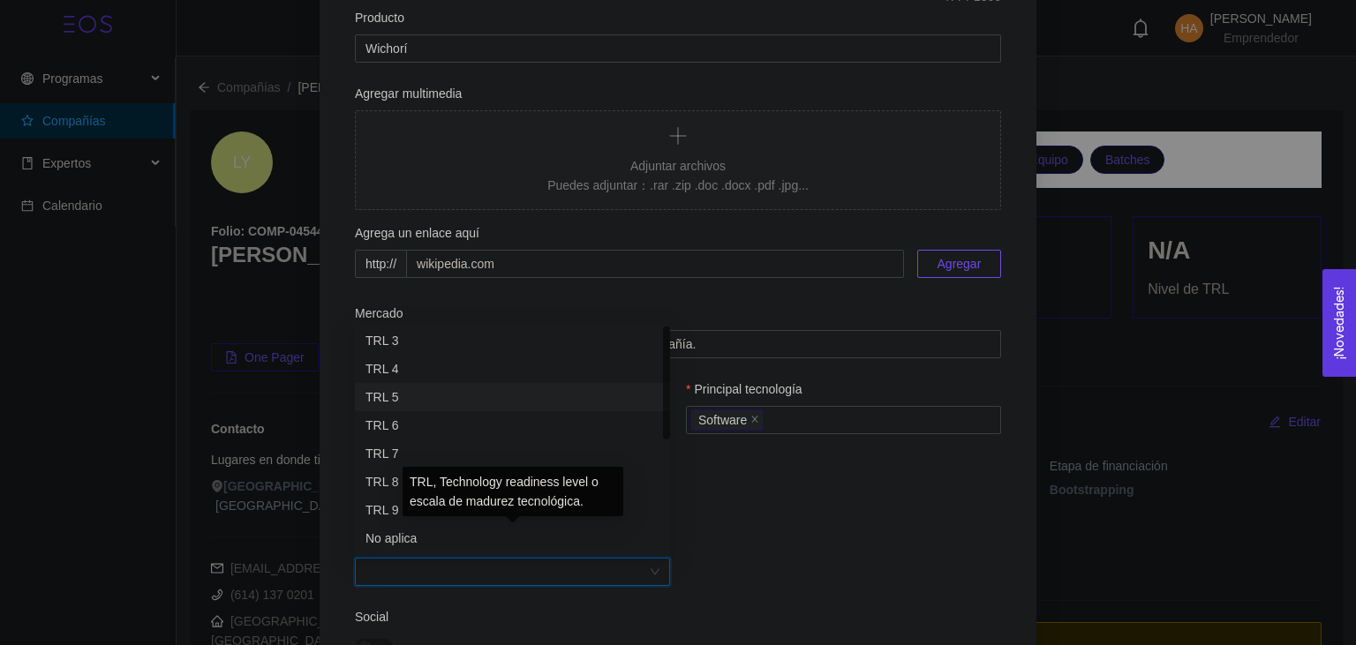
scroll to position [0, 0]
click at [846, 490] on div "Tipo de invención No aplica" at bounding box center [678, 494] width 646 height 76
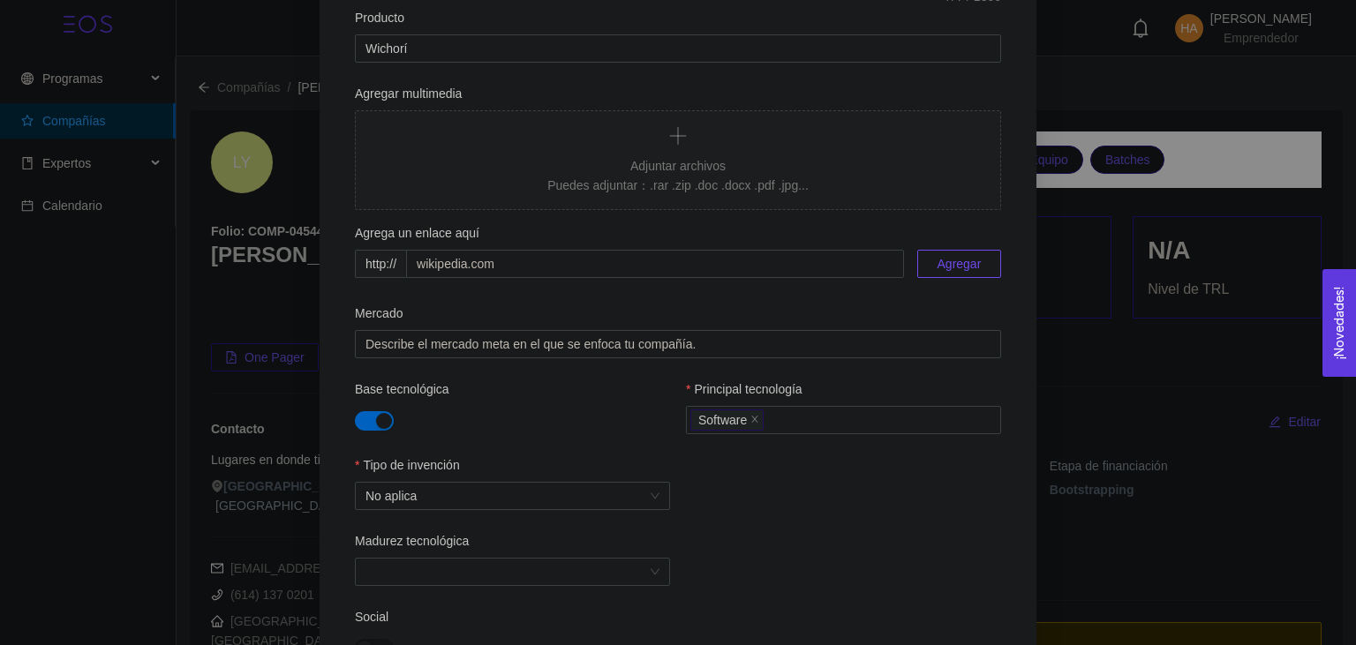
click at [608, 556] on div "Madurez tecnológica" at bounding box center [512, 544] width 315 height 26
click at [606, 563] on input "Madurez tecnológica" at bounding box center [507, 572] width 282 height 26
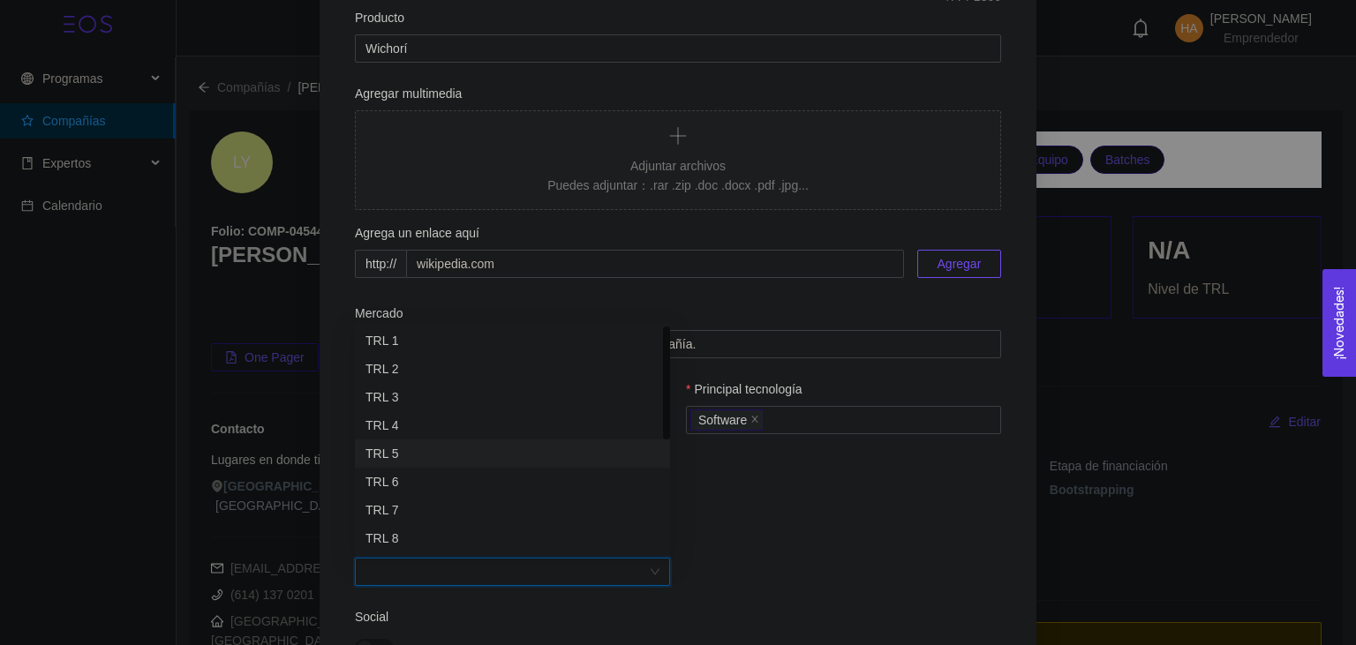
click at [775, 526] on div "Tipo de invención No aplica" at bounding box center [678, 494] width 646 height 76
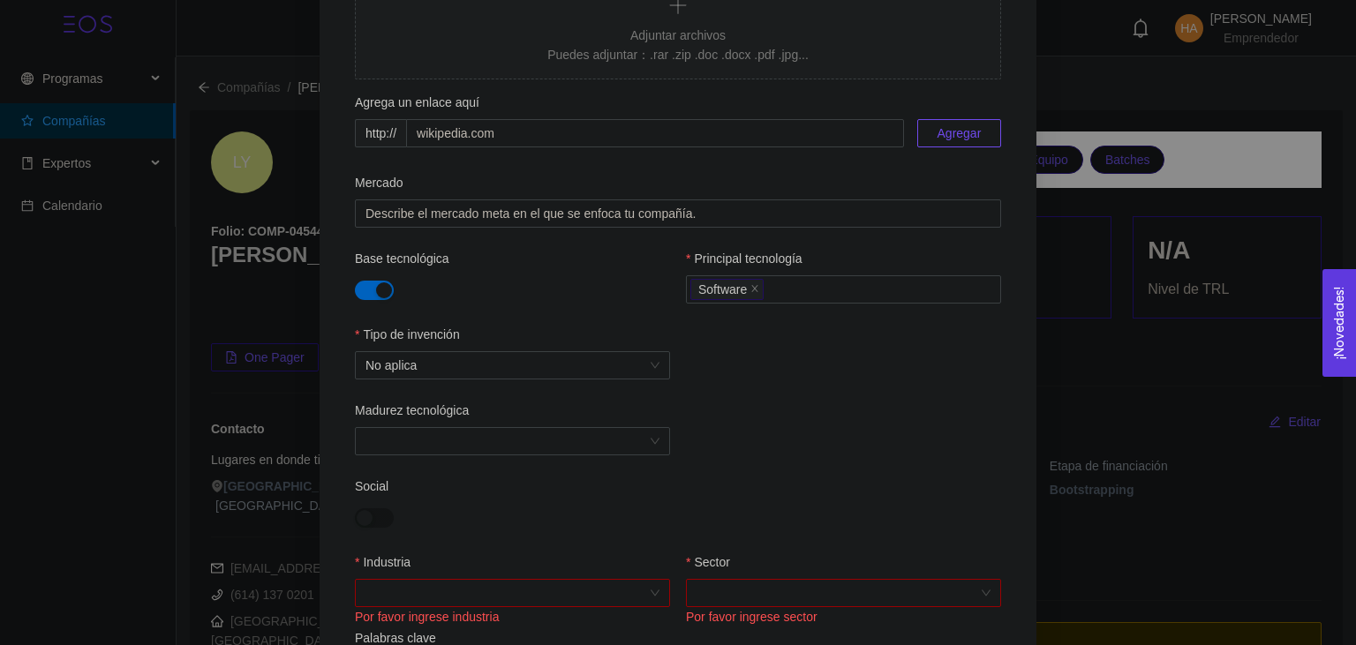
scroll to position [573, 0]
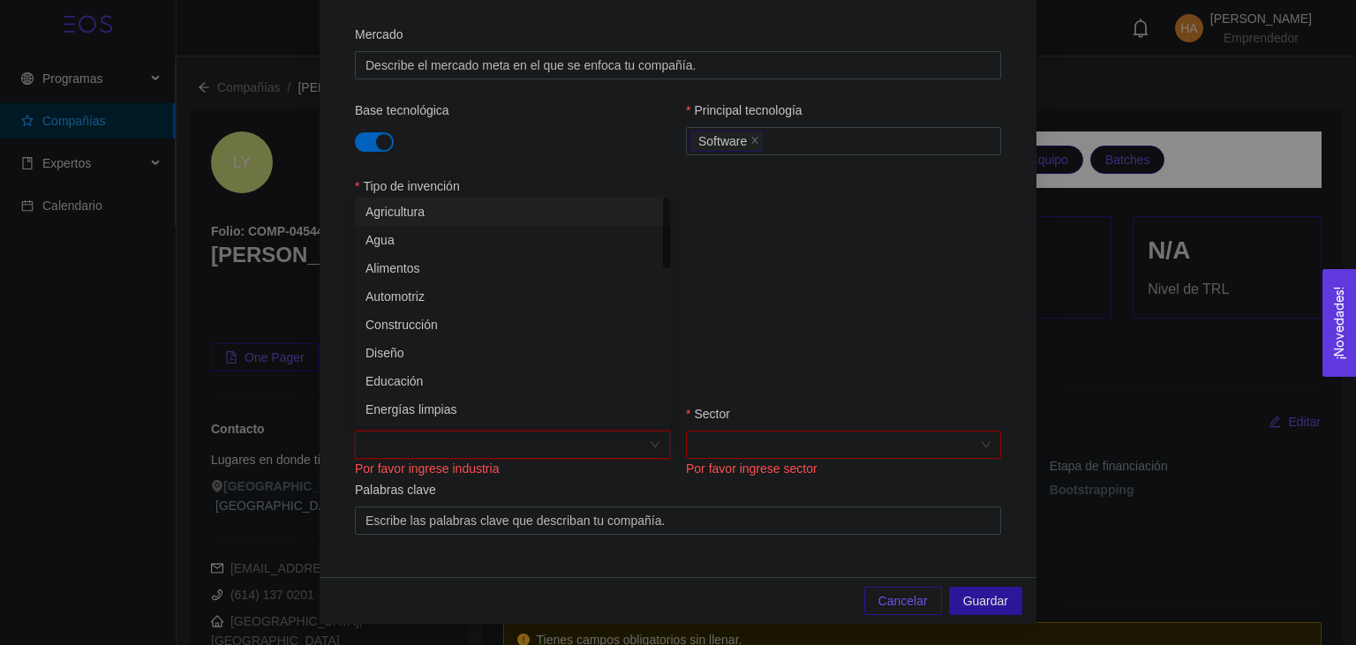
click at [584, 443] on input "Industria" at bounding box center [507, 445] width 282 height 26
click at [509, 285] on div "Software" at bounding box center [512, 297] width 315 height 28
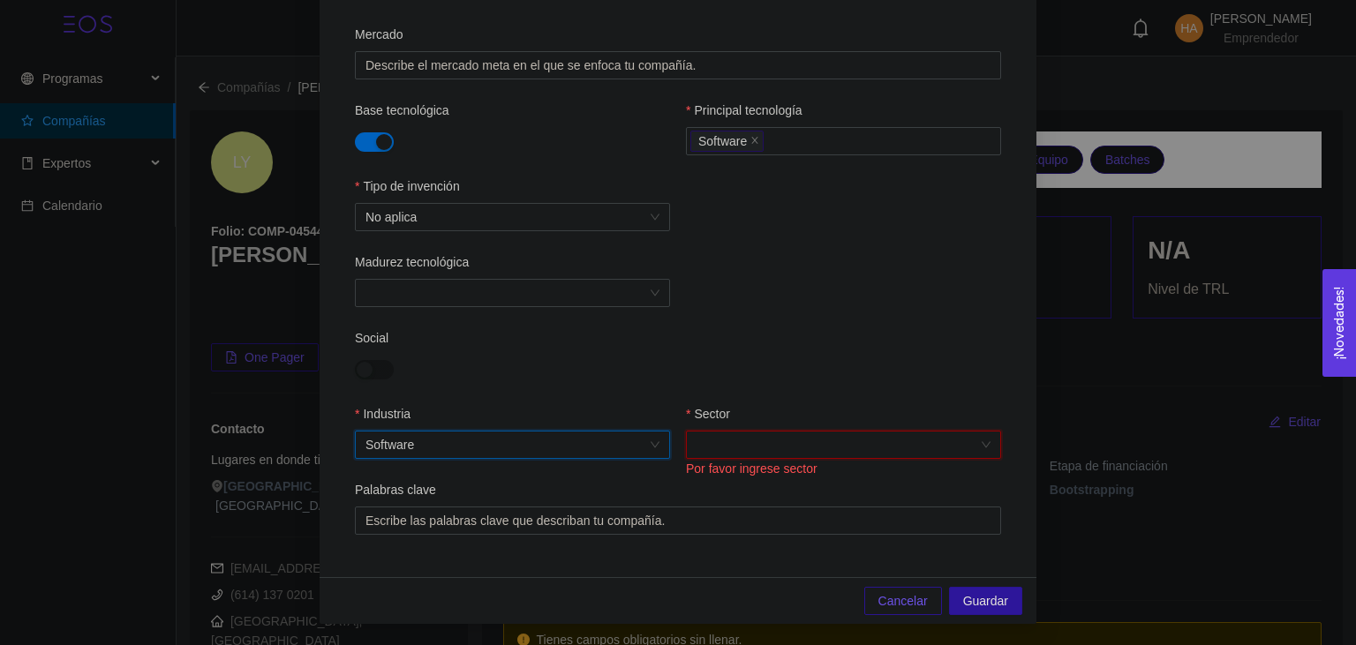
click at [754, 448] on input "Sector" at bounding box center [838, 445] width 282 height 26
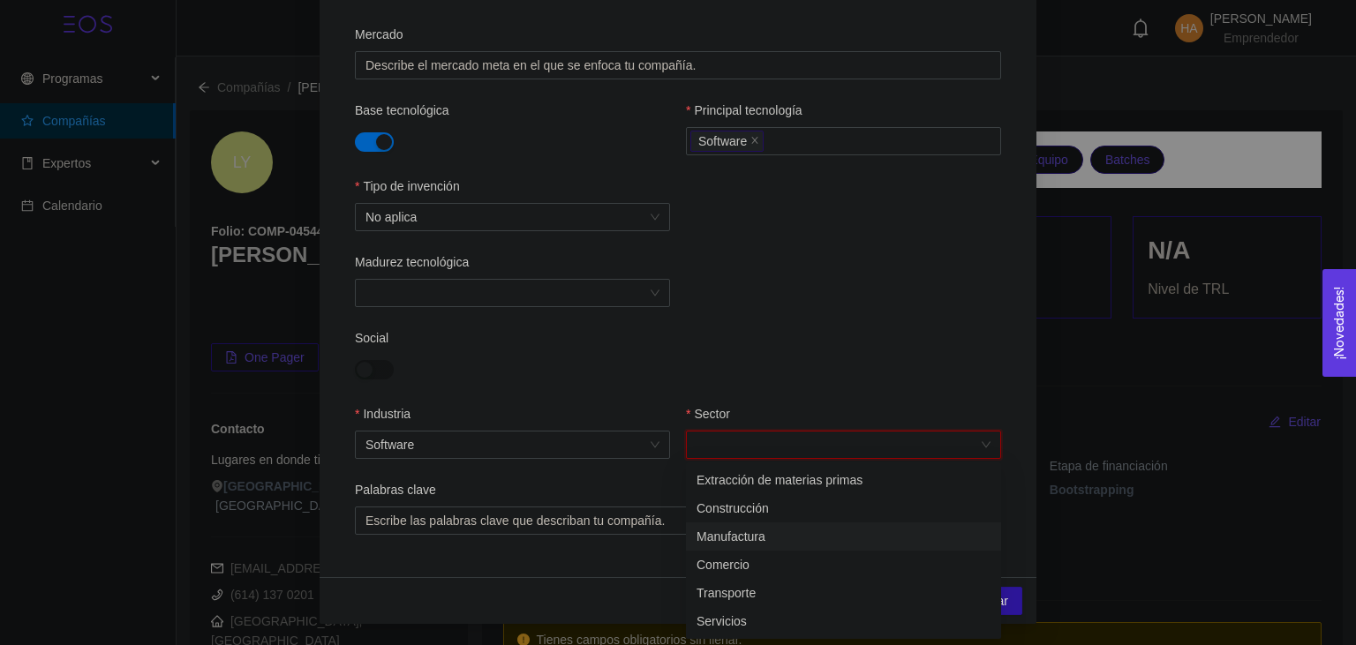
click at [770, 536] on div "Manufactura" at bounding box center [844, 536] width 294 height 19
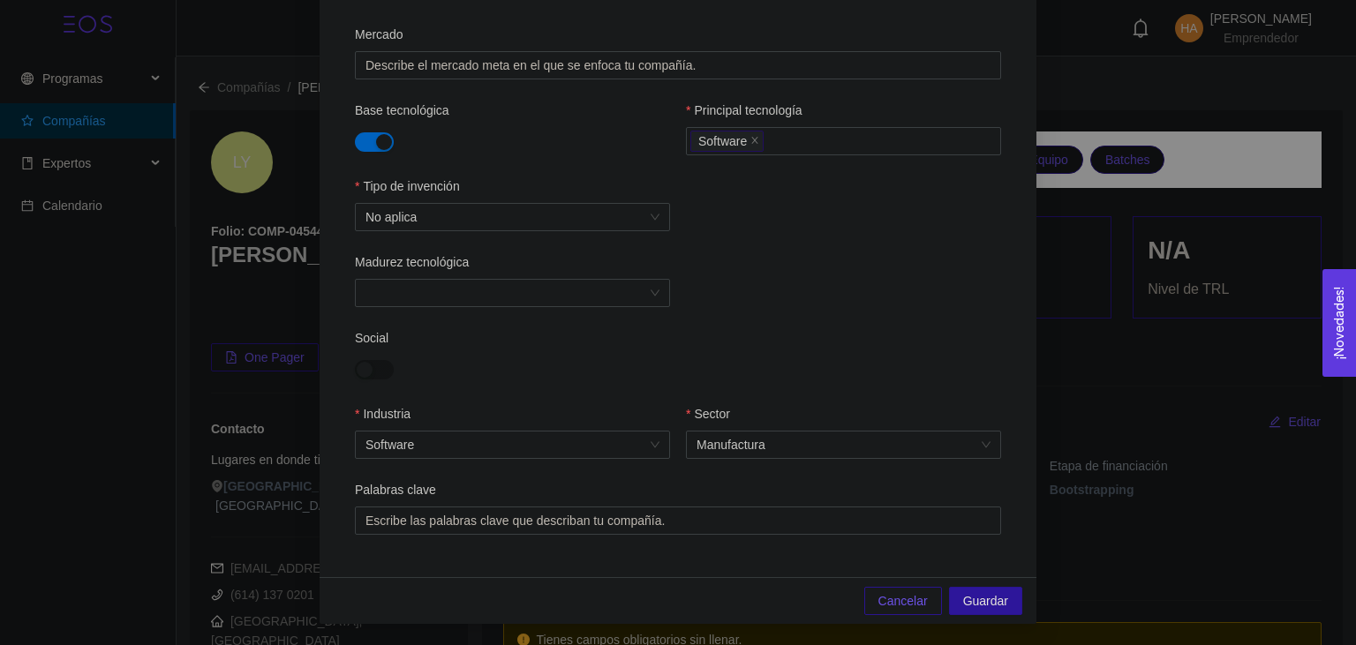
click at [823, 330] on div "Social" at bounding box center [678, 366] width 646 height 76
click at [605, 505] on div "Palabras clave" at bounding box center [678, 493] width 646 height 26
click at [599, 516] on div at bounding box center [677, 520] width 637 height 21
type input "S"
type input "Videojuegos"
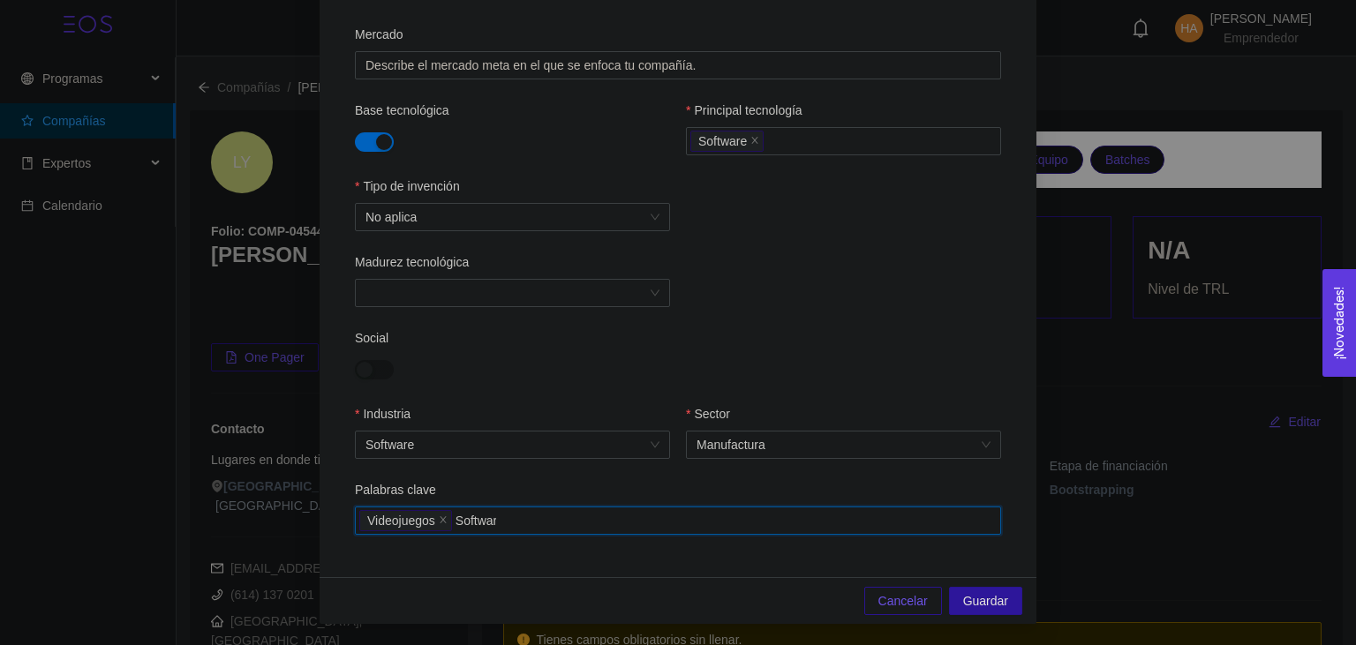
type input "Software"
type input "Narrativa"
type input "Cultura"
click at [981, 601] on span "Guardar" at bounding box center [985, 601] width 45 height 19
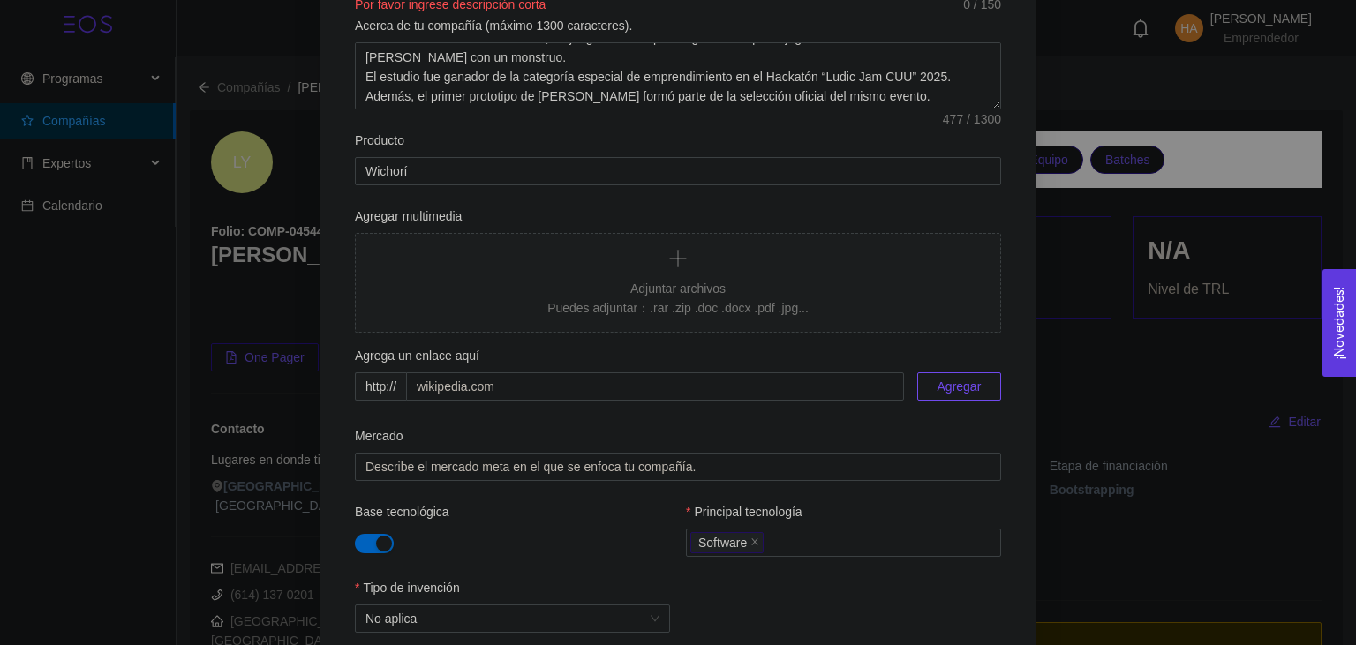
scroll to position [0, 0]
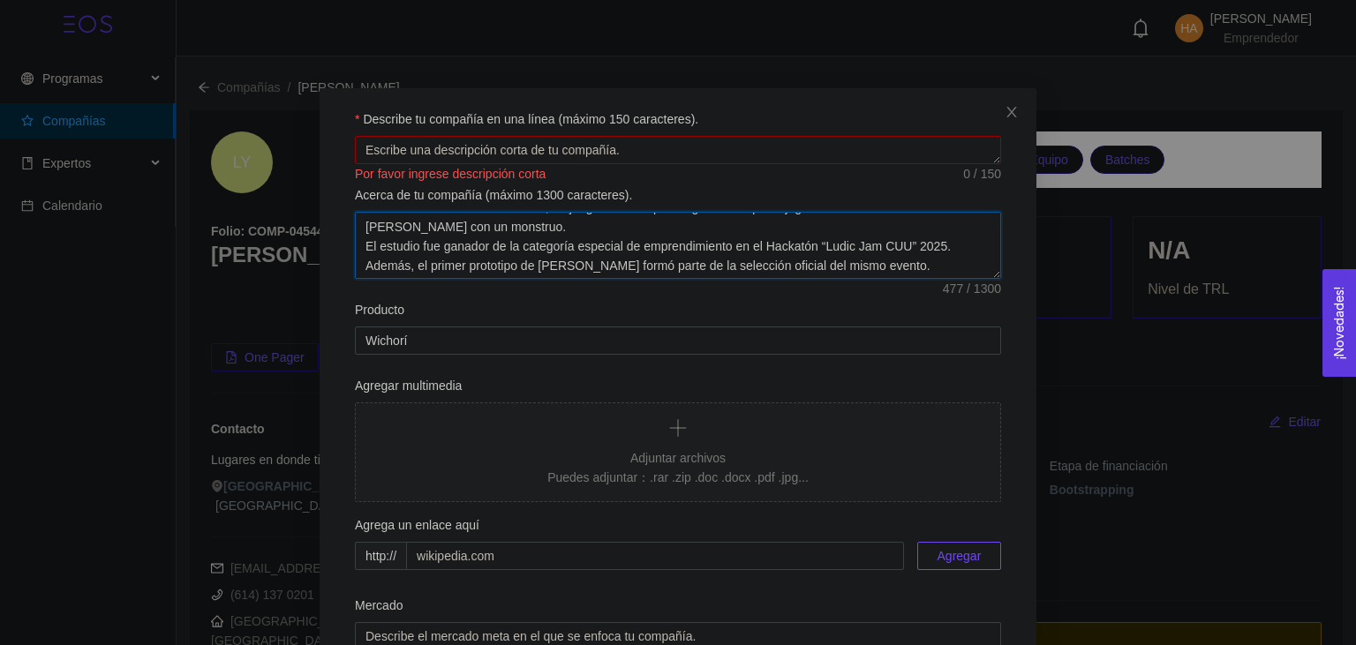
click at [377, 249] on textarea "[PERSON_NAME] (anteriormente Najitkami) es un estudio enfocado en el diseño de …" at bounding box center [678, 245] width 646 height 67
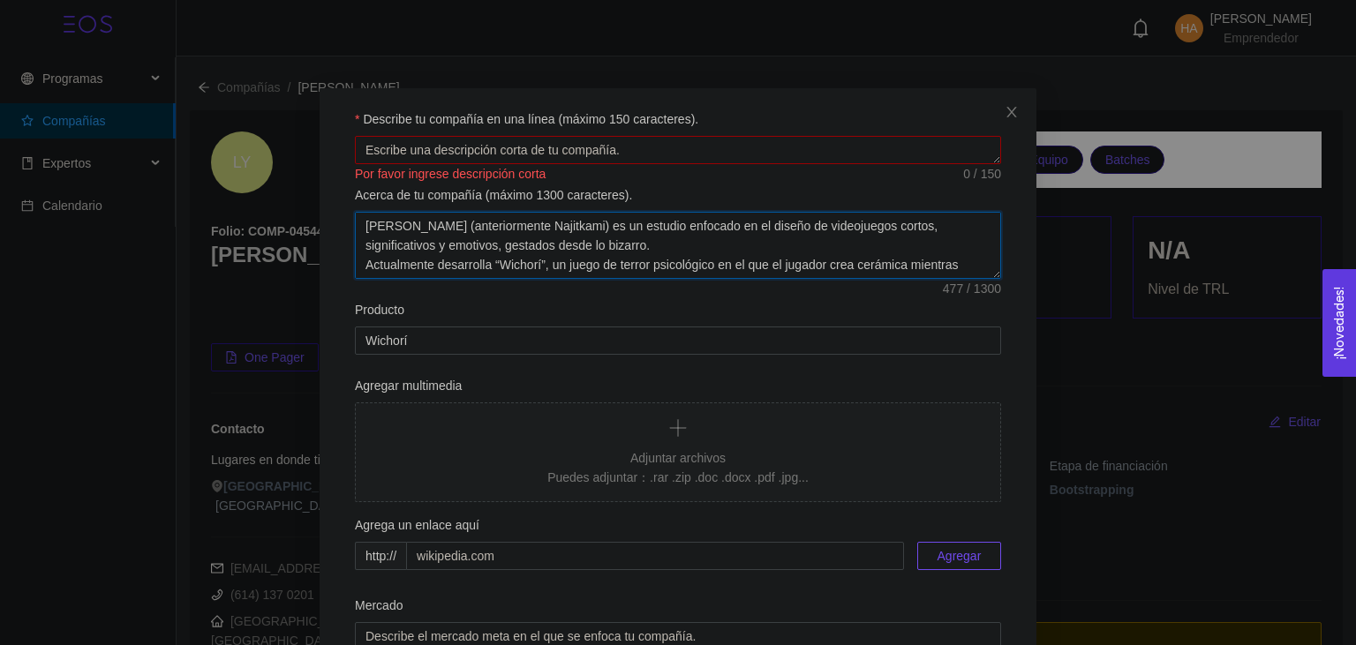
click at [602, 223] on textarea "[PERSON_NAME] (anteriormente Najitkami) es un estudio enfocado en el diseño de …" at bounding box center [678, 245] width 646 height 67
click at [560, 151] on textarea "Describe tu compañía en una línea (máximo 150 caracteres)." at bounding box center [678, 150] width 646 height 28
paste textarea "estudio enfocado en el diseño de videojuegos cortos, significativos y emotivos,…"
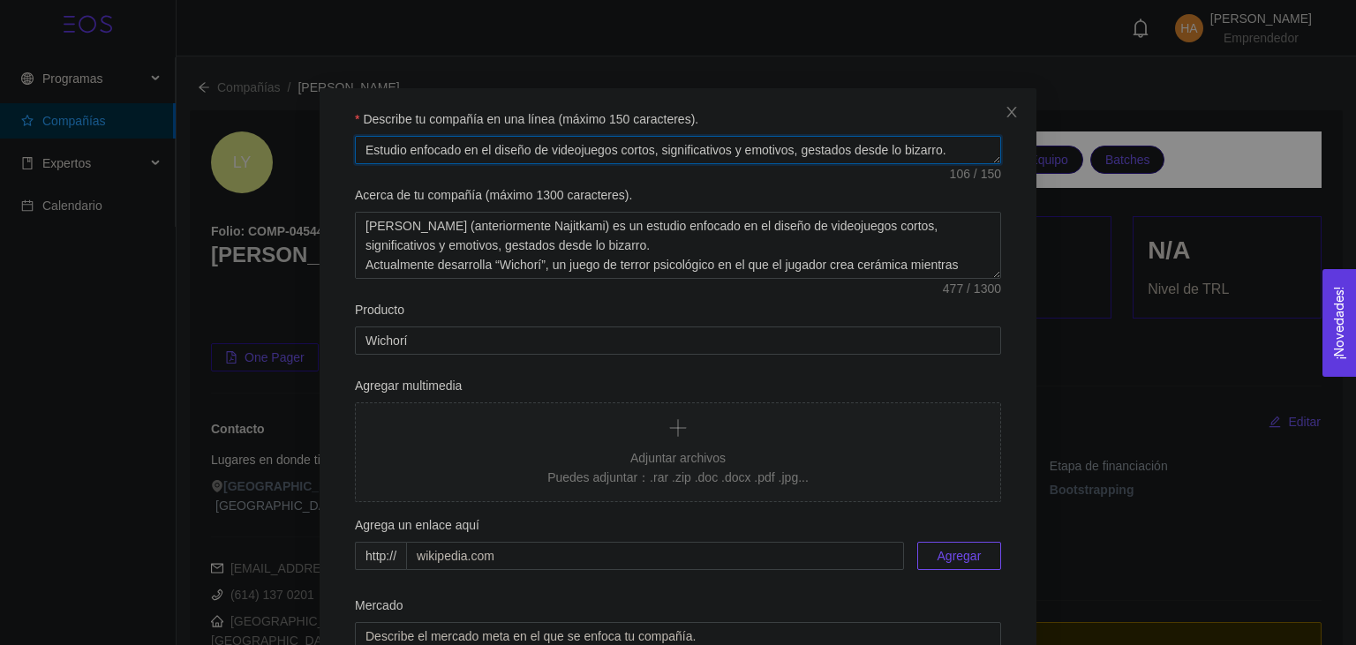
type textarea "Estudio enfocado en el diseño de videojuegos cortos, significativos y emotivos,…"
click at [708, 185] on form "Describe tu compañía en una línea (máximo 150 caracteres). Estudio enfocado en …" at bounding box center [678, 607] width 675 height 997
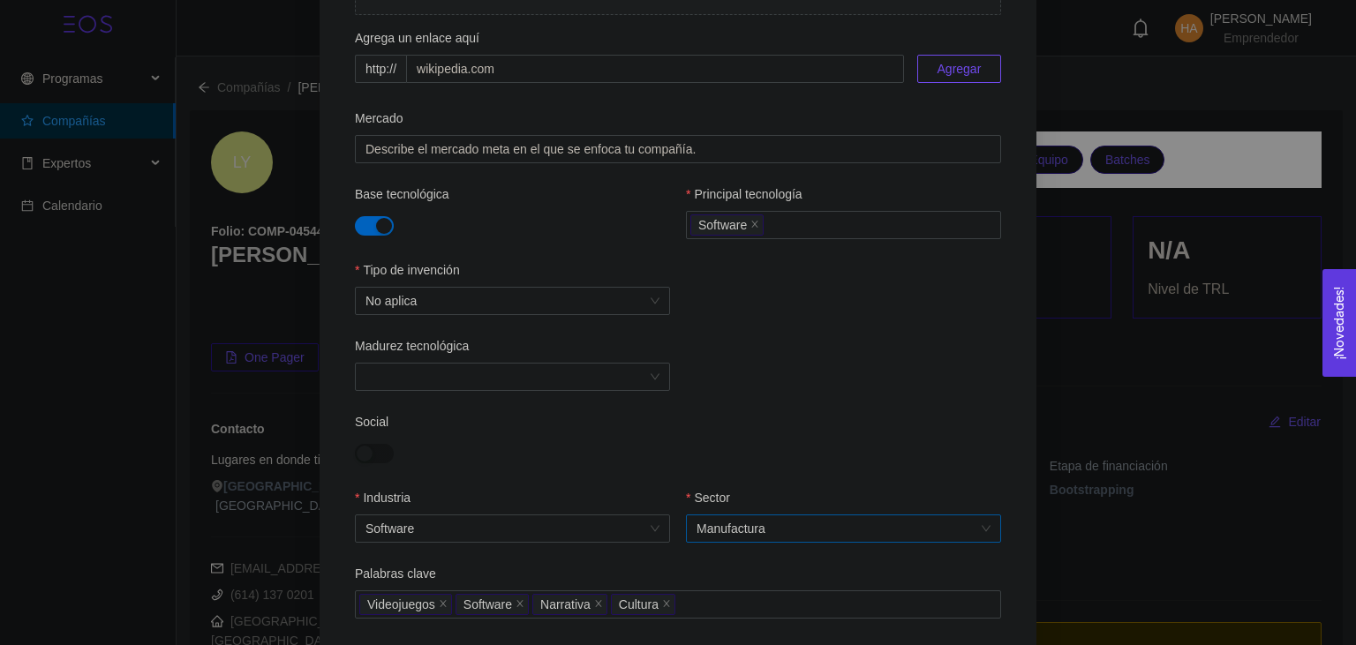
scroll to position [573, 0]
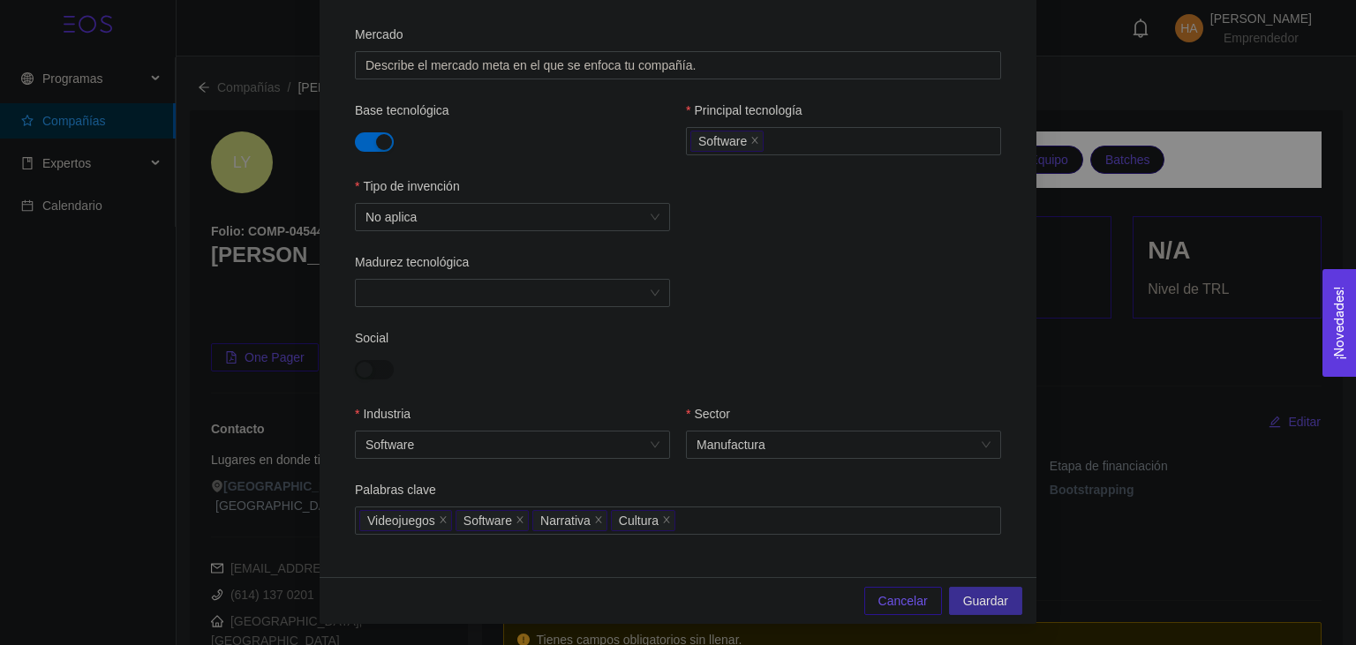
click at [987, 599] on span "Guardar" at bounding box center [985, 601] width 45 height 19
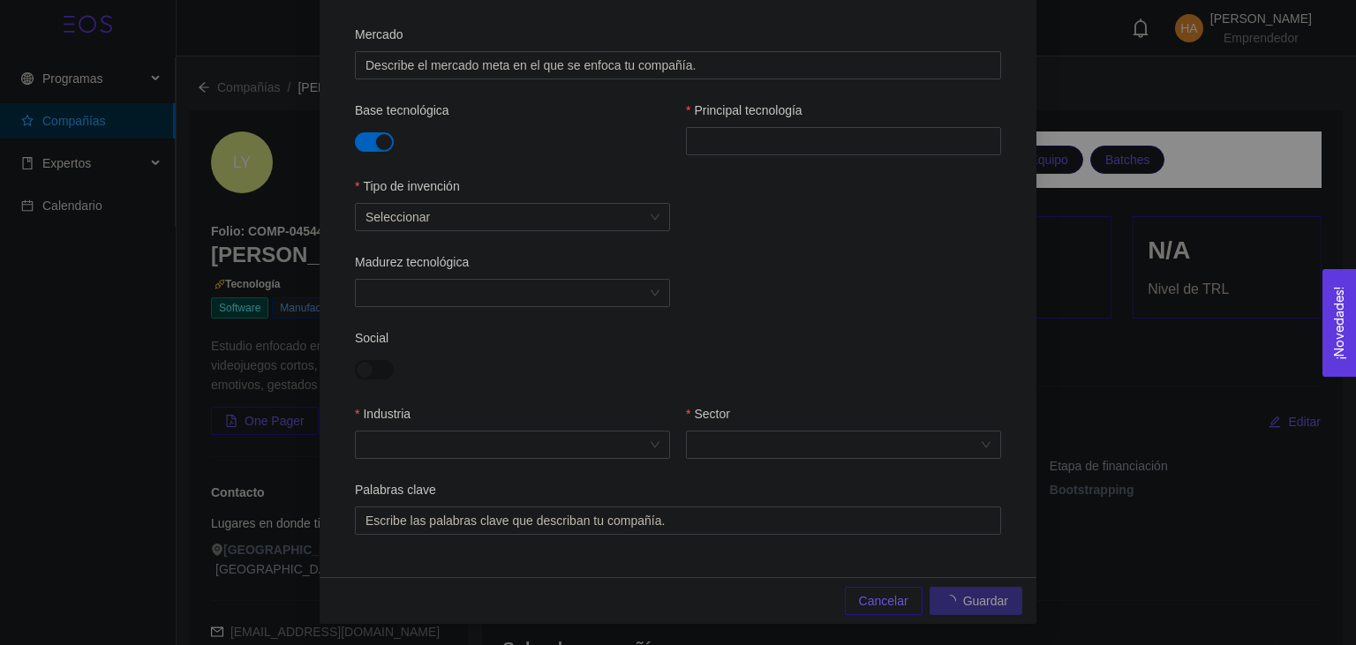
scroll to position [485, 0]
